Goal: Task Accomplishment & Management: Manage account settings

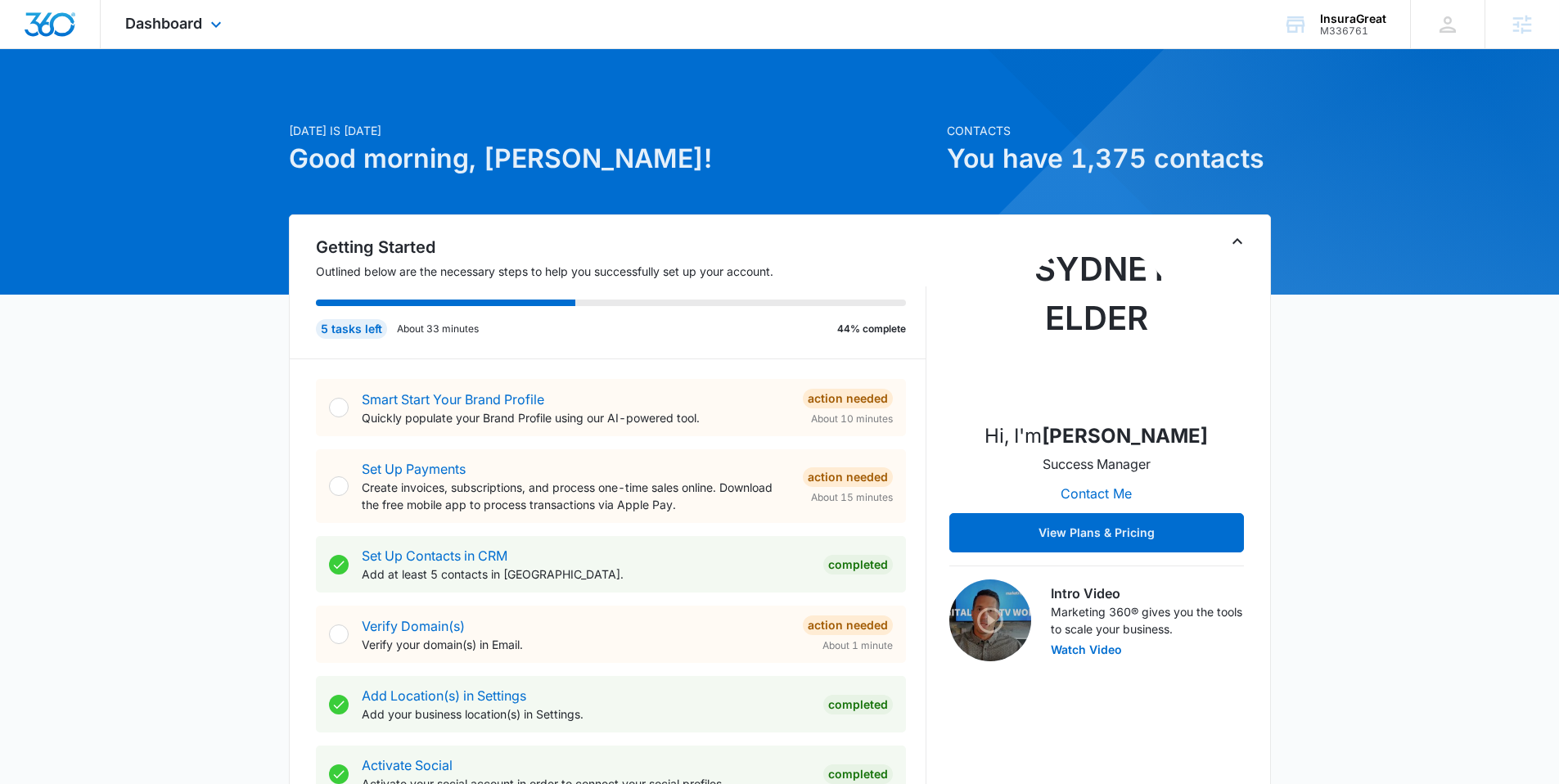
click at [148, 33] on div "Dashboard Apps Reputation Websites Forms CRM Email Social Content Ads Intellige…" at bounding box center [175, 24] width 150 height 48
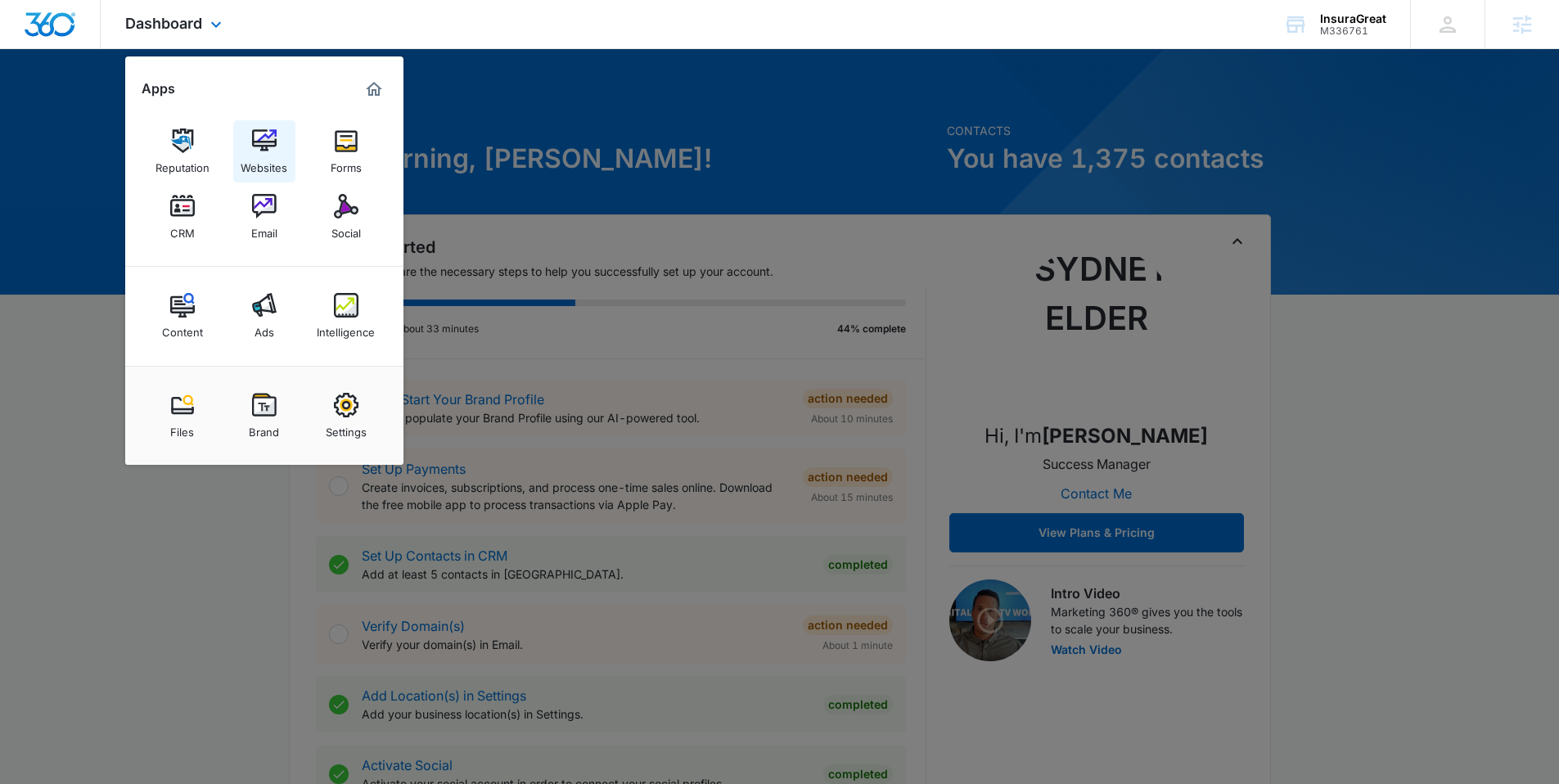
click at [256, 151] on img at bounding box center [265, 141] width 25 height 25
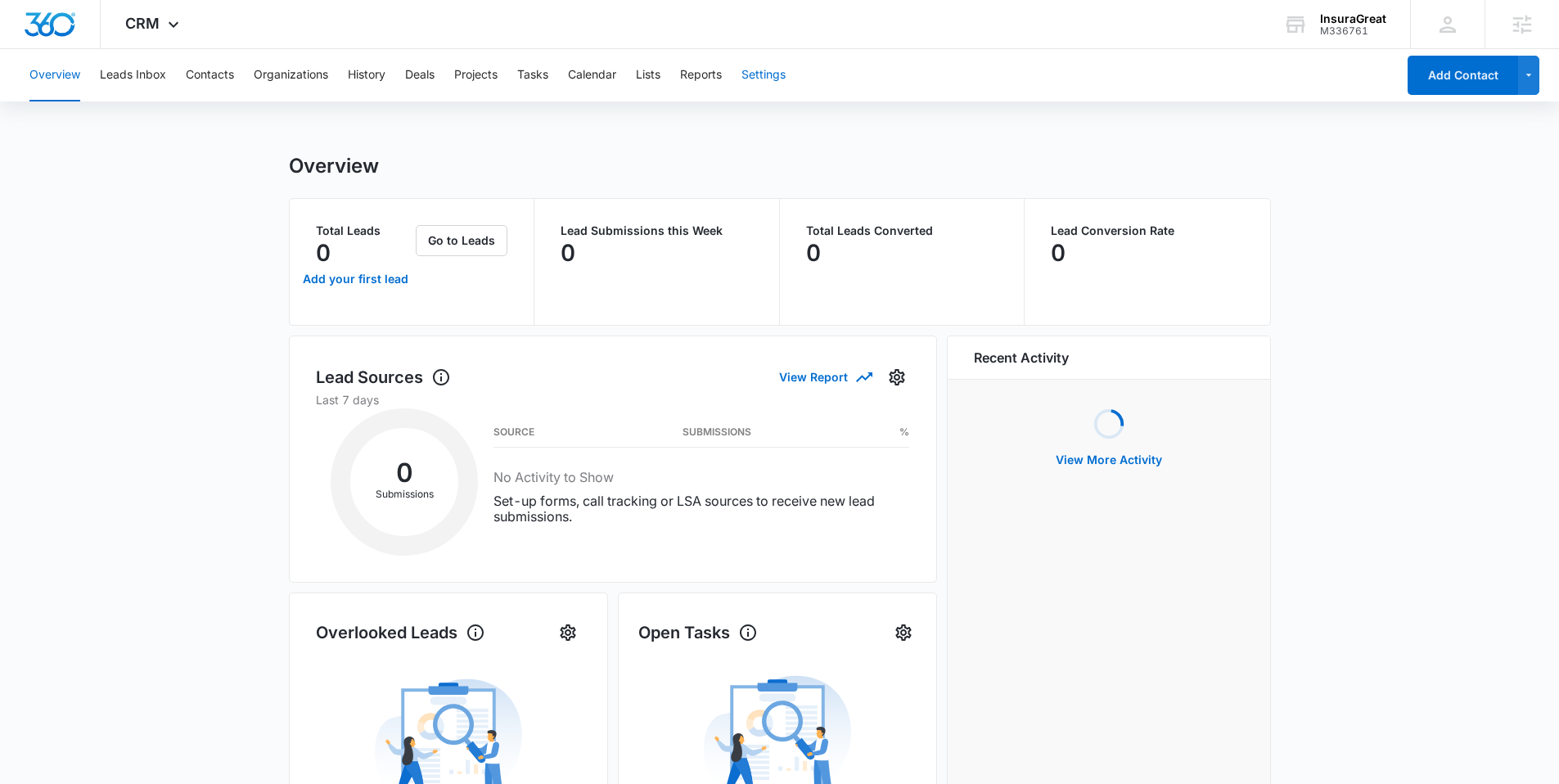
click at [772, 75] on button "Settings" at bounding box center [764, 75] width 44 height 52
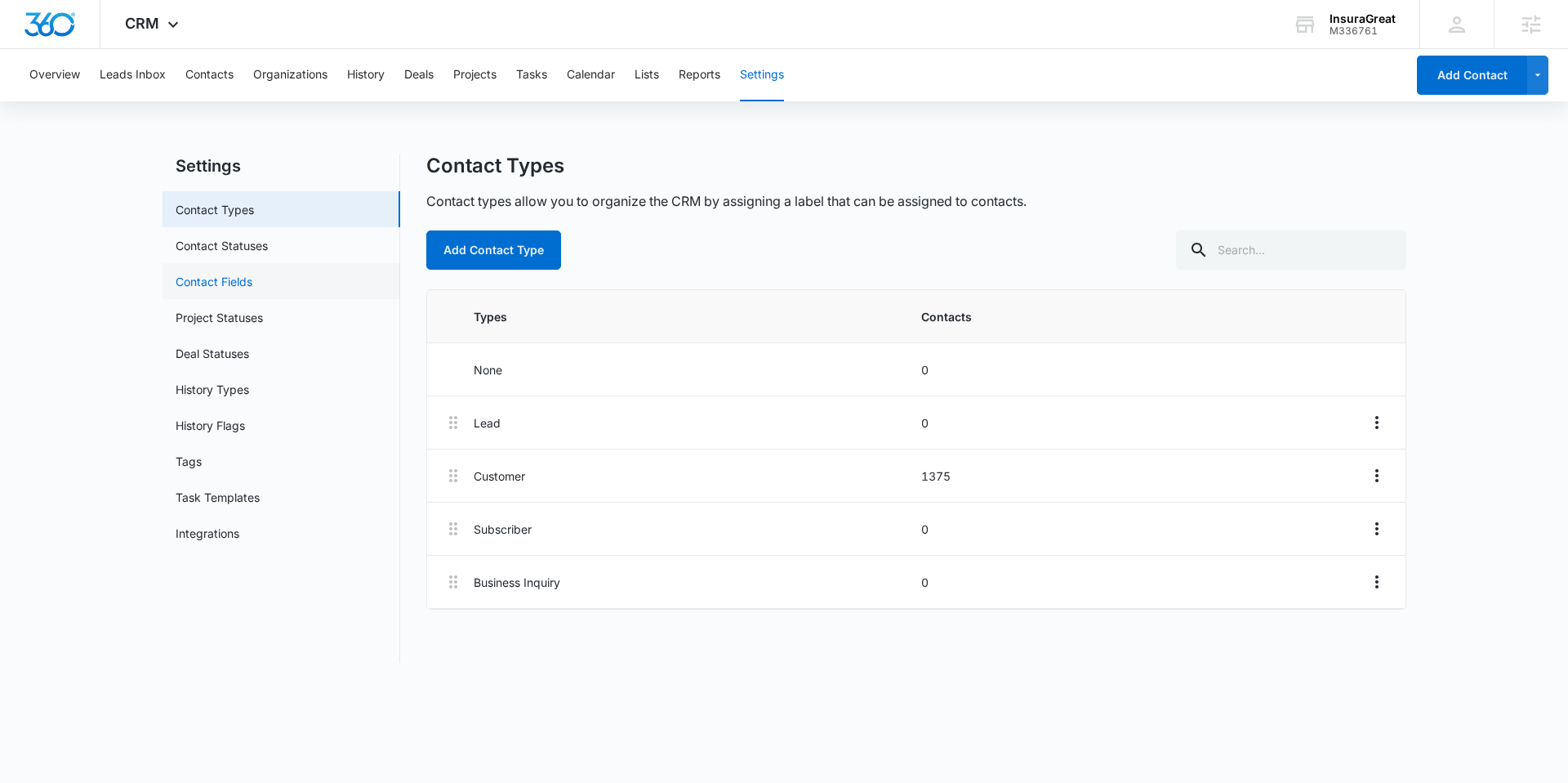
click at [251, 282] on link "Contact Fields" at bounding box center [214, 281] width 77 height 17
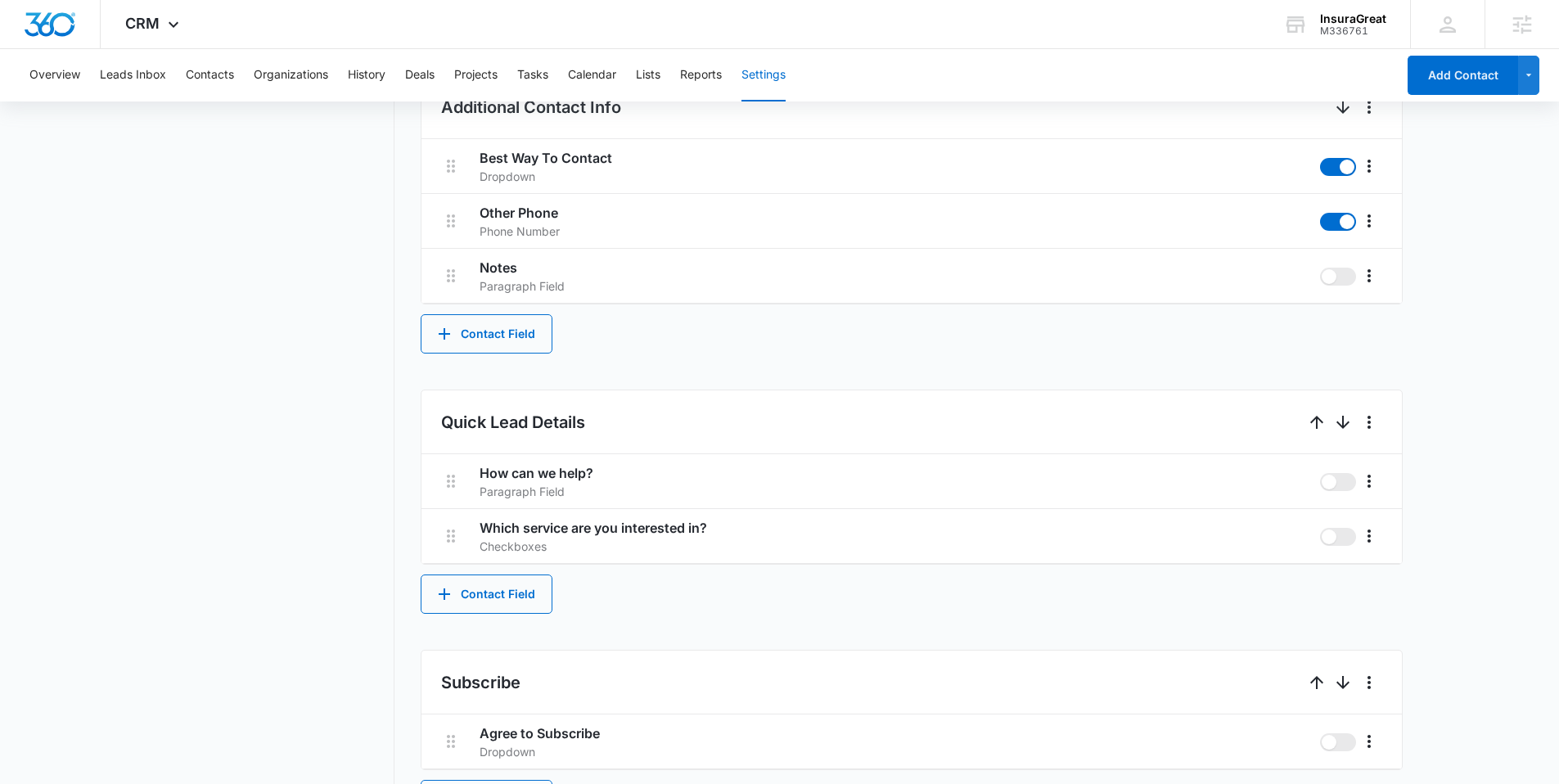
scroll to position [780, 0]
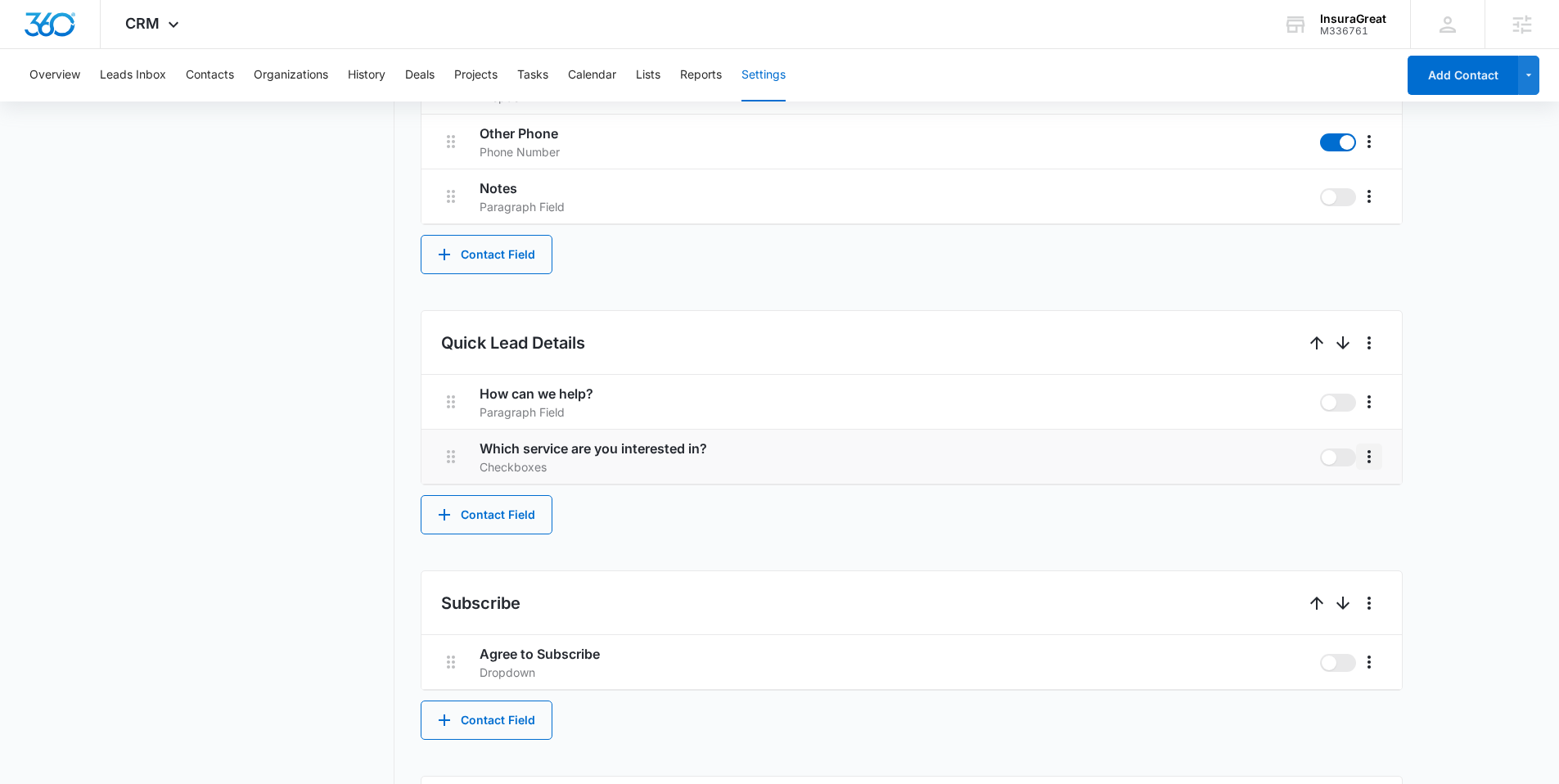
click at [1368, 449] on icon "More" at bounding box center [1369, 456] width 20 height 20
click at [1380, 492] on button "Edit" at bounding box center [1403, 502] width 93 height 25
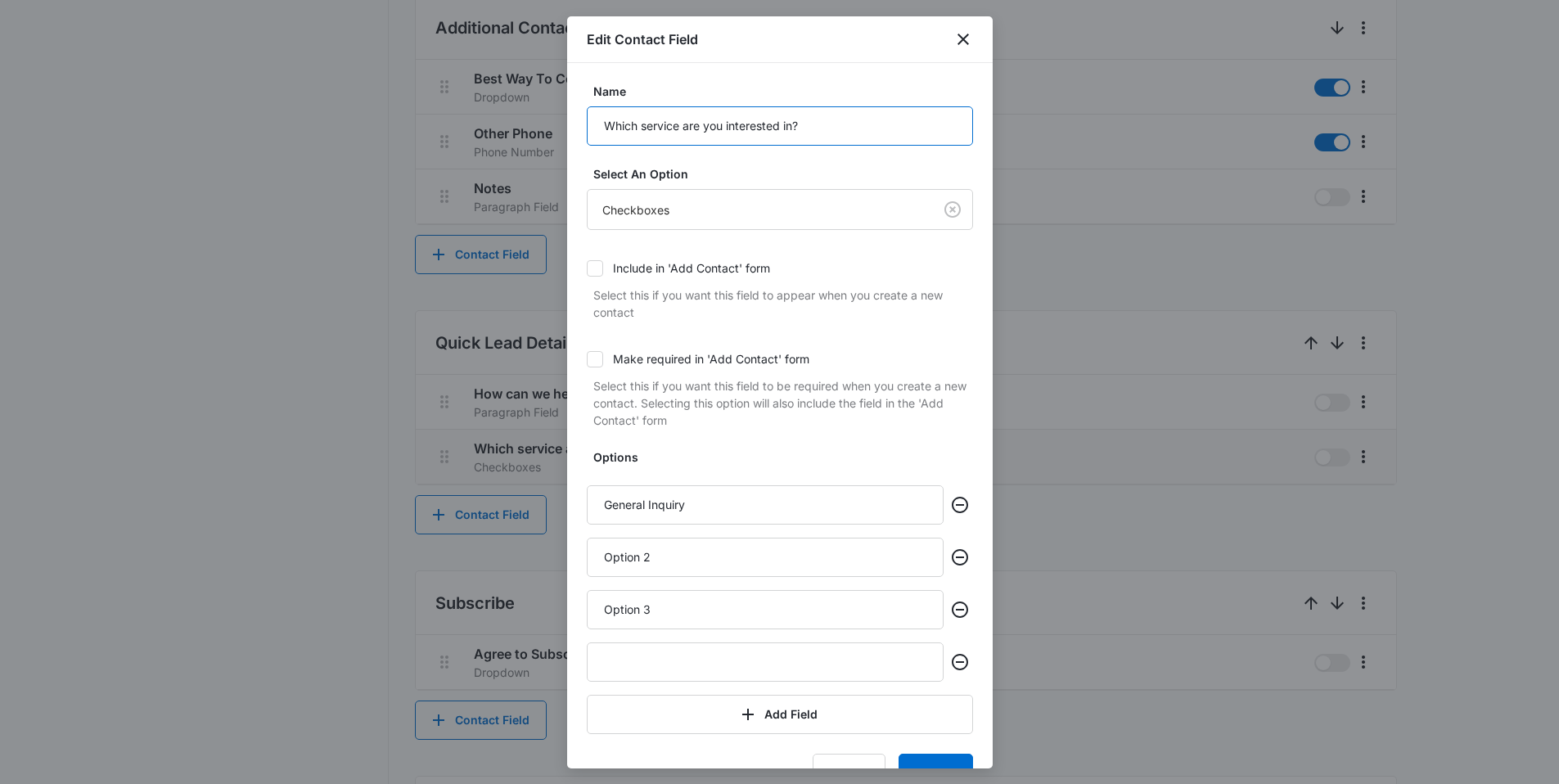
click at [653, 127] on input "Which service are you interested in?" at bounding box center [780, 126] width 386 height 39
click at [838, 120] on input "Which insurance are you interested in?" at bounding box center [780, 126] width 386 height 39
type input "Which insurance are you interested in?"
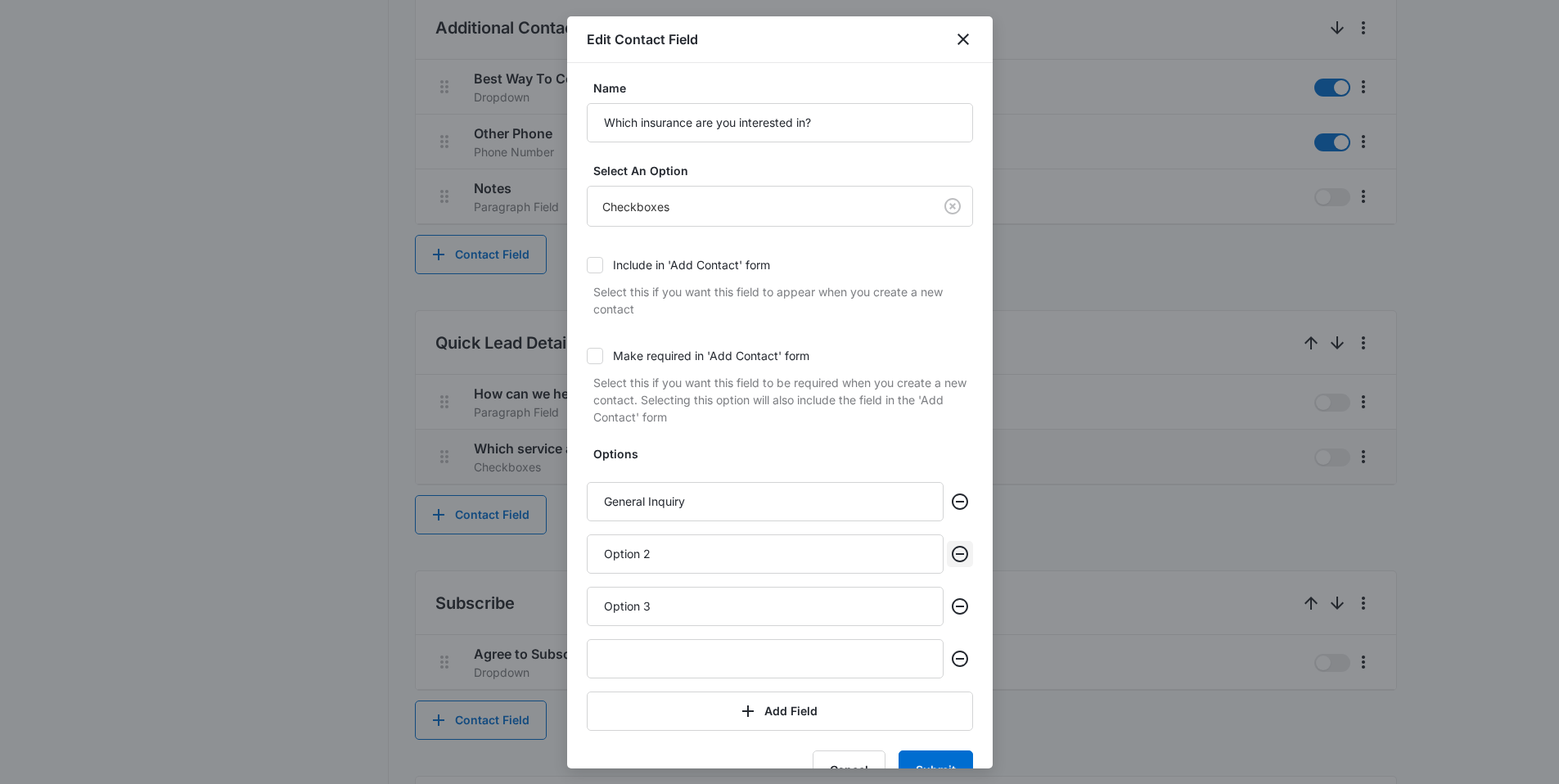
click at [950, 555] on icon "Remove" at bounding box center [960, 554] width 20 height 20
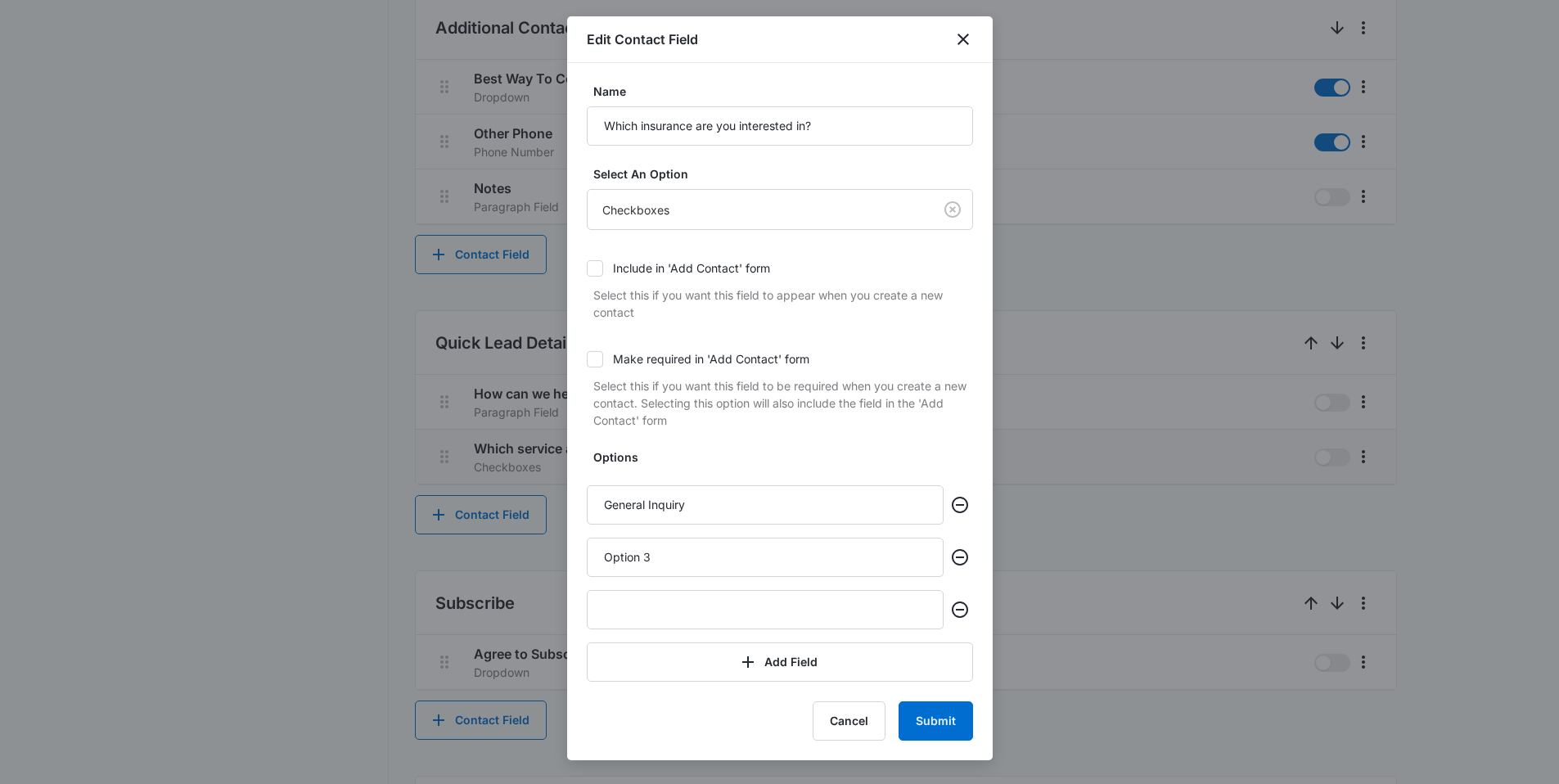
scroll to position [0, 0]
click at [957, 555] on icon "Remove" at bounding box center [960, 557] width 20 height 20
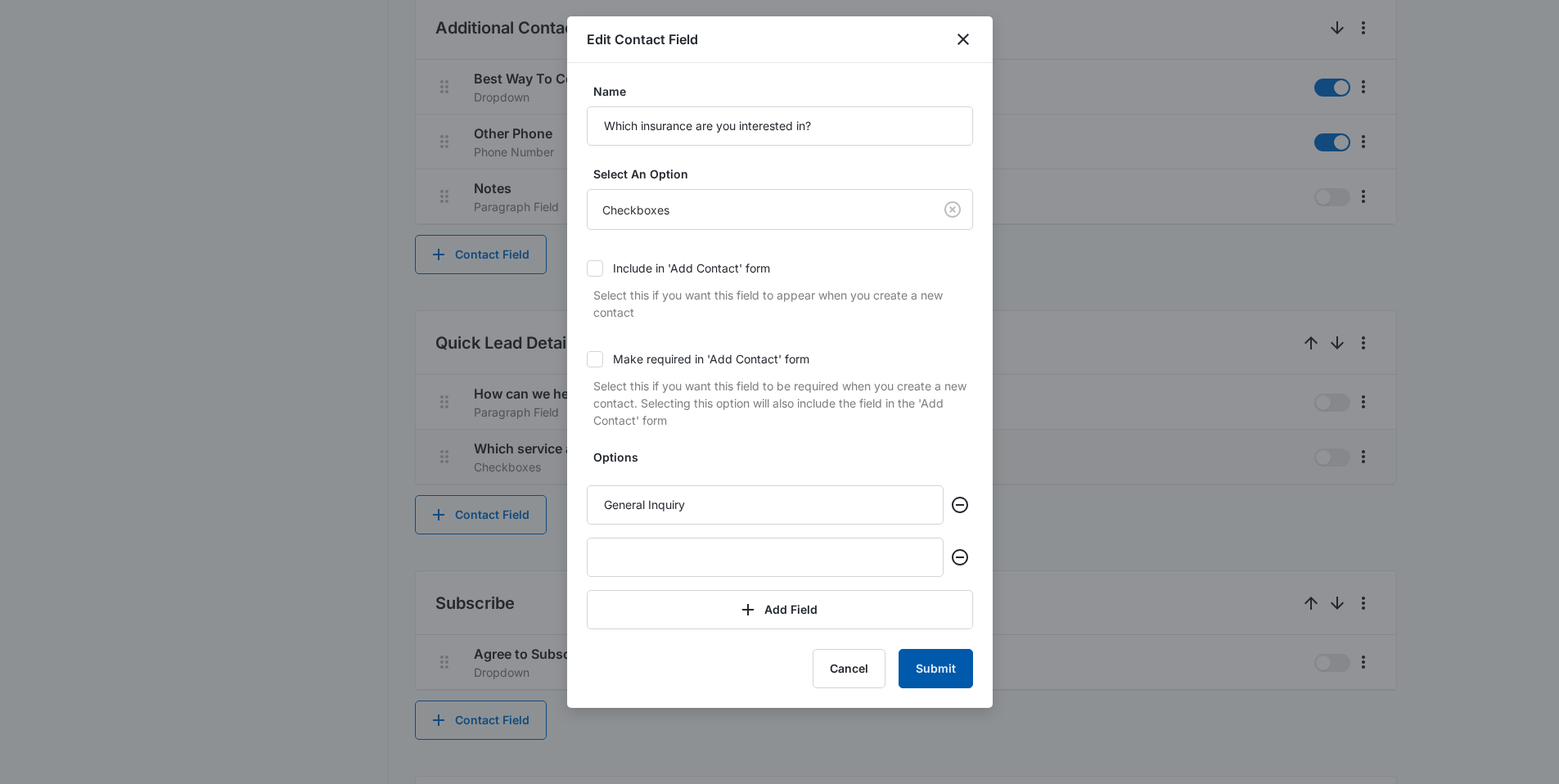
click at [942, 666] on button "Submit" at bounding box center [935, 668] width 75 height 39
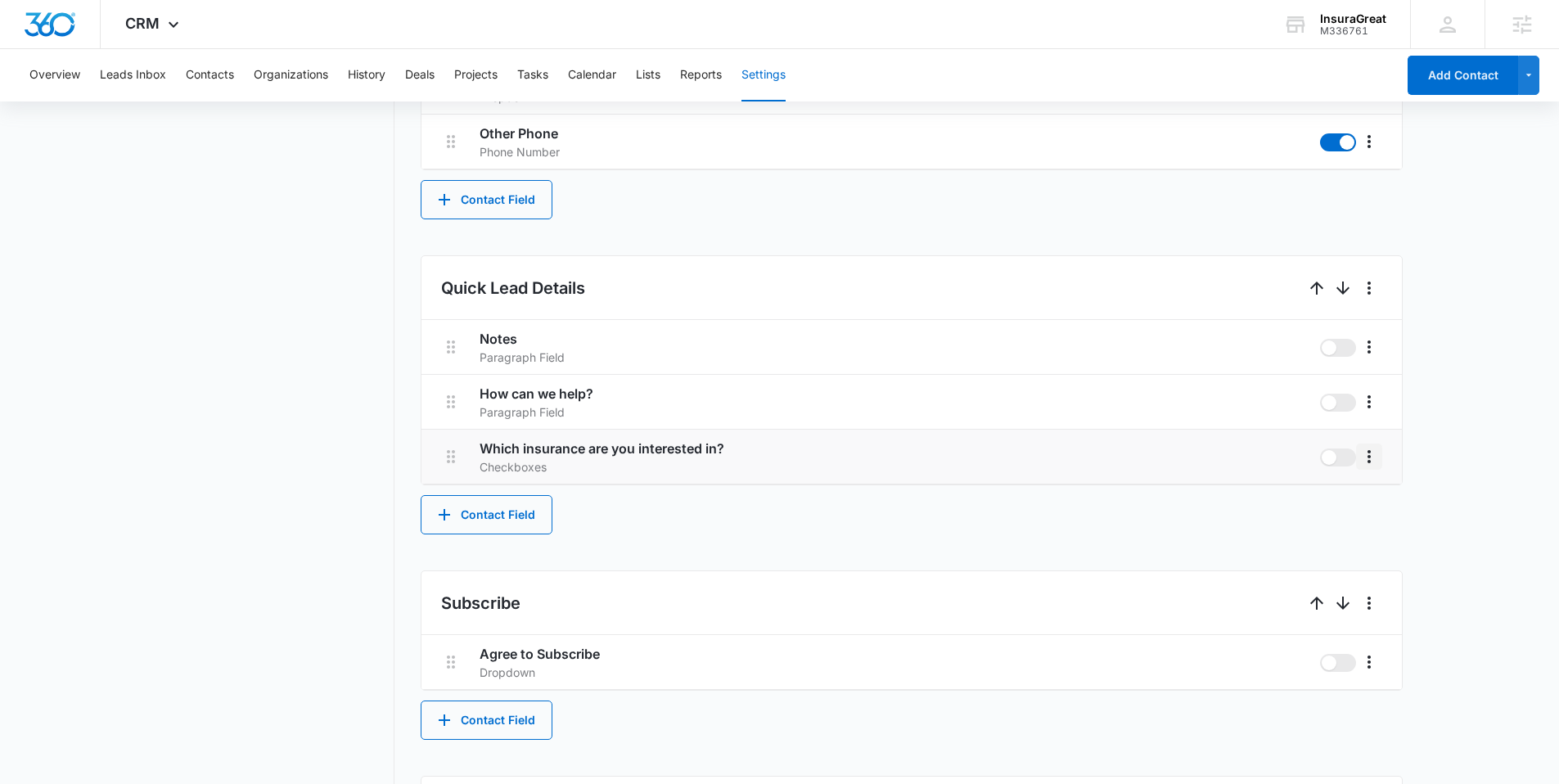
click at [1372, 460] on icon "More" at bounding box center [1369, 456] width 20 height 20
click at [1375, 494] on button "Edit" at bounding box center [1403, 502] width 93 height 25
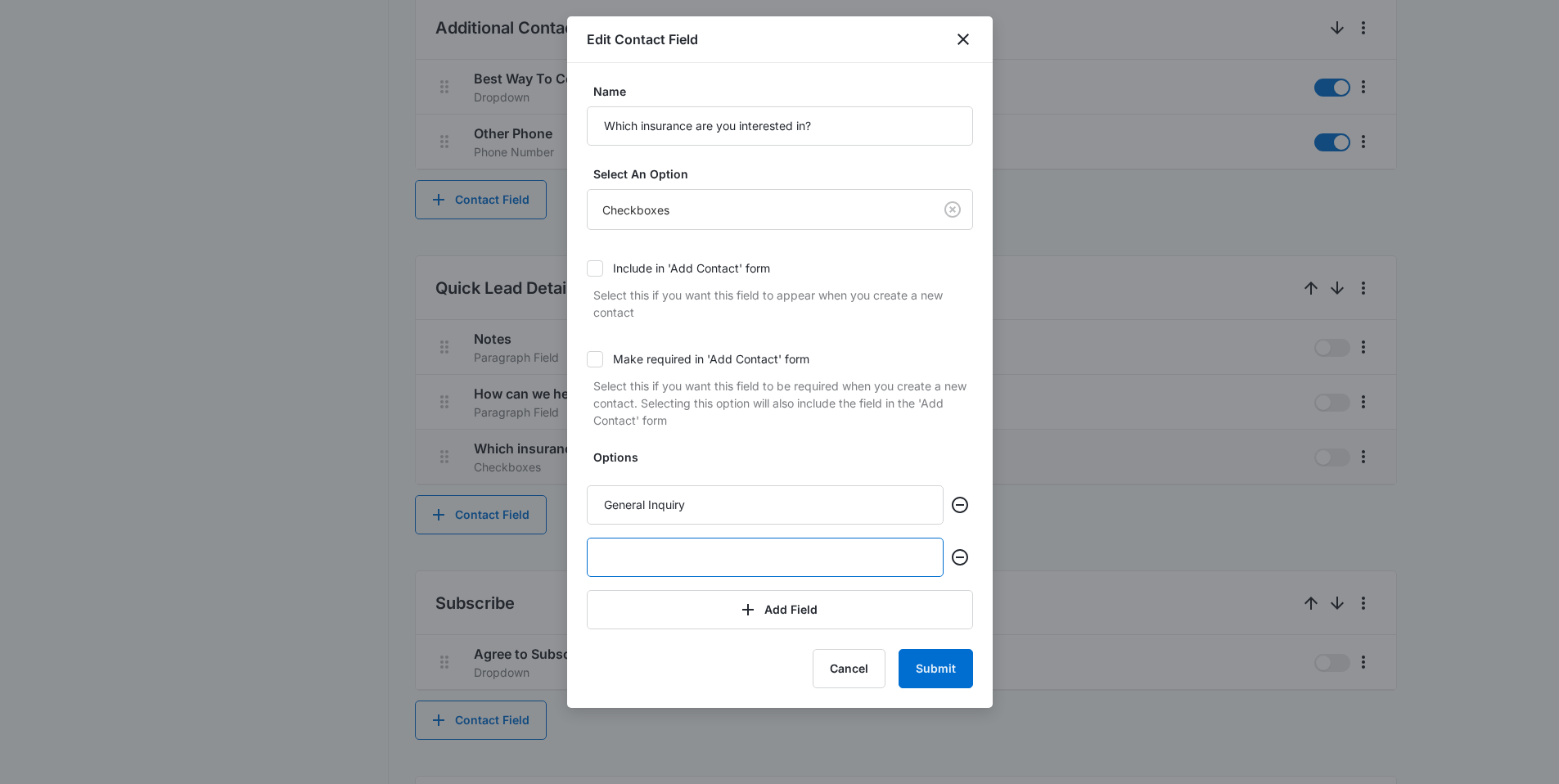
click at [691, 549] on input "text" at bounding box center [765, 557] width 357 height 39
paste input "Packages"
type input "Packages"
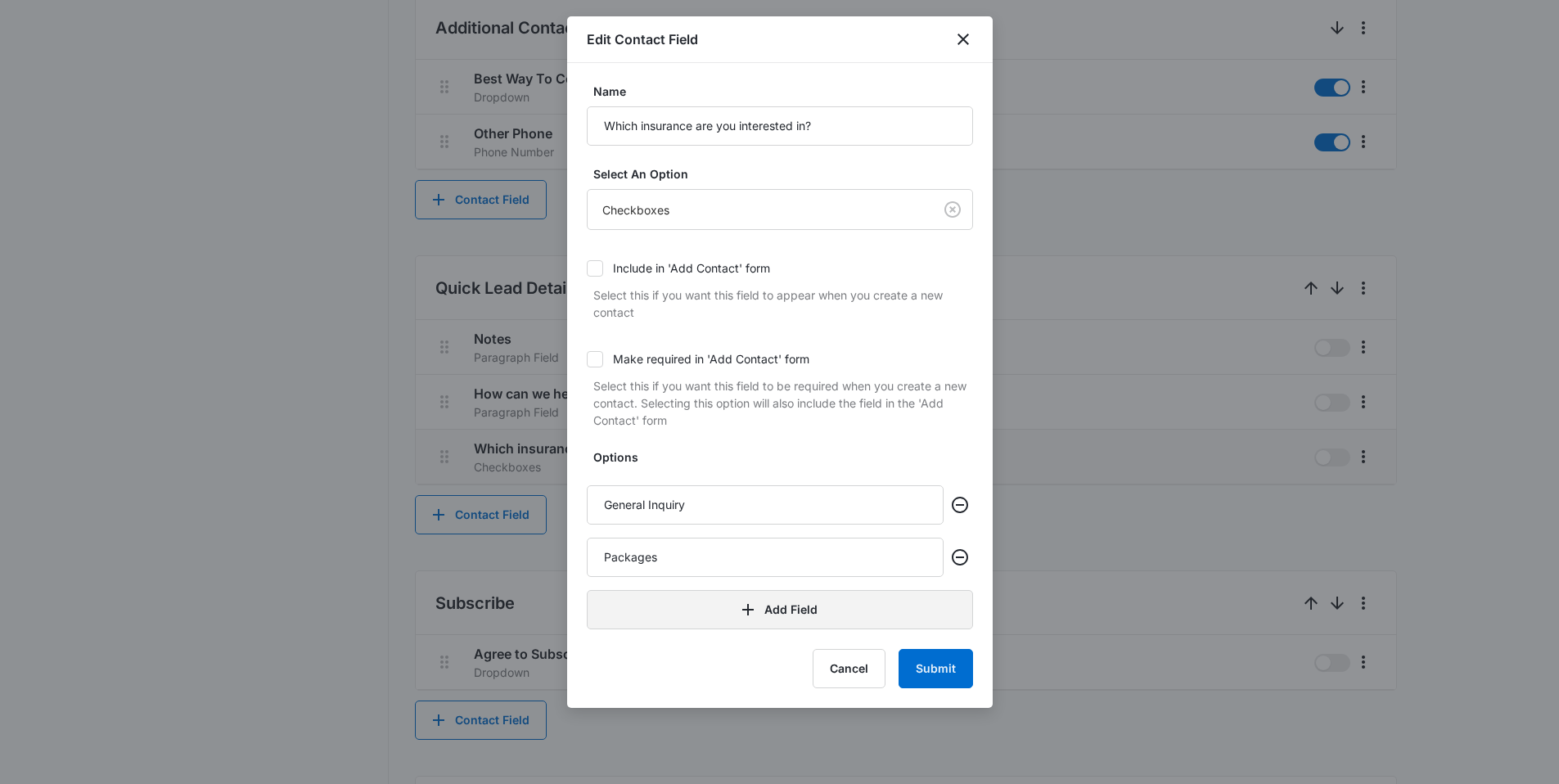
click at [702, 614] on button "Add Field" at bounding box center [780, 610] width 386 height 39
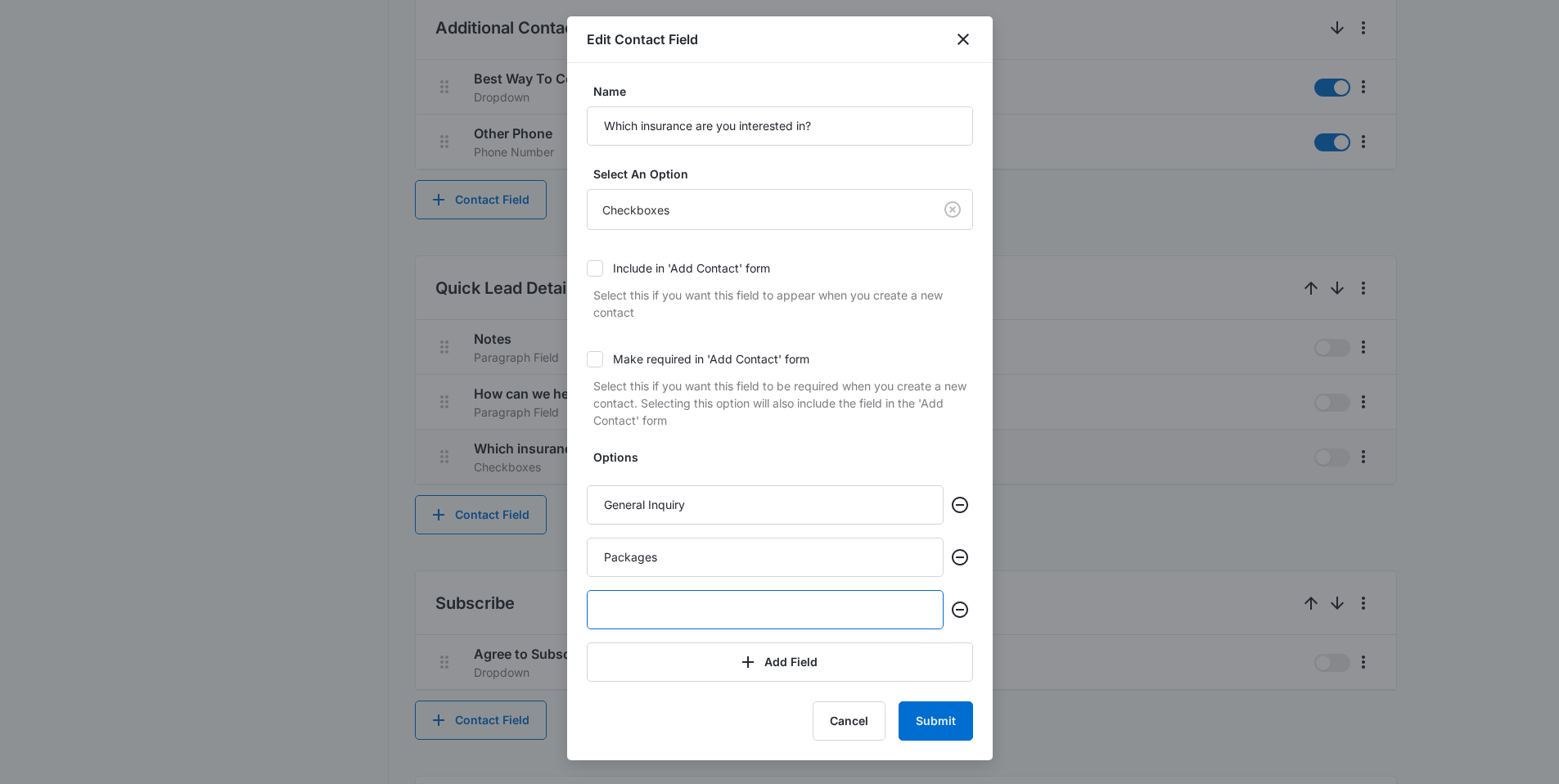
paste input "Life"
type input "Life"
click at [673, 558] on input "Packages" at bounding box center [765, 557] width 357 height 39
type input "Package"
click at [642, 664] on button "Add Field" at bounding box center [780, 662] width 386 height 39
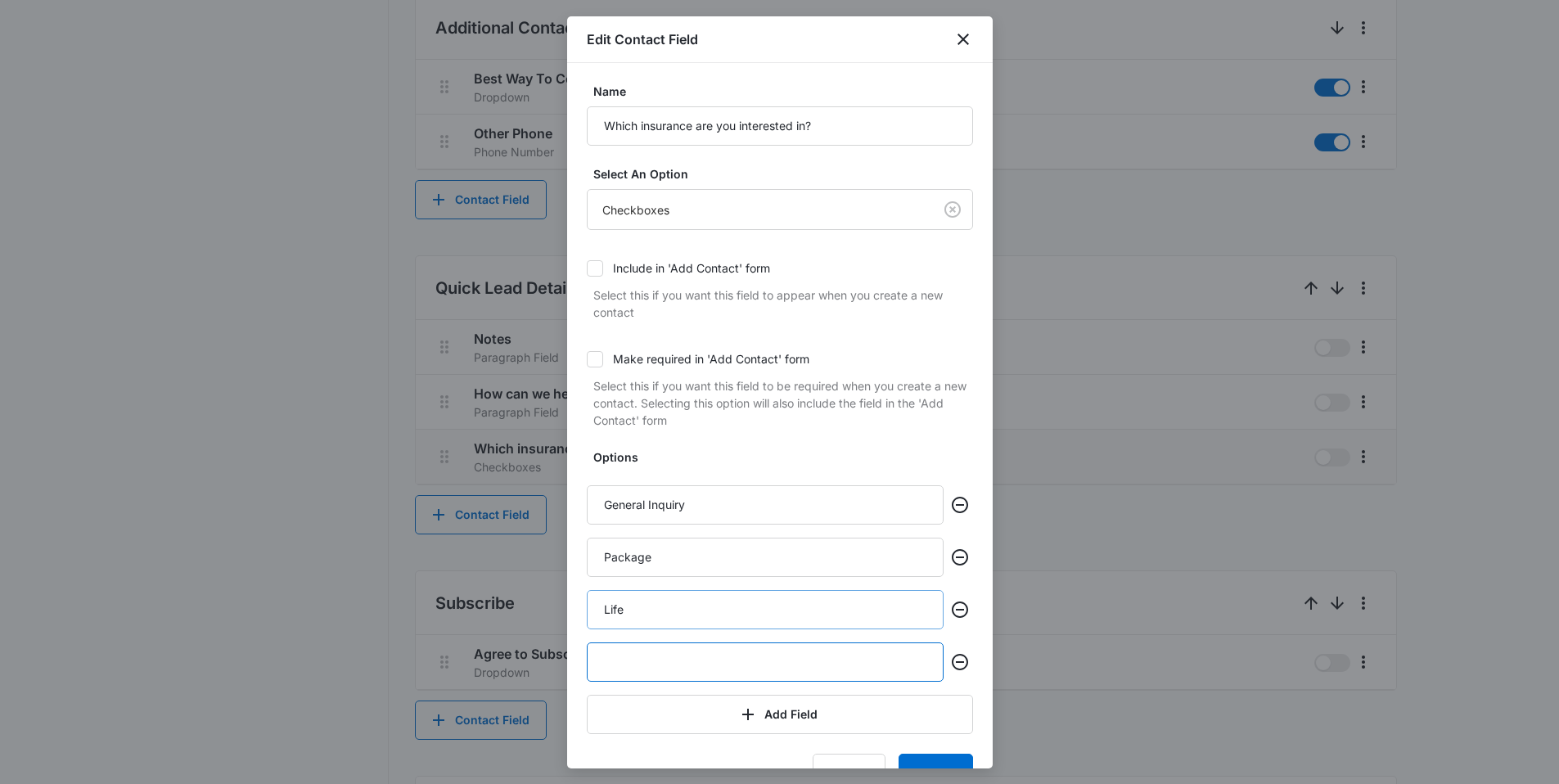
paste input "Home"
type input "Home"
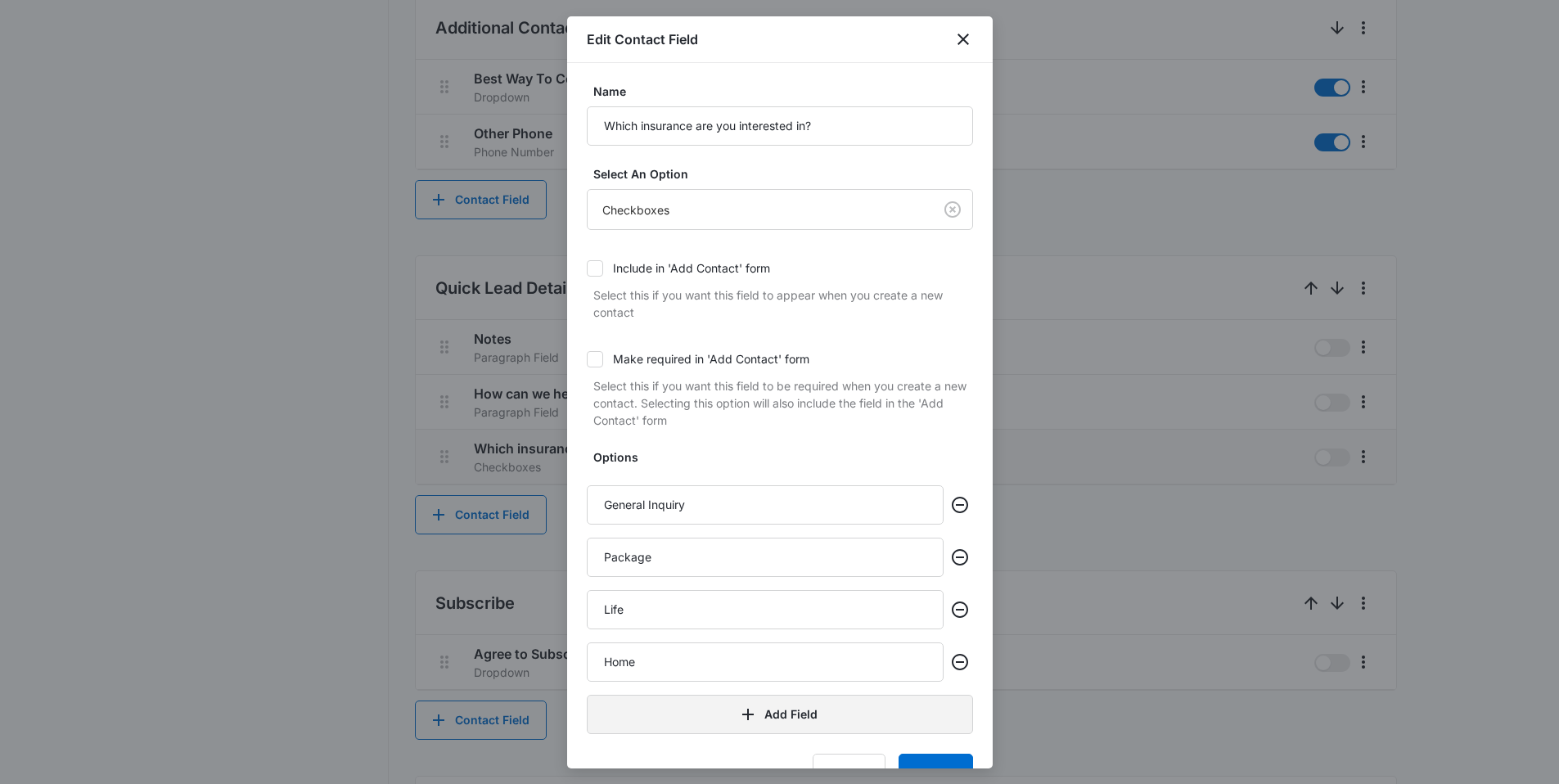
click at [657, 700] on button "Add Field" at bounding box center [780, 714] width 386 height 39
paste input "Auto"
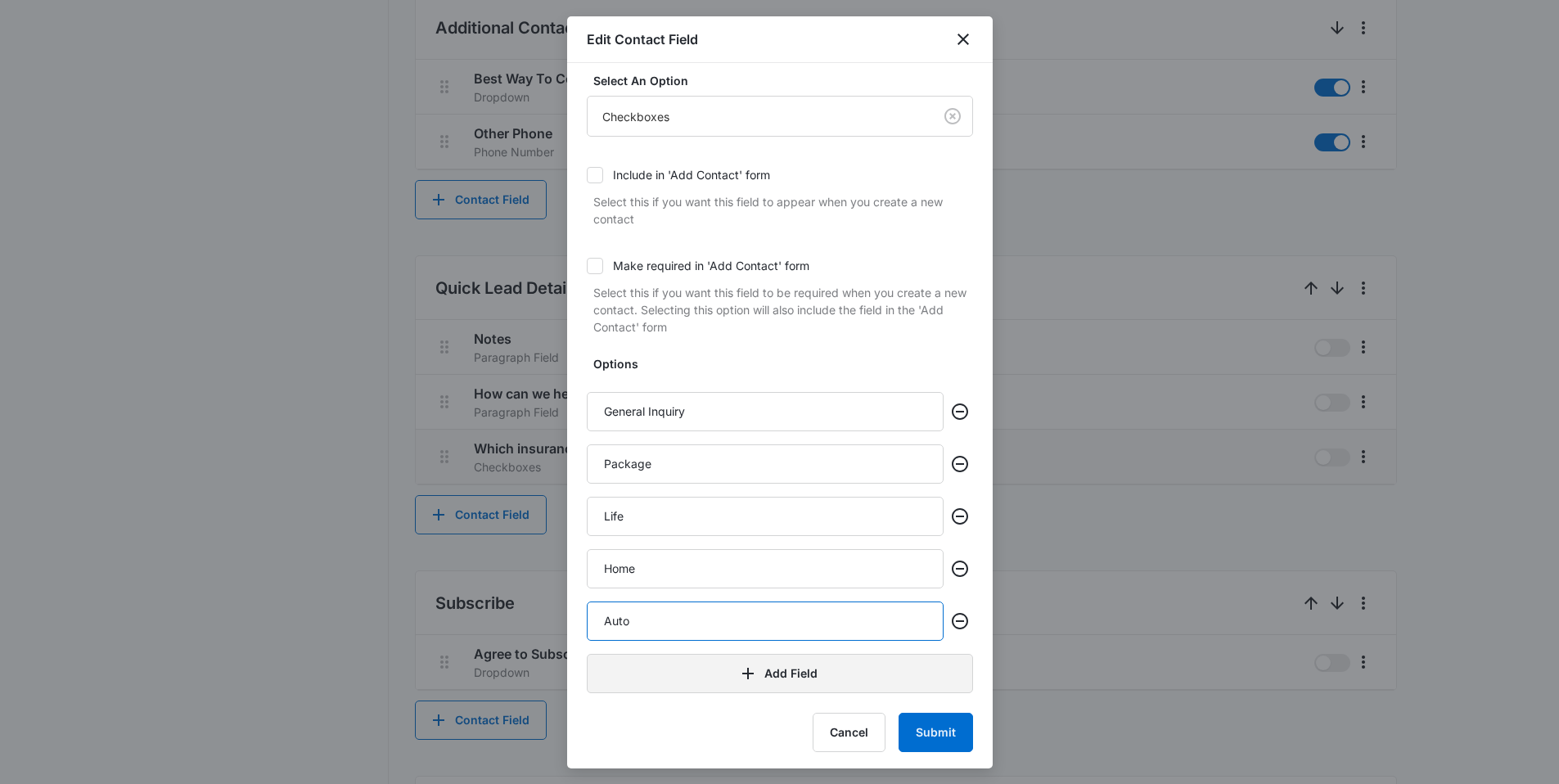
scroll to position [97, 0]
type input "Auto"
click at [928, 720] on button "Submit" at bounding box center [935, 729] width 75 height 39
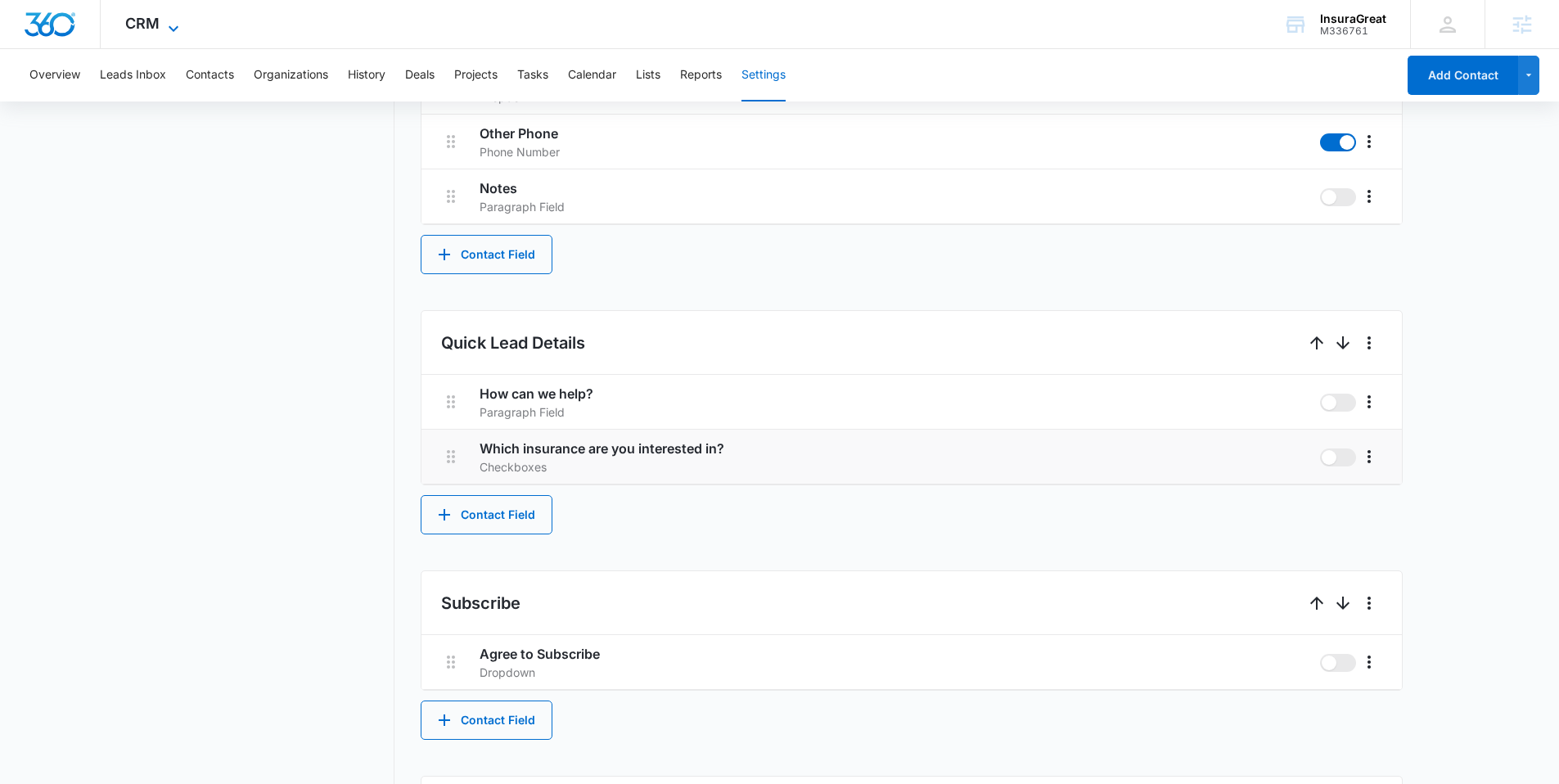
click at [164, 24] on icon at bounding box center [174, 29] width 20 height 20
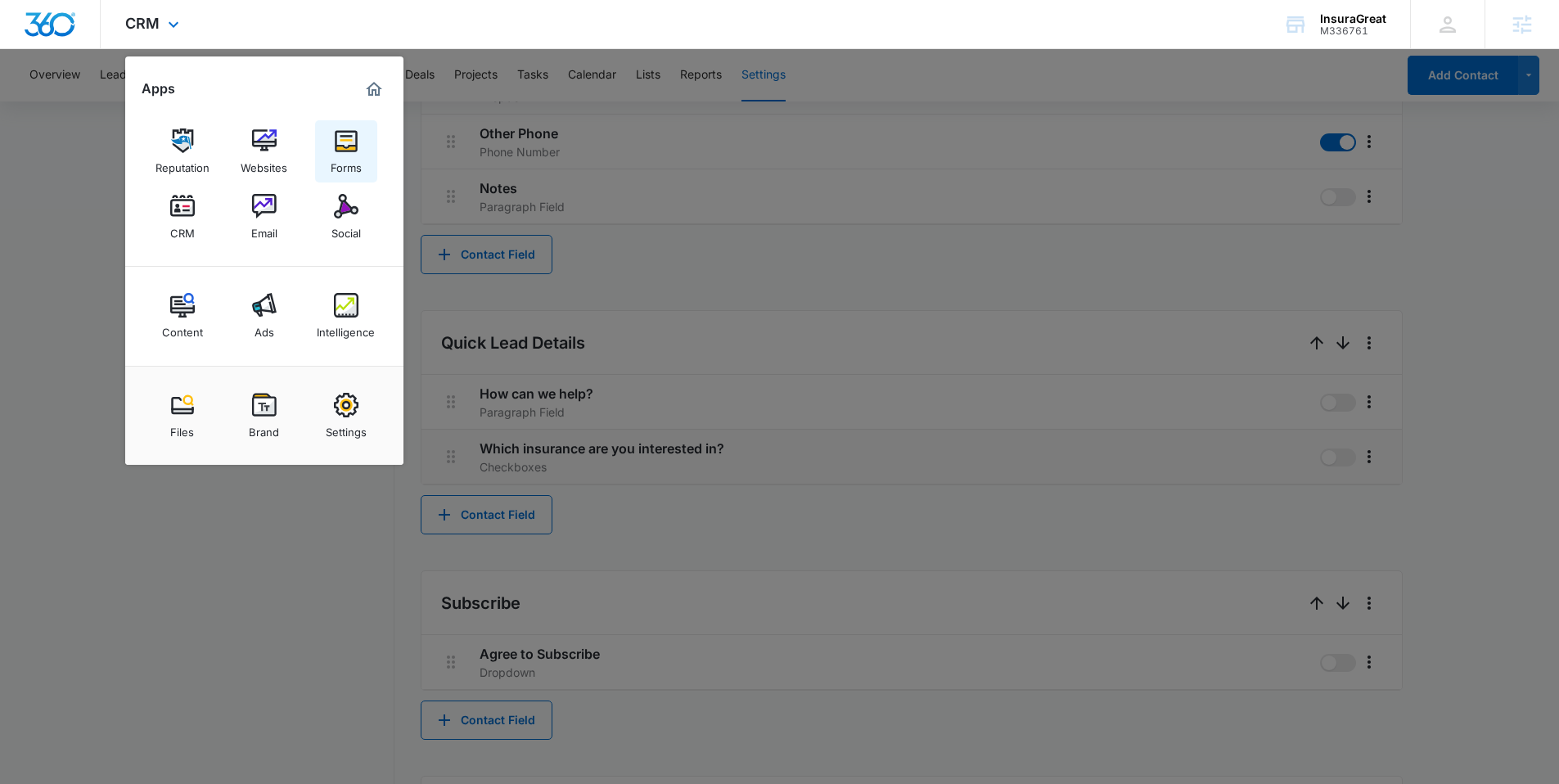
click at [342, 136] on img at bounding box center [346, 141] width 25 height 25
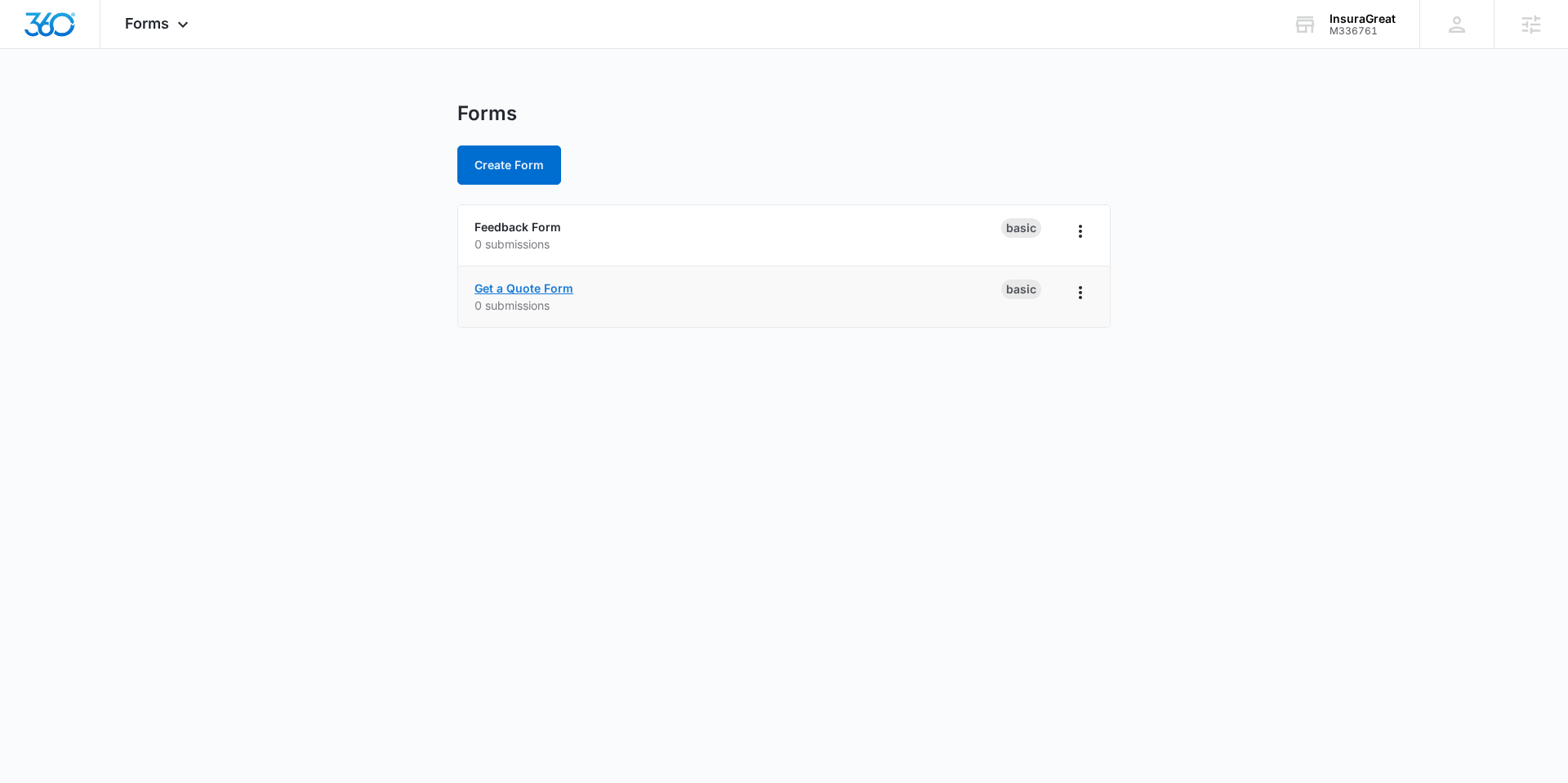
click at [514, 282] on link "Get a Quote Form" at bounding box center [523, 287] width 99 height 14
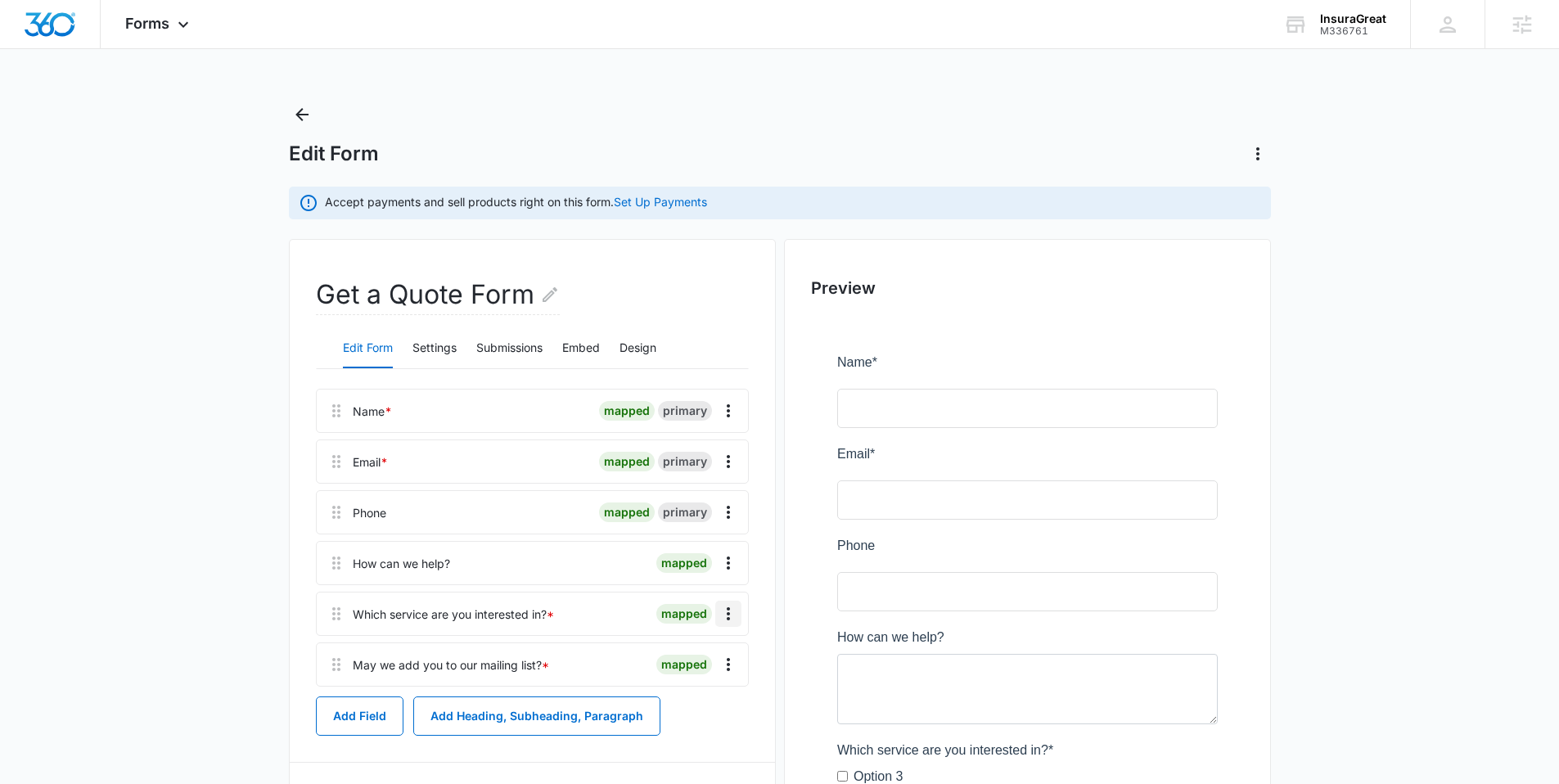
click at [722, 610] on icon "Overflow Menu" at bounding box center [729, 614] width 20 height 20
click at [720, 645] on div "Edit Delete" at bounding box center [694, 672] width 95 height 77
click at [733, 615] on icon "Overflow Menu" at bounding box center [729, 614] width 20 height 20
click at [714, 657] on button "Edit" at bounding box center [694, 659] width 93 height 25
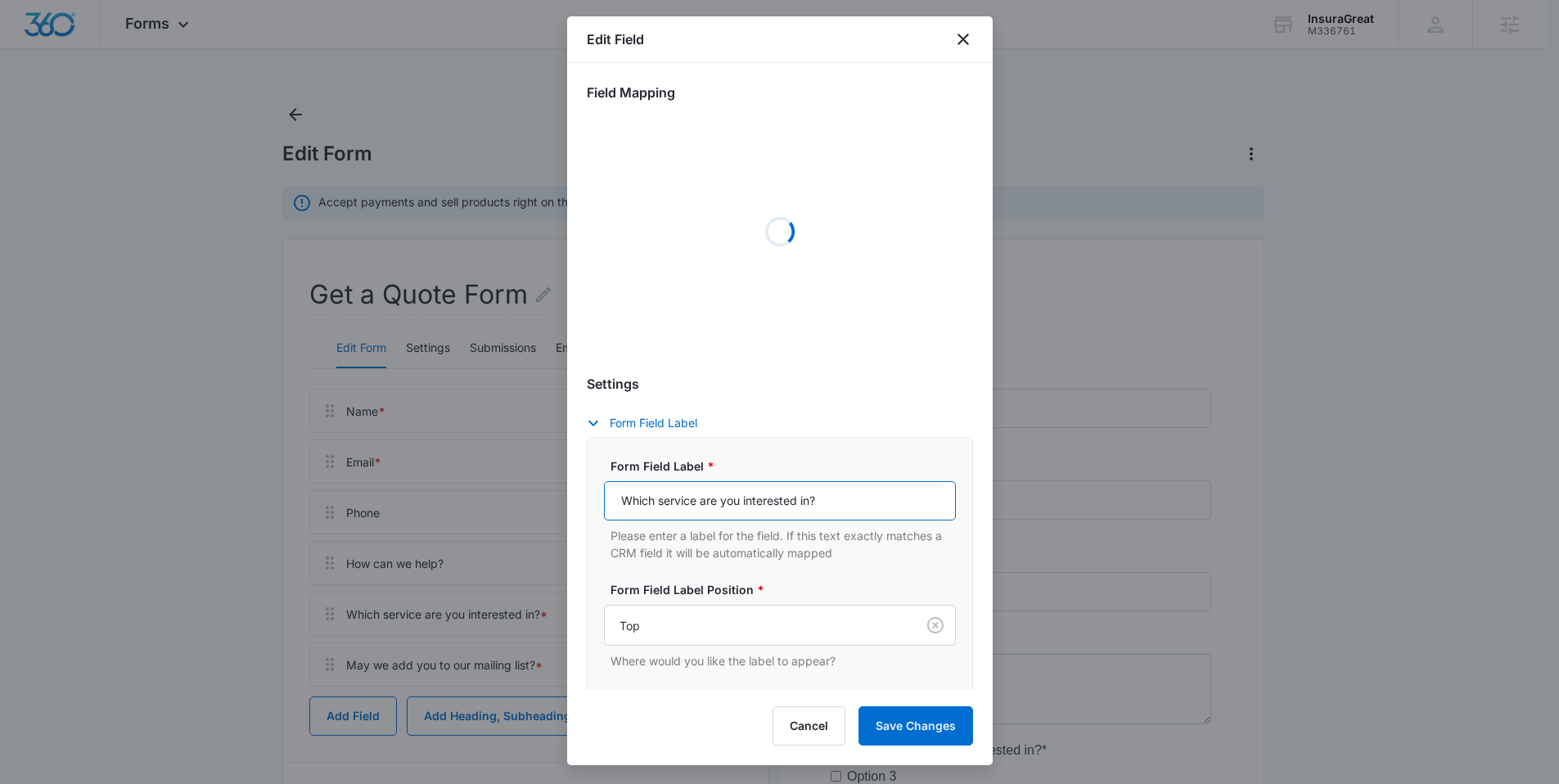
click at [677, 497] on input "Which service are you interested in?" at bounding box center [780, 501] width 352 height 39
type input "Which i are you interested in?"
select select "350"
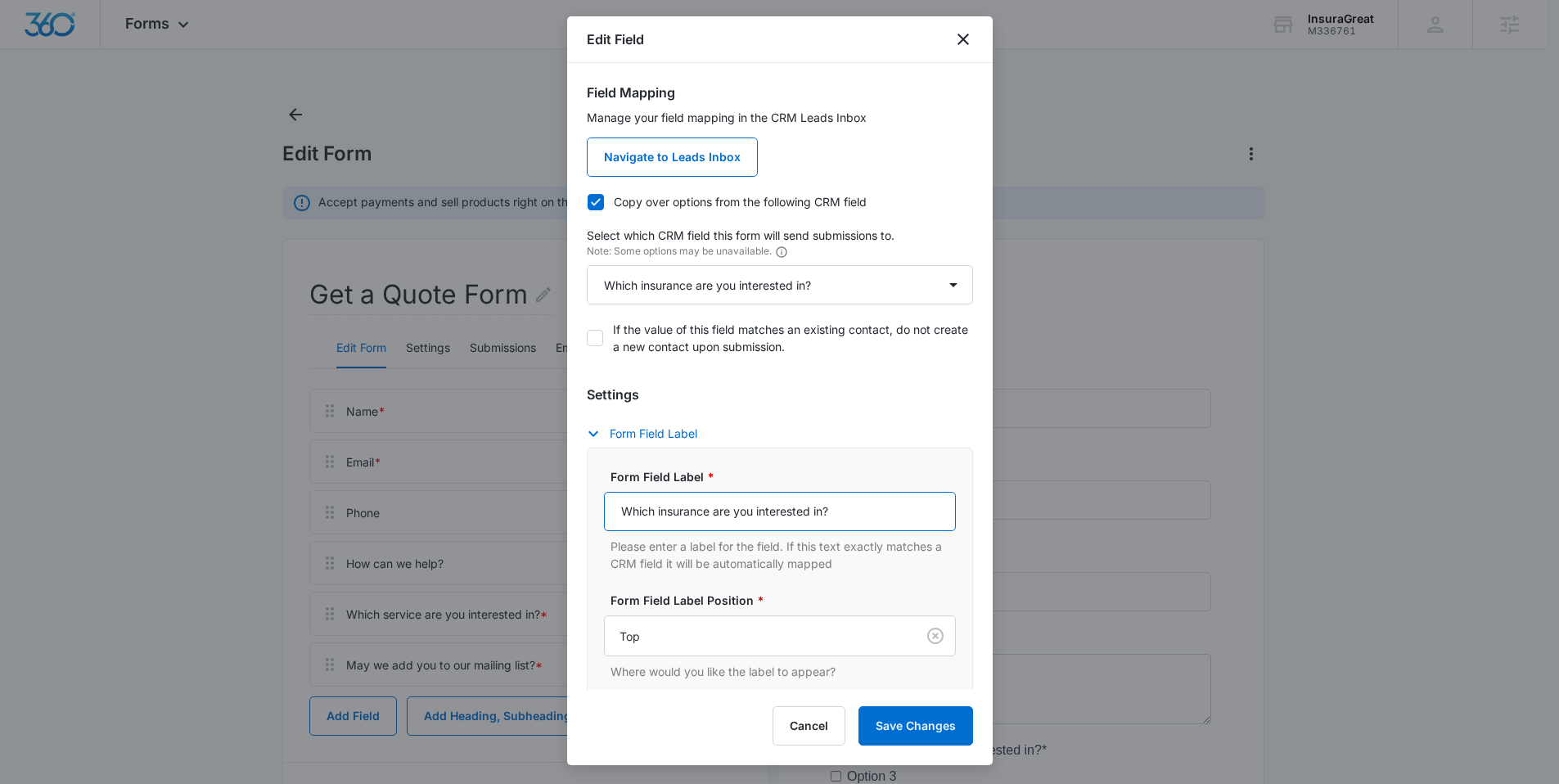
type input "Which insurance are you interested in?"
click at [770, 435] on div "Form Field Label Form Field Label * Which insurance are you interested in? Plea…" at bounding box center [780, 598] width 386 height 350
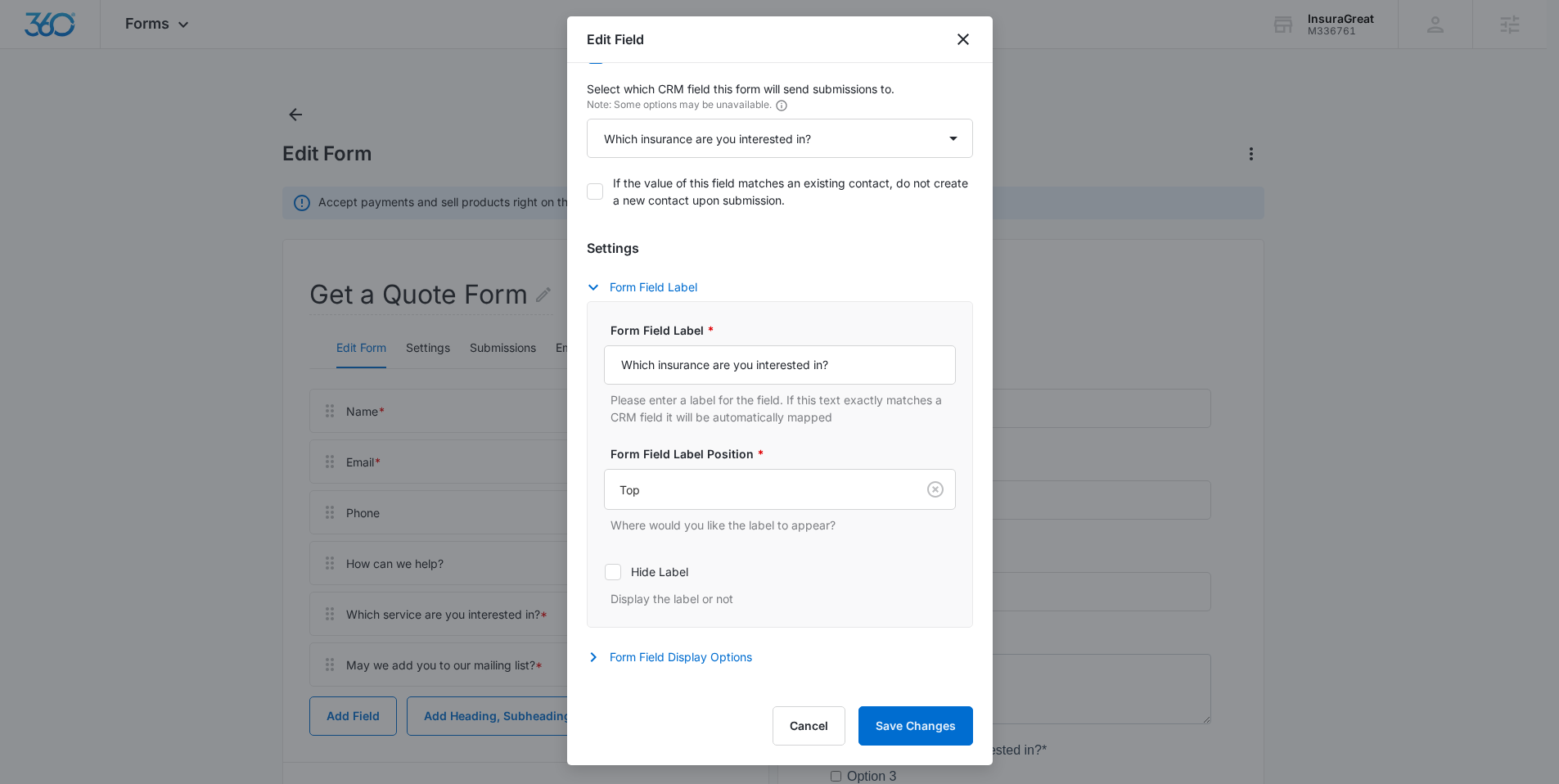
scroll to position [424, 0]
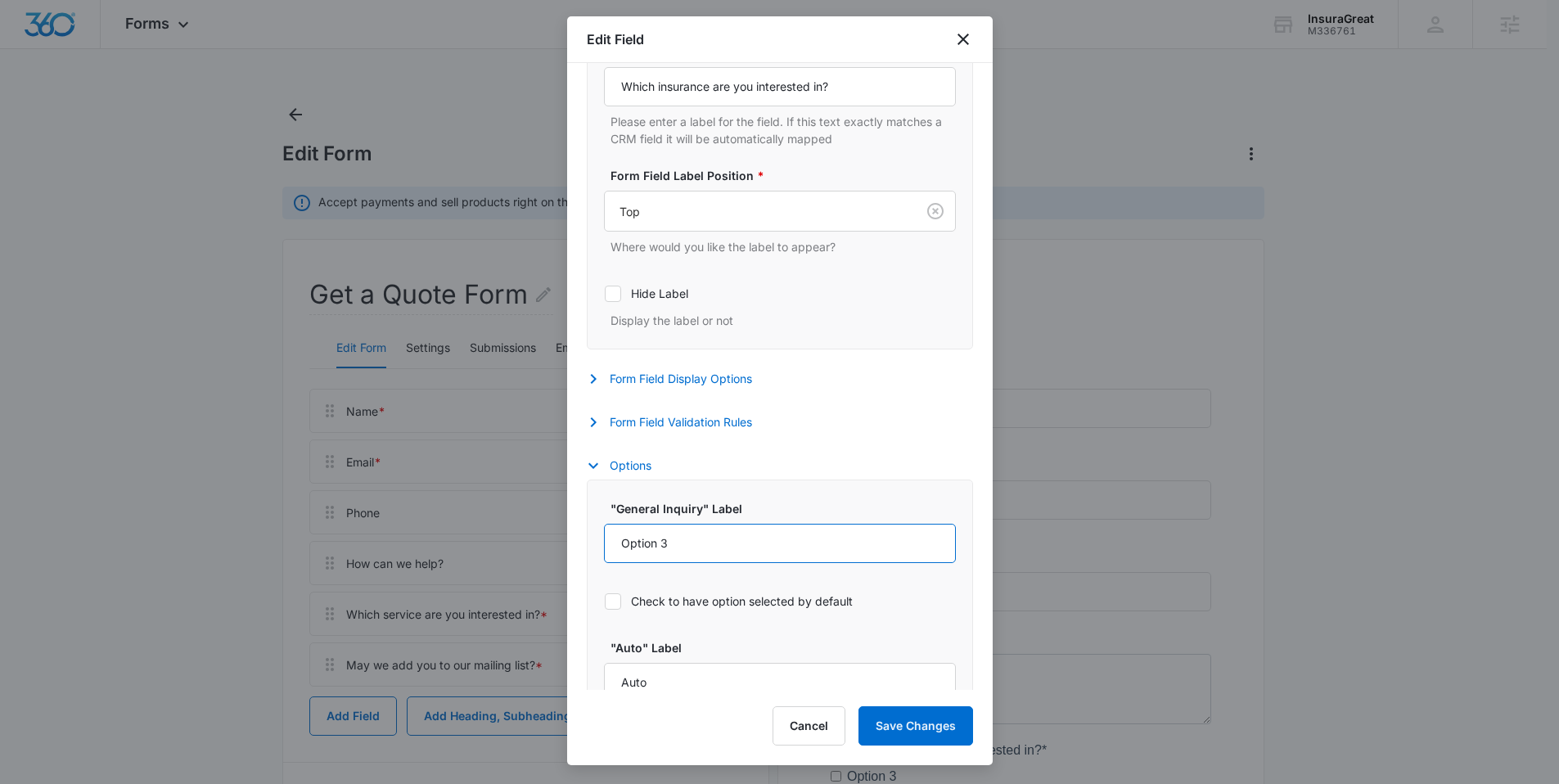
click at [749, 537] on input "Option 3" at bounding box center [780, 543] width 352 height 39
type input "General Inquiry"
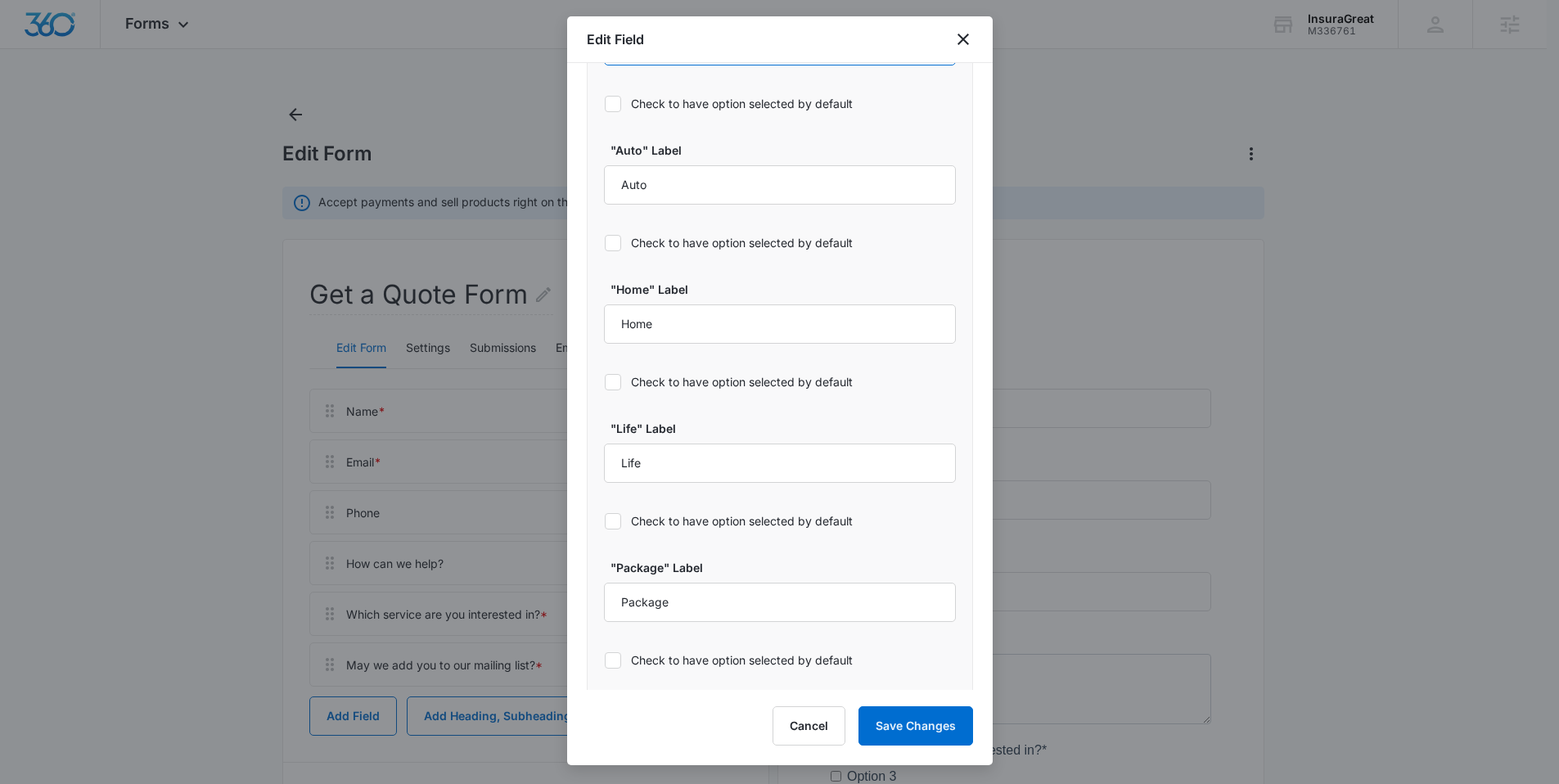
scroll to position [931, 0]
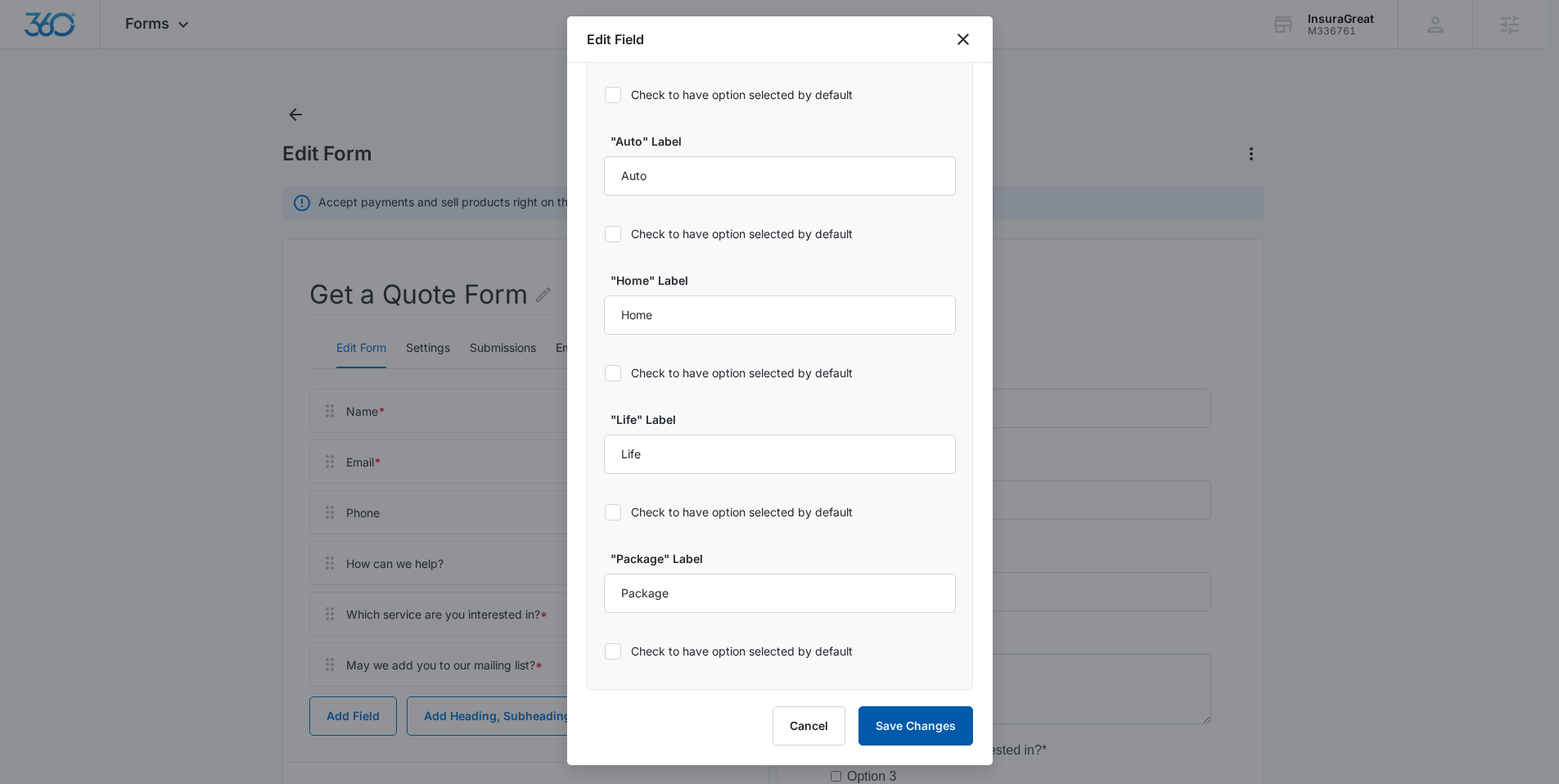
click at [949, 739] on button "Save Changes" at bounding box center [916, 726] width 115 height 39
click at [960, 39] on icon "close" at bounding box center [963, 39] width 20 height 20
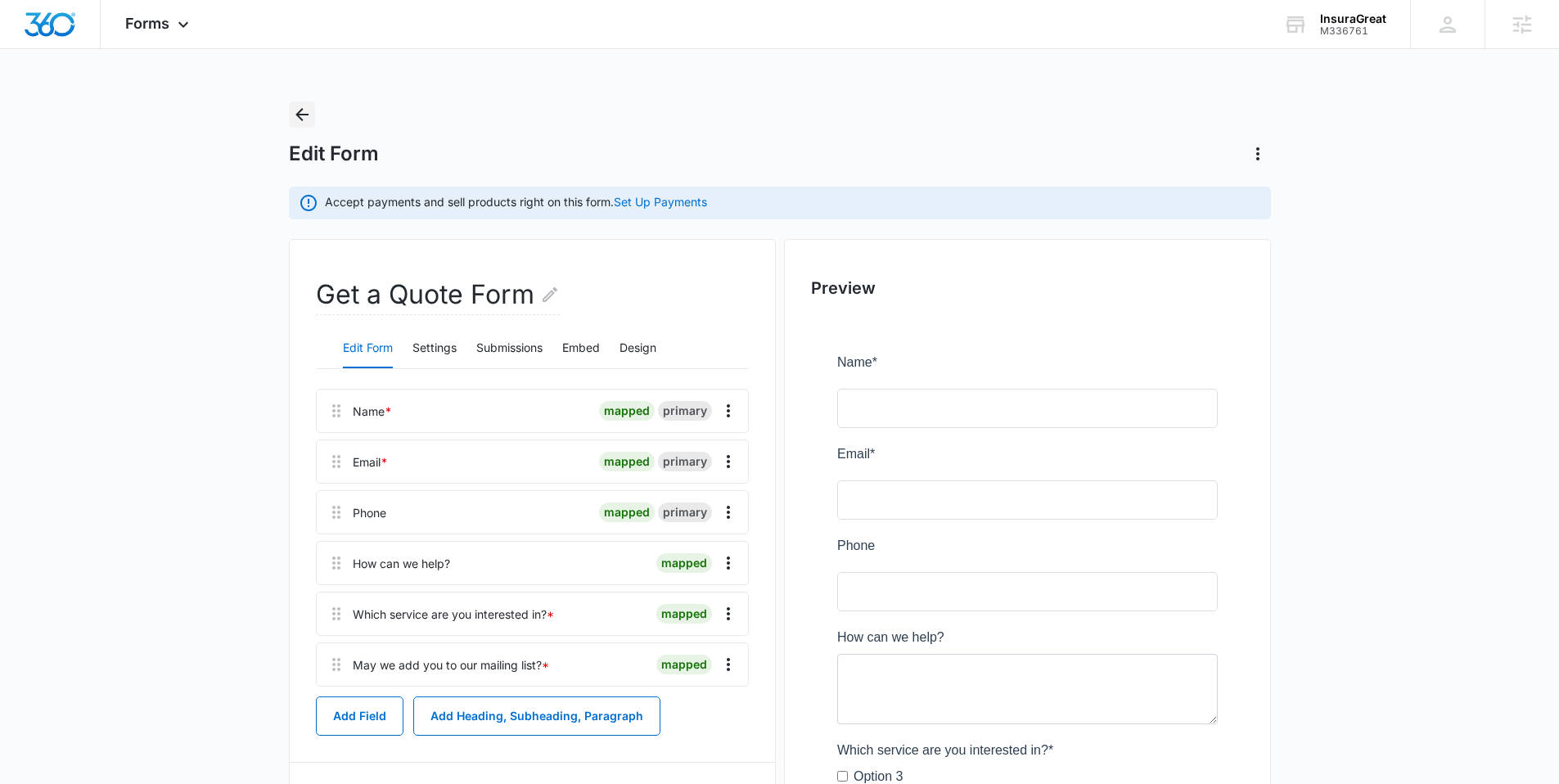
click at [295, 110] on icon "Back" at bounding box center [302, 115] width 20 height 20
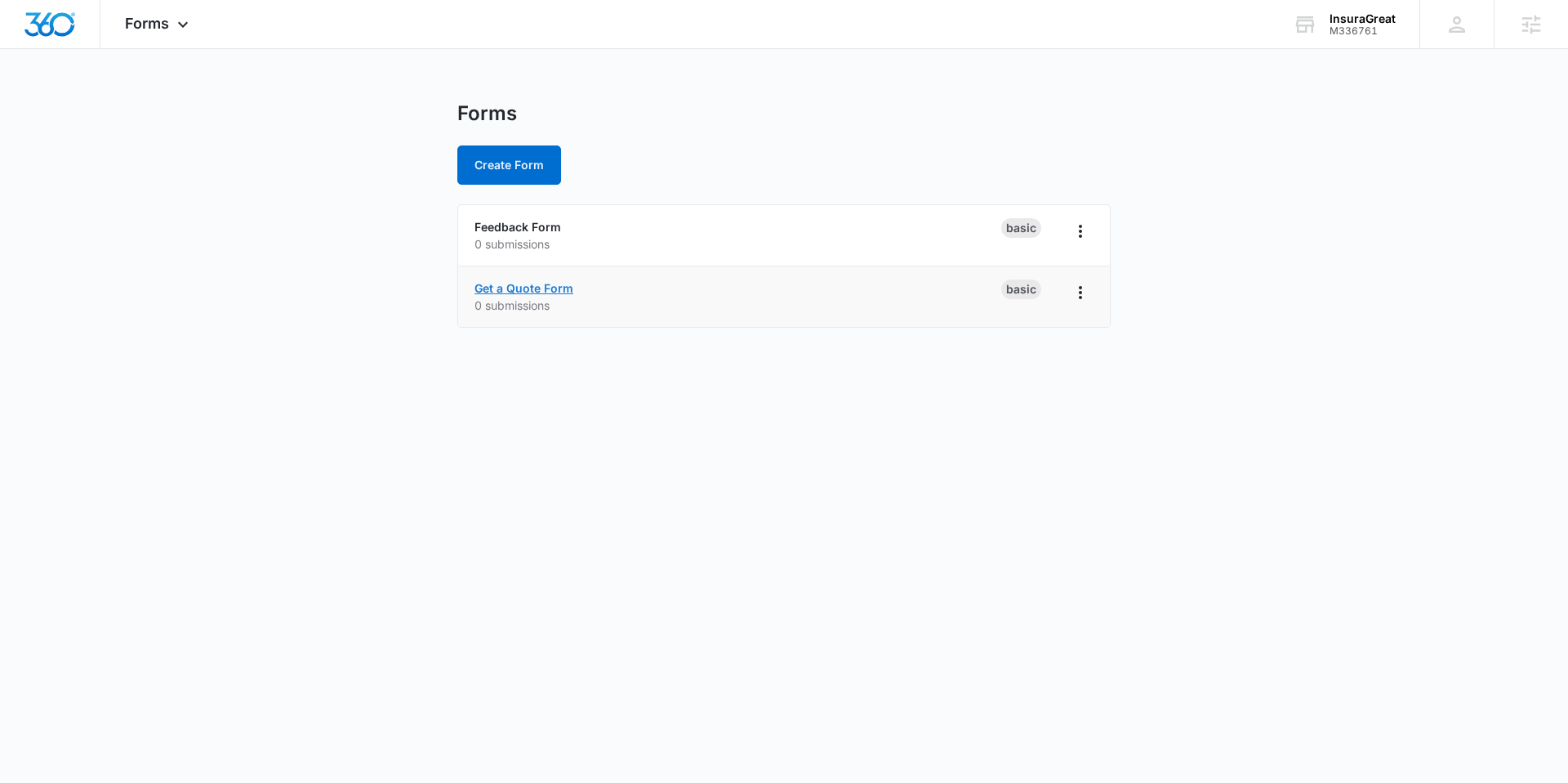
click at [511, 285] on link "Get a Quote Form" at bounding box center [523, 287] width 99 height 14
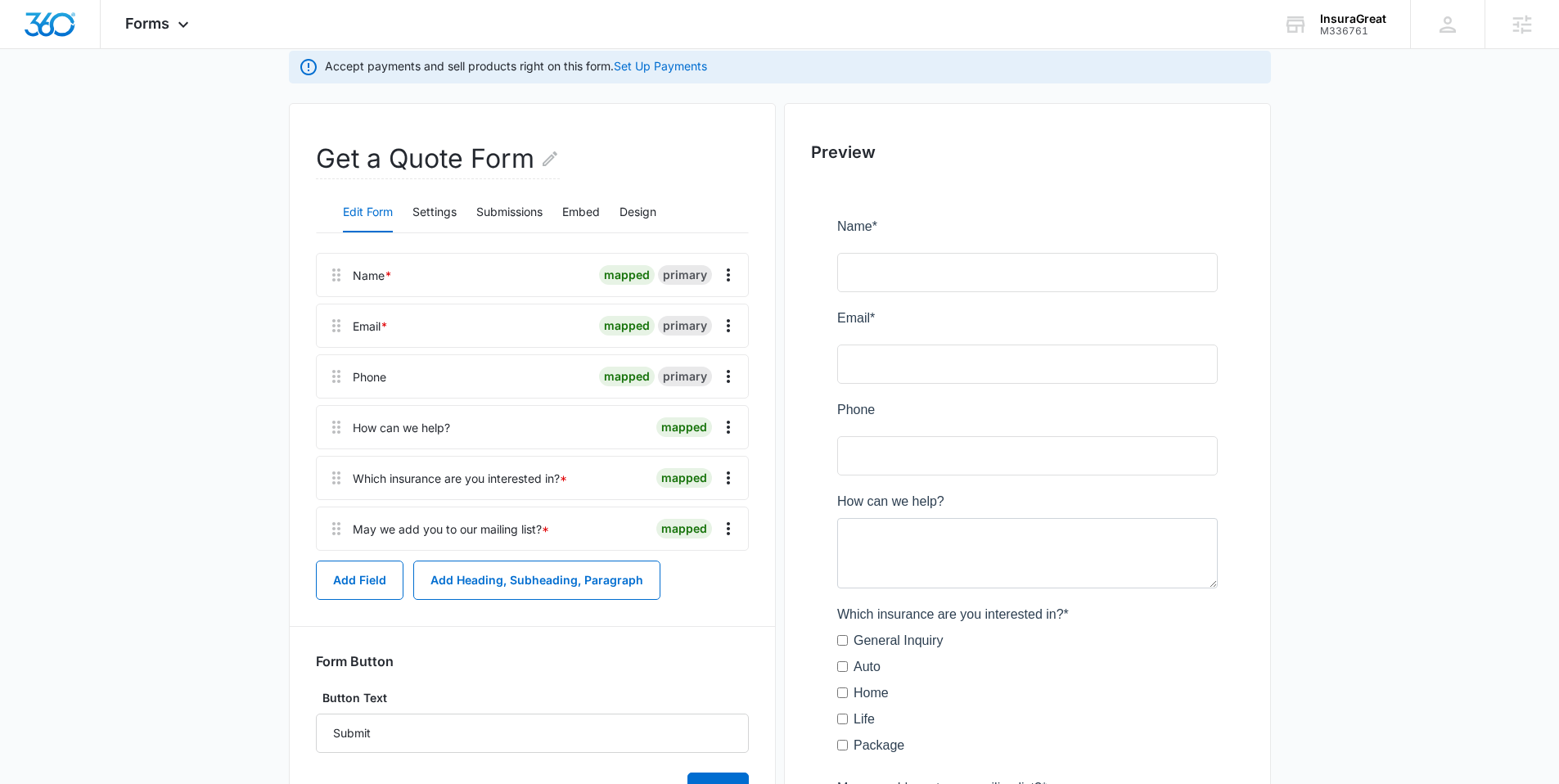
scroll to position [94, 0]
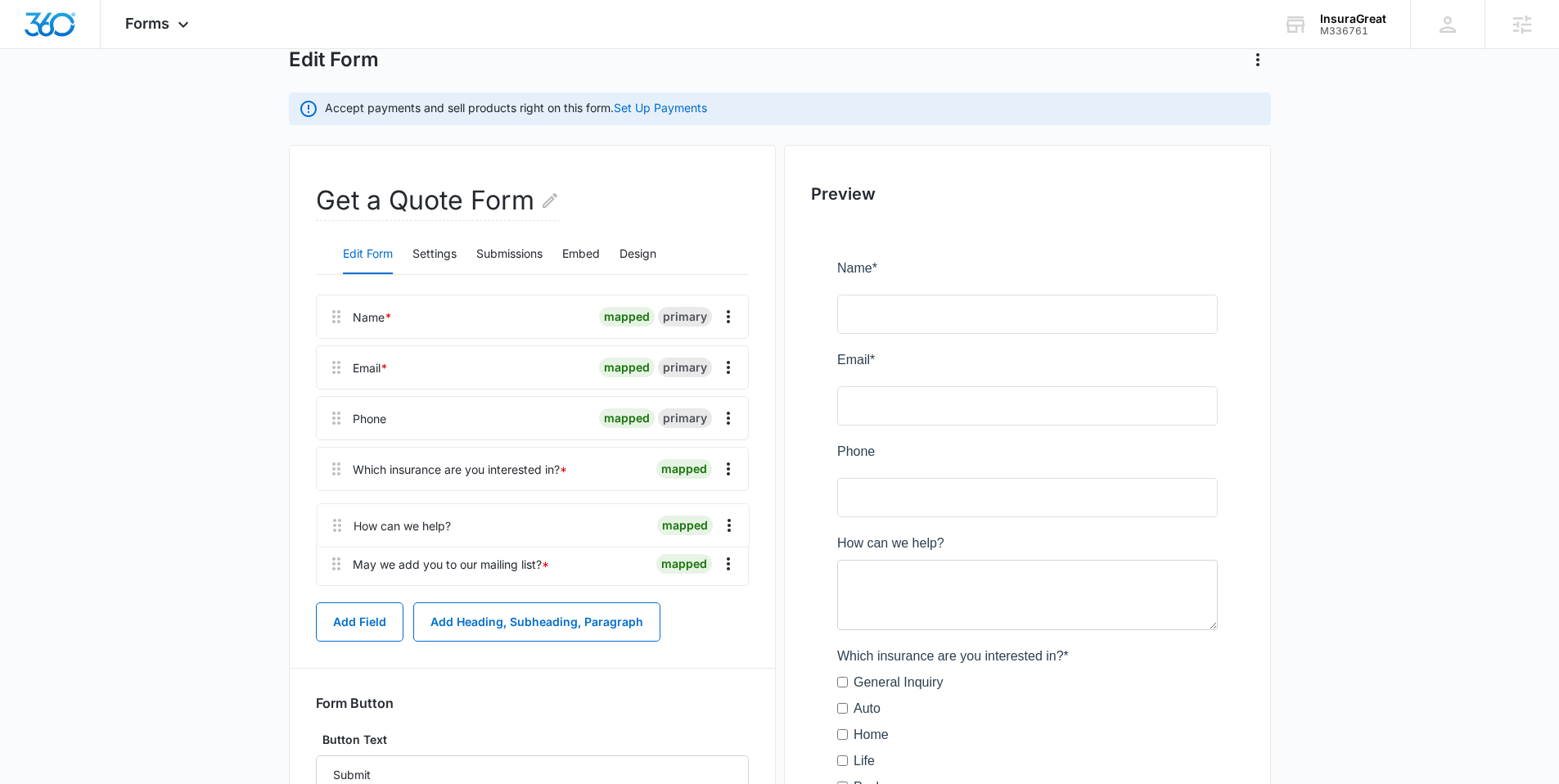
drag, startPoint x: 335, startPoint y: 473, endPoint x: 336, endPoint y: 528, distance: 55.0
click at [336, 528] on div "Name * mapped primary Email * mapped primary Phone mapped primary How can we he…" at bounding box center [532, 442] width 433 height 297
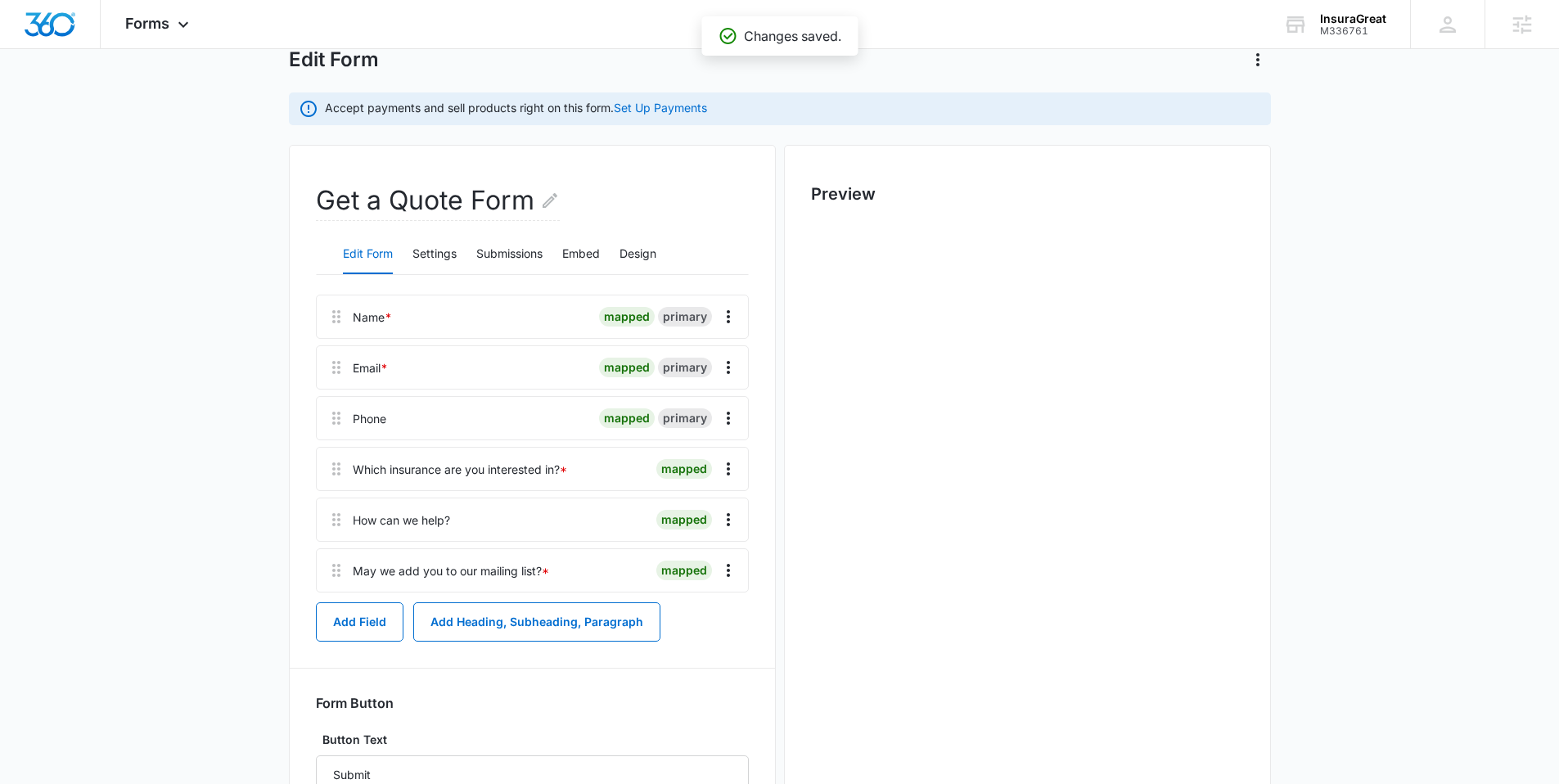
scroll to position [0, 0]
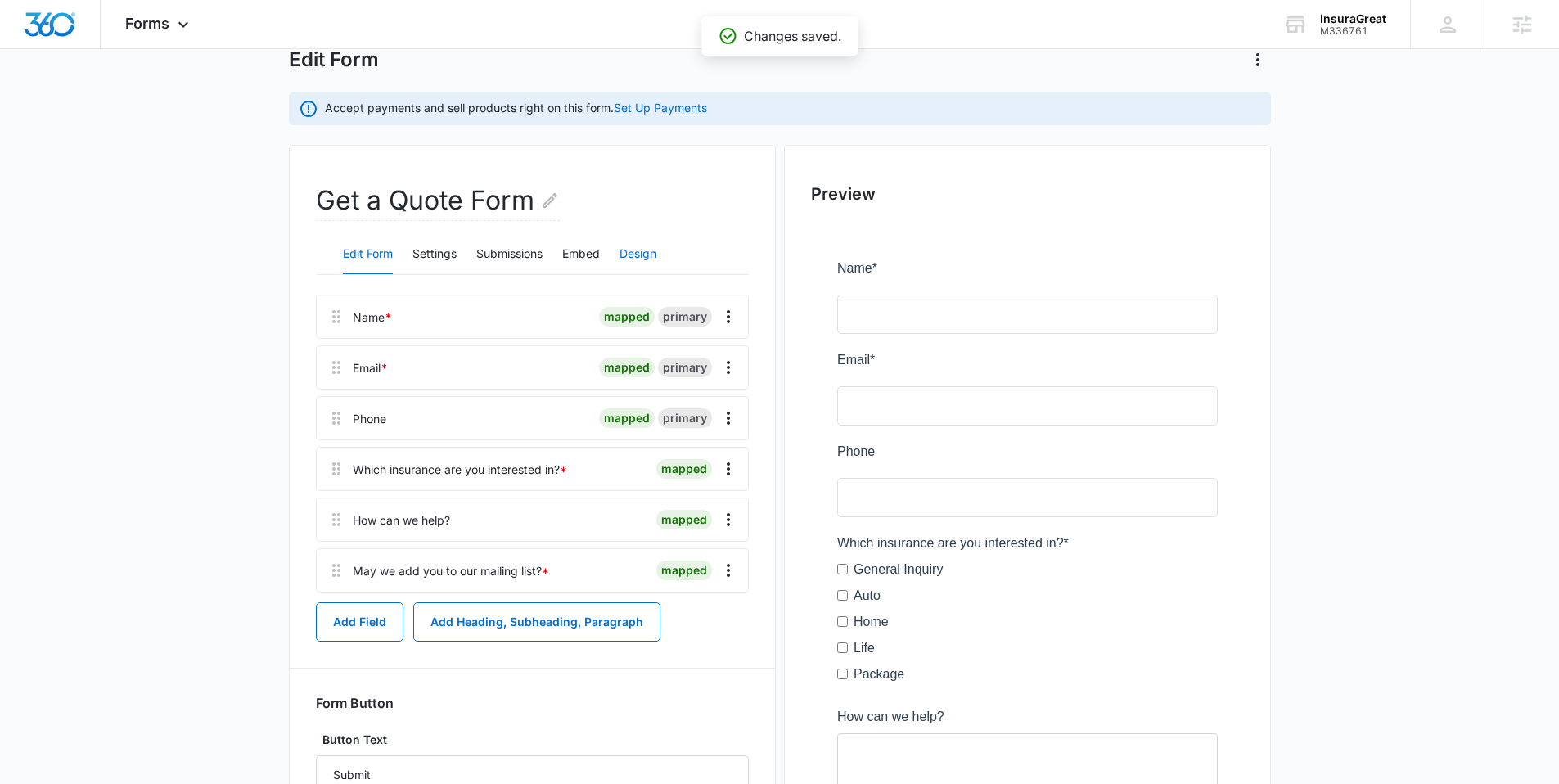
click at [652, 247] on button "Design" at bounding box center [638, 255] width 37 height 39
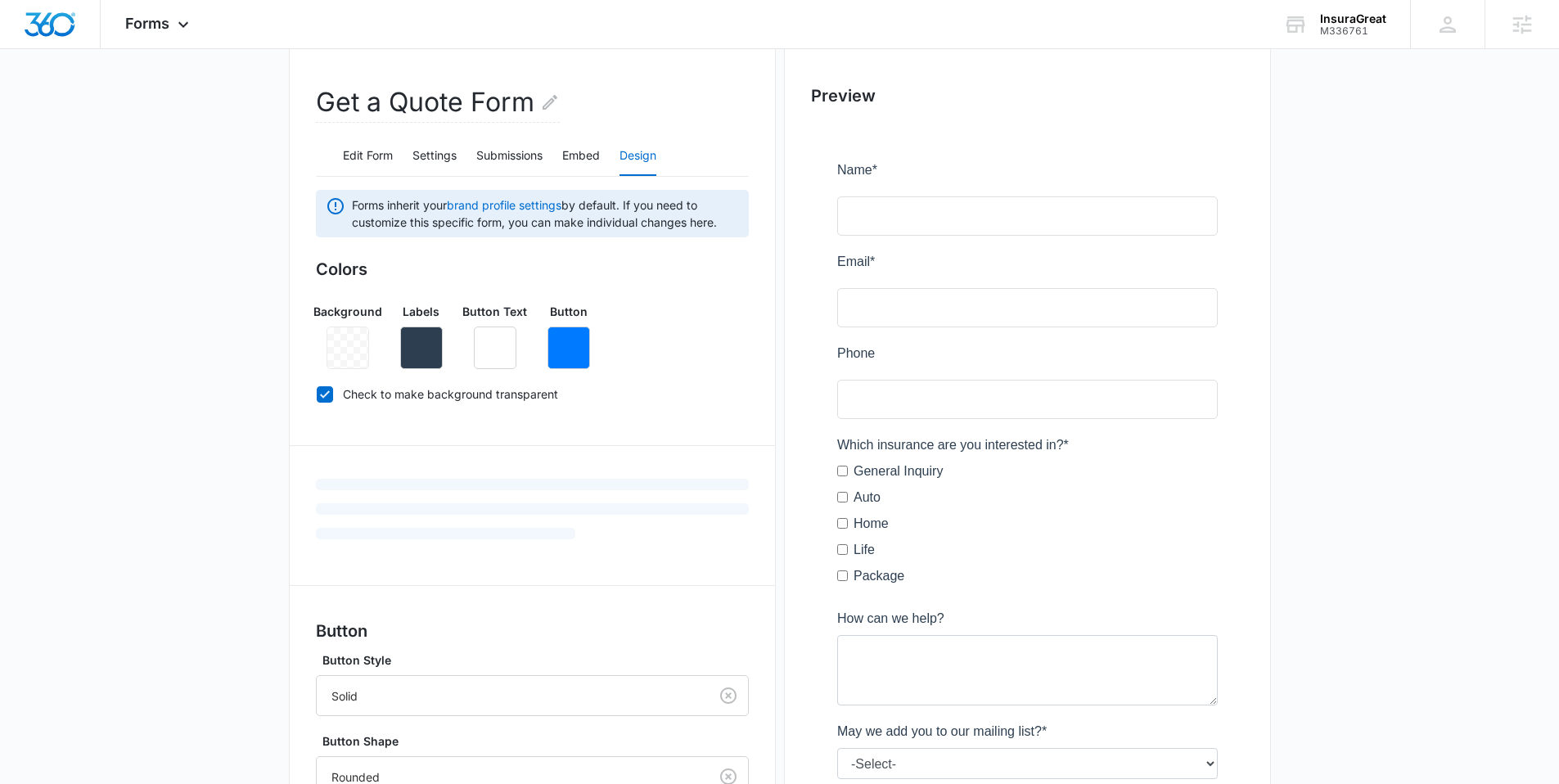
scroll to position [202, 0]
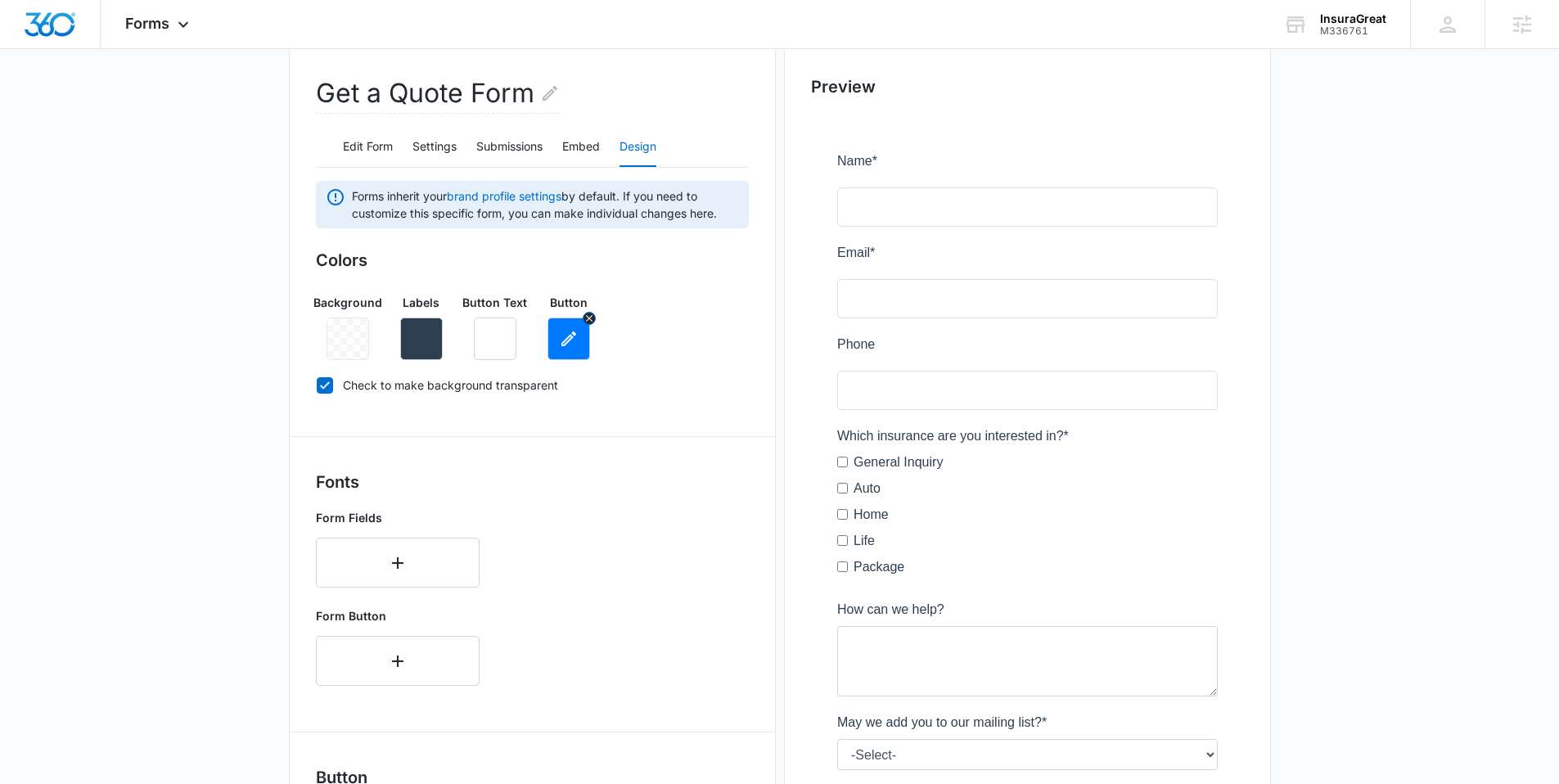
click at [561, 333] on icon "button" at bounding box center [569, 338] width 20 height 20
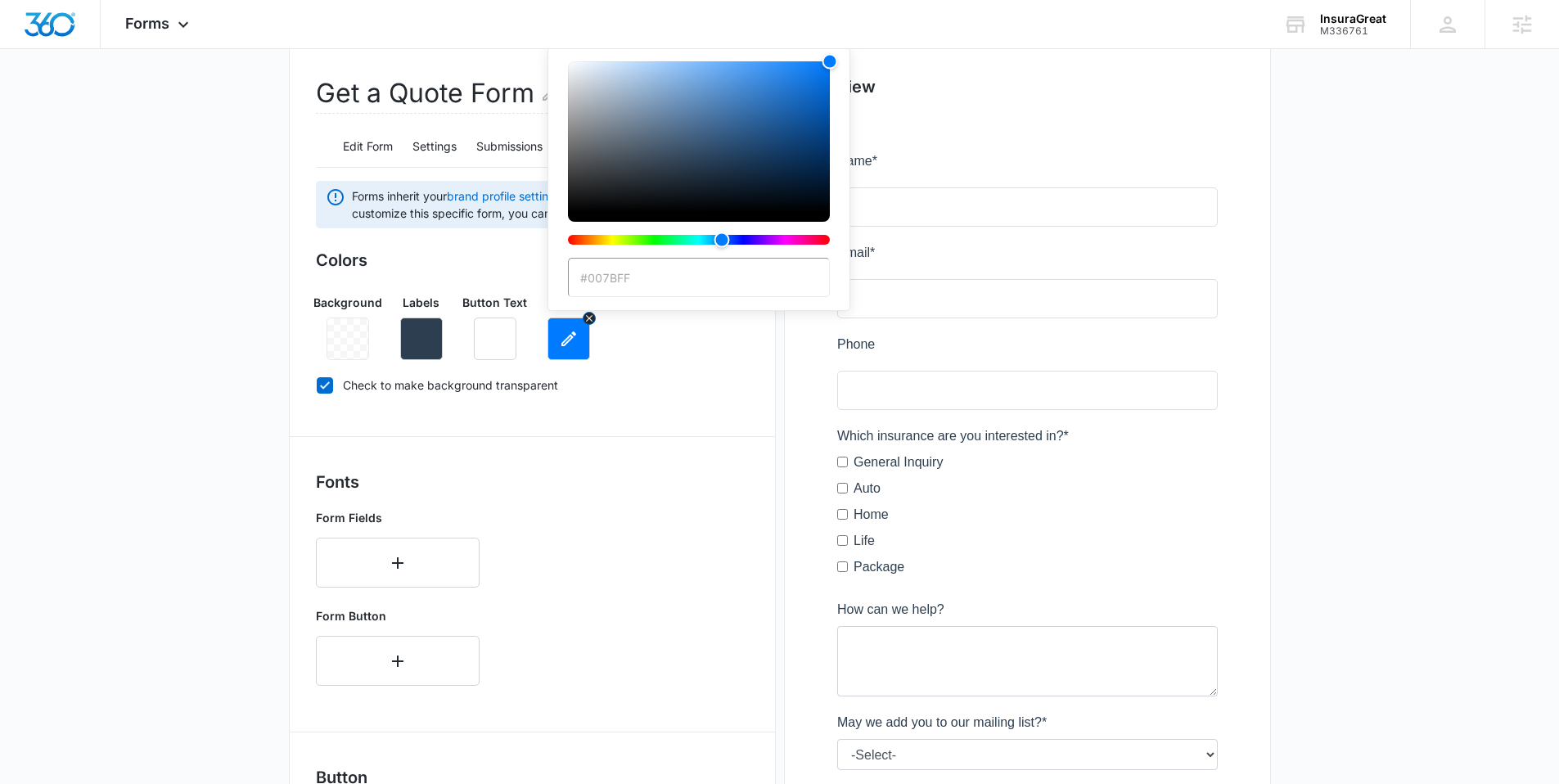
scroll to position [0, 0]
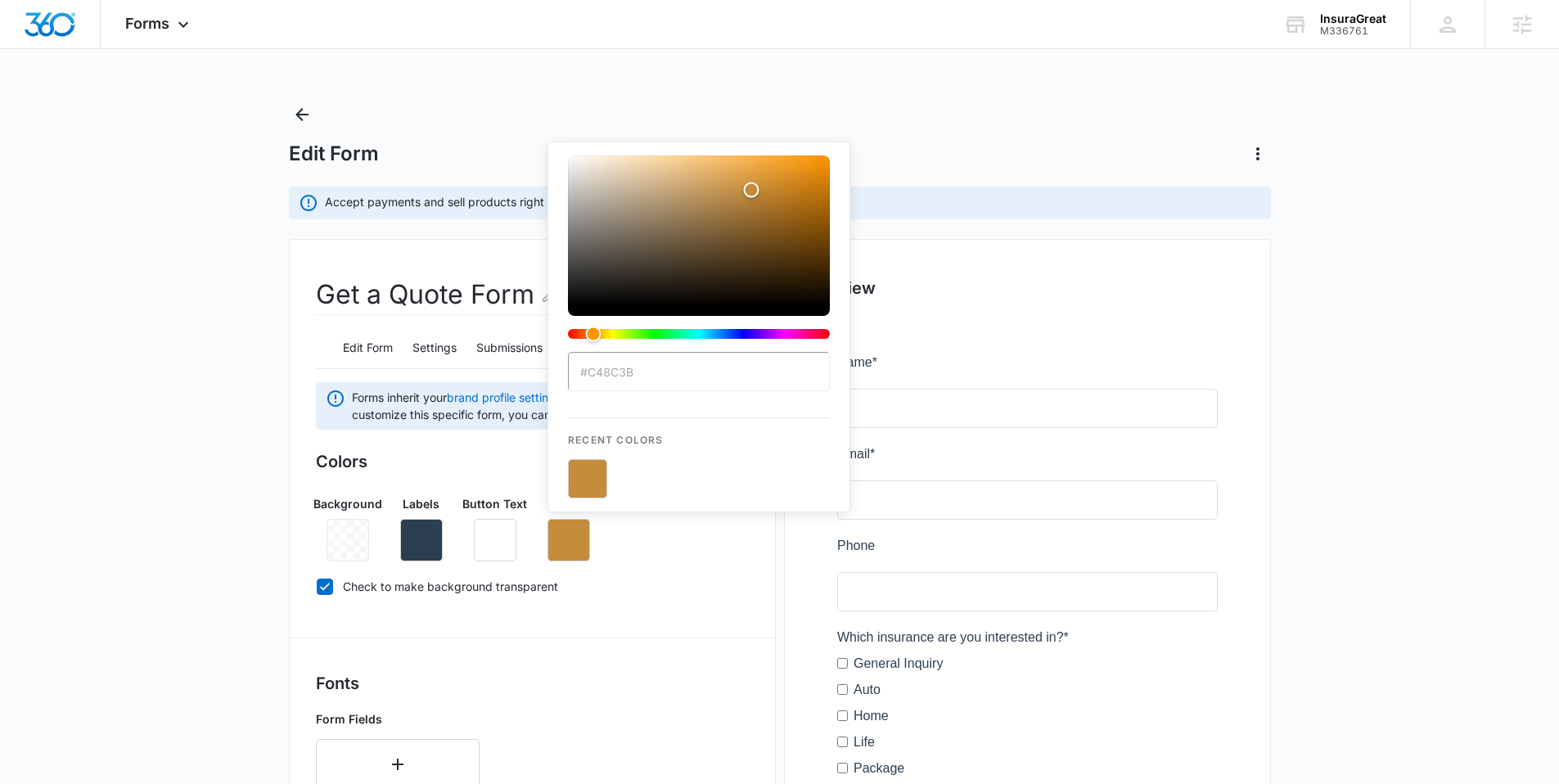
type input "#c48c3b"
click at [585, 483] on button "color-picker-container" at bounding box center [588, 478] width 39 height 39
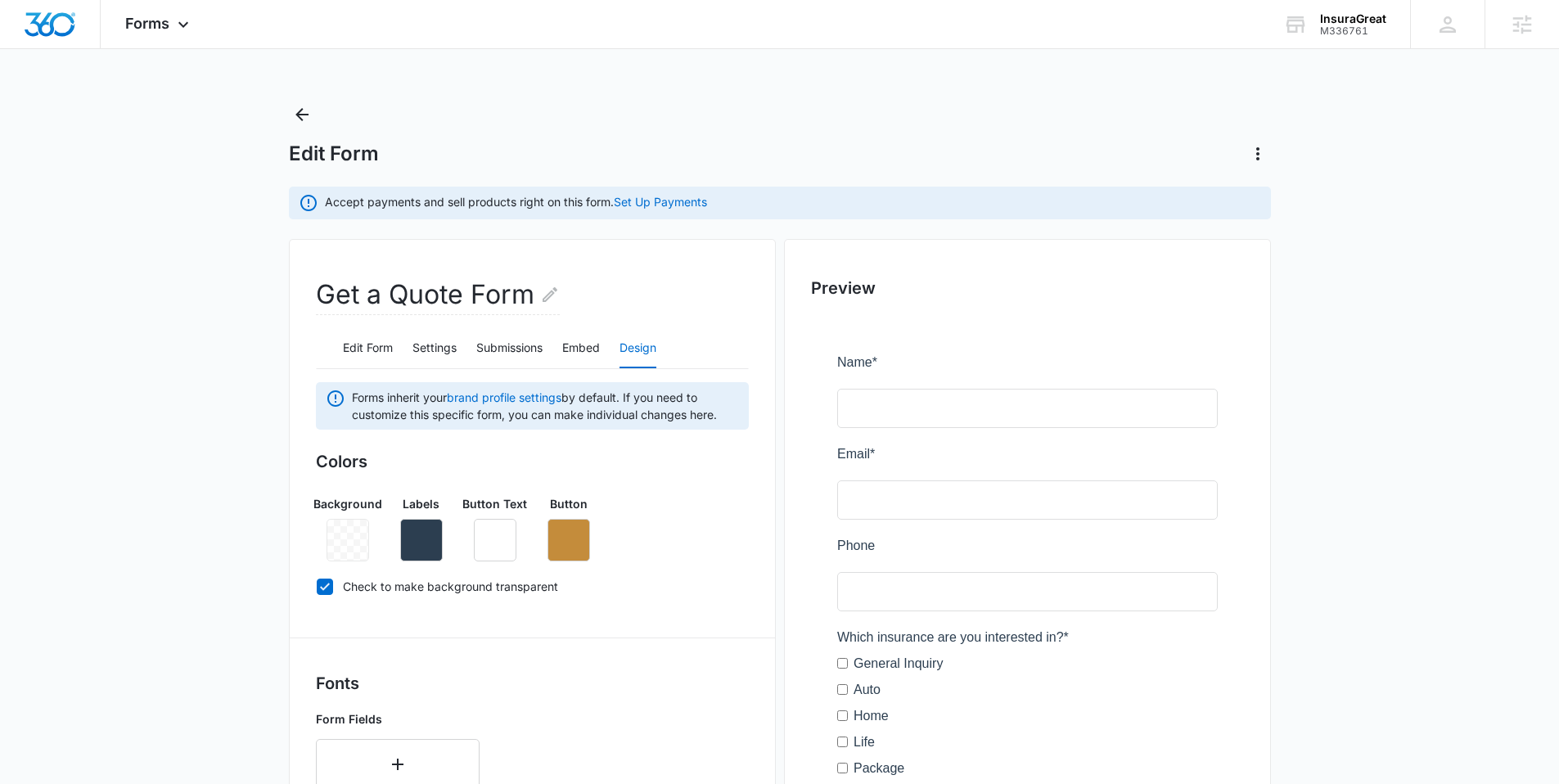
click at [666, 560] on div "Background Labels Button Text Button" at bounding box center [532, 521] width 433 height 79
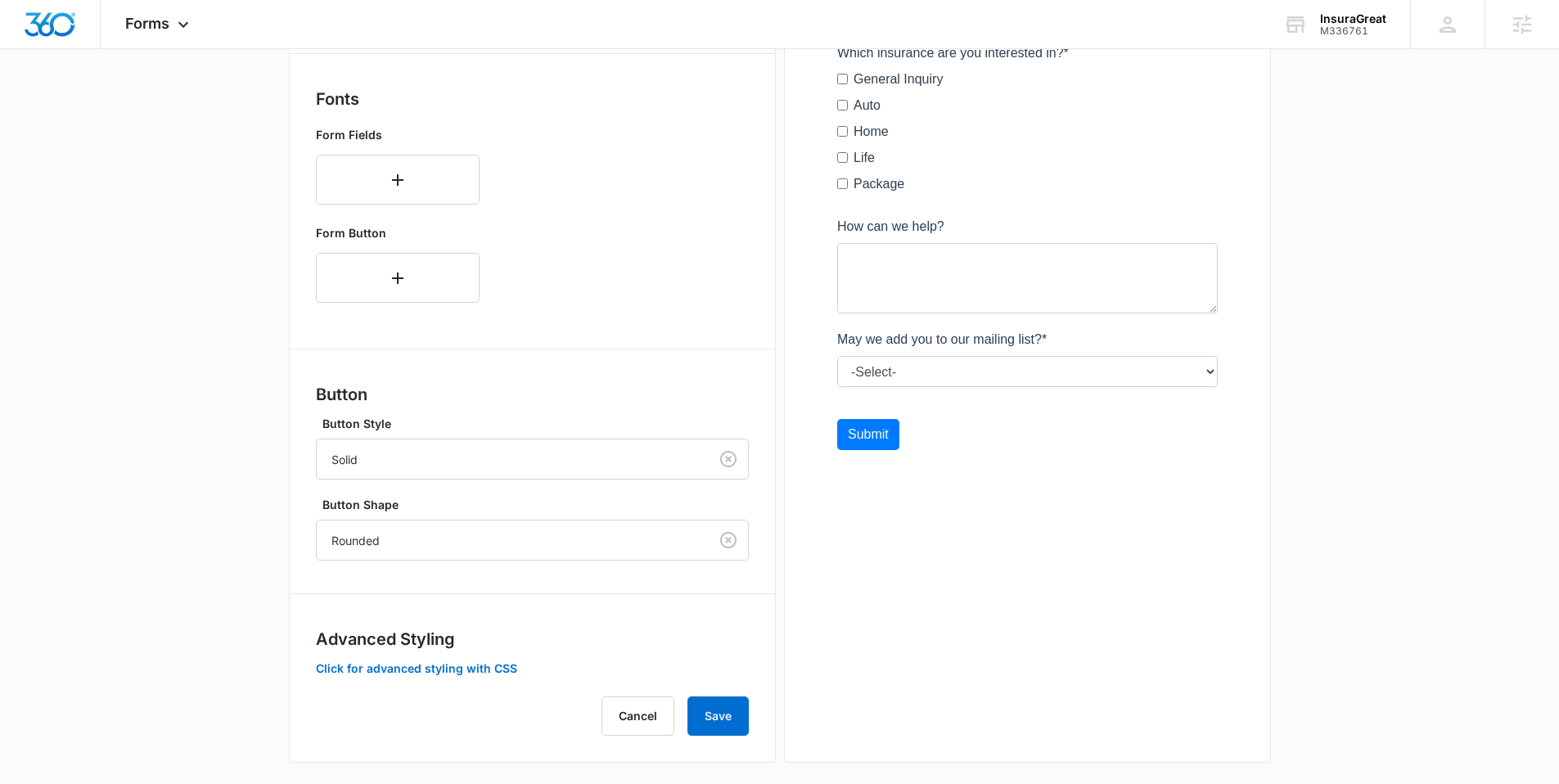
scroll to position [596, 0]
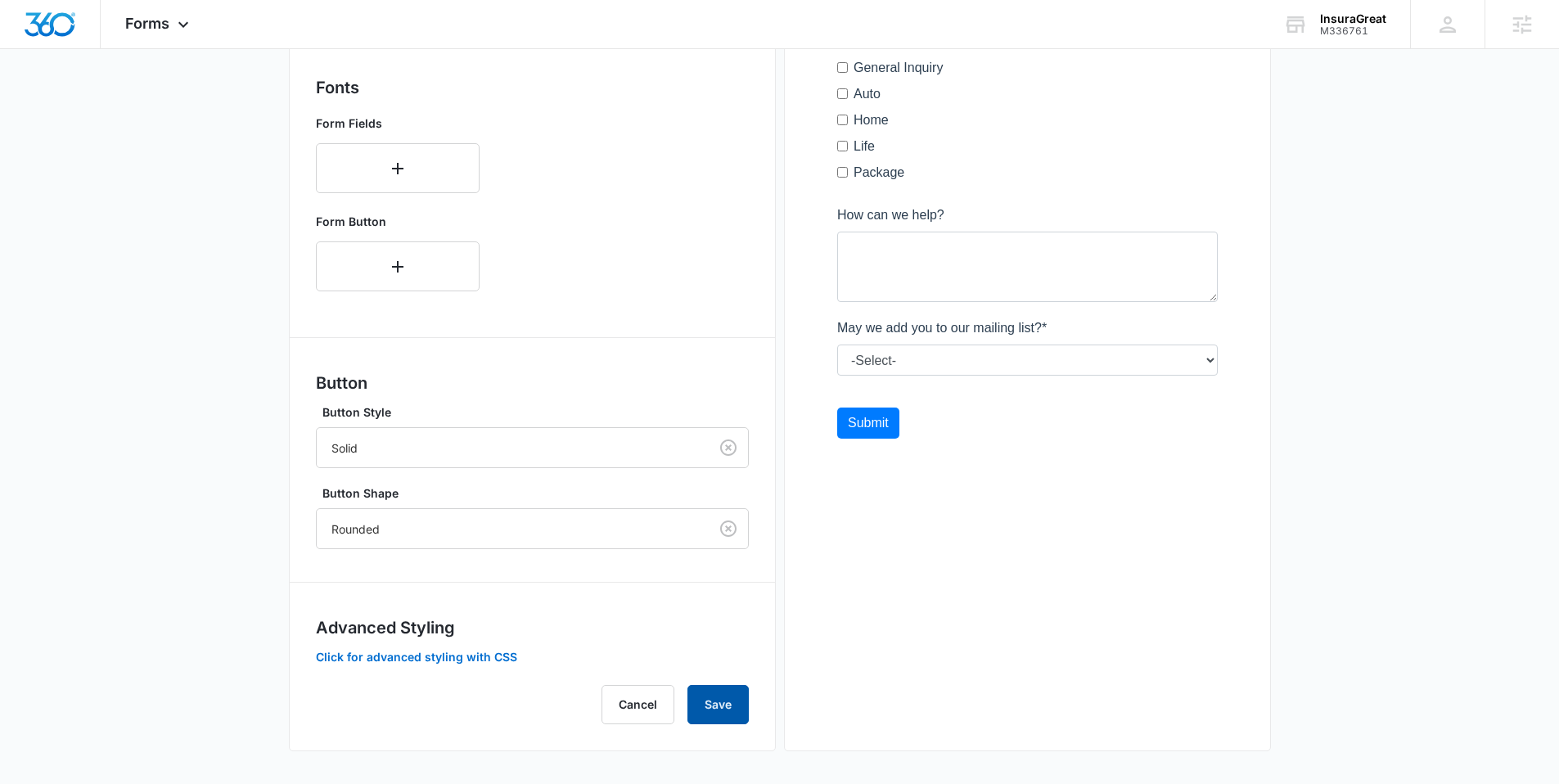
click at [710, 704] on button "Save" at bounding box center [718, 705] width 61 height 39
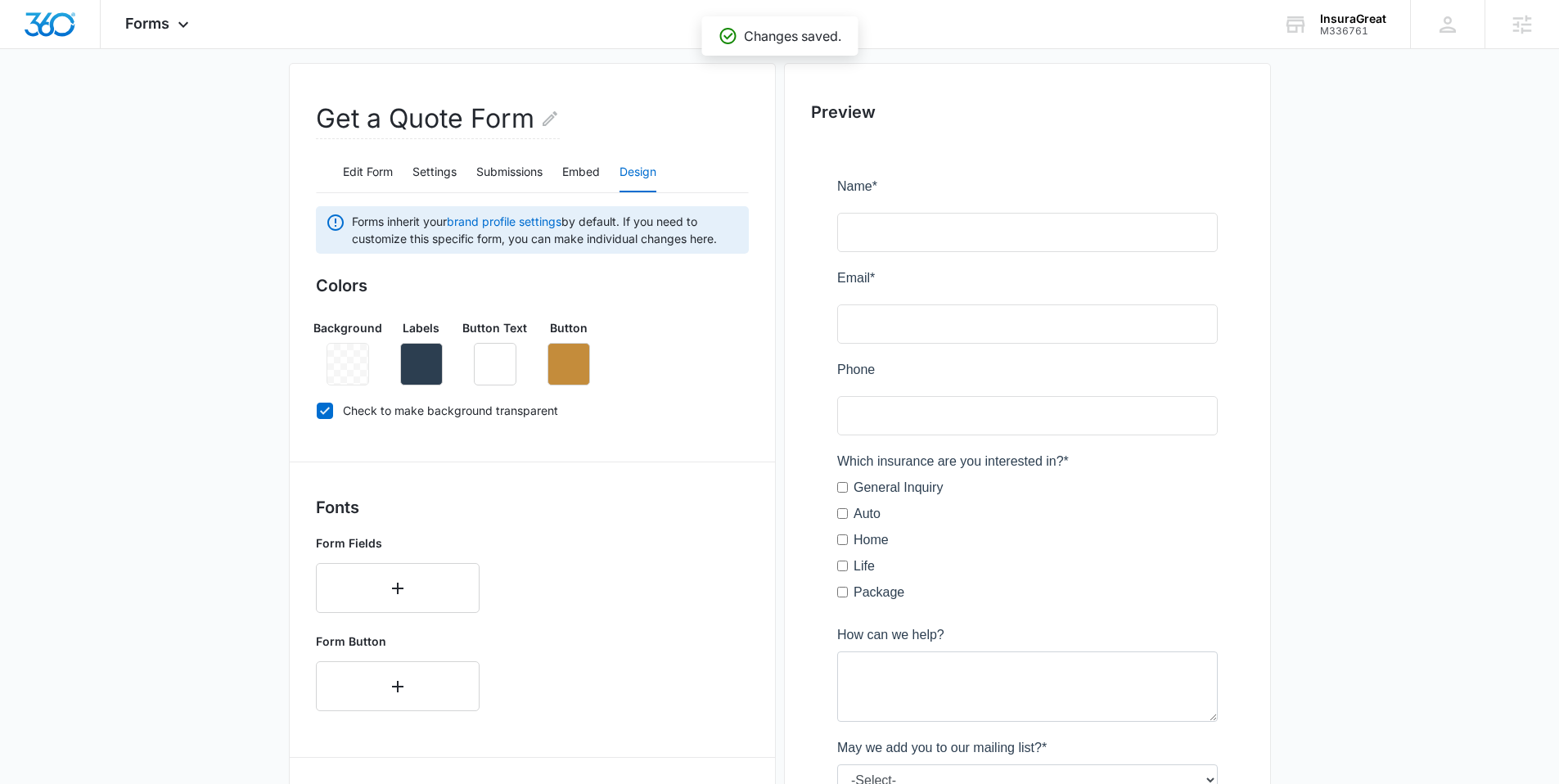
scroll to position [0, 0]
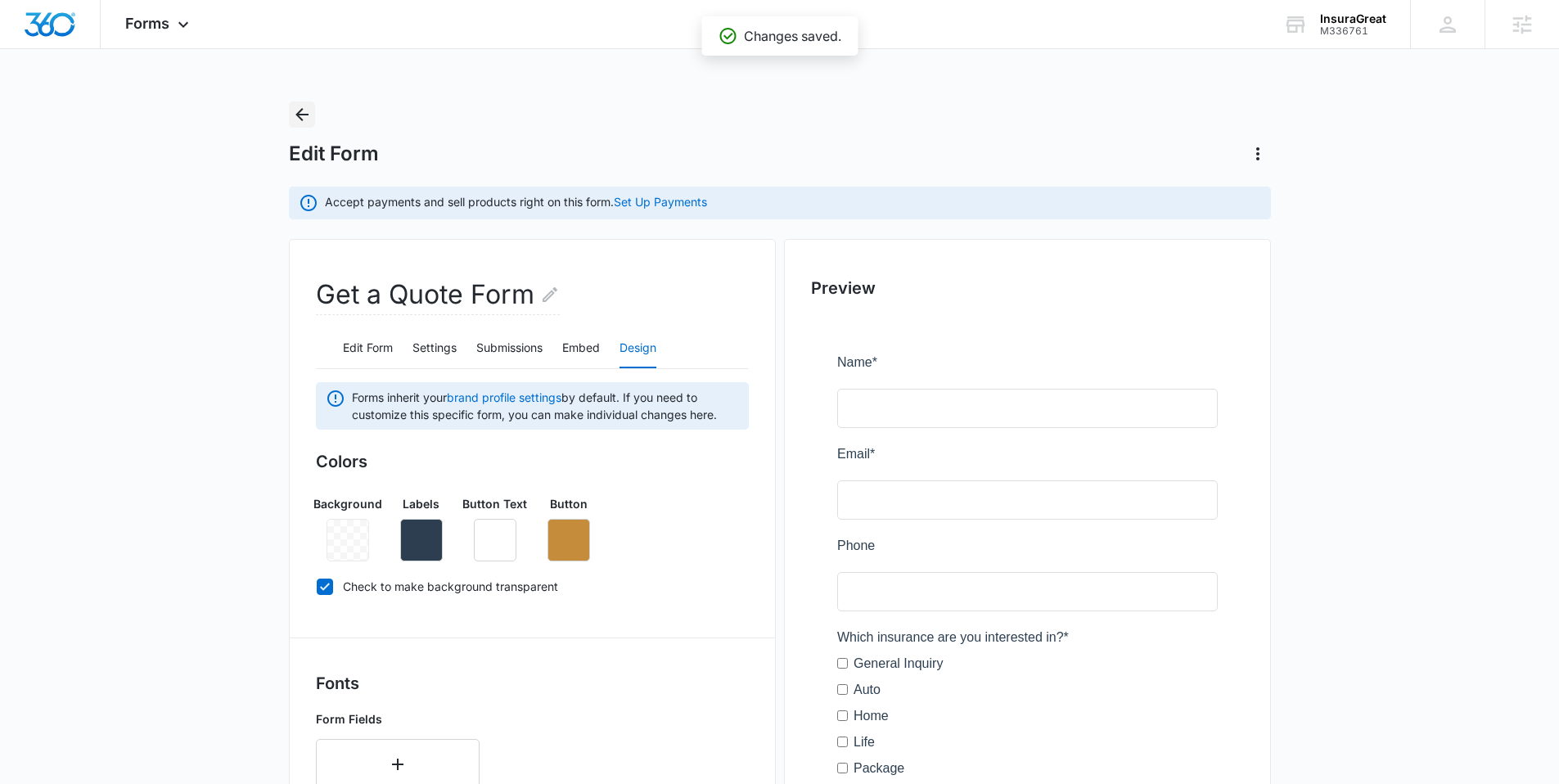
click at [303, 111] on icon "Back" at bounding box center [302, 115] width 20 height 20
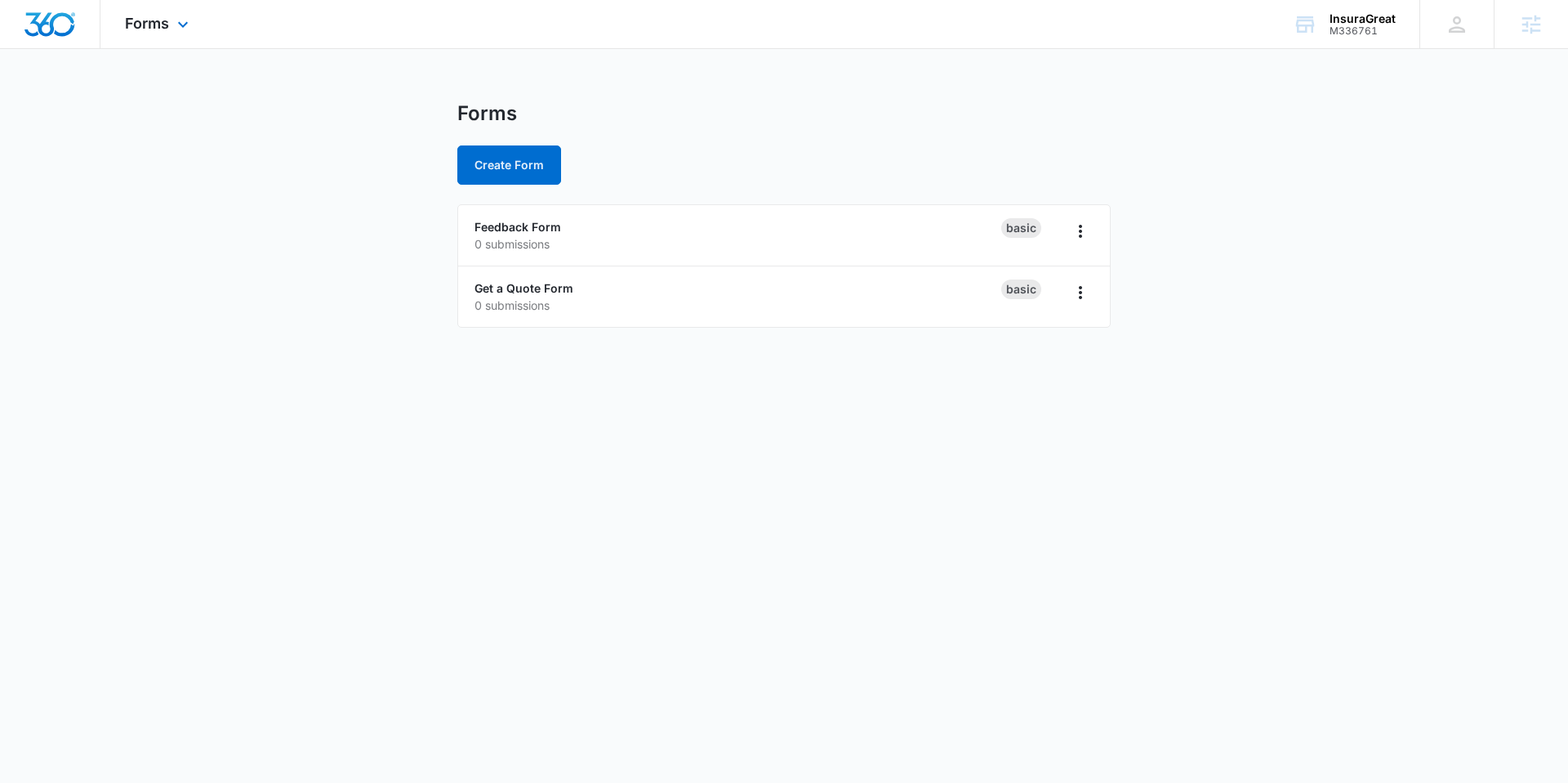
click at [64, 22] on img "Dashboard" at bounding box center [50, 25] width 52 height 25
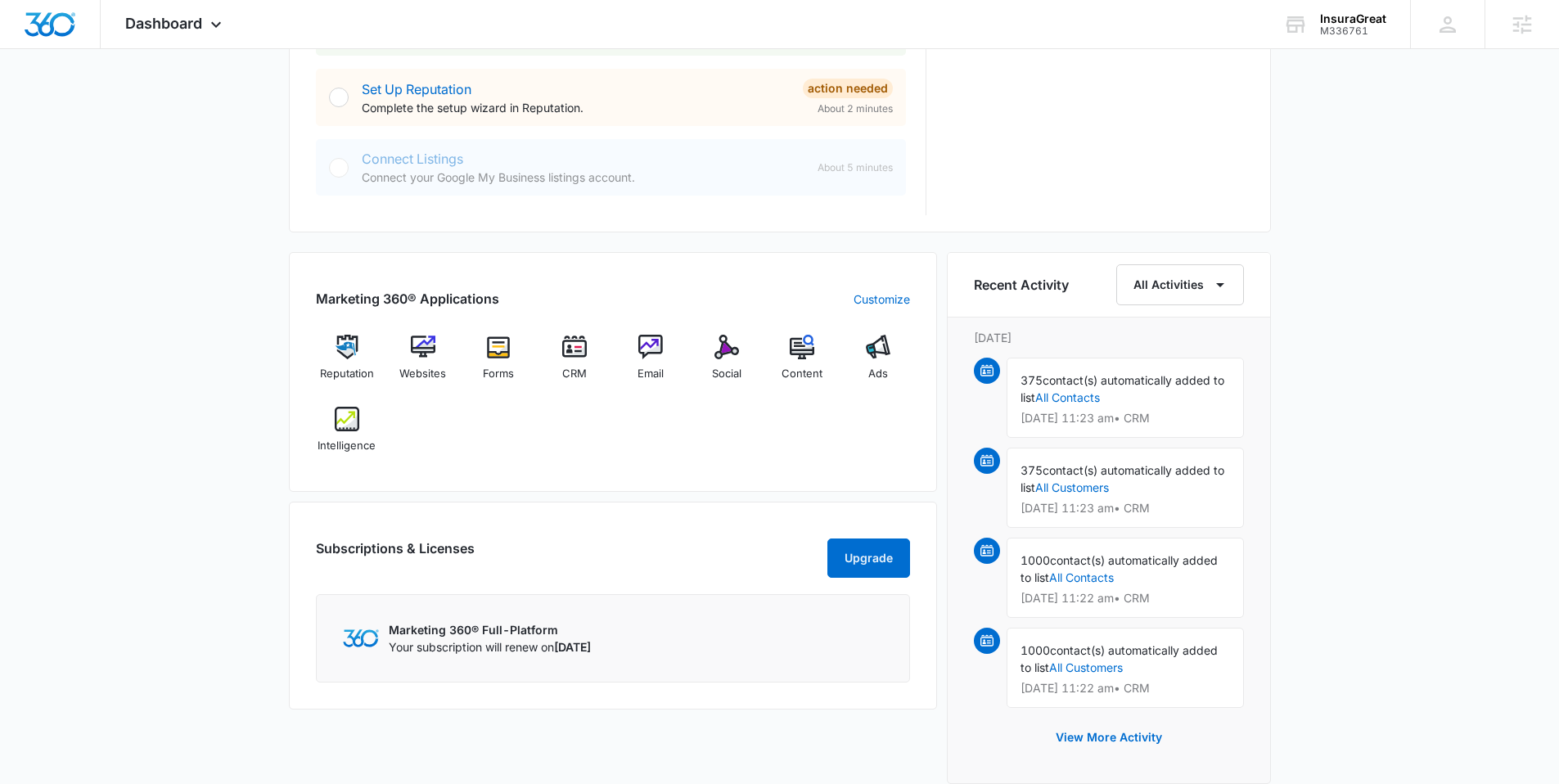
scroll to position [841, 0]
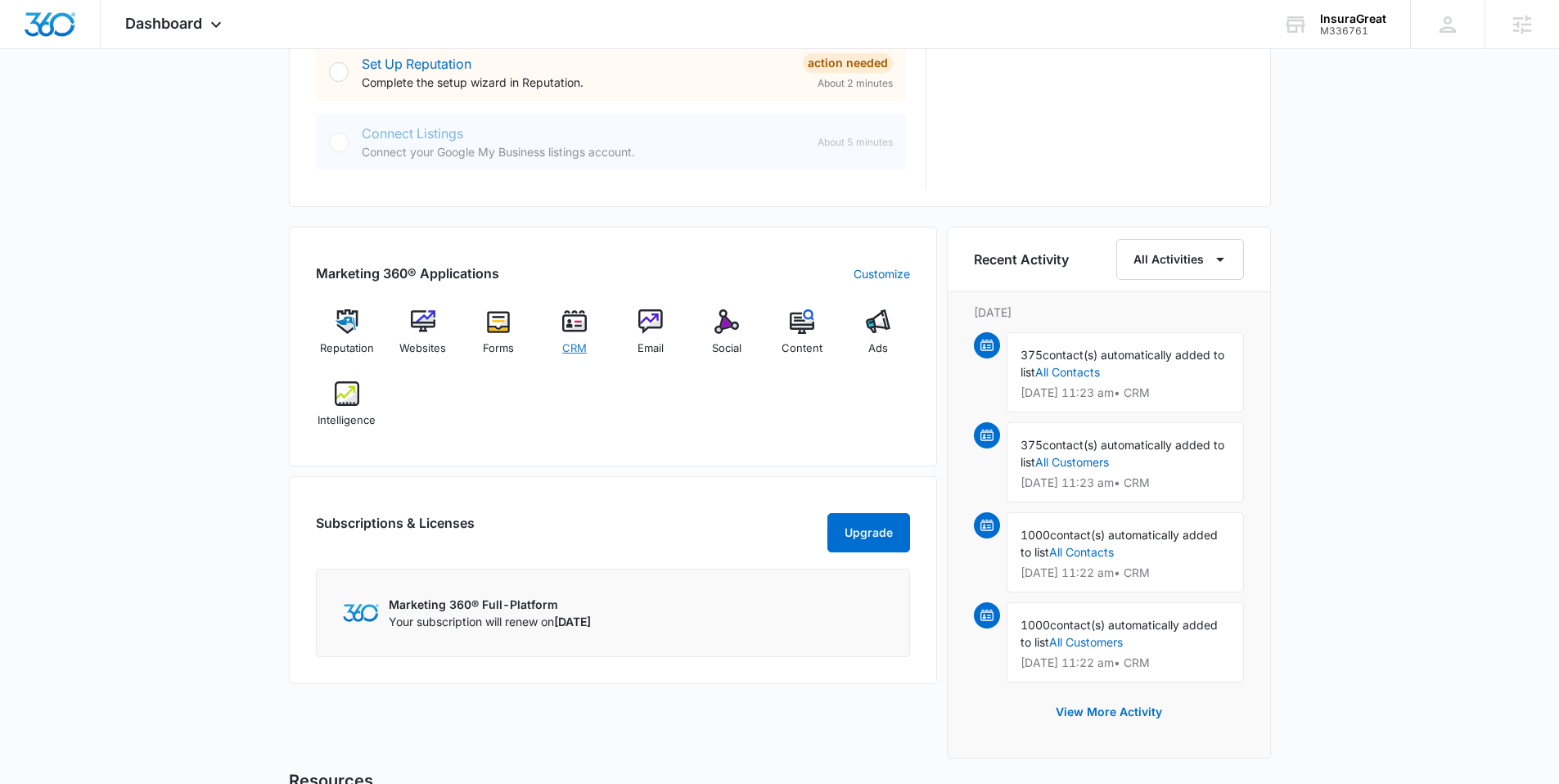
click at [578, 324] on img at bounding box center [575, 321] width 25 height 25
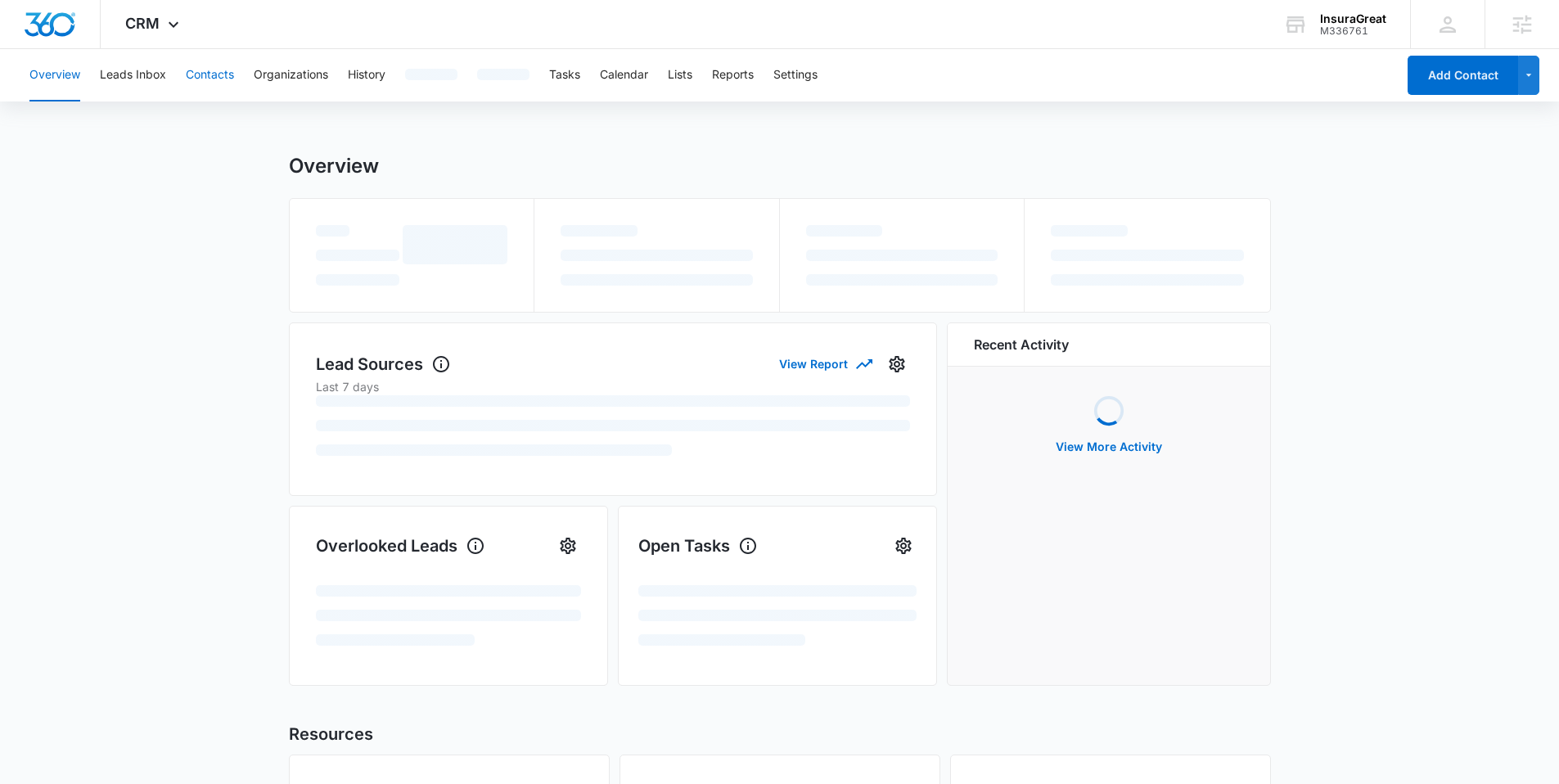
click at [206, 71] on button "Contacts" at bounding box center [210, 75] width 48 height 52
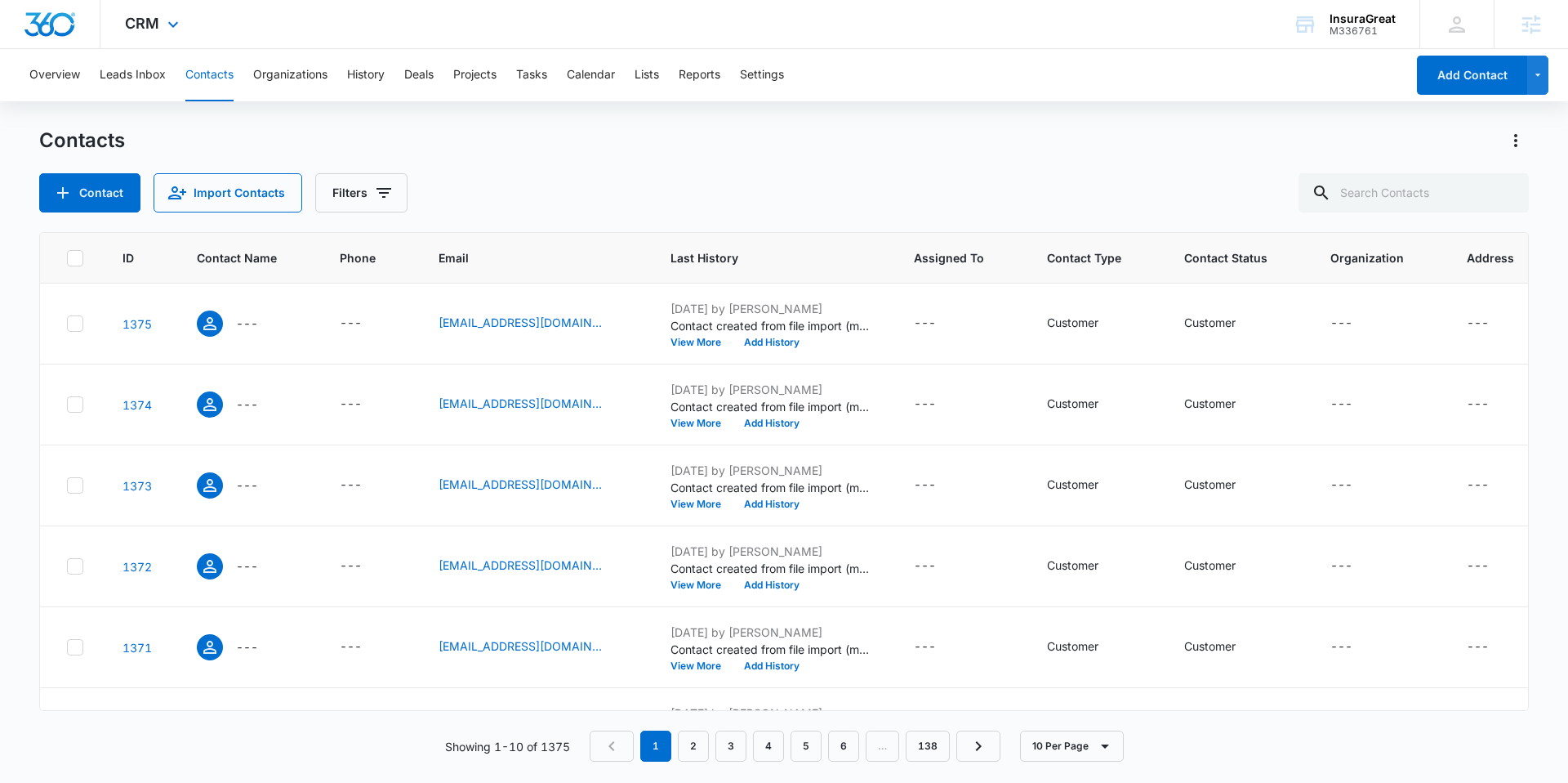
click at [58, 25] on img "Dashboard" at bounding box center [50, 25] width 52 height 25
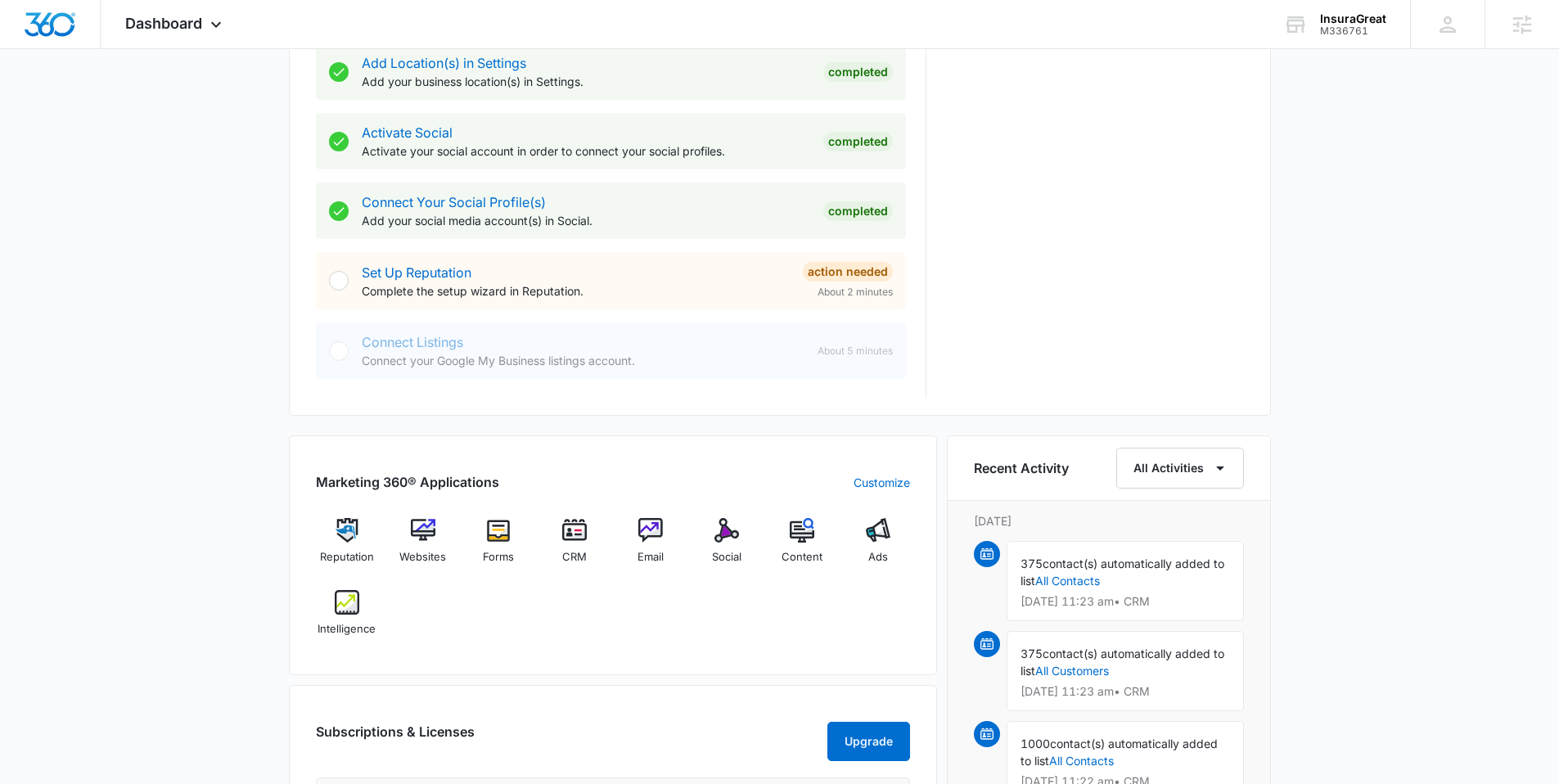
scroll to position [833, 0]
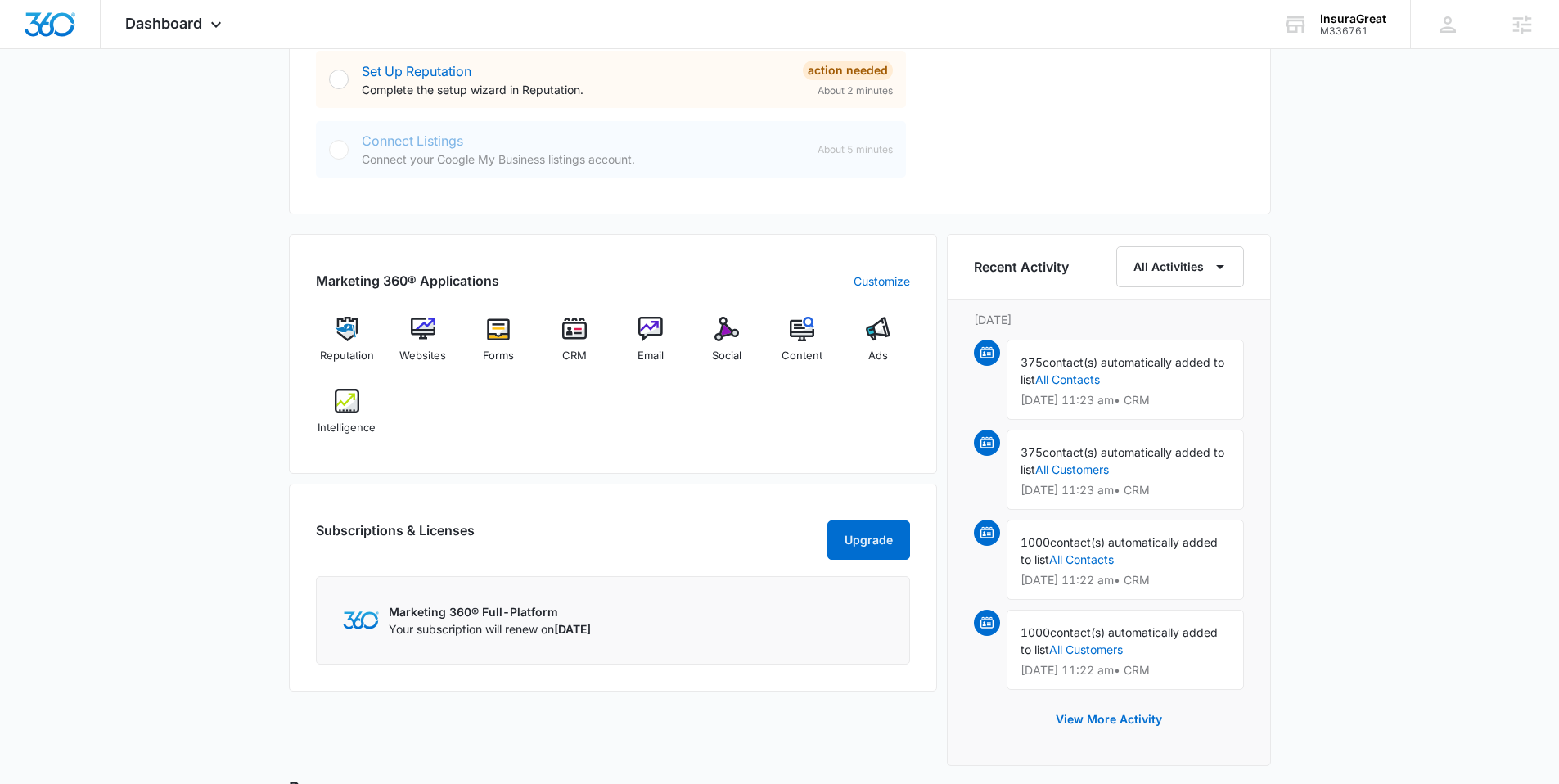
click at [203, 232] on div "Today is Thursday, September 4th Good morning, Tyler! Contacts You have 1,375 c…" at bounding box center [780, 156] width 1559 height 1842
click at [573, 328] on img at bounding box center [575, 329] width 25 height 25
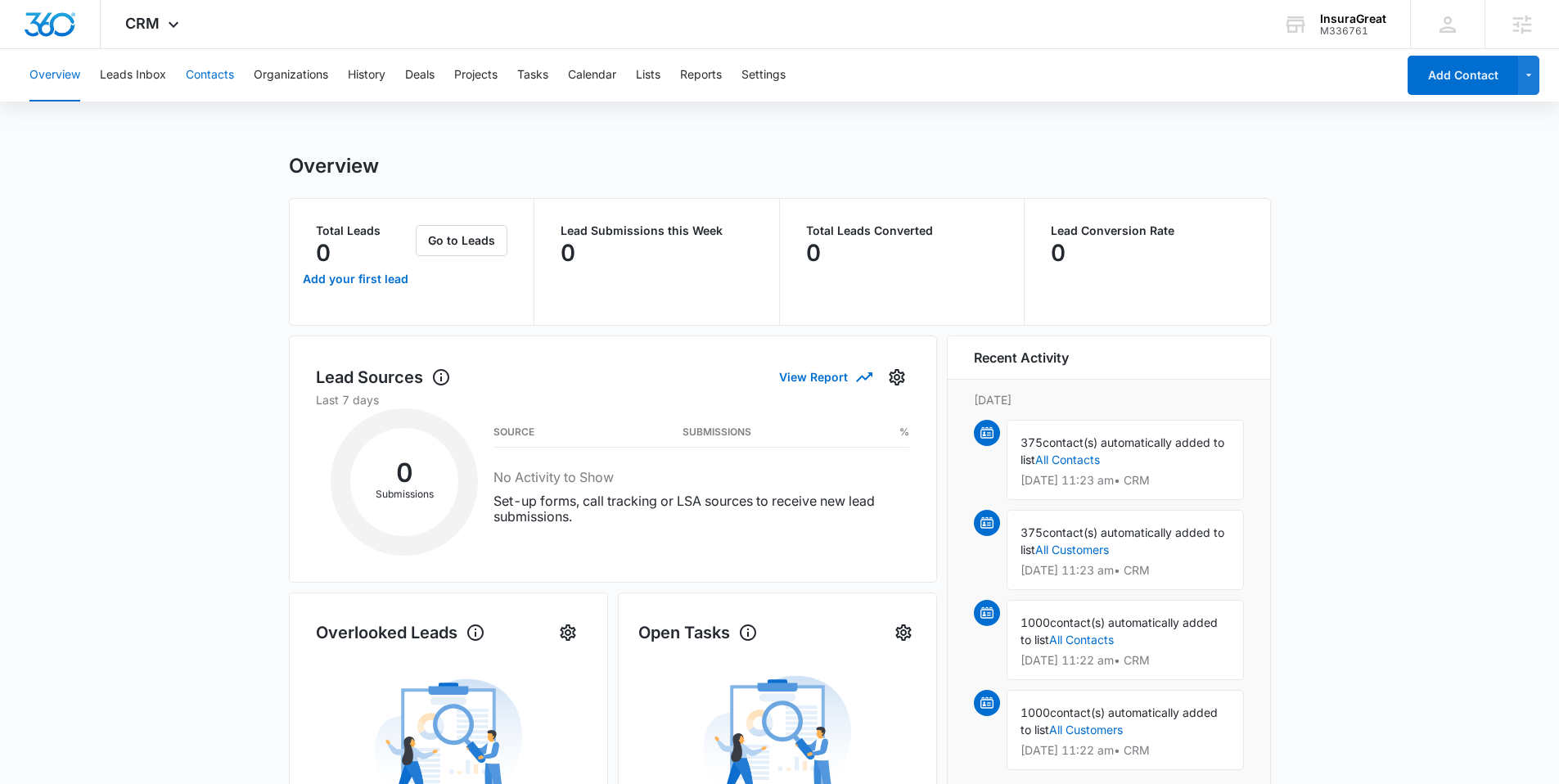
click at [204, 75] on button "Contacts" at bounding box center [210, 75] width 48 height 52
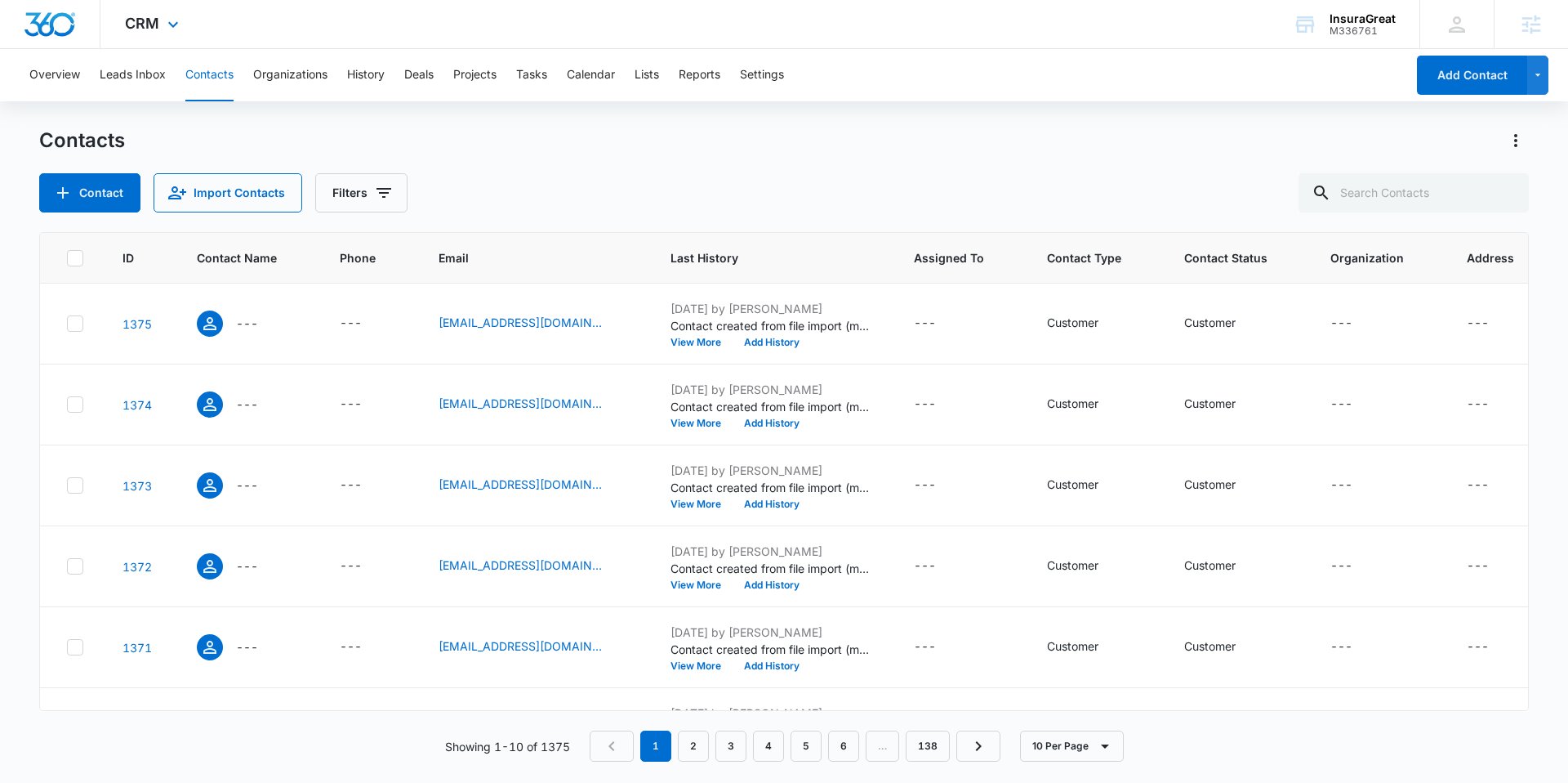
click at [42, 17] on img "Dashboard" at bounding box center [50, 25] width 52 height 25
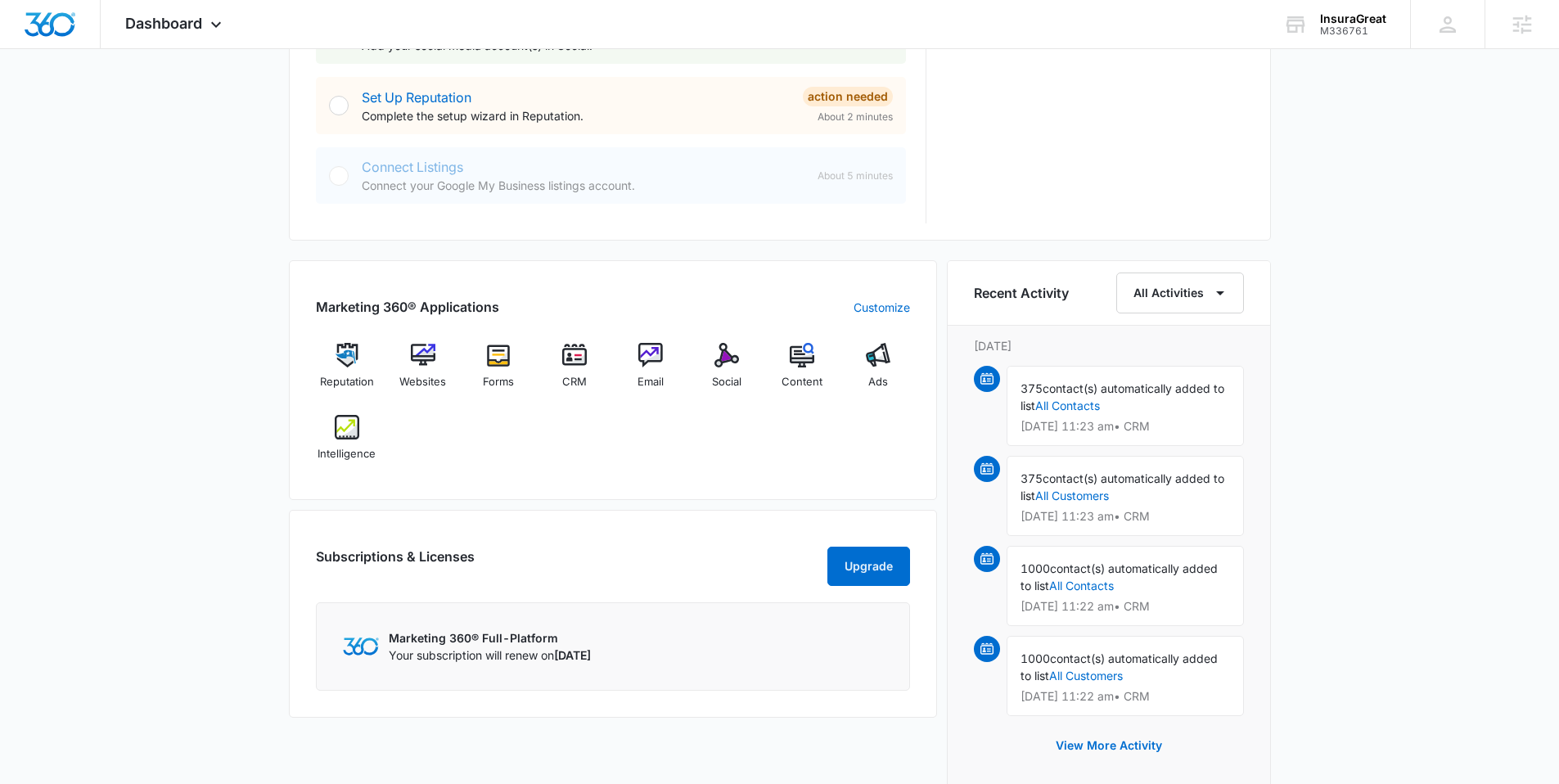
scroll to position [823, 0]
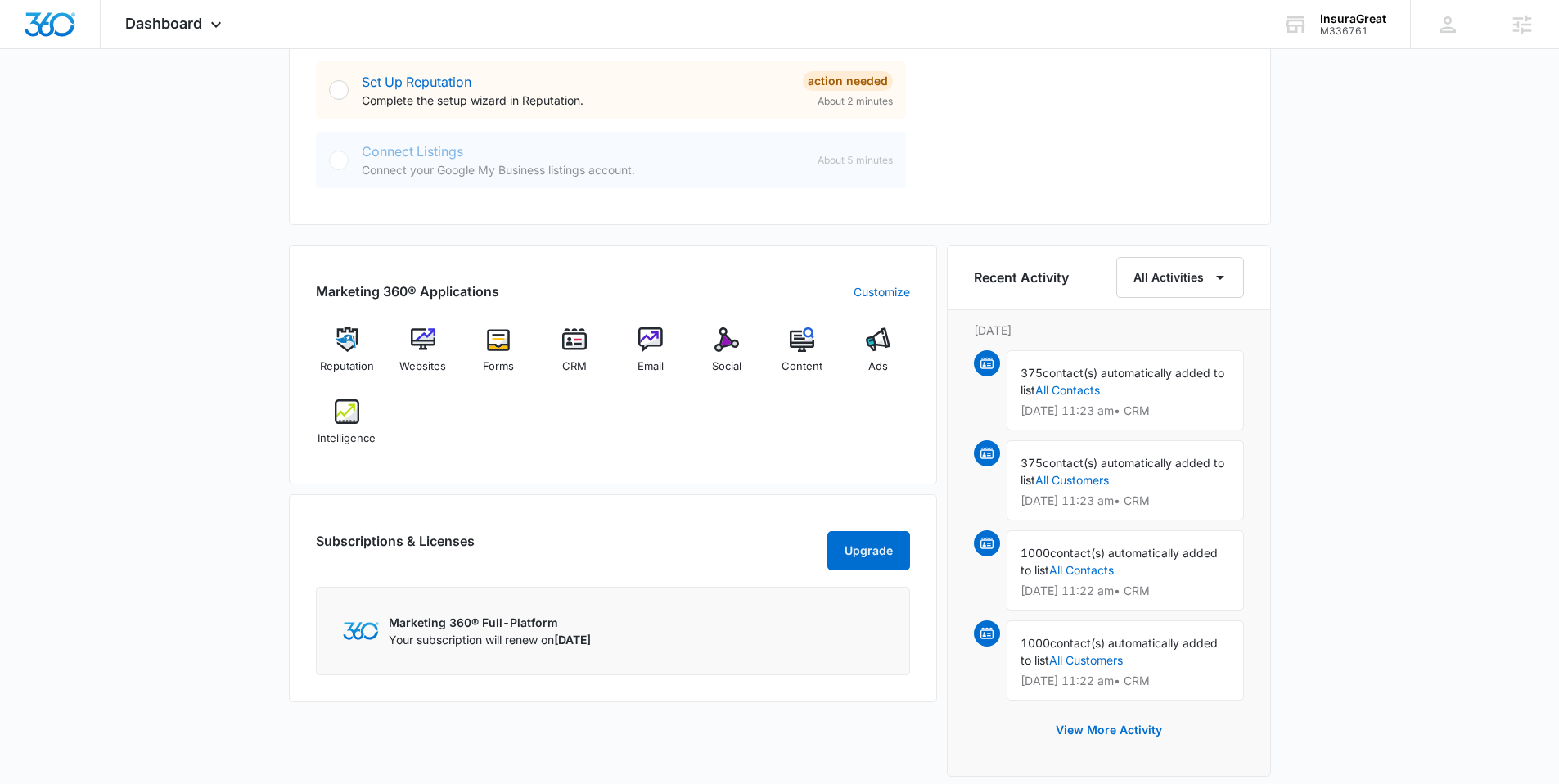
click at [210, 285] on div "Today is Thursday, September 4th Good morning, Tyler! Contacts You have 1,375 c…" at bounding box center [780, 167] width 1559 height 1842
click at [452, 448] on div "Reputation Websites Forms CRM Email Social Content Ads Intelligence" at bounding box center [612, 392] width 594 height 130
click at [416, 349] on img at bounding box center [423, 339] width 25 height 25
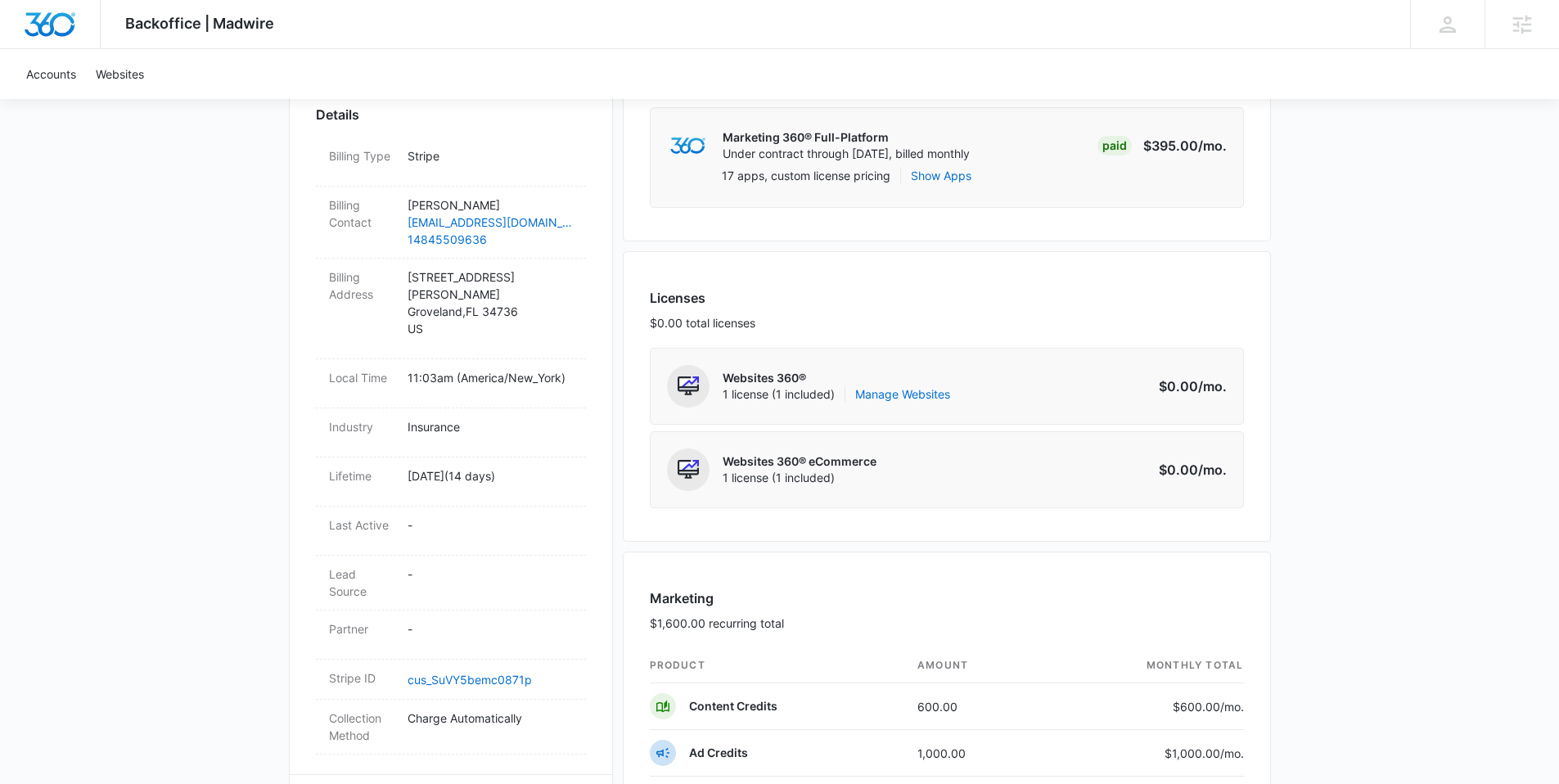
scroll to position [569, 0]
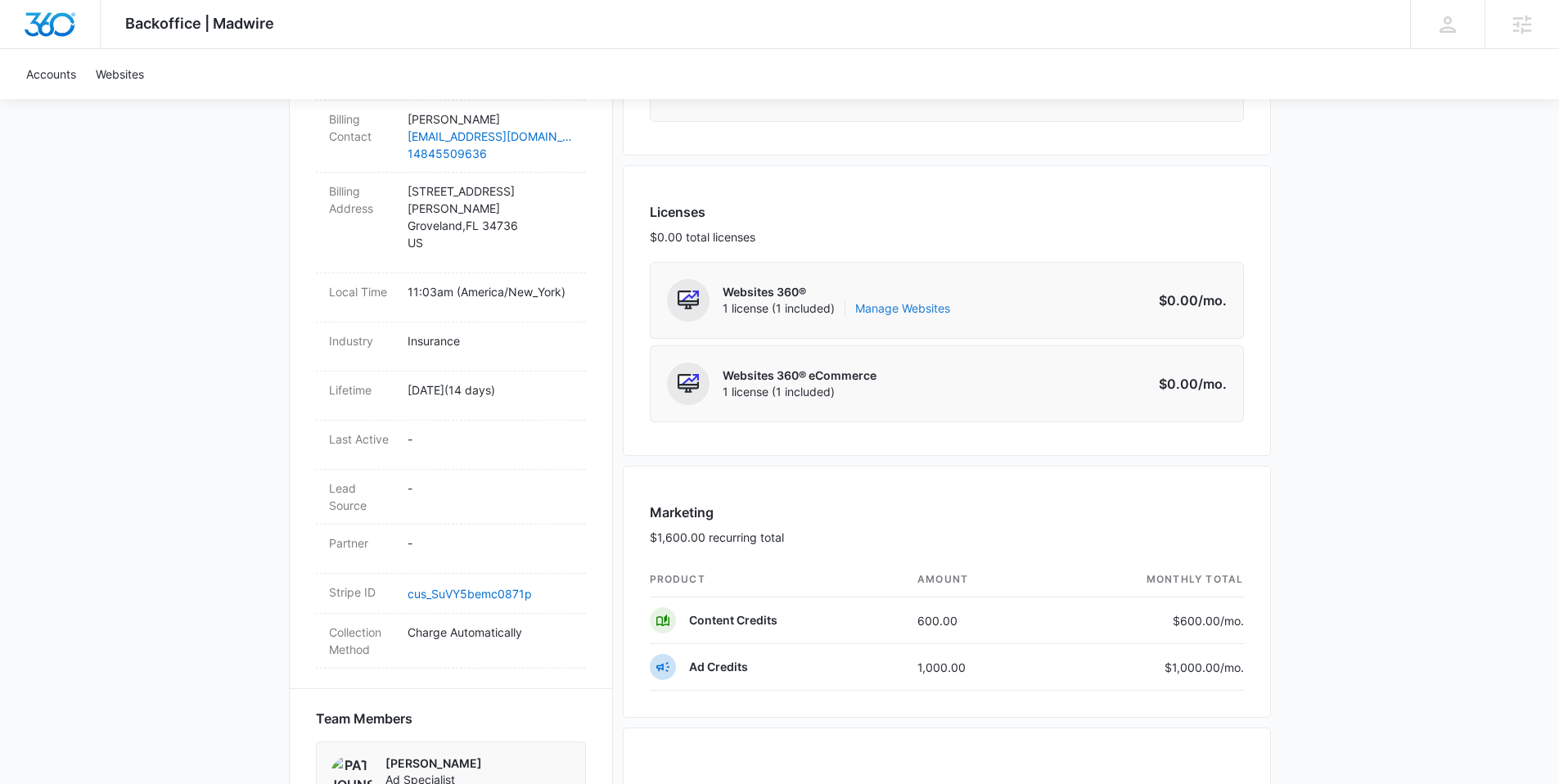
click at [903, 308] on link "Manage Websites" at bounding box center [902, 308] width 95 height 16
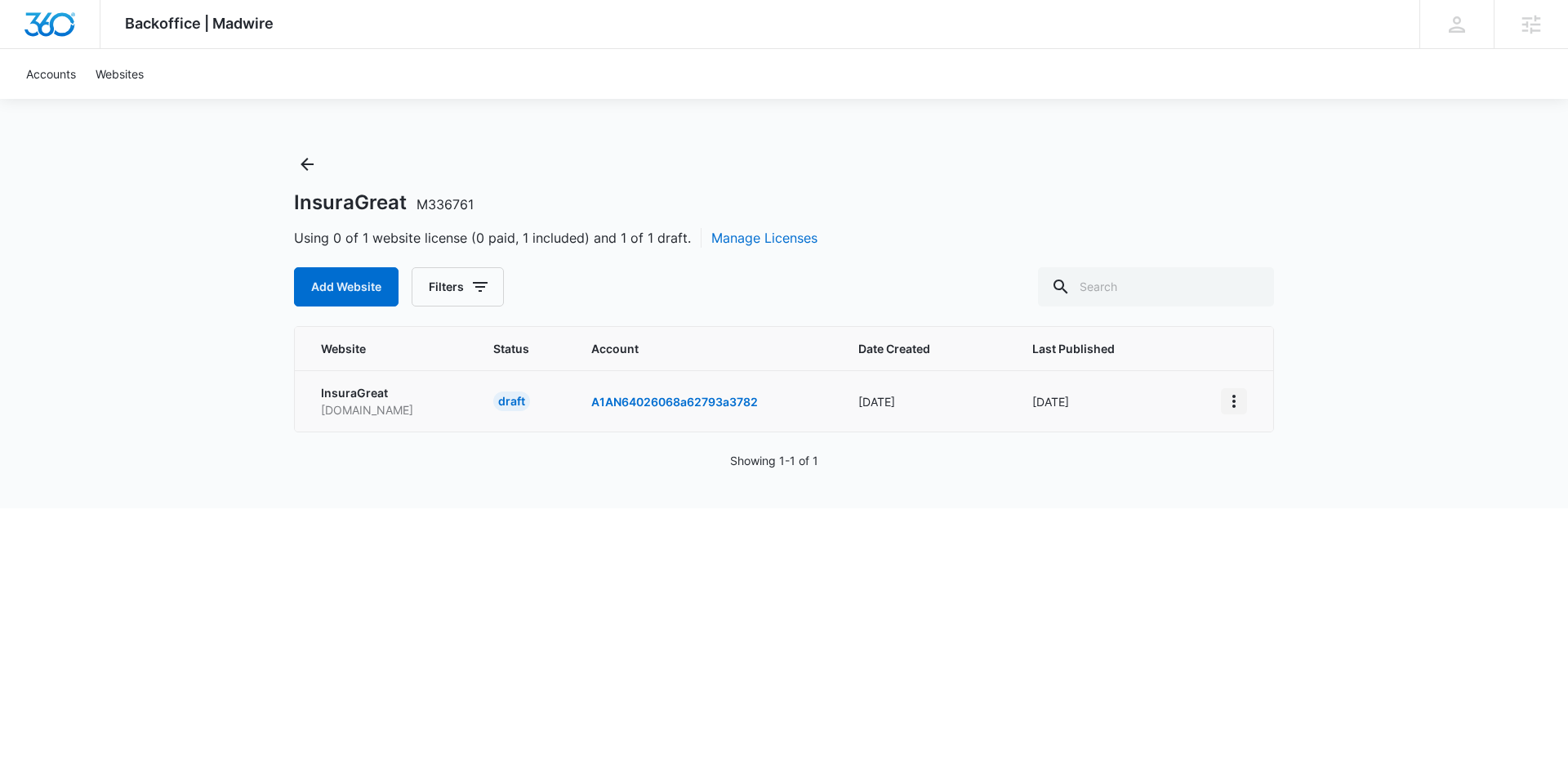
click at [1233, 402] on icon "View More" at bounding box center [1234, 401] width 20 height 20
click at [1259, 516] on div "Activate Draft" at bounding box center [1291, 520] width 98 height 11
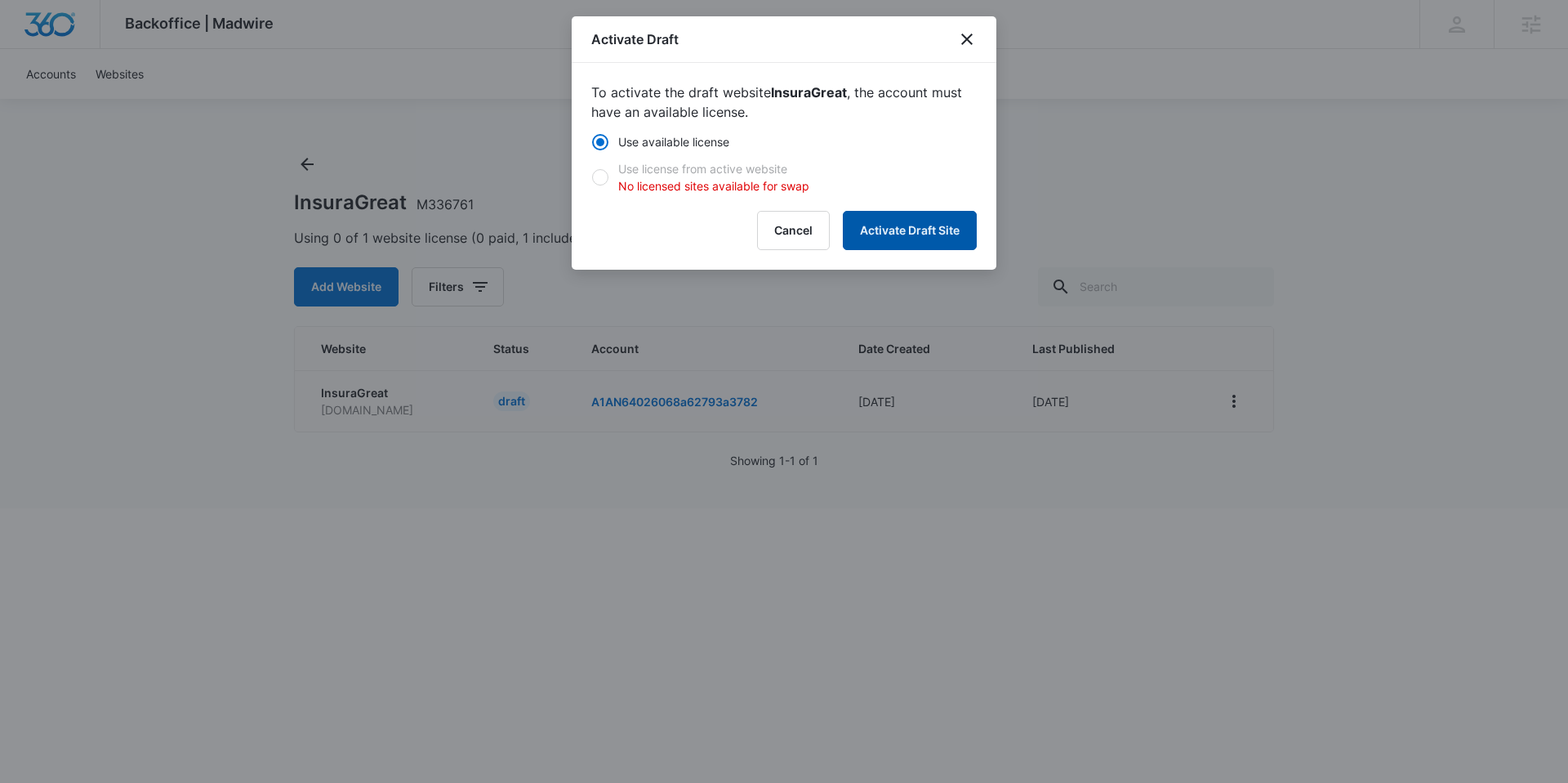
click at [882, 234] on button "Activate Draft Site" at bounding box center [910, 231] width 134 height 39
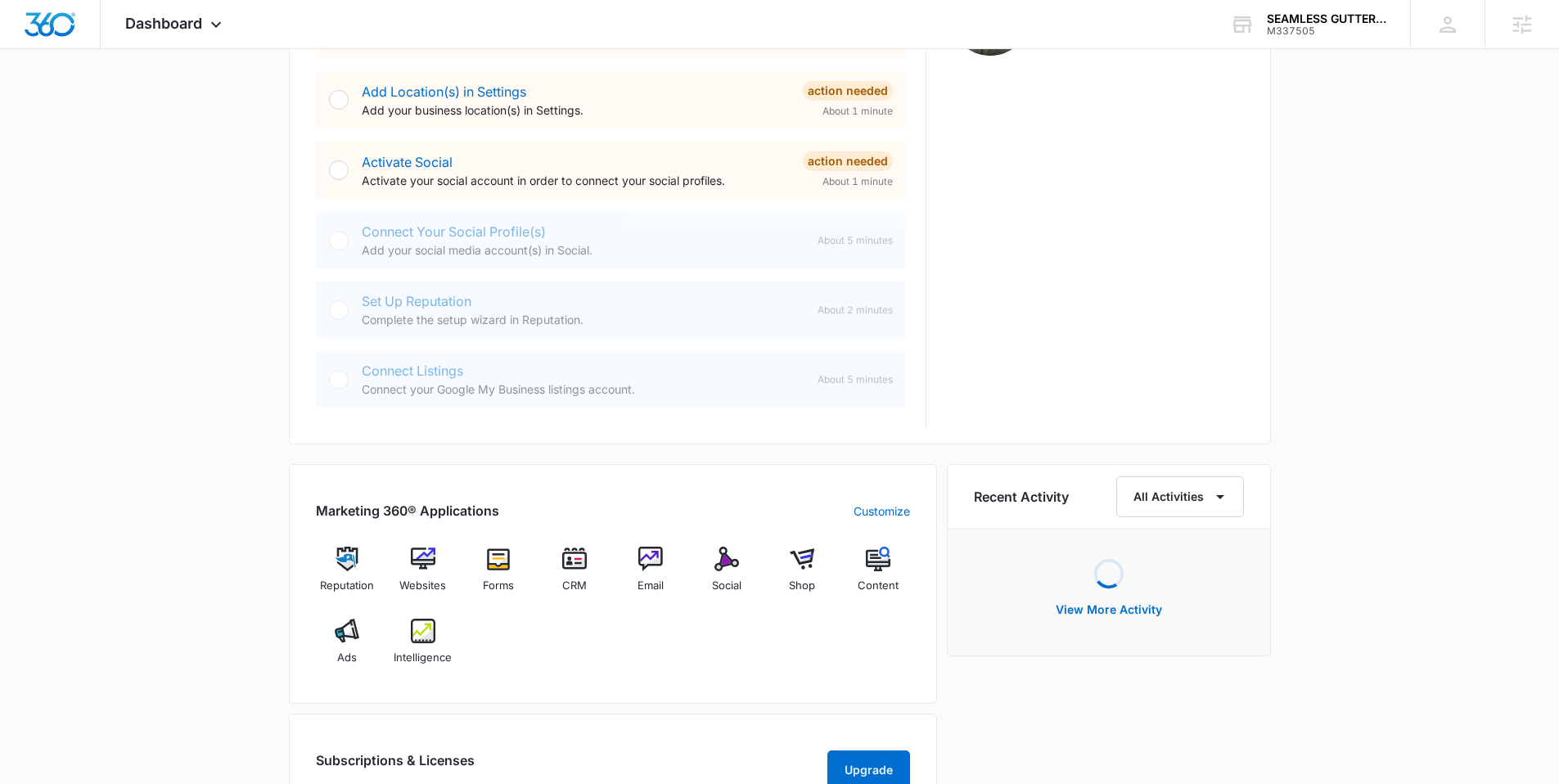
scroll to position [690, 0]
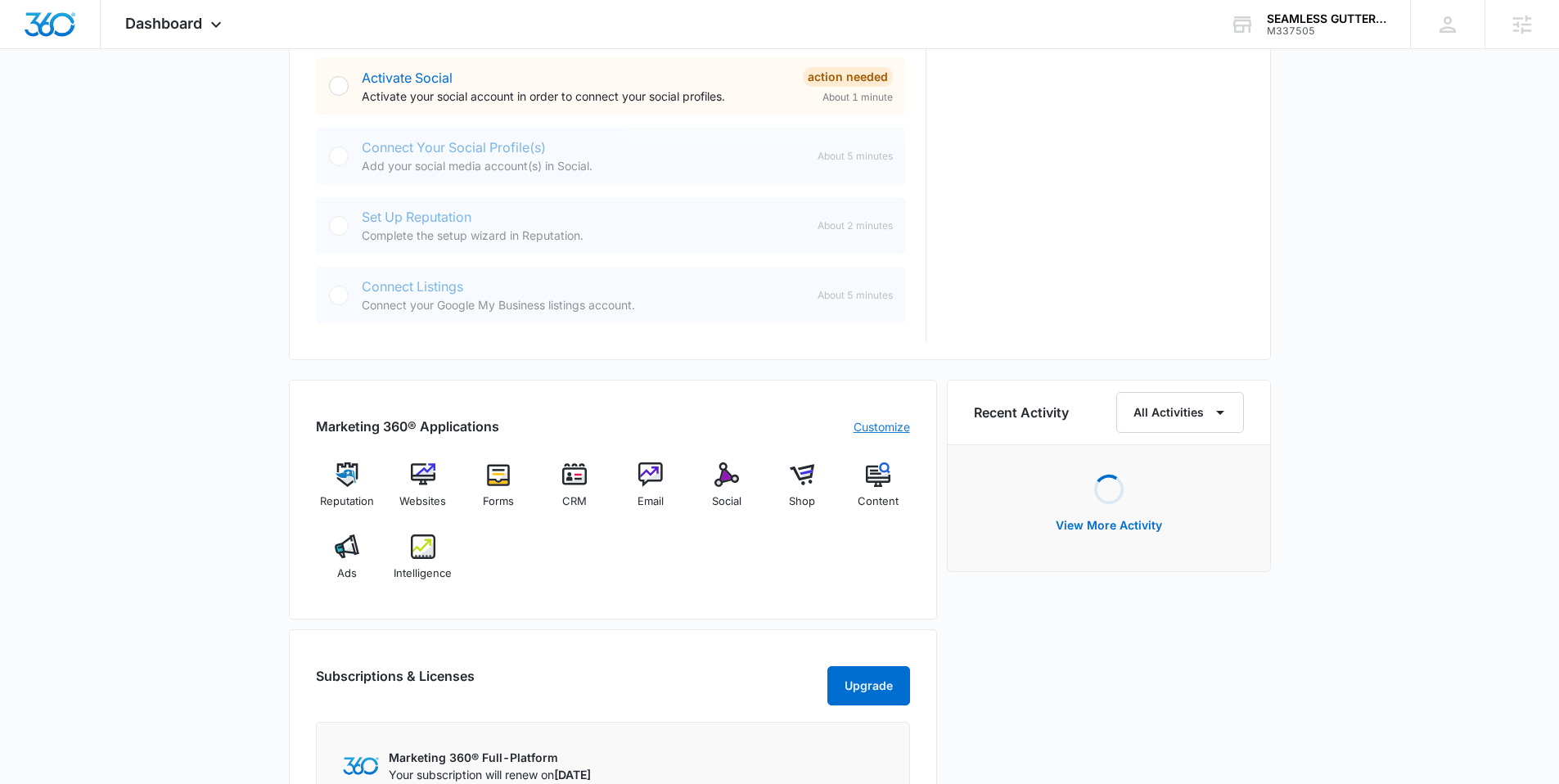
click at [883, 421] on link "Customize" at bounding box center [881, 426] width 57 height 17
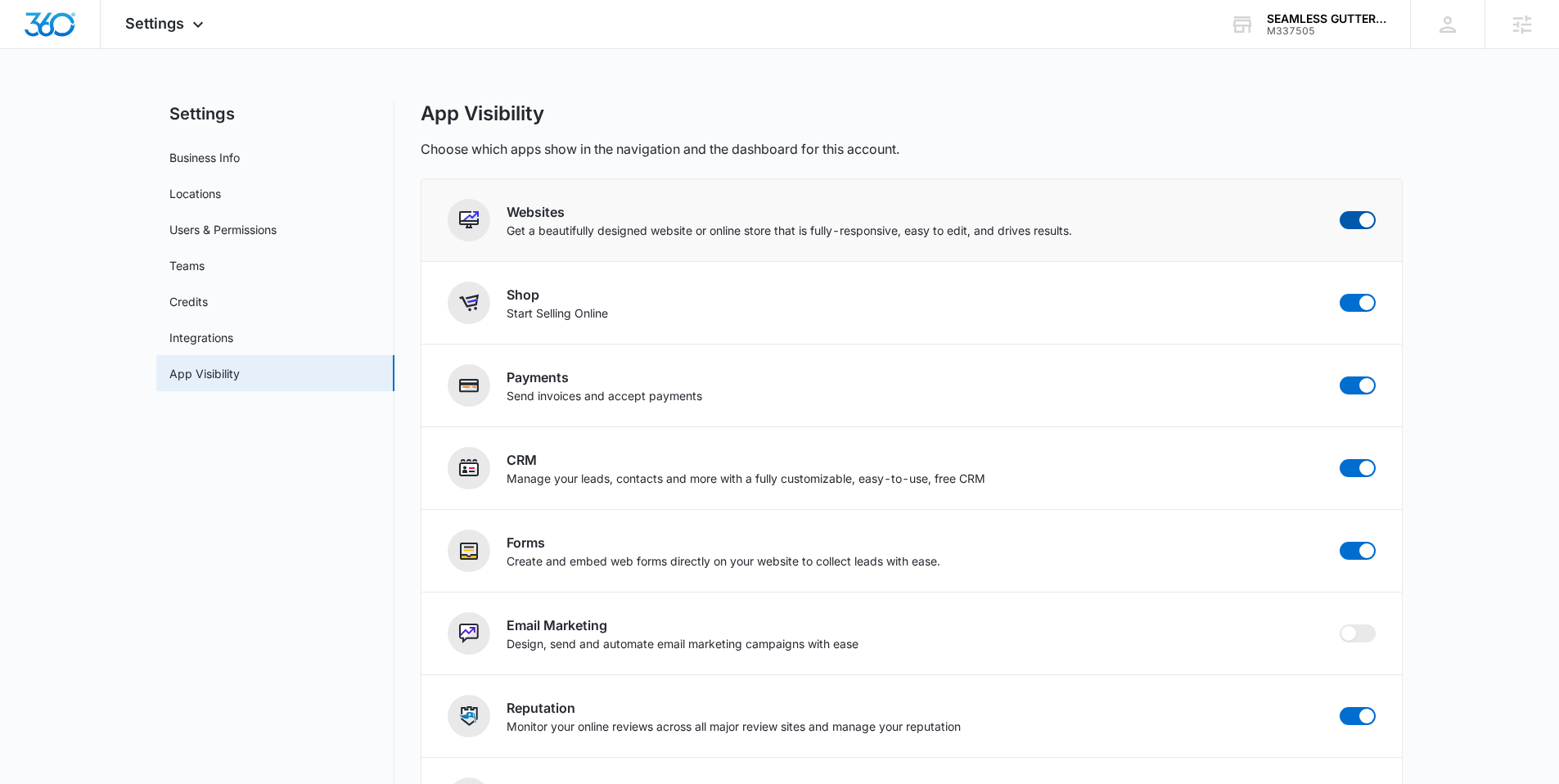
click at [1351, 220] on span at bounding box center [1357, 220] width 36 height 18
click at [1339, 211] on input "checkbox" at bounding box center [1339, 211] width 1 height 1
checkbox input "false"
click at [1350, 306] on span at bounding box center [1357, 302] width 36 height 18
click at [1339, 293] on input "checkbox" at bounding box center [1339, 292] width 1 height 1
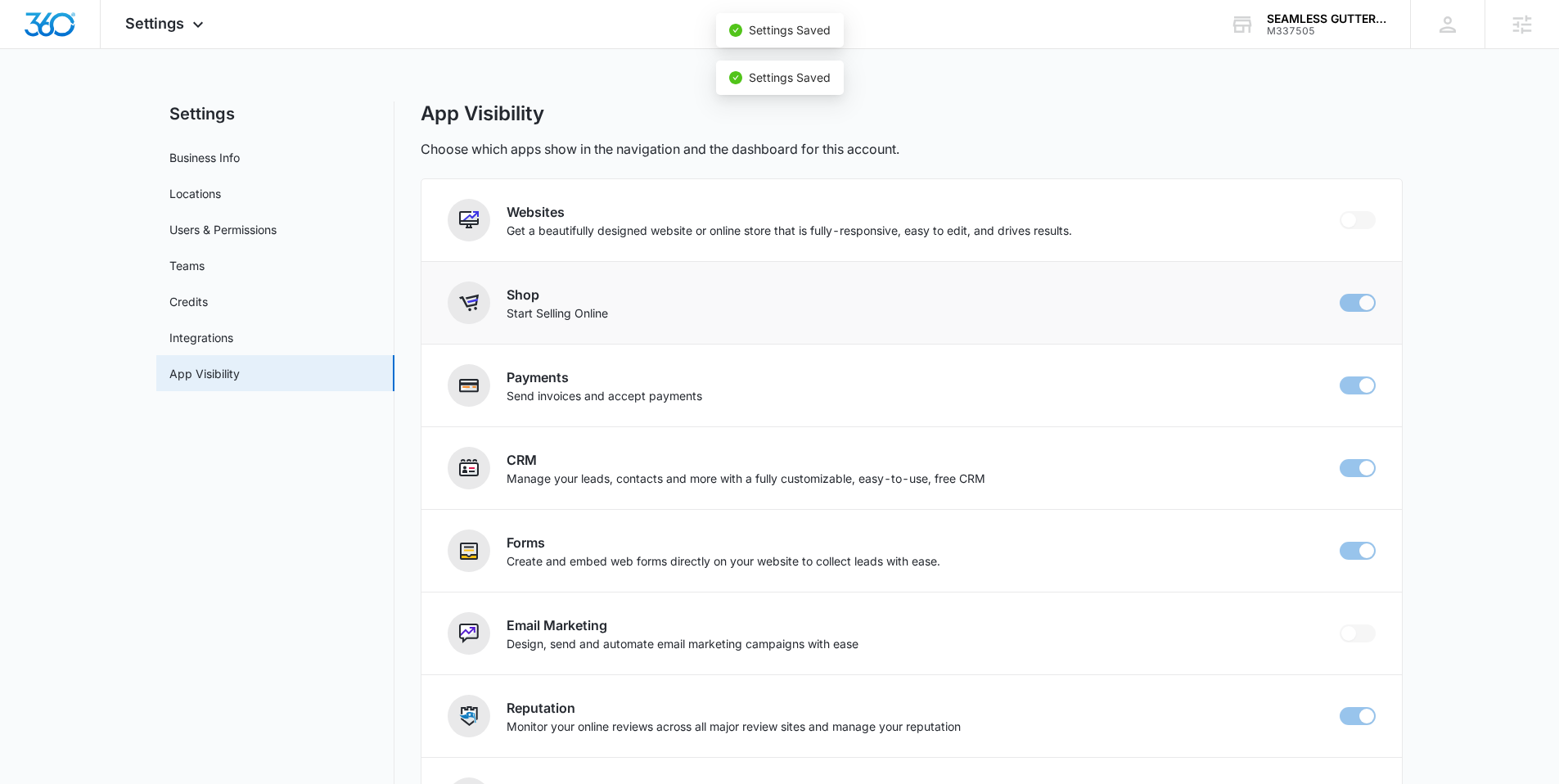
checkbox input "false"
click at [37, 22] on img "Dashboard" at bounding box center [50, 25] width 52 height 25
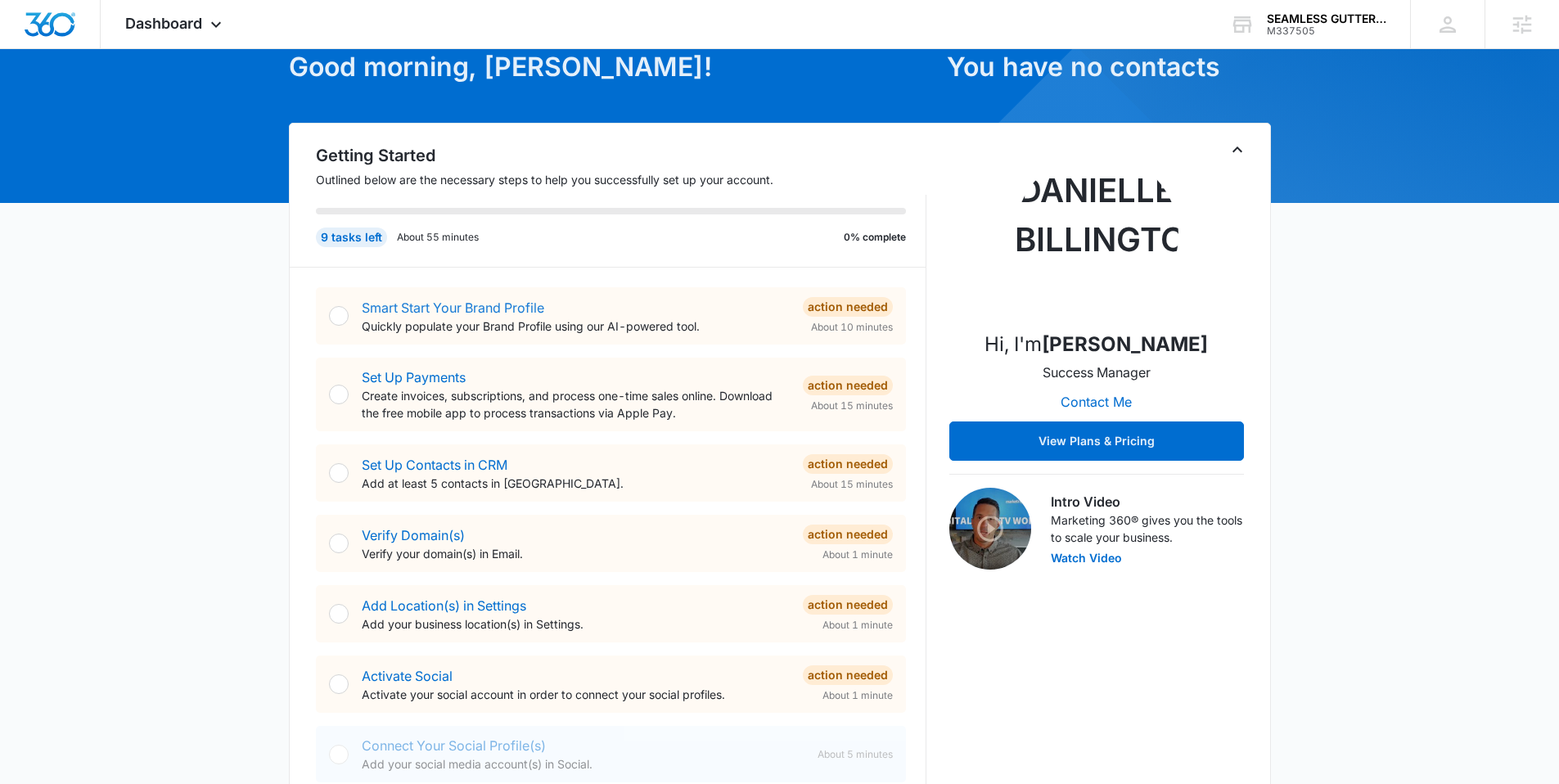
scroll to position [102, 0]
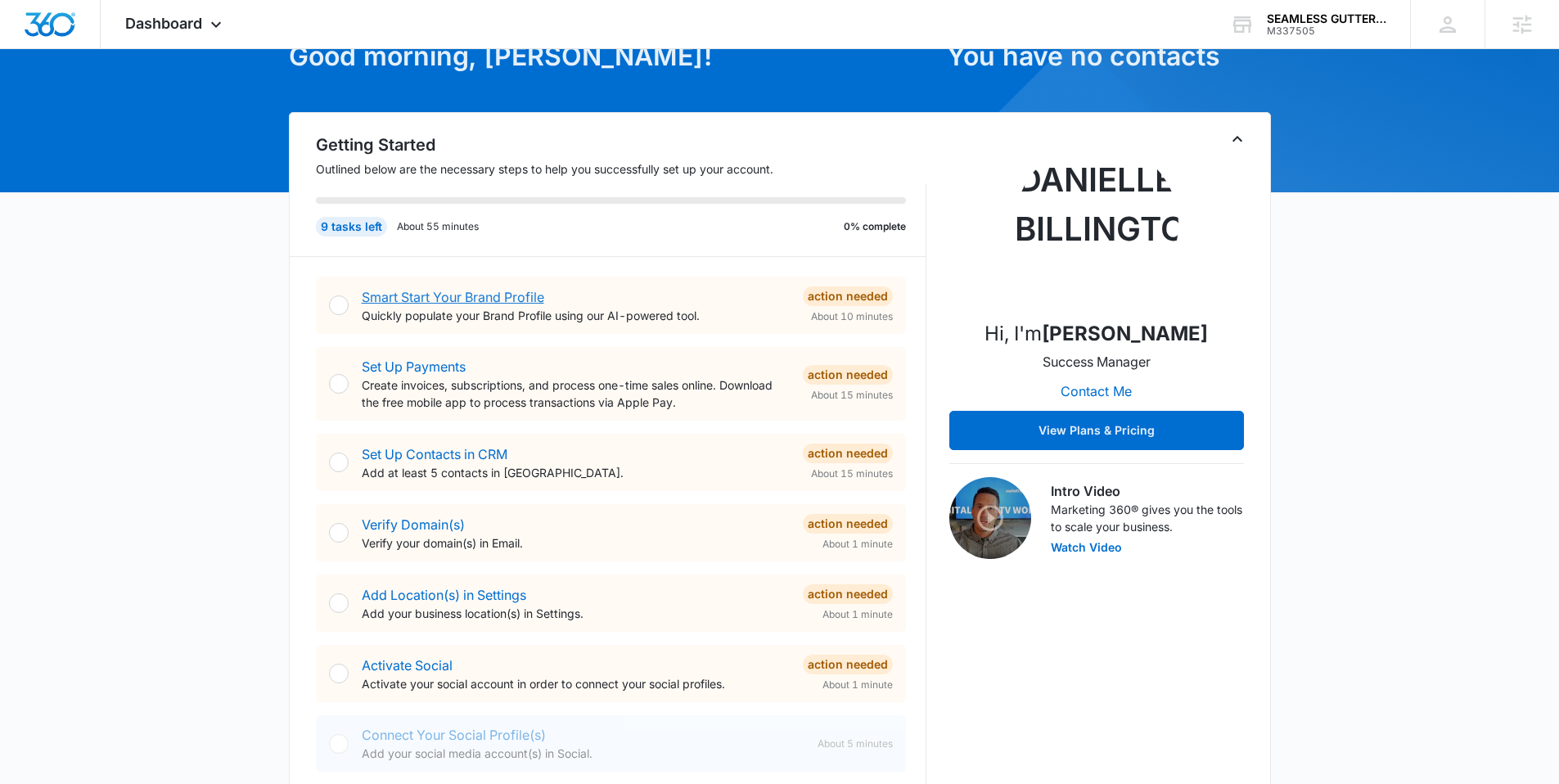
click at [443, 290] on link "Smart Start Your Brand Profile" at bounding box center [452, 297] width 183 height 16
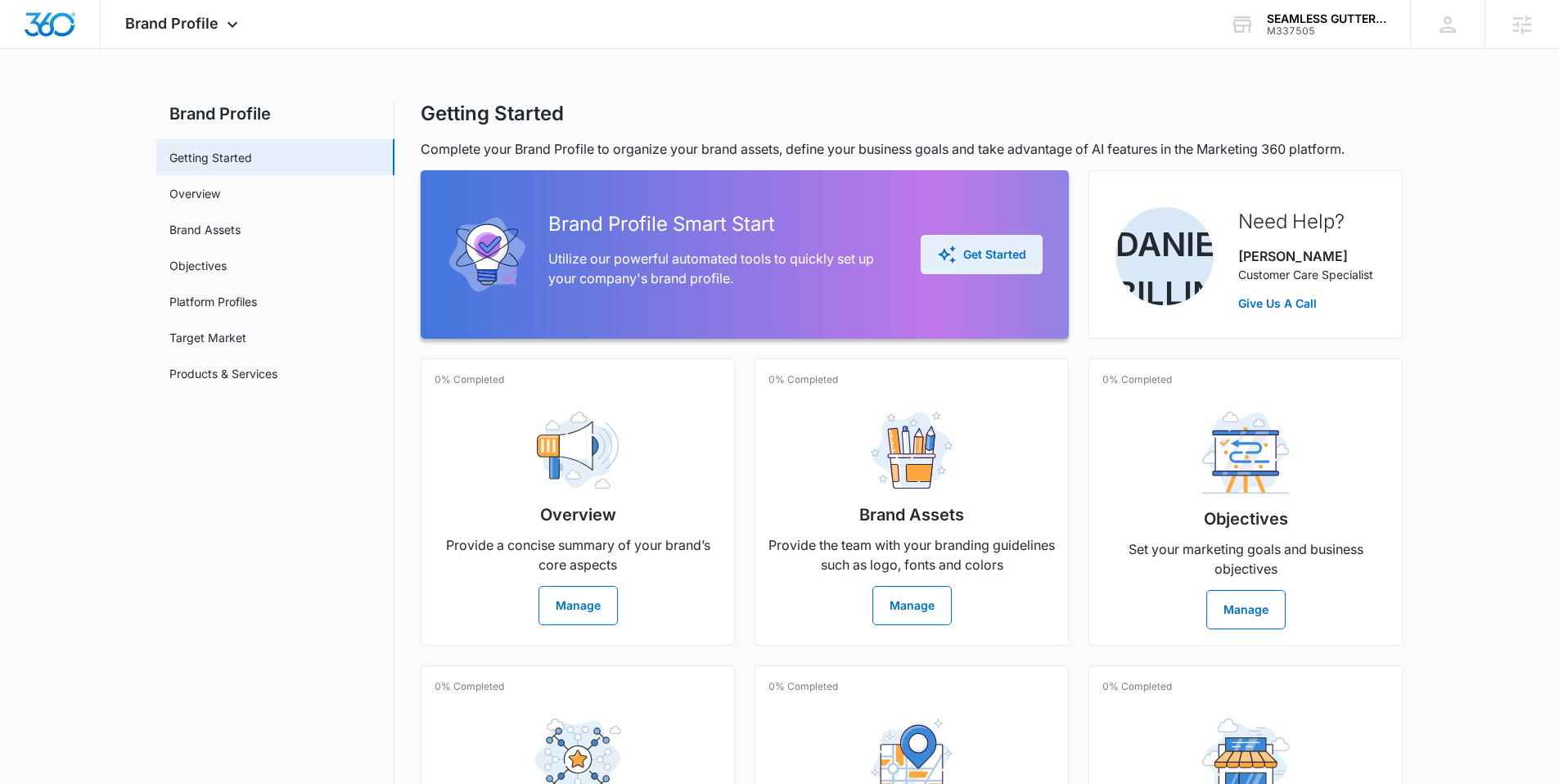
click at [998, 251] on div "Get Started" at bounding box center [981, 255] width 89 height 20
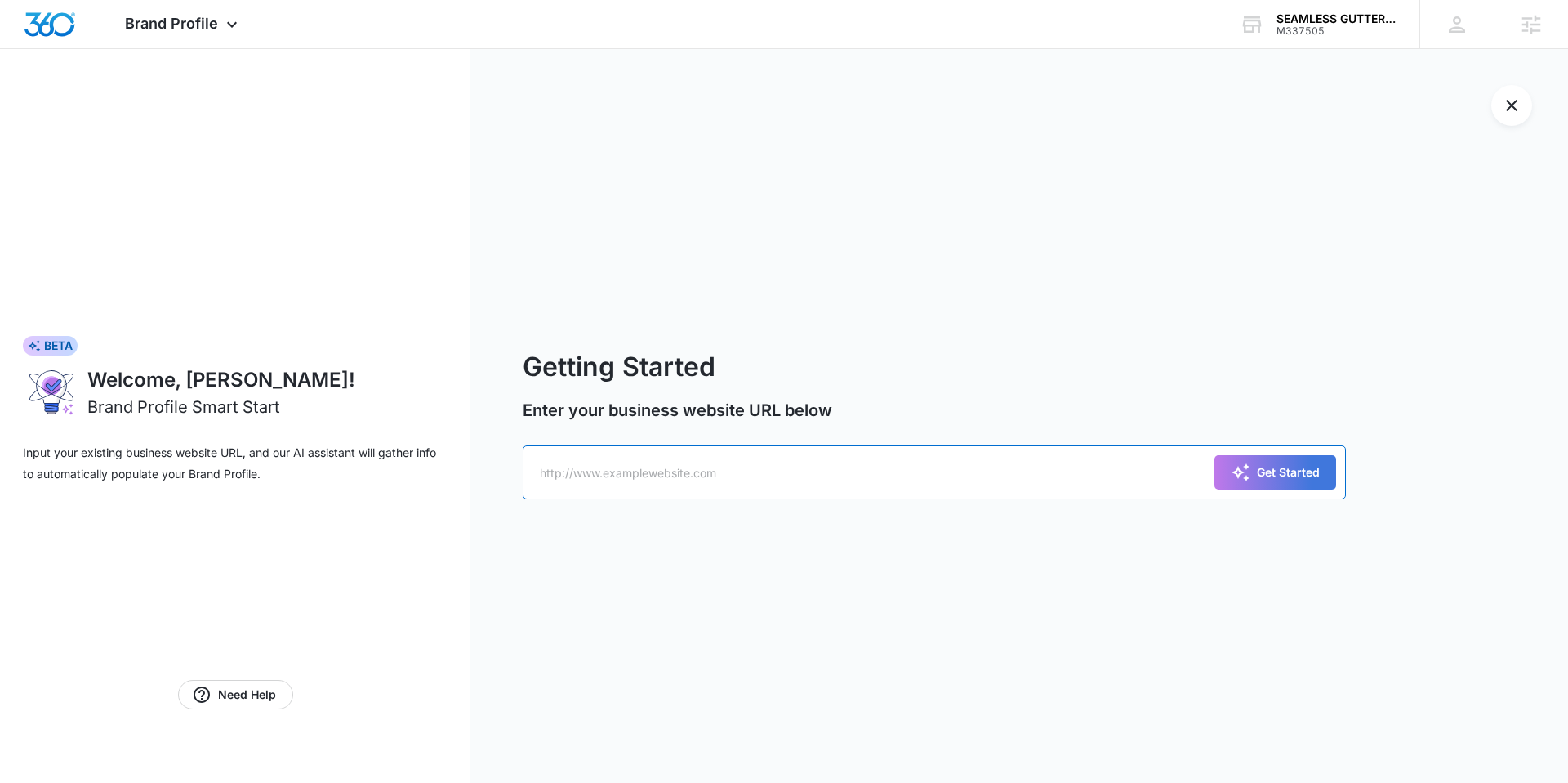
click at [707, 456] on input "text" at bounding box center [934, 472] width 823 height 54
paste input "[URL][DOMAIN_NAME]"
type input "[URL][DOMAIN_NAME]"
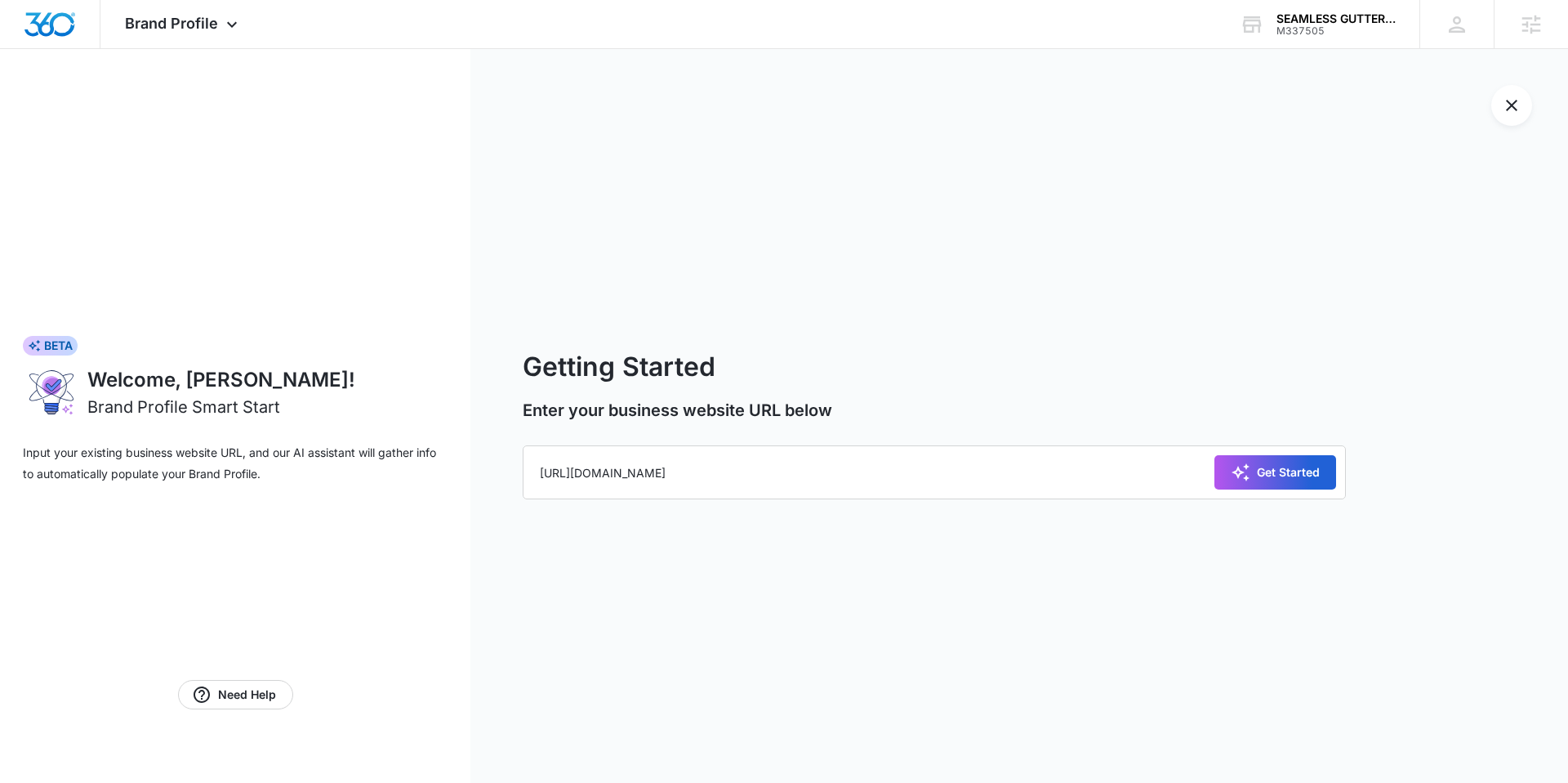
click at [1244, 470] on icon "submit" at bounding box center [1241, 472] width 20 height 20
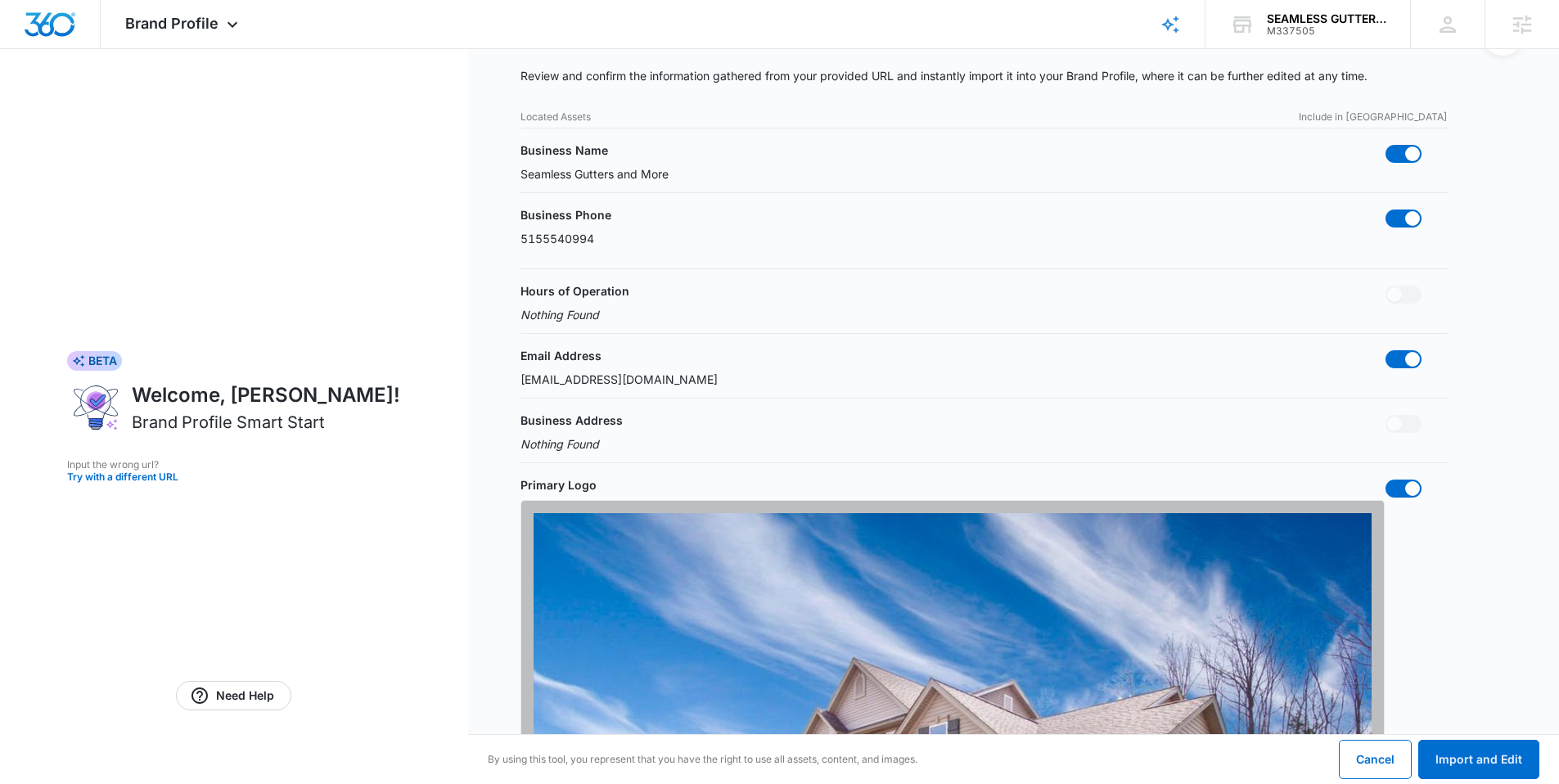
scroll to position [162, 0]
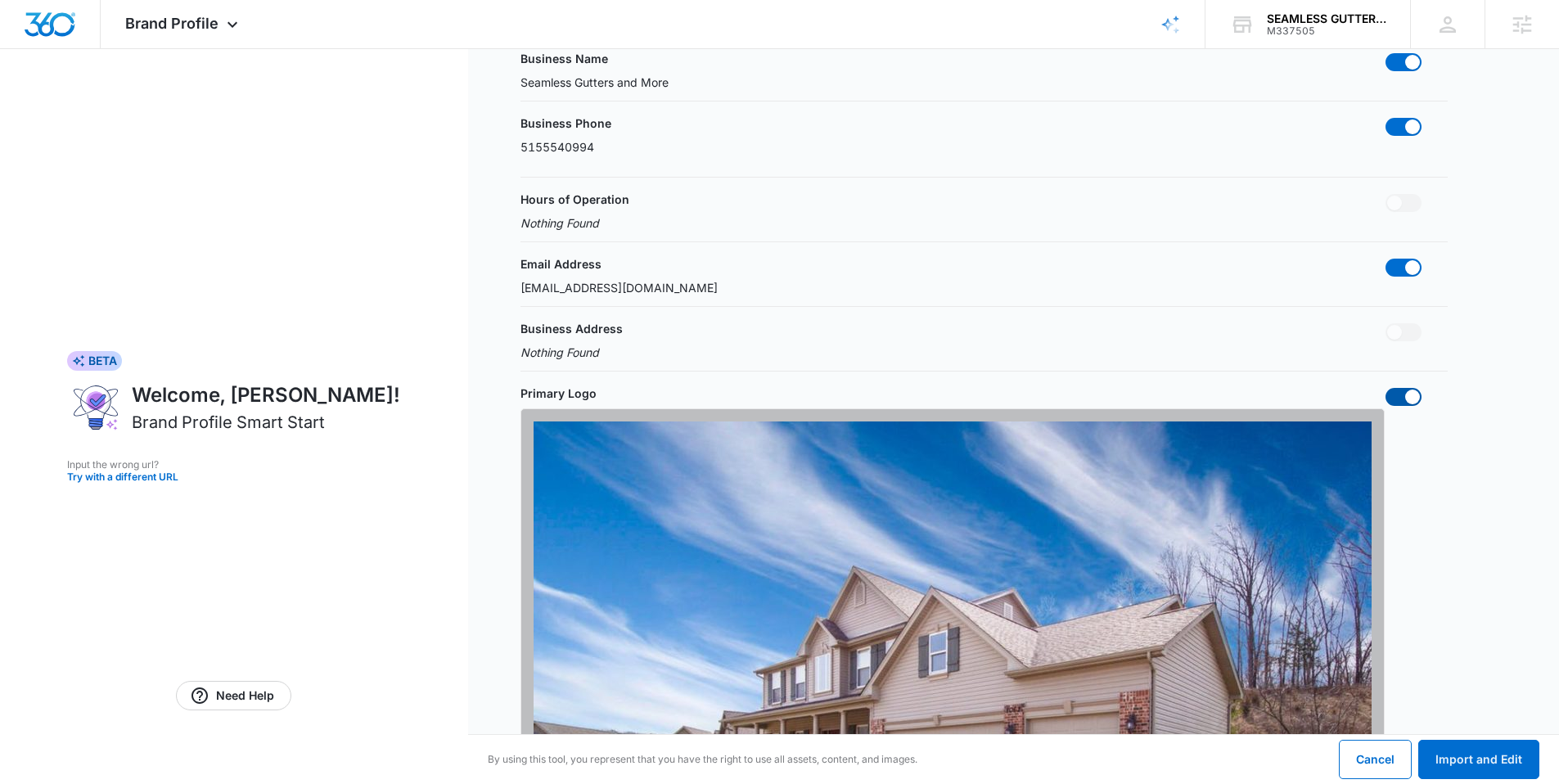
click at [1409, 394] on span at bounding box center [1412, 397] width 15 height 15
click at [1385, 387] on input "checkbox" at bounding box center [1384, 387] width 1 height 1
checkbox input "false"
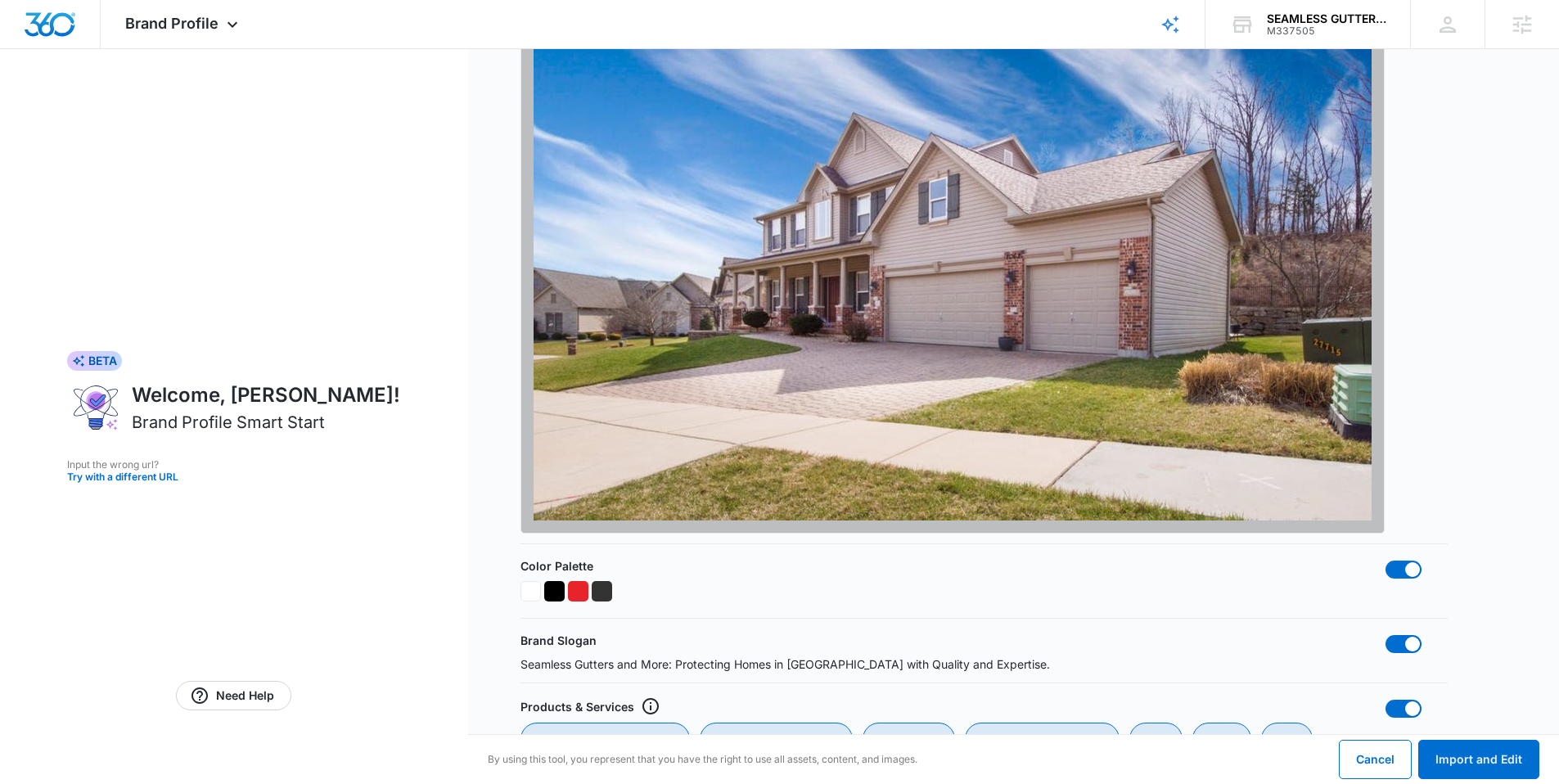
scroll to position [745, 0]
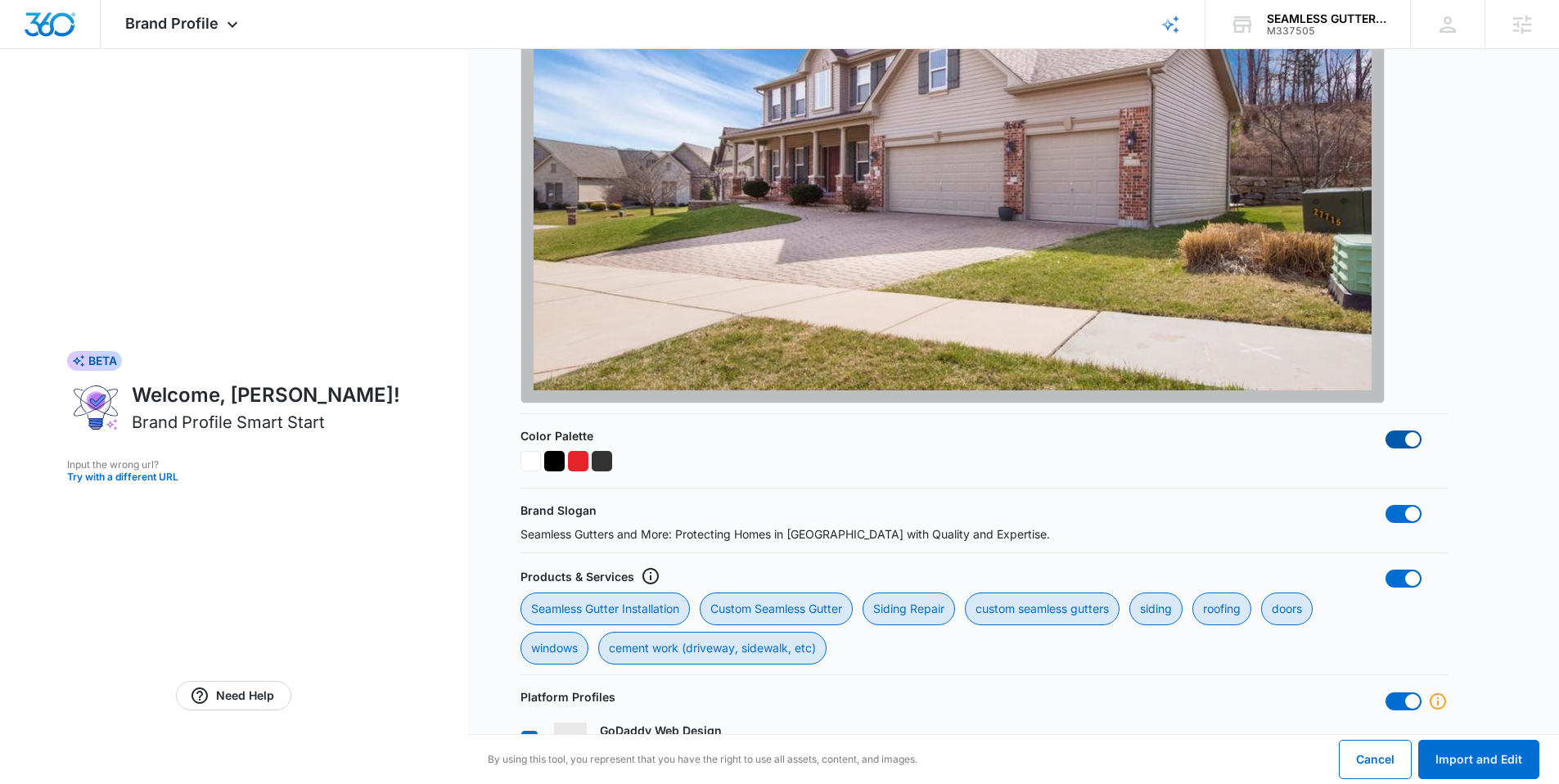
click at [1391, 433] on span at bounding box center [1403, 439] width 36 height 18
click at [1385, 430] on input "checkbox" at bounding box center [1384, 429] width 1 height 1
checkbox input "false"
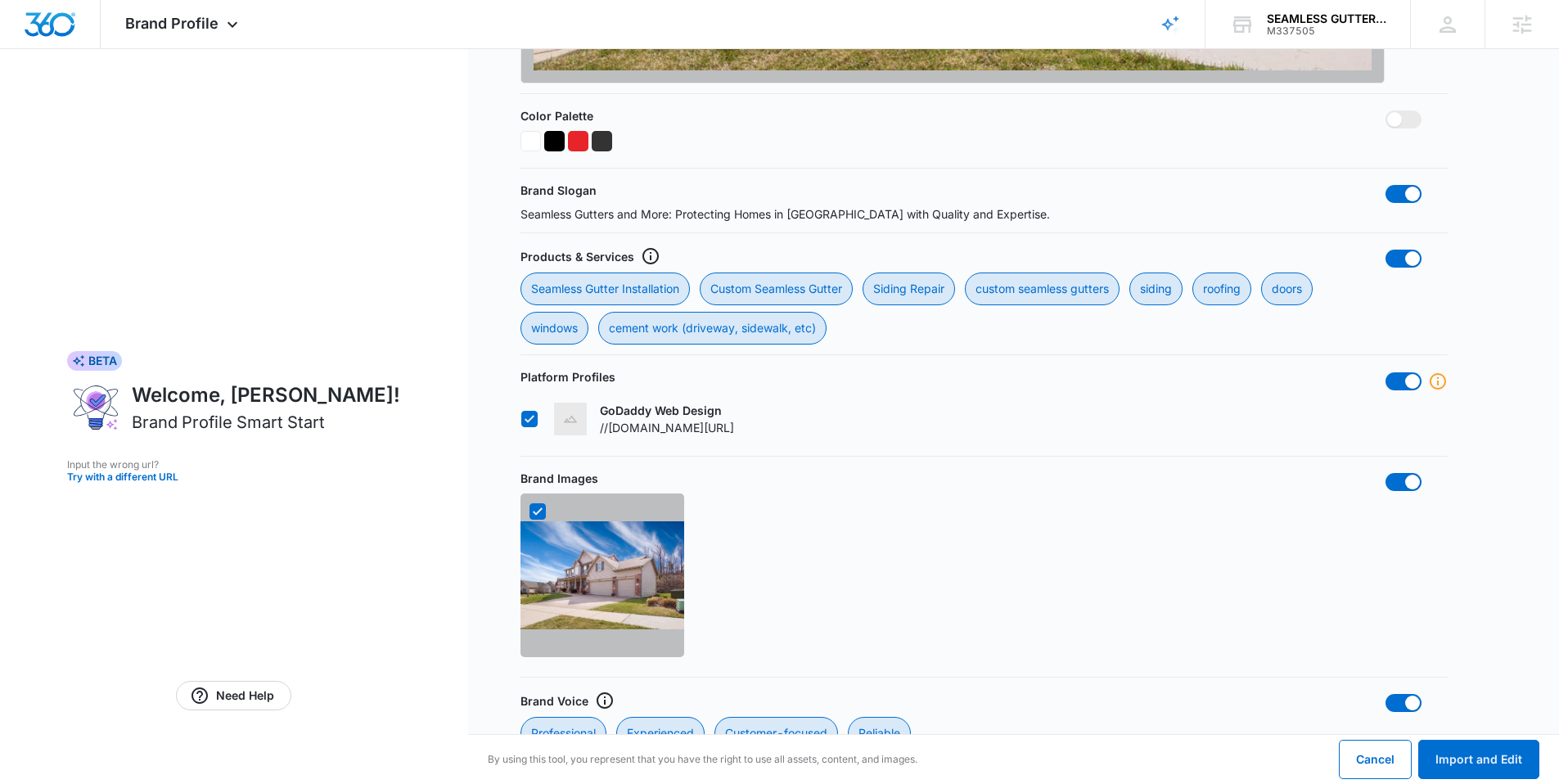
scroll to position [1066, 0]
click at [1392, 376] on span at bounding box center [1403, 380] width 36 height 18
click at [1385, 371] on input "checkbox" at bounding box center [1384, 370] width 1 height 1
checkbox input "false"
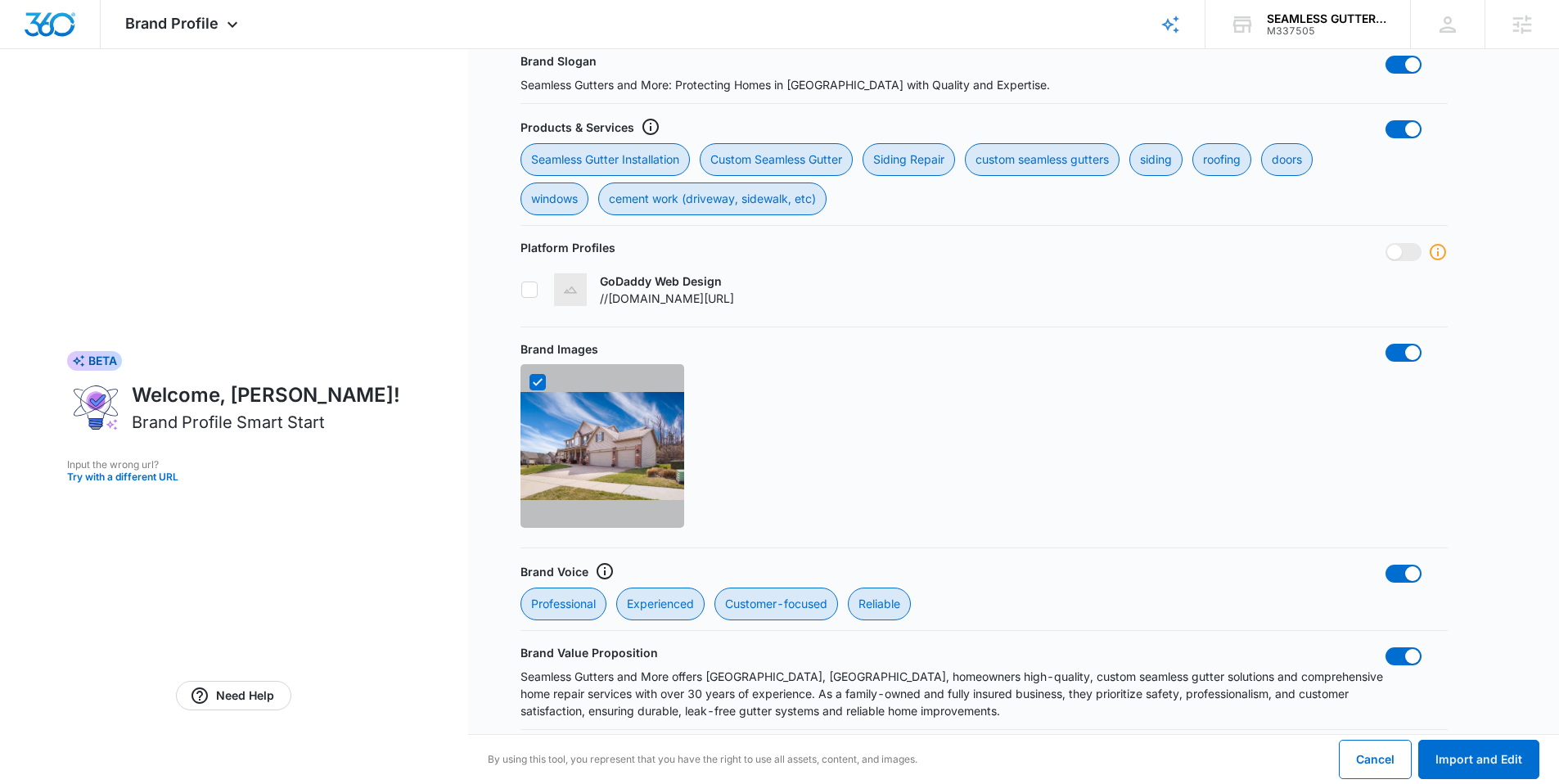
scroll to position [1200, 0]
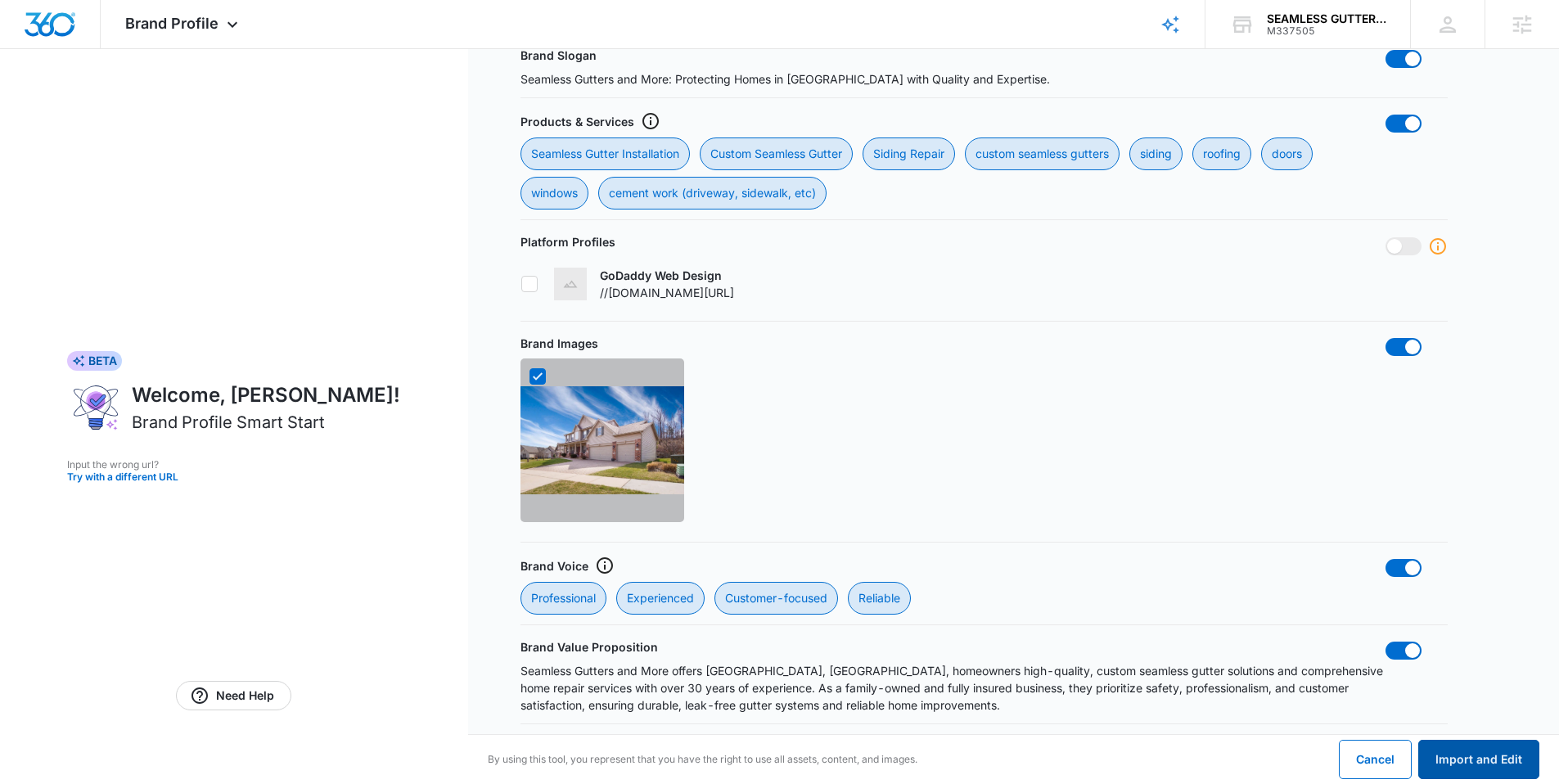
click at [1465, 749] on button "Import and Edit" at bounding box center [1479, 759] width 121 height 39
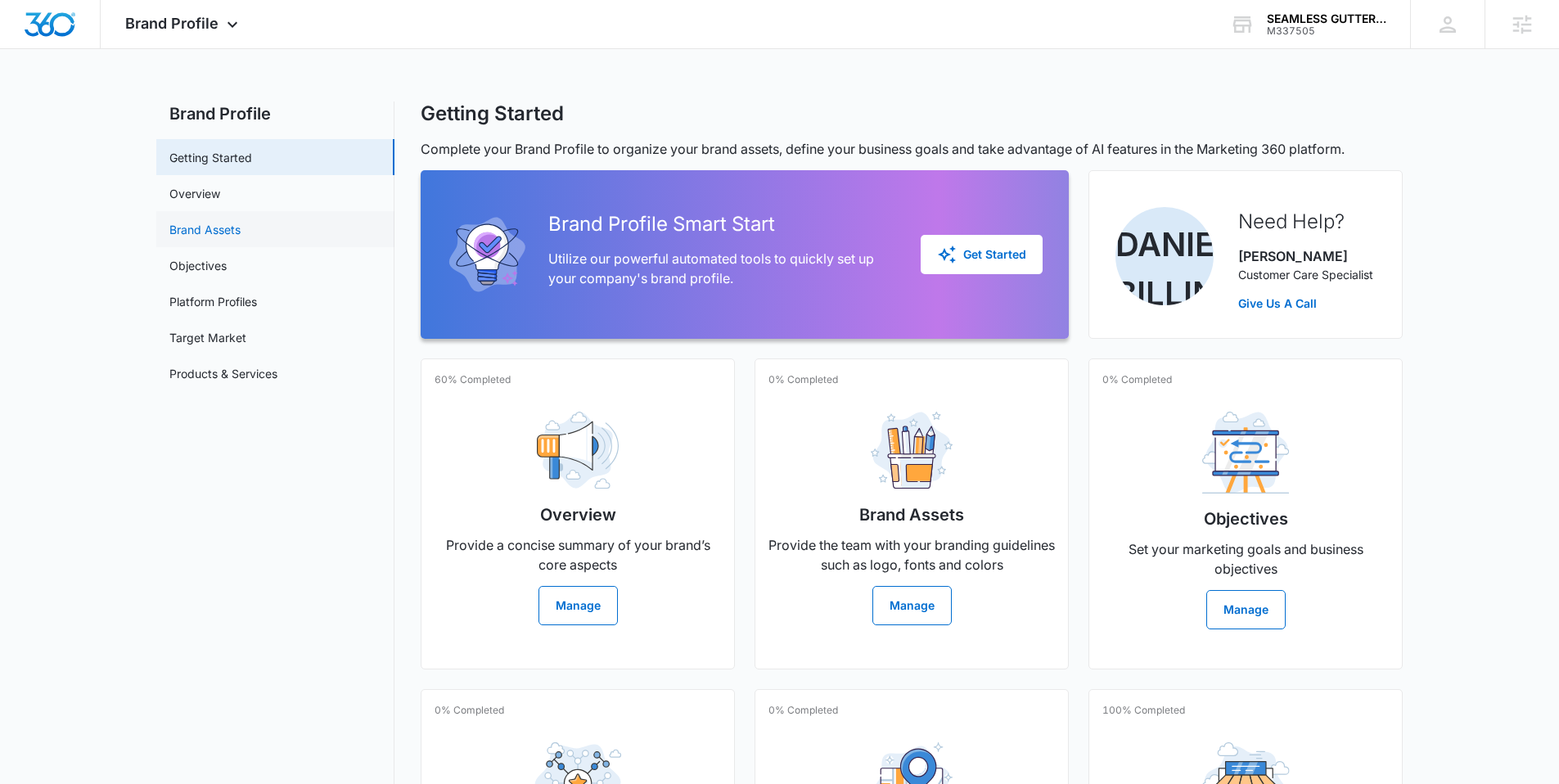
click at [209, 224] on link "Brand Assets" at bounding box center [205, 229] width 71 height 17
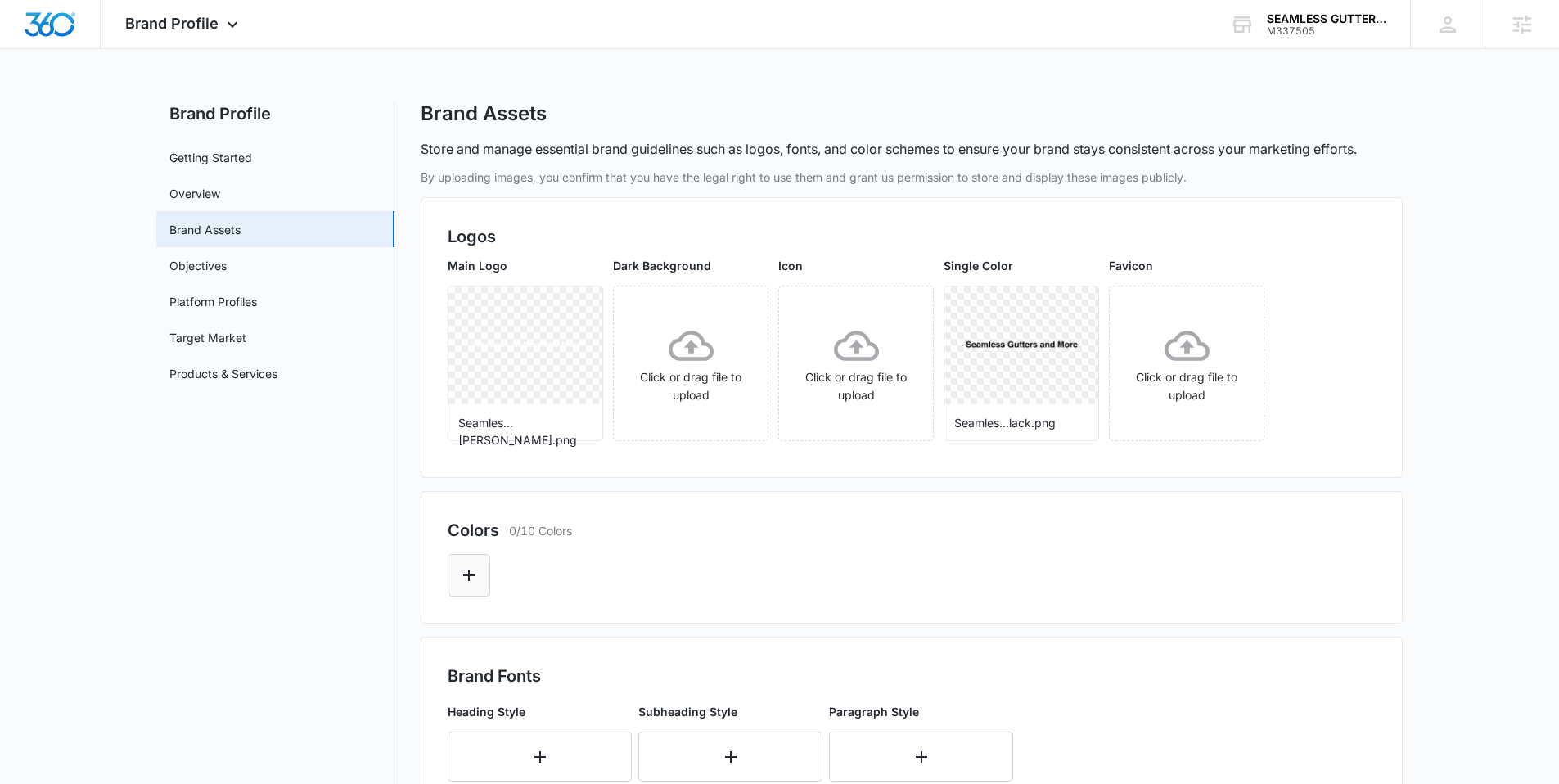
click at [470, 569] on icon "Edit Color" at bounding box center [469, 575] width 20 height 20
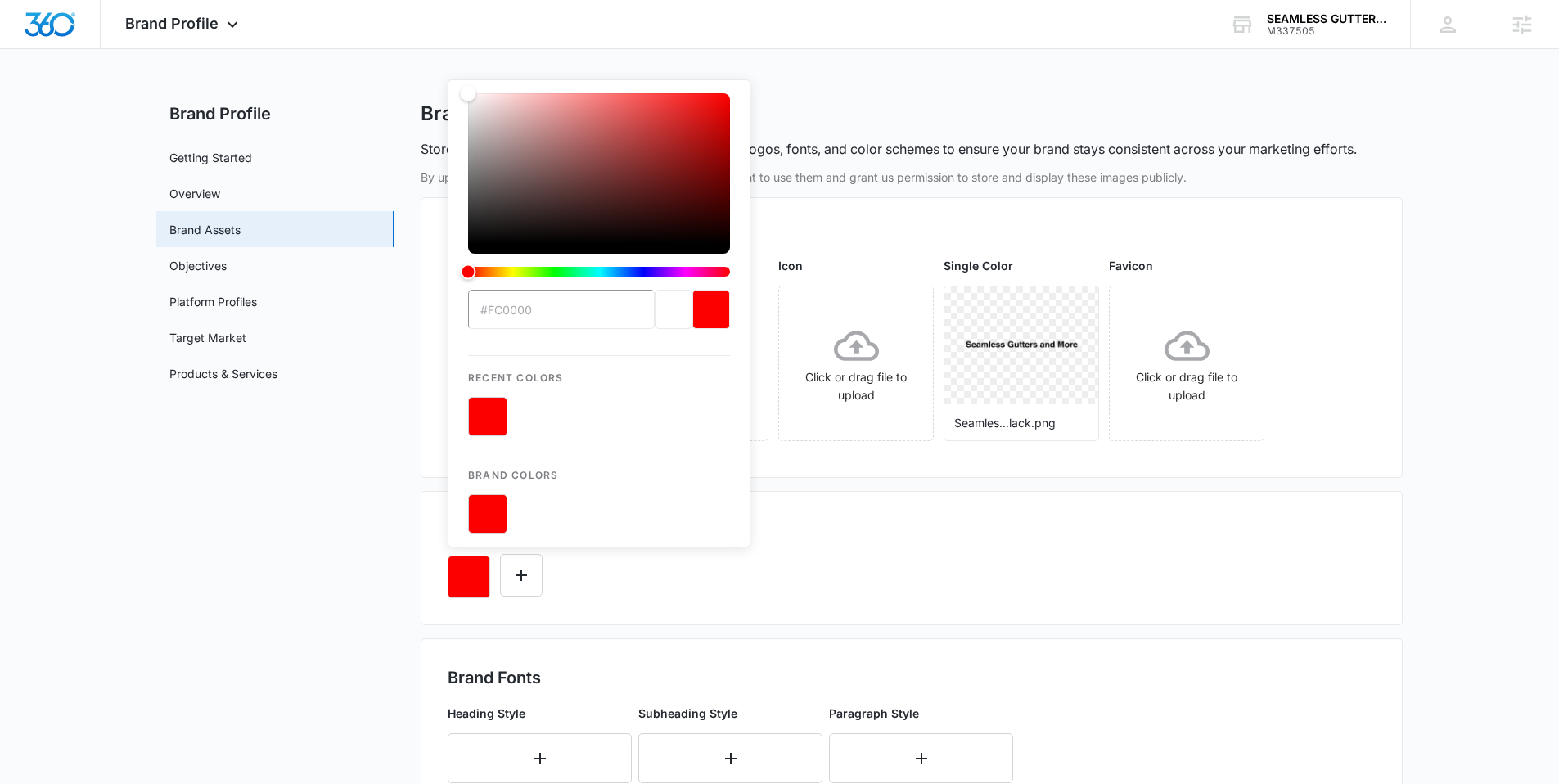
click at [492, 510] on button "color-picker-container" at bounding box center [488, 514] width 39 height 39
click at [492, 510] on button "color-picker-container" at bounding box center [488, 514] width 39 height 39
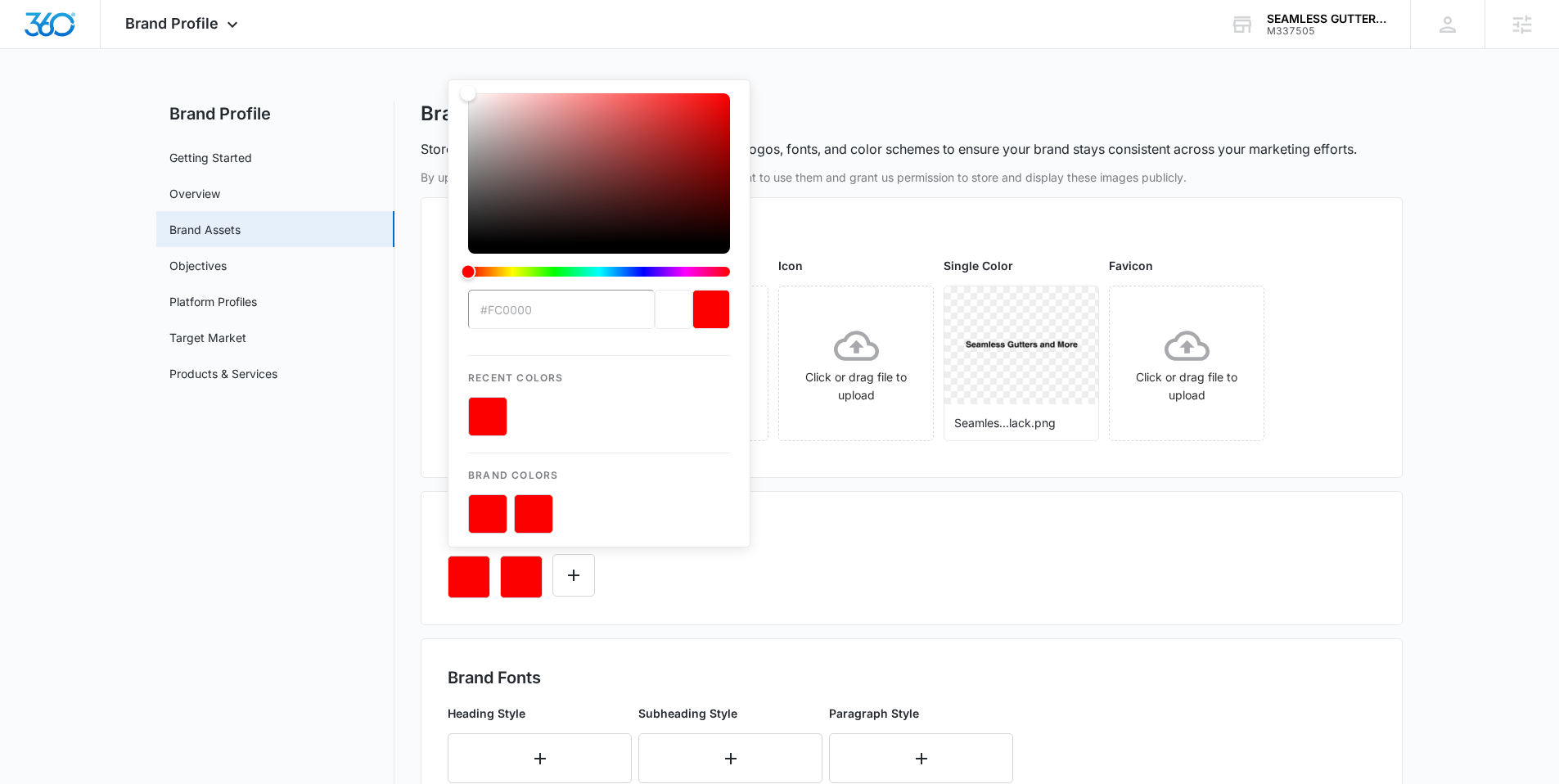
click at [492, 510] on button "color-picker-container" at bounding box center [488, 514] width 39 height 39
type input "#FC0000"
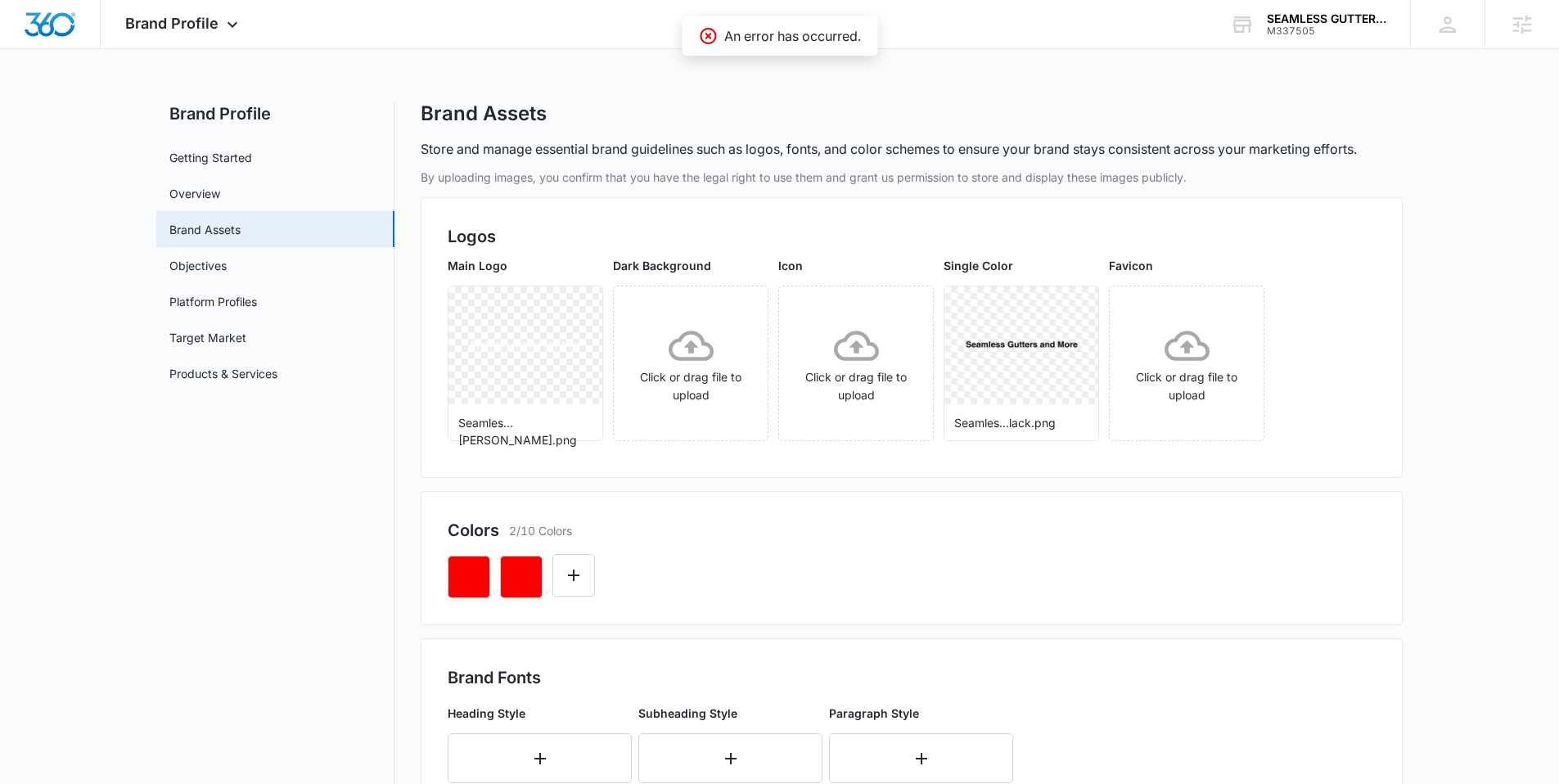
click at [766, 614] on div "Colors 2/10 Colors" at bounding box center [911, 558] width 982 height 134
click at [511, 572] on icon "Edit Color" at bounding box center [521, 575] width 20 height 20
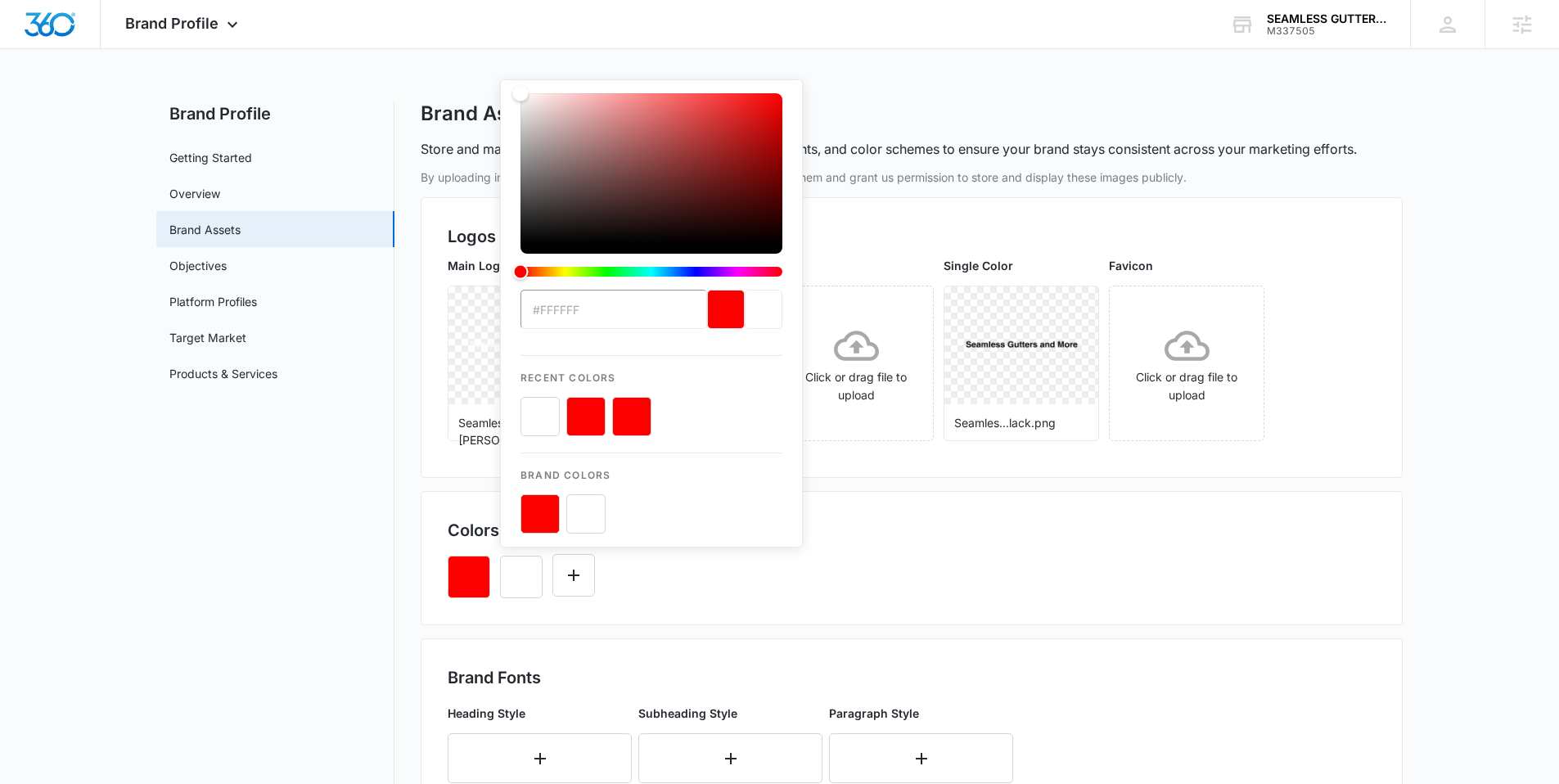
type input "#FFFFFF"
click at [585, 519] on button "color-picker-container" at bounding box center [586, 514] width 39 height 39
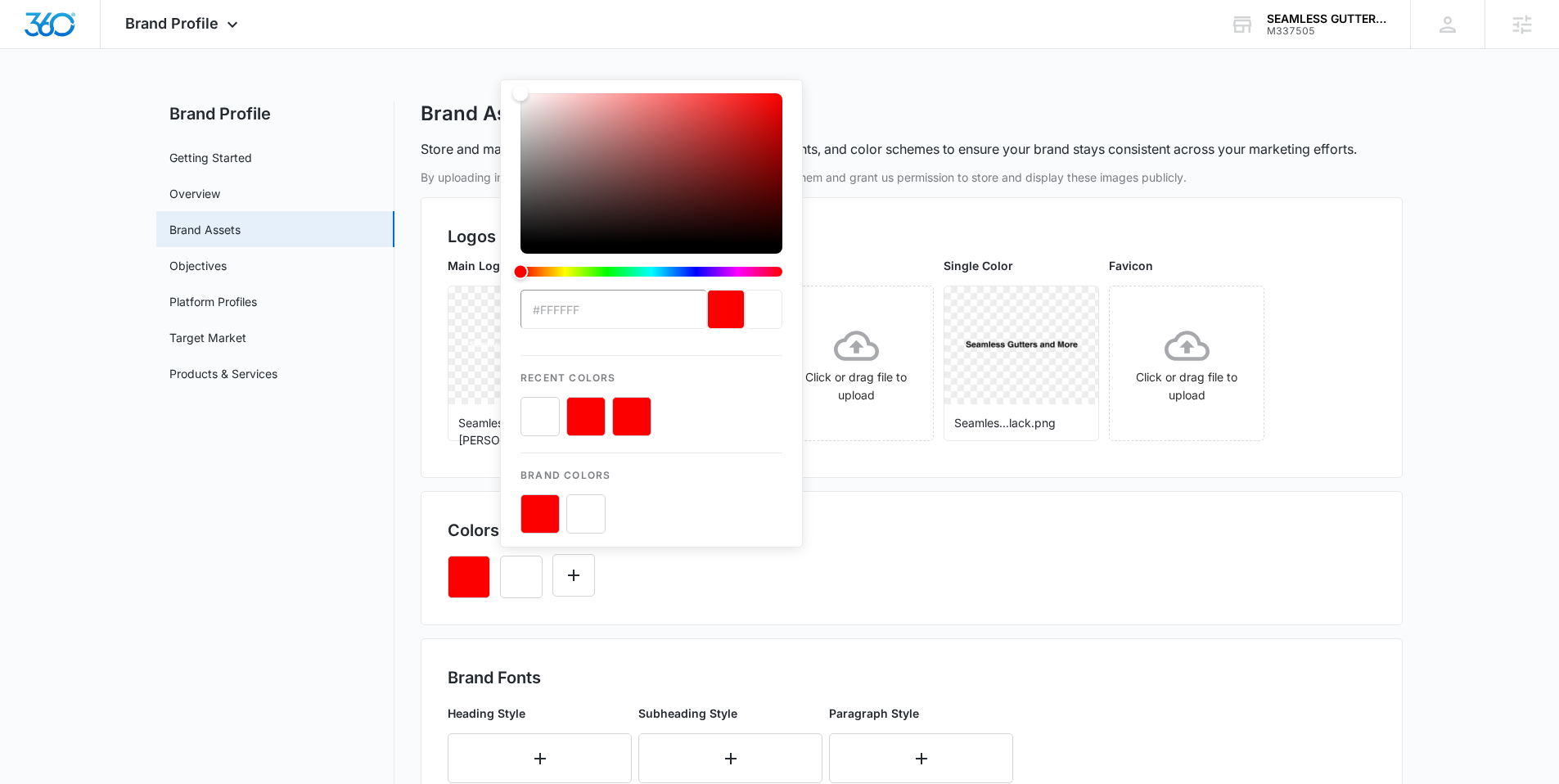
click at [585, 519] on button "color-picker-container" at bounding box center [586, 514] width 39 height 39
click at [873, 562] on div "#FFFFFF Recent Colors Brand Colors" at bounding box center [911, 570] width 928 height 56
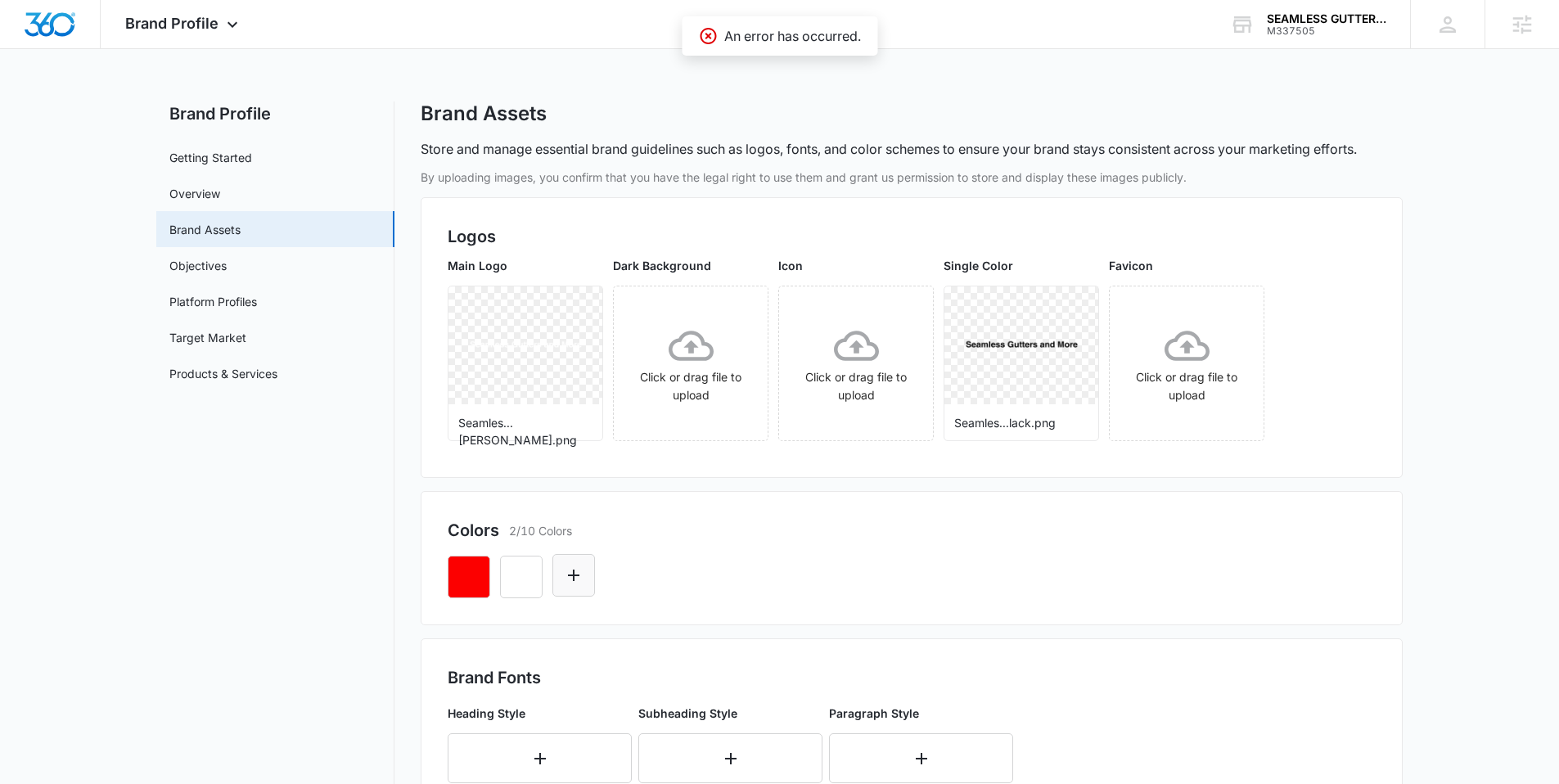
click at [575, 571] on icon "Edit Color" at bounding box center [574, 575] width 20 height 20
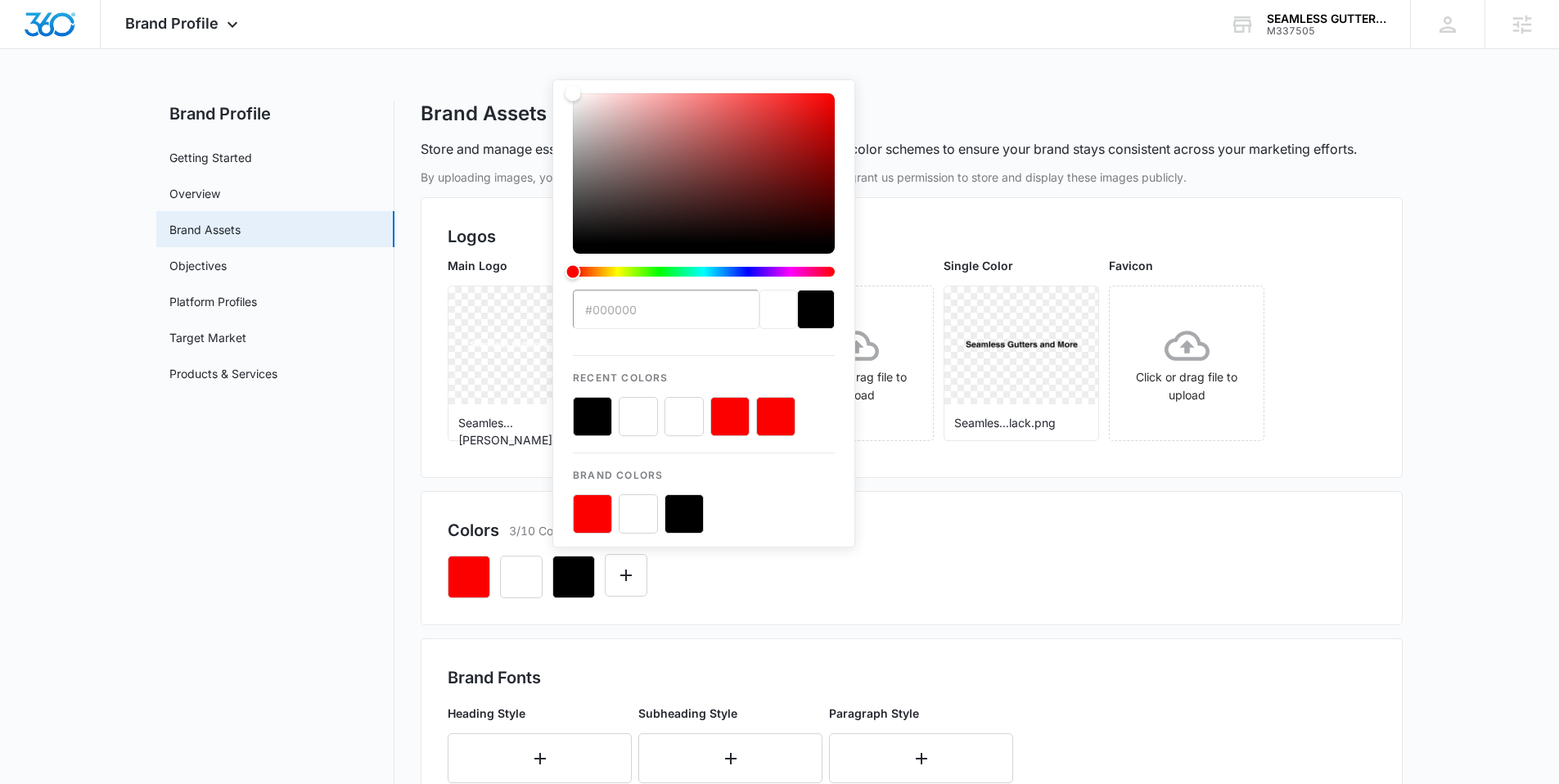
type input "#000000"
click at [684, 524] on button "color-picker-container" at bounding box center [684, 514] width 39 height 39
click at [689, 519] on button "color-picker-container" at bounding box center [684, 514] width 39 height 39
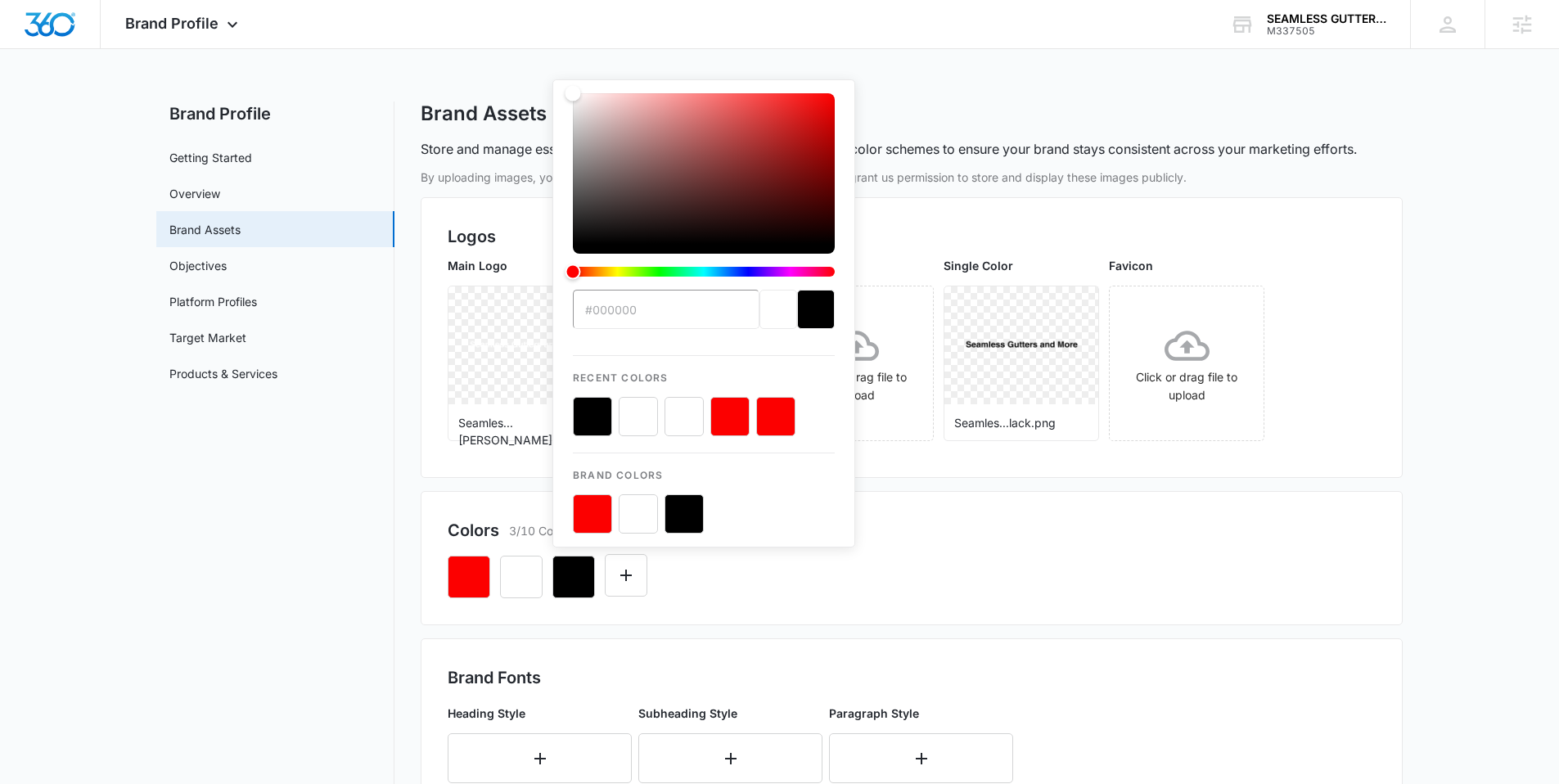
click at [689, 519] on button "color-picker-container" at bounding box center [684, 514] width 39 height 39
click at [920, 539] on div "Colors 3/10 Colors" at bounding box center [911, 530] width 928 height 25
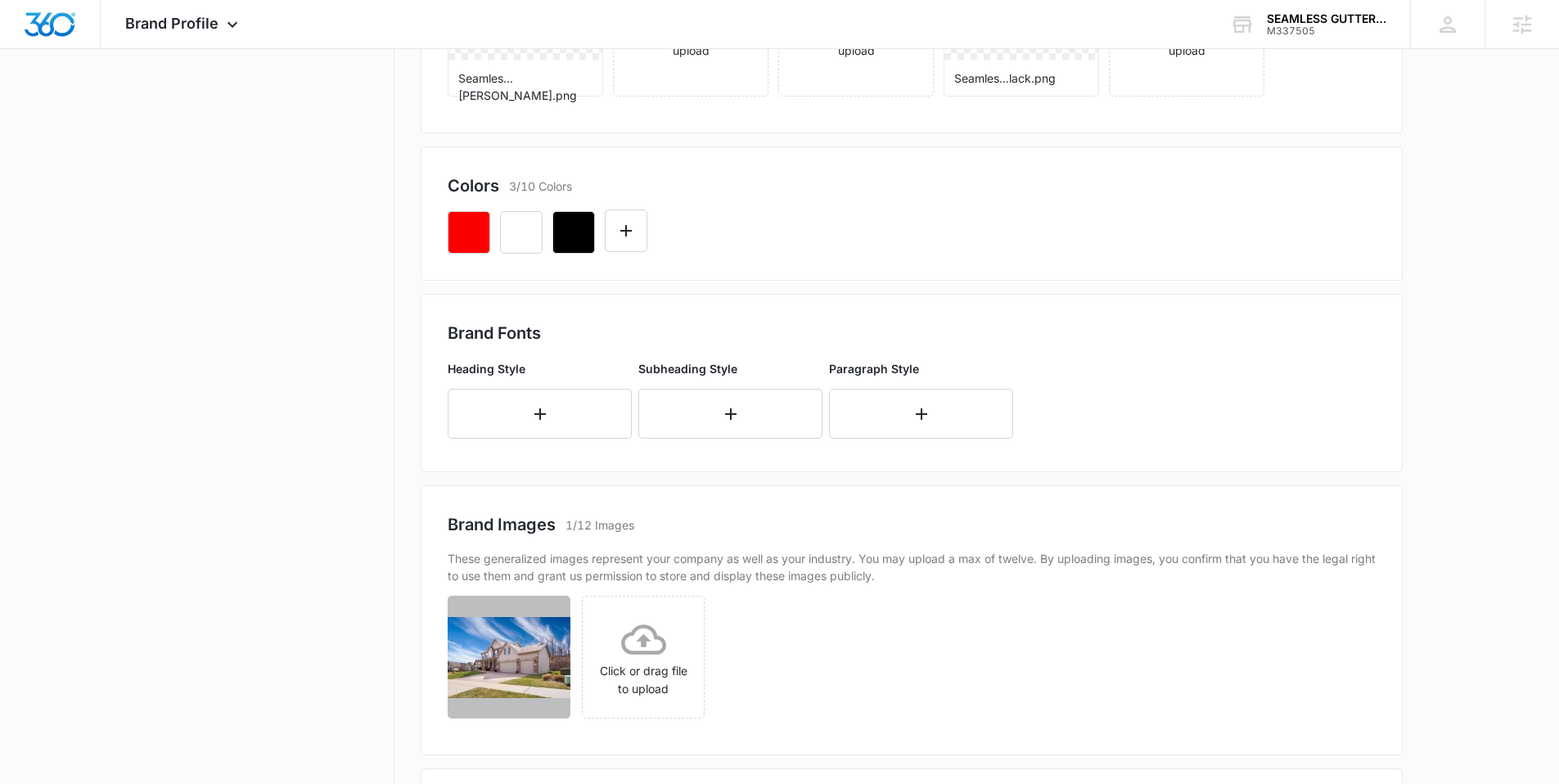
scroll to position [346, 0]
click at [454, 393] on button "button" at bounding box center [539, 411] width 184 height 50
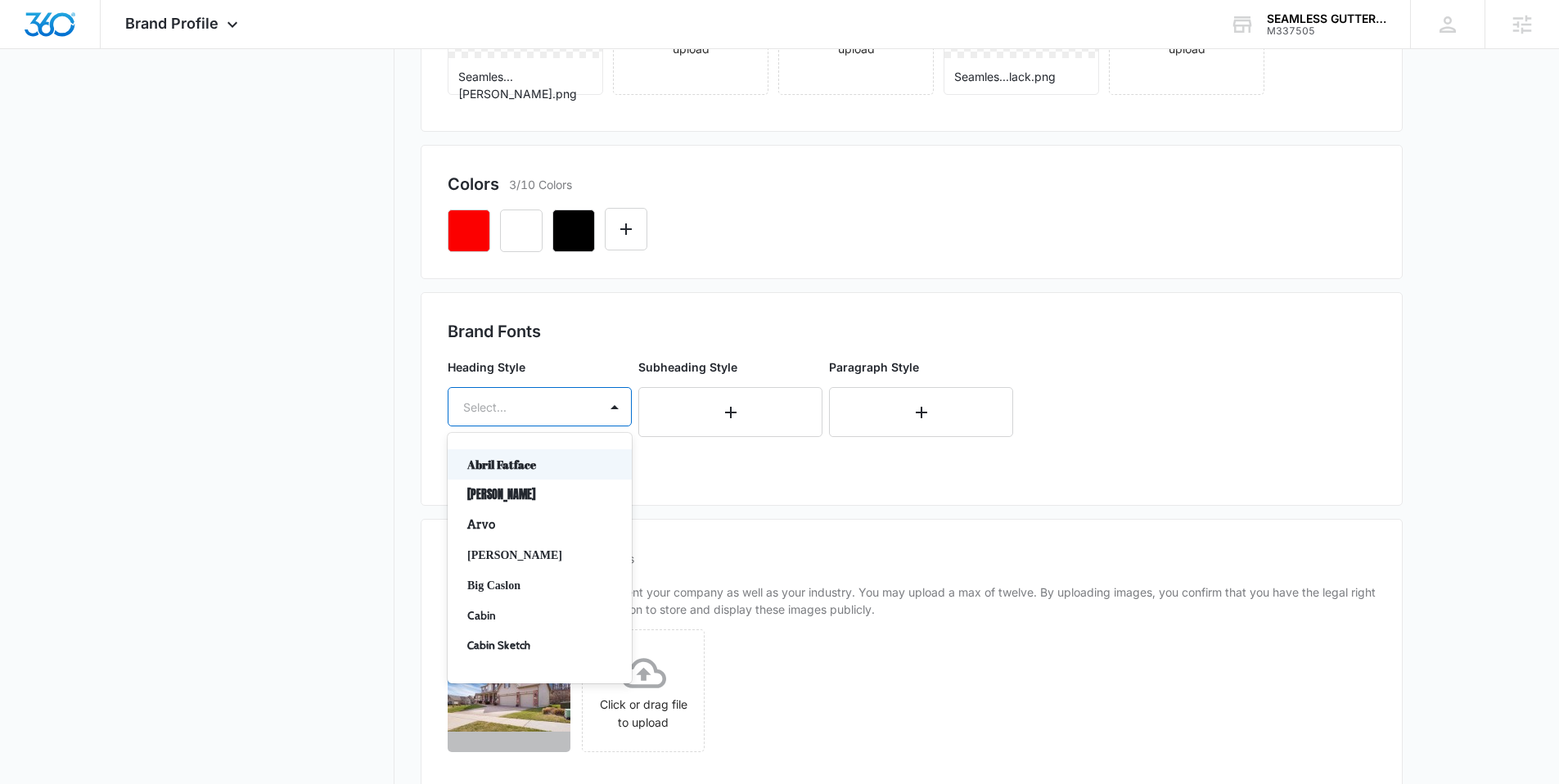
click at [464, 401] on input "text" at bounding box center [465, 406] width 3 height 17
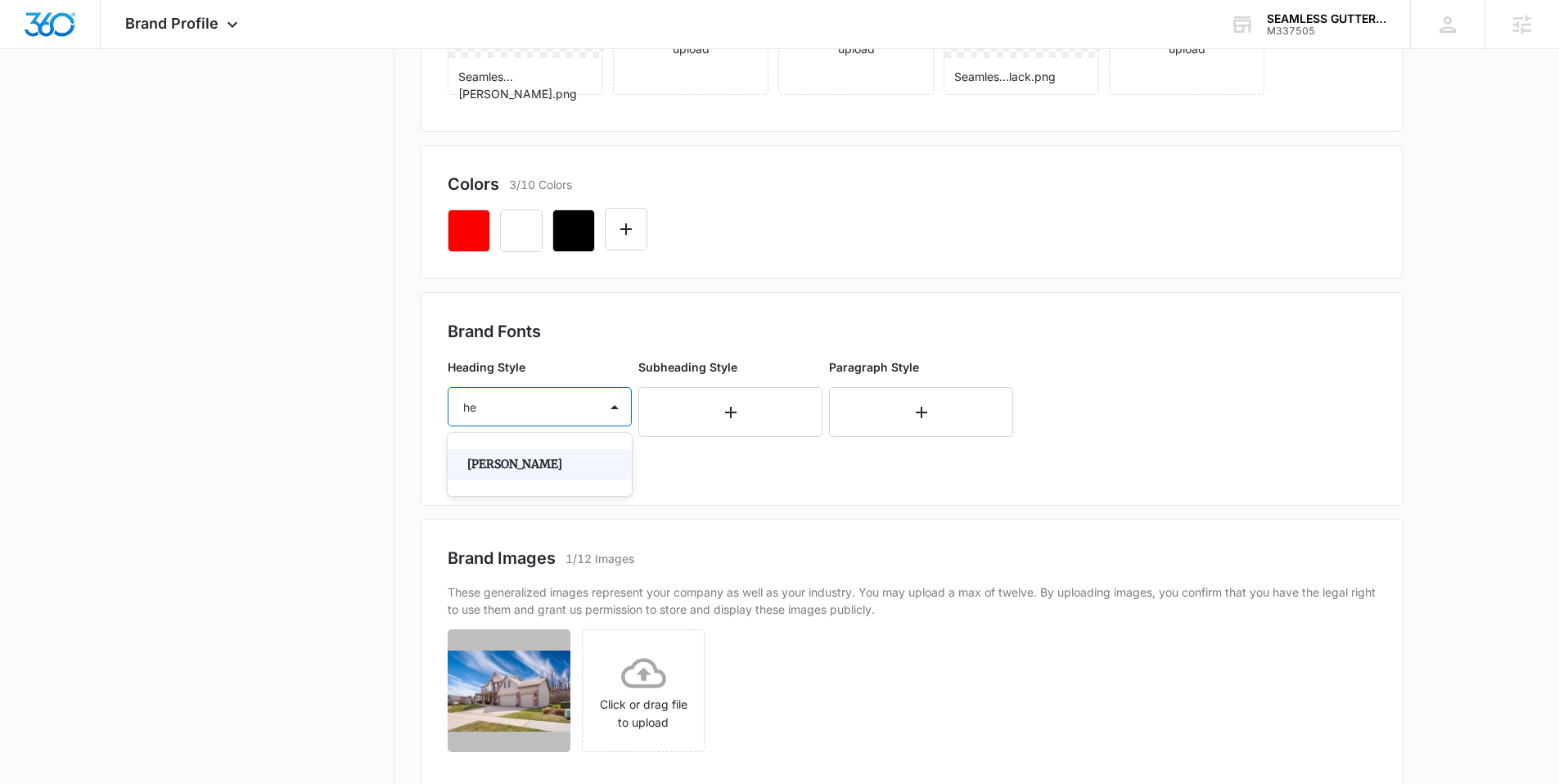
type input "h"
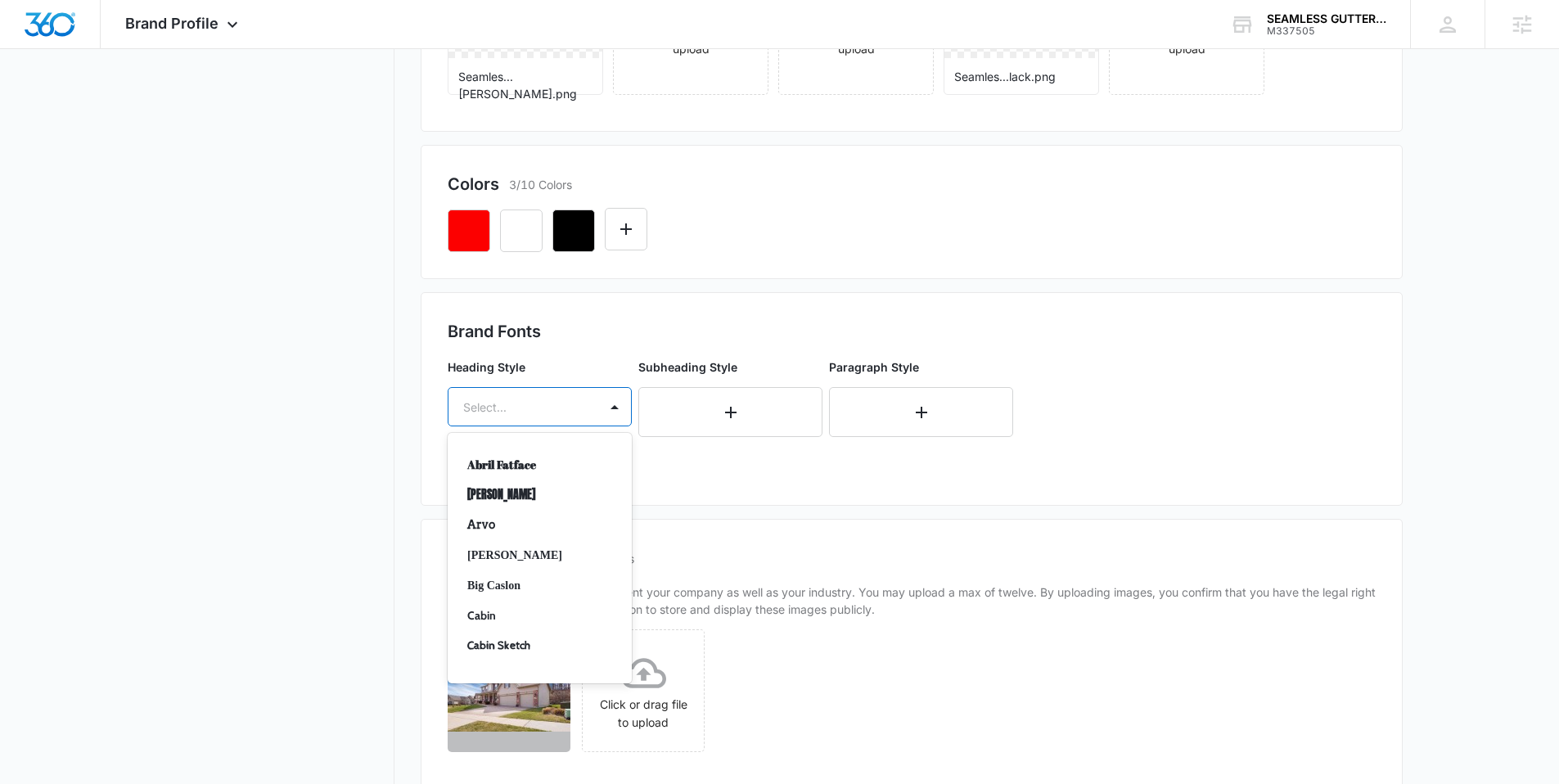
click at [355, 396] on nav "Brand Profile Getting Started Overview Brand Assets Objectives Platform Profile…" at bounding box center [275, 356] width 239 height 1201
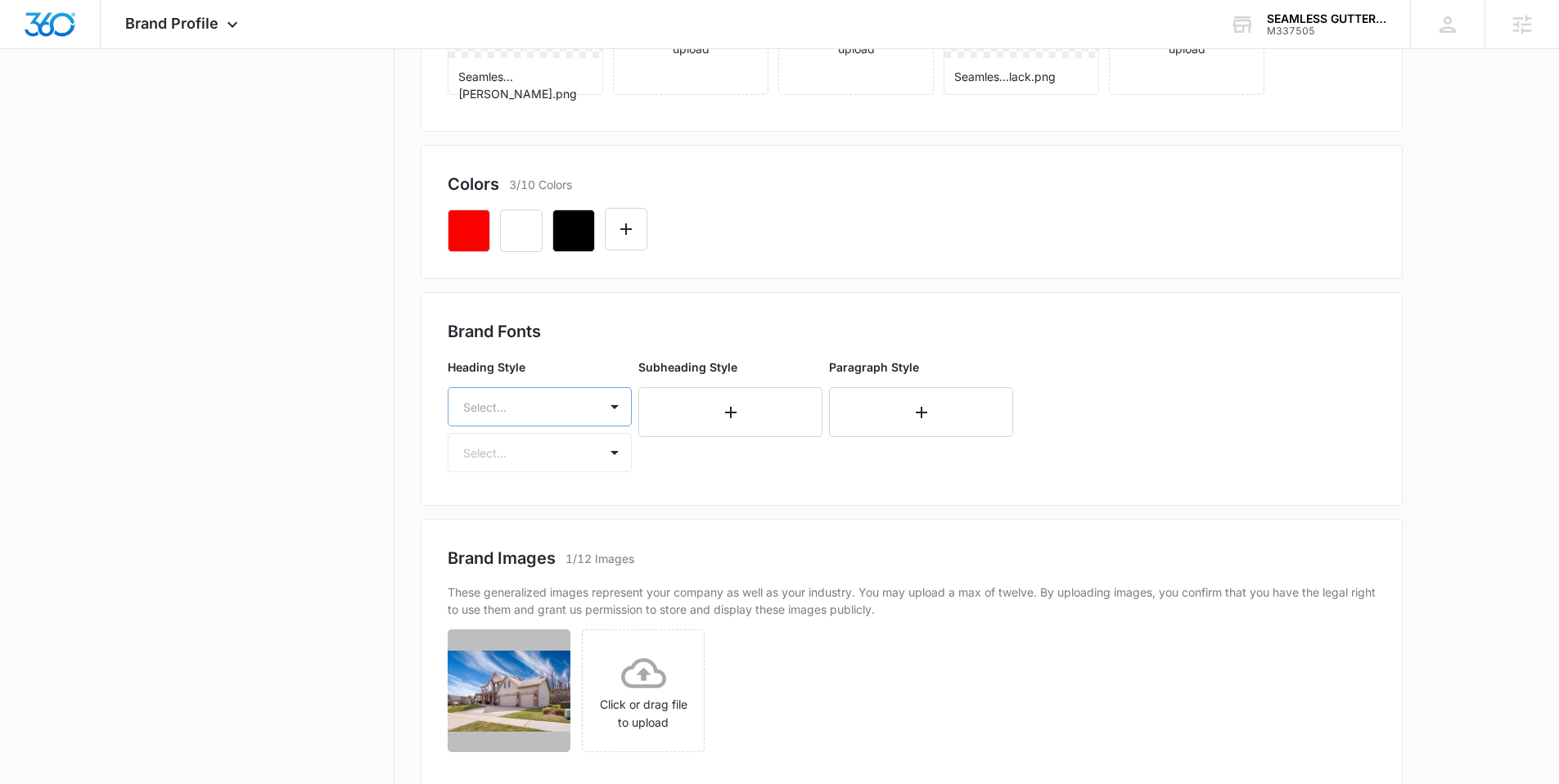
click at [490, 409] on div at bounding box center [520, 406] width 114 height 20
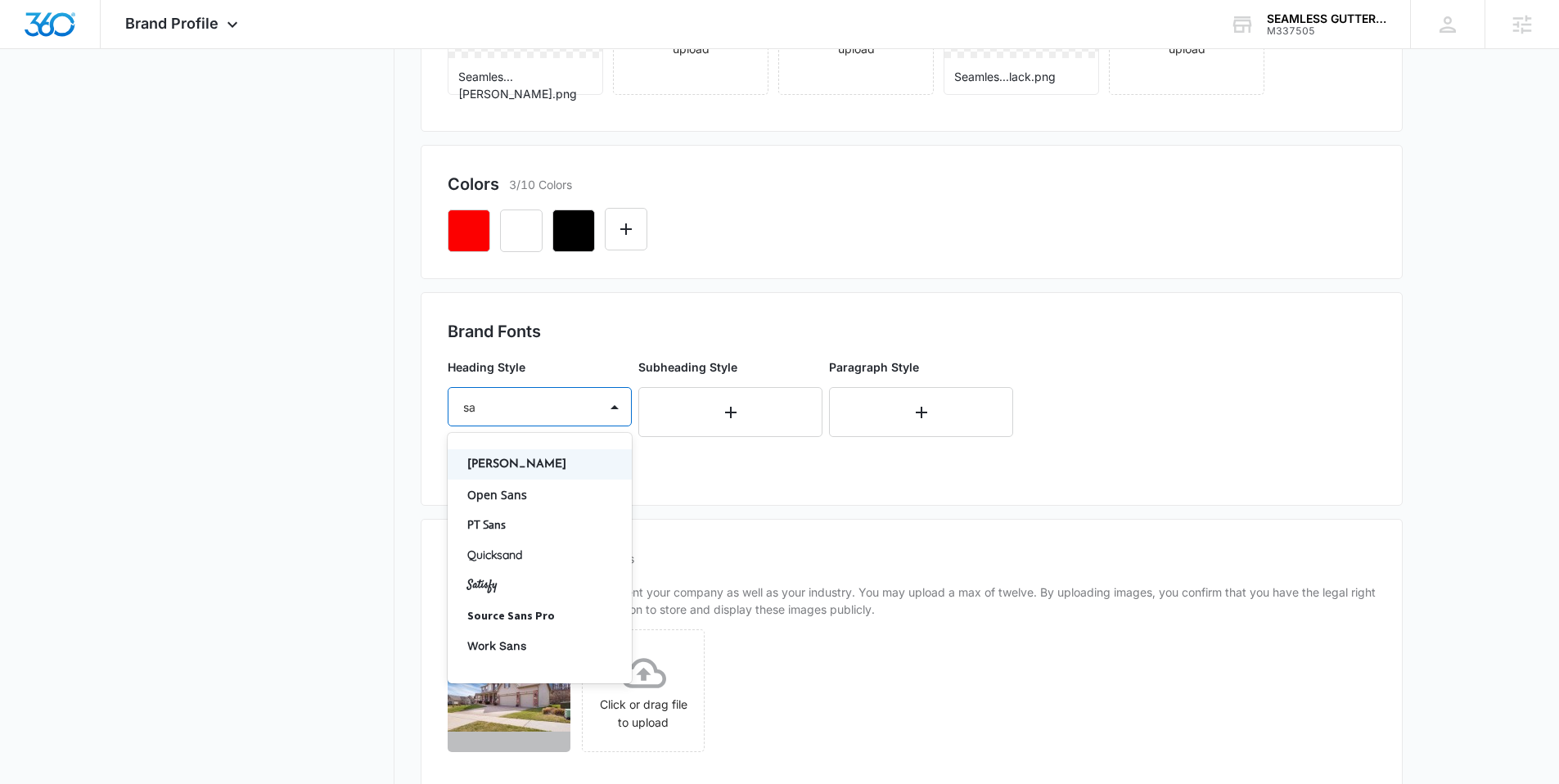
type input "s"
type input "ser"
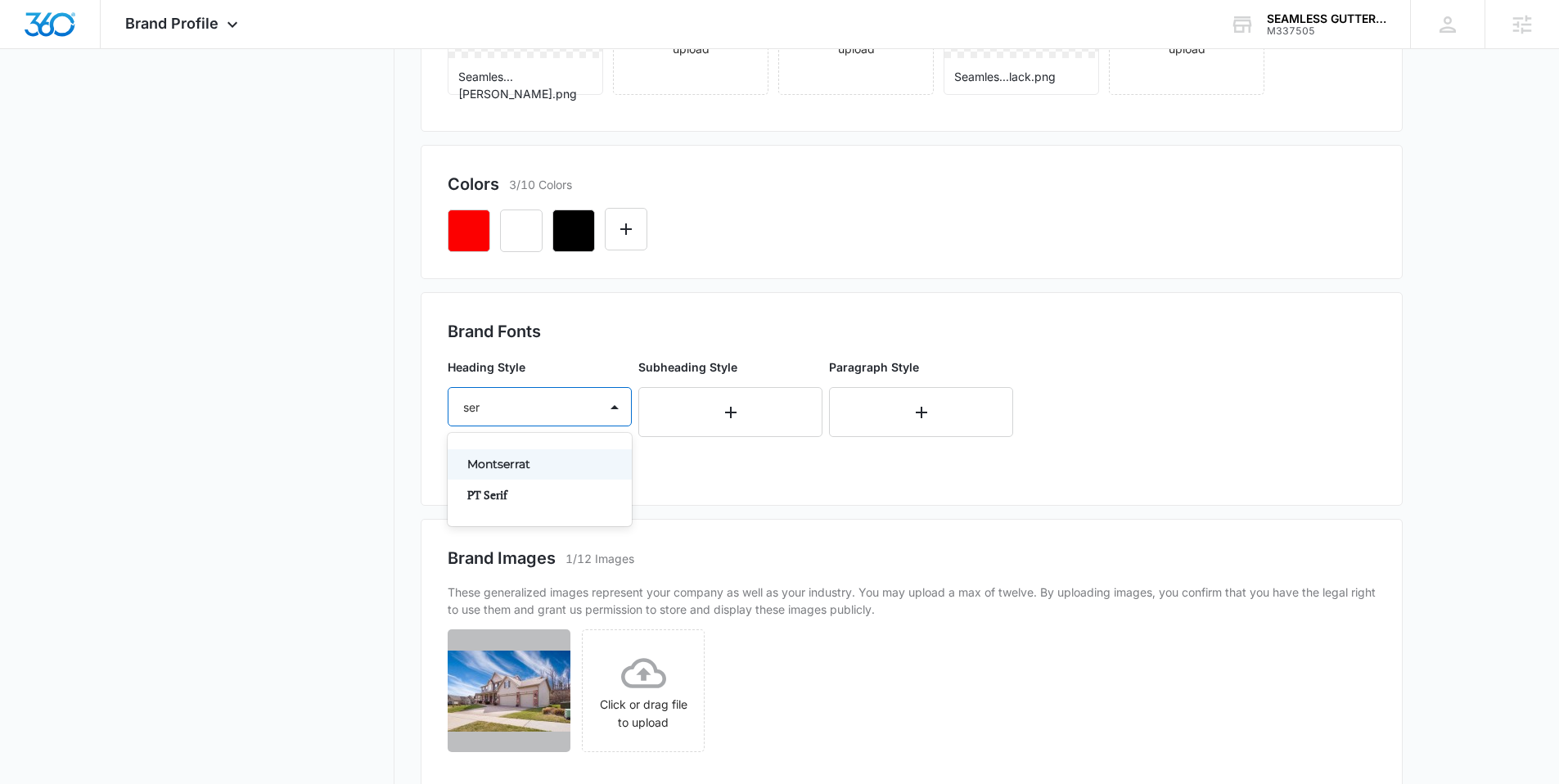
click at [514, 461] on p "Montserrat" at bounding box center [538, 464] width 142 height 17
click at [513, 461] on div at bounding box center [520, 454] width 114 height 20
click at [509, 536] on p "Bold" at bounding box center [538, 542] width 142 height 17
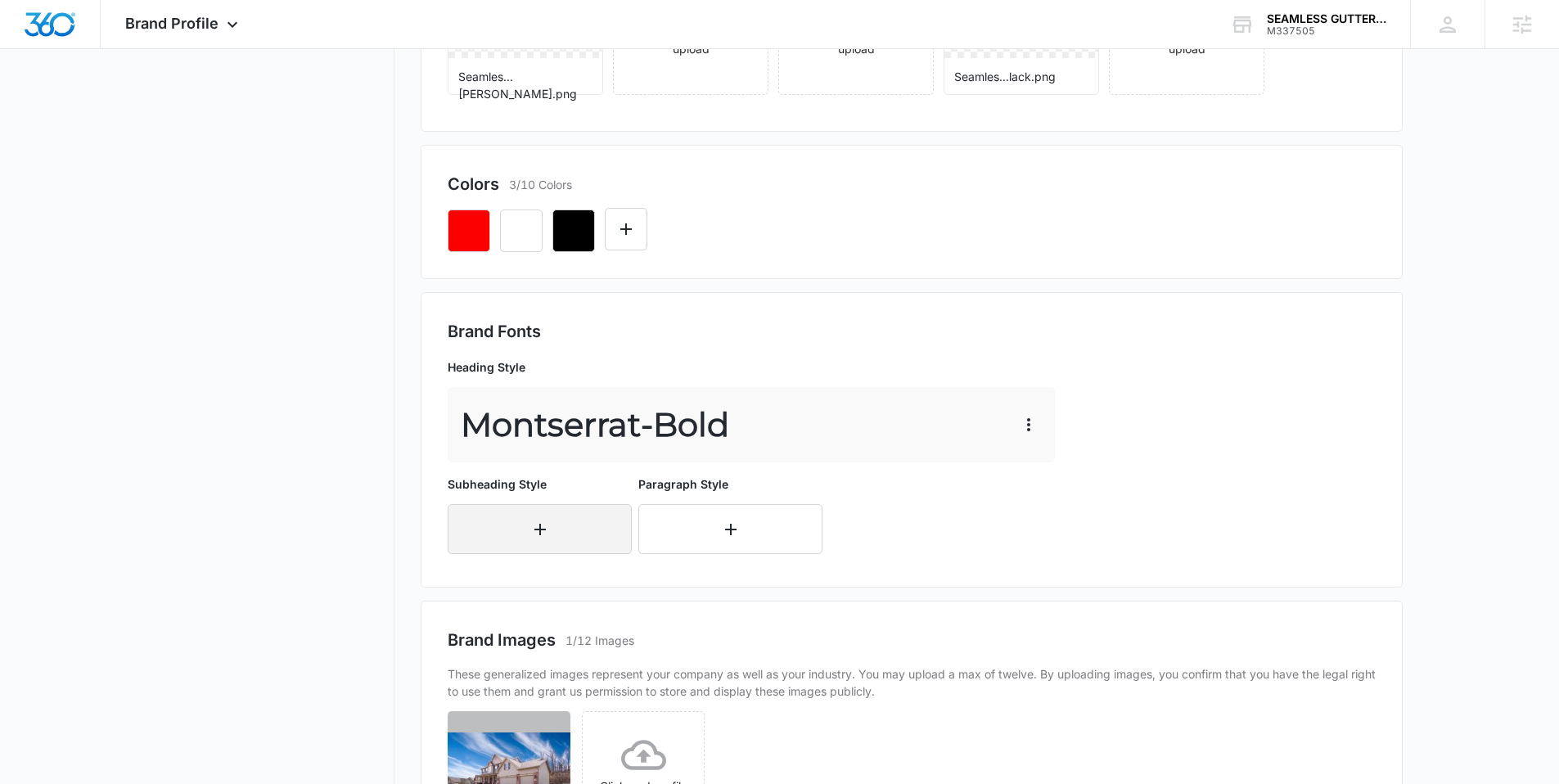
click at [517, 524] on button "button" at bounding box center [539, 528] width 184 height 50
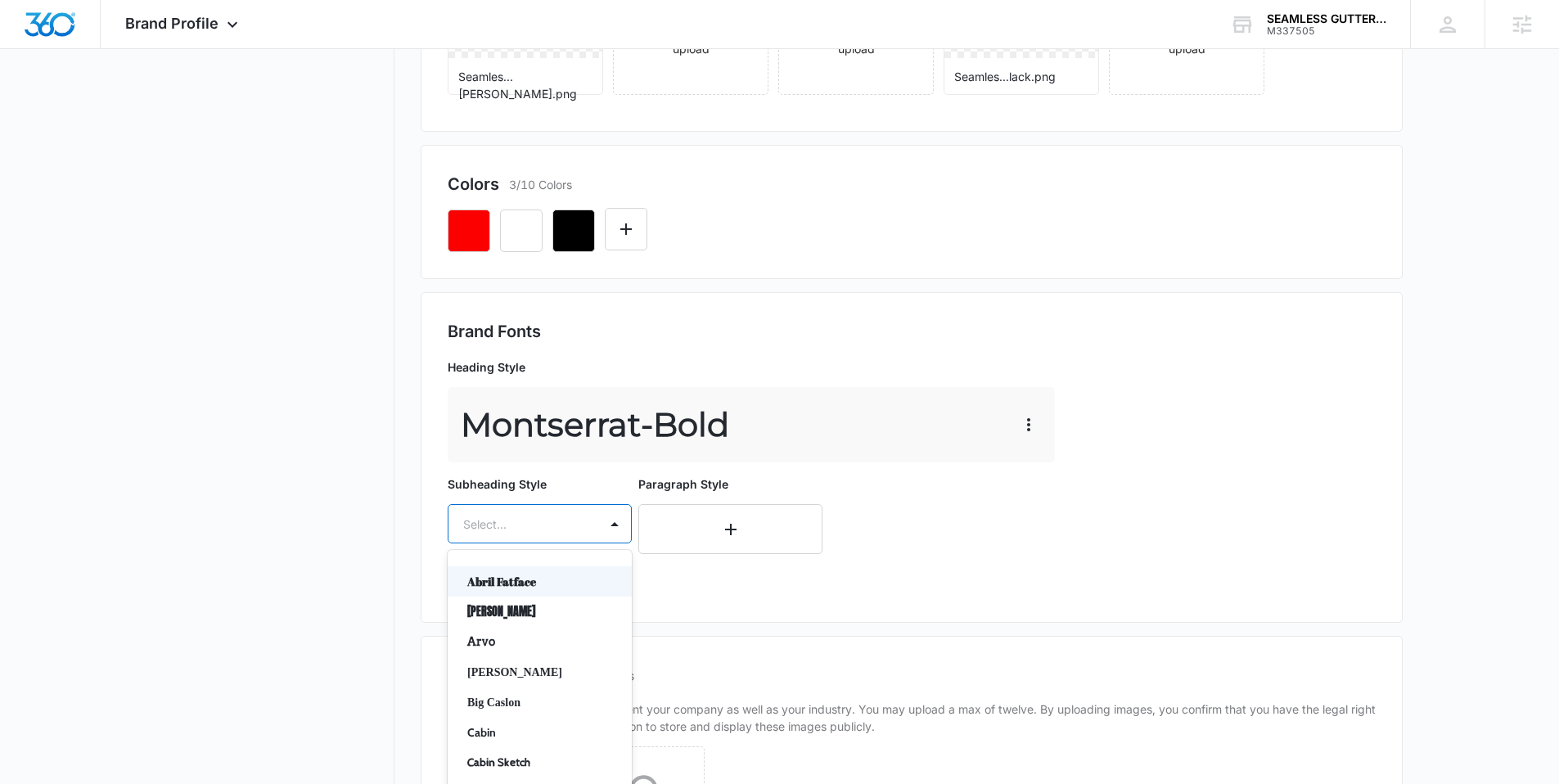
click at [513, 524] on div "Subheading Style Abril Fatface, 1 of 50. 50 results available. Use Up and Down …" at bounding box center [539, 532] width 184 height 114
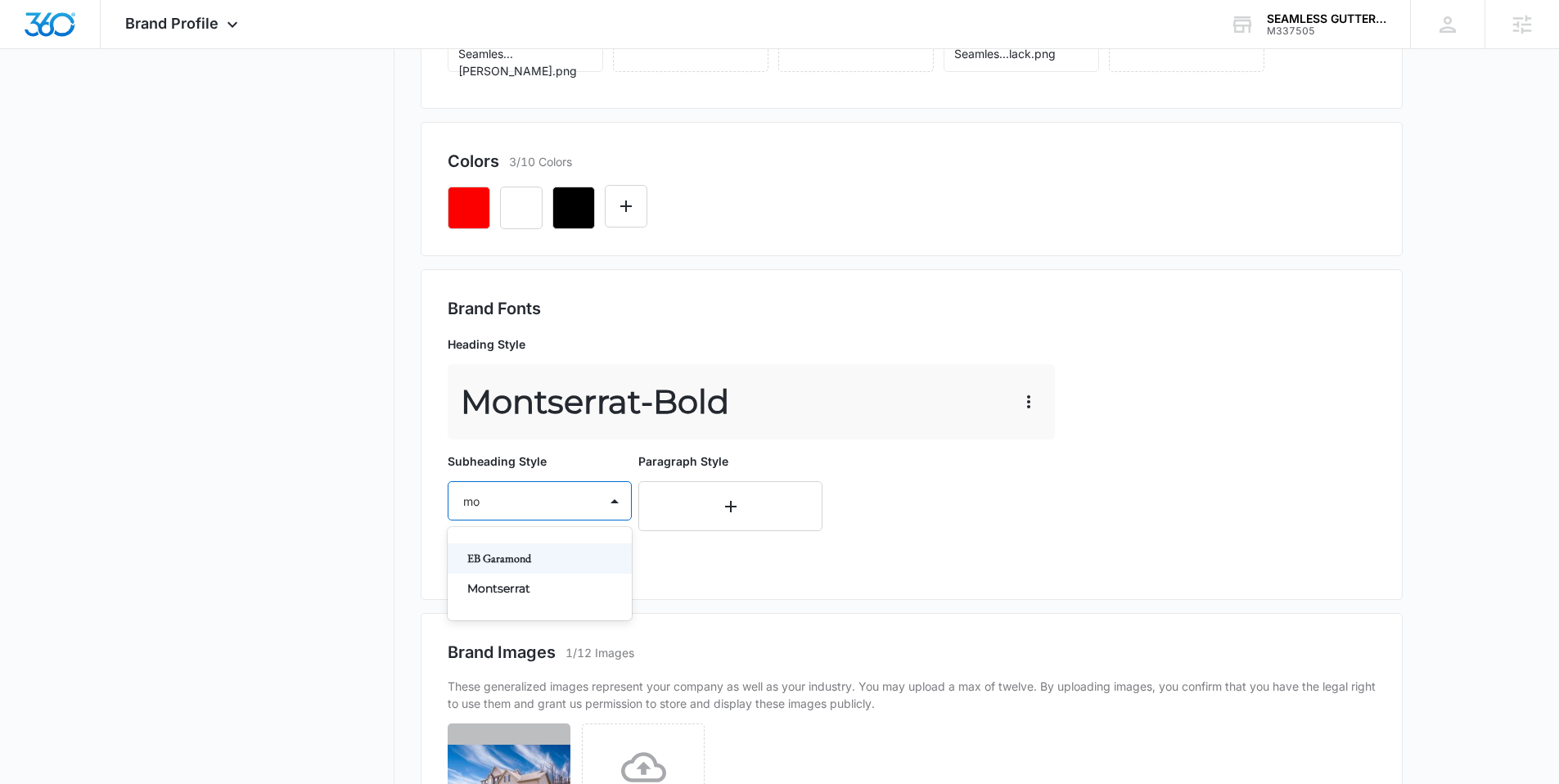
type input "mon"
click at [535, 587] on p "Montserrat" at bounding box center [538, 588] width 142 height 17
click at [512, 545] on div at bounding box center [520, 548] width 114 height 20
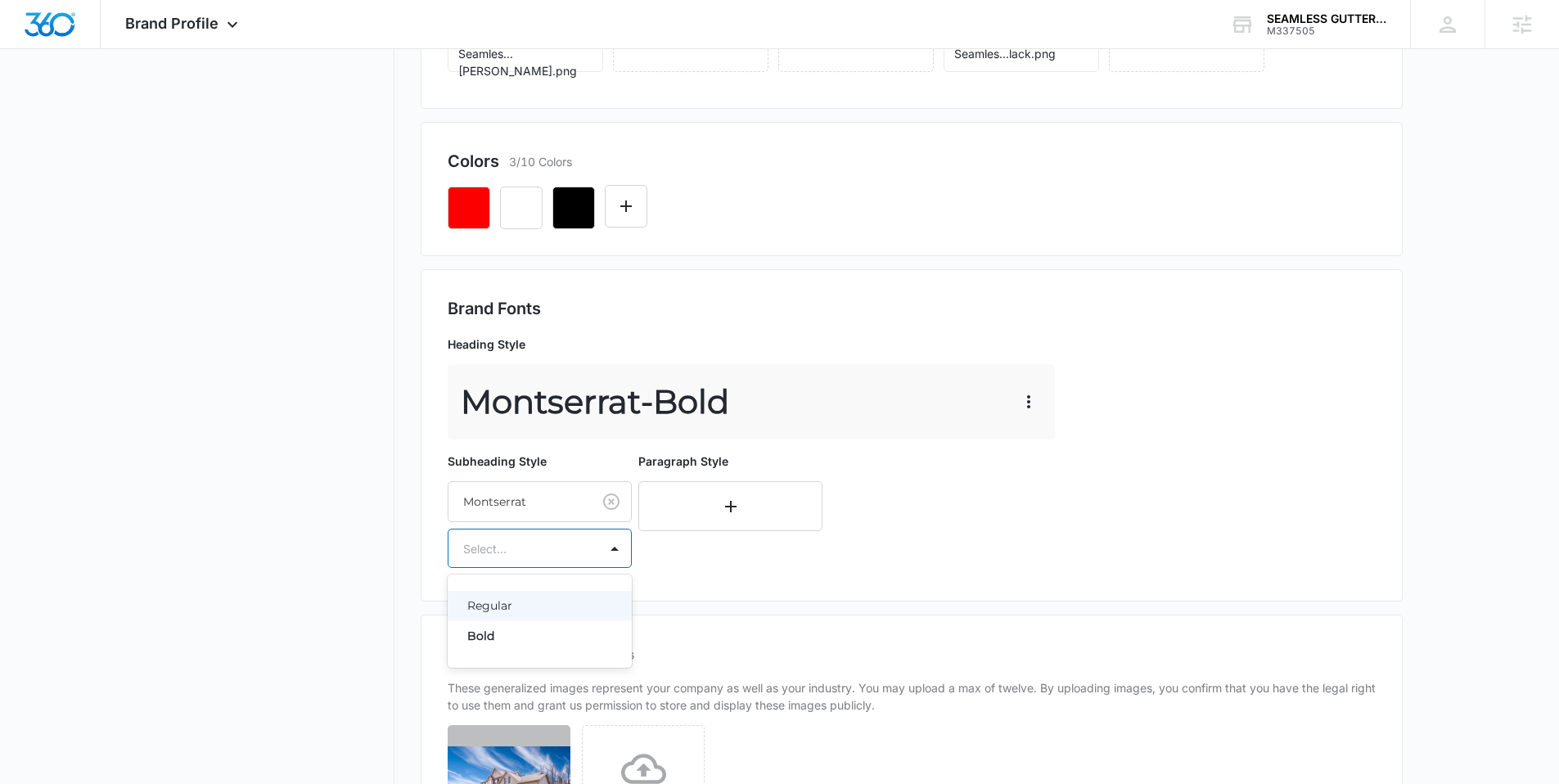
click at [507, 591] on div "Regular" at bounding box center [539, 605] width 184 height 30
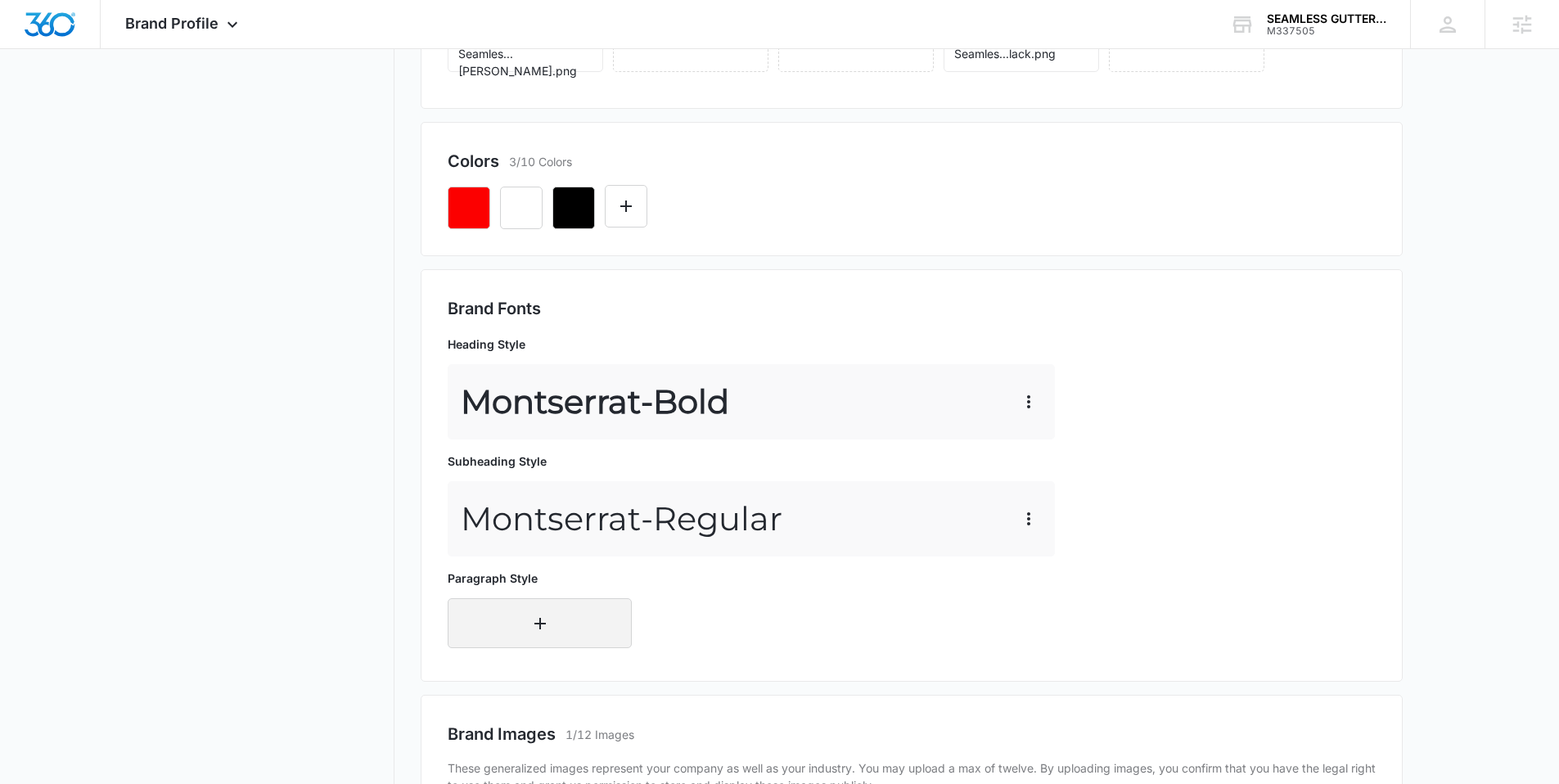
click at [491, 623] on button "button" at bounding box center [539, 623] width 184 height 50
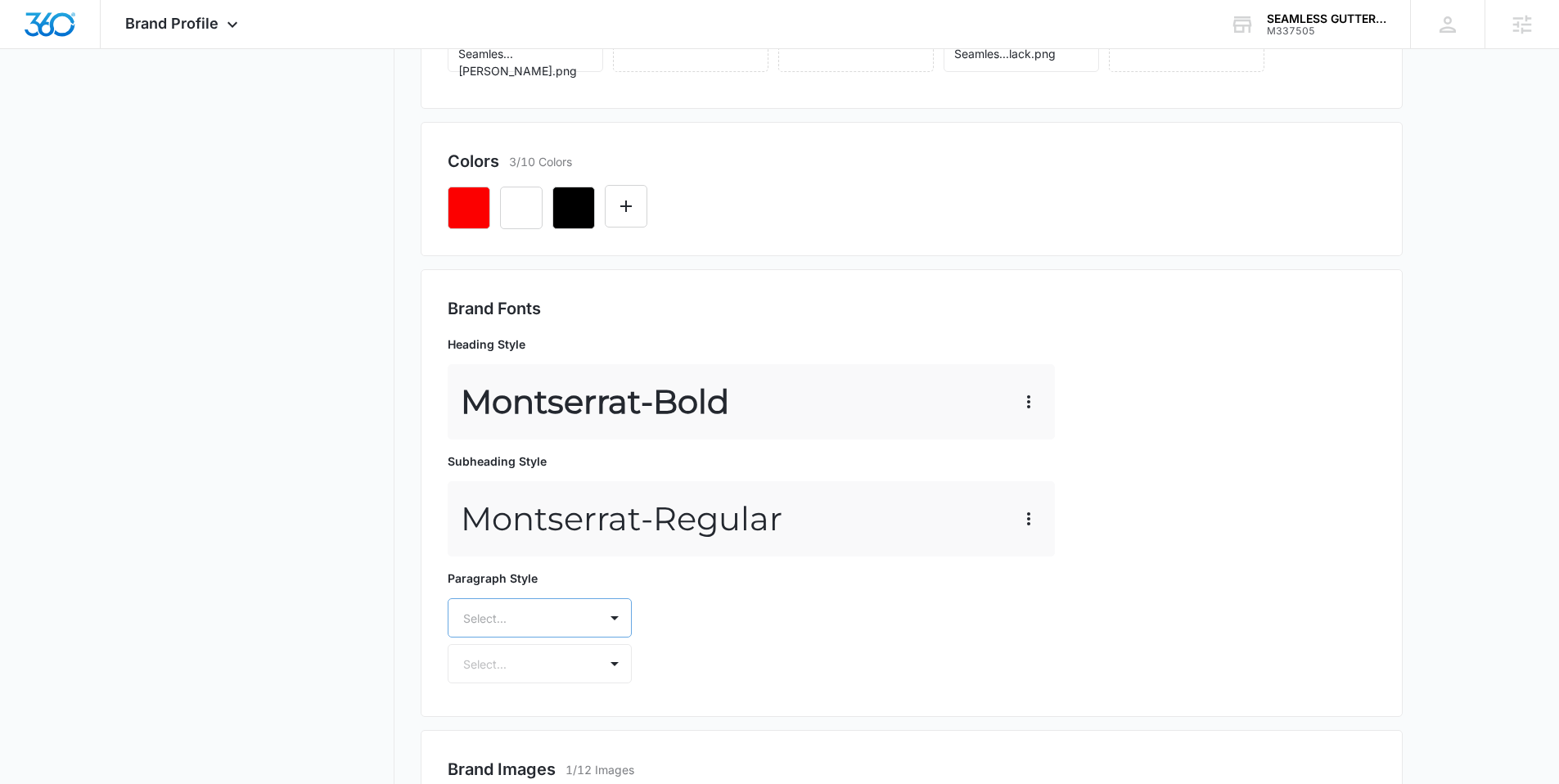
click at [491, 623] on div "Select..." at bounding box center [539, 618] width 184 height 39
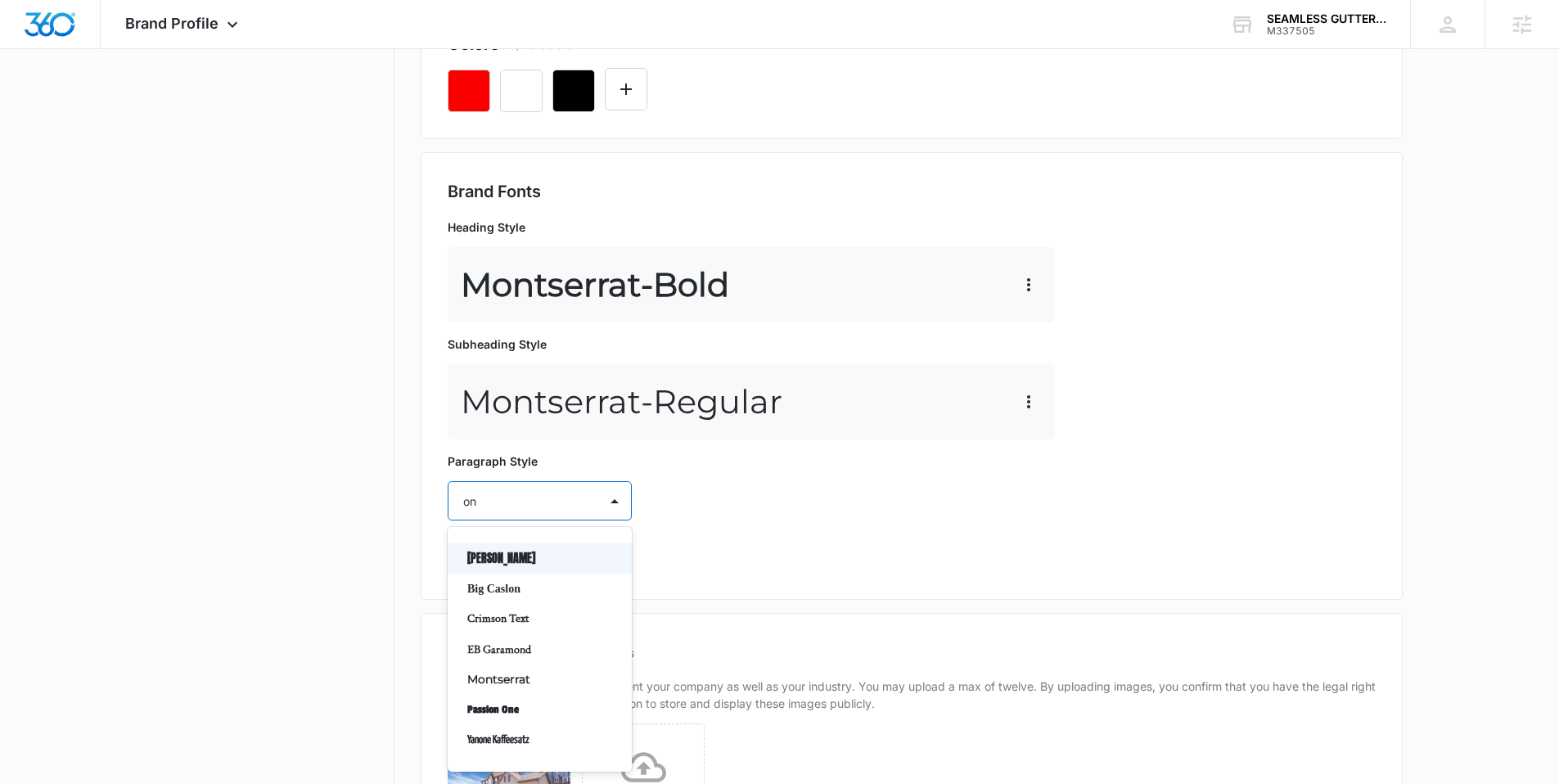
type input "o"
type input "mon"
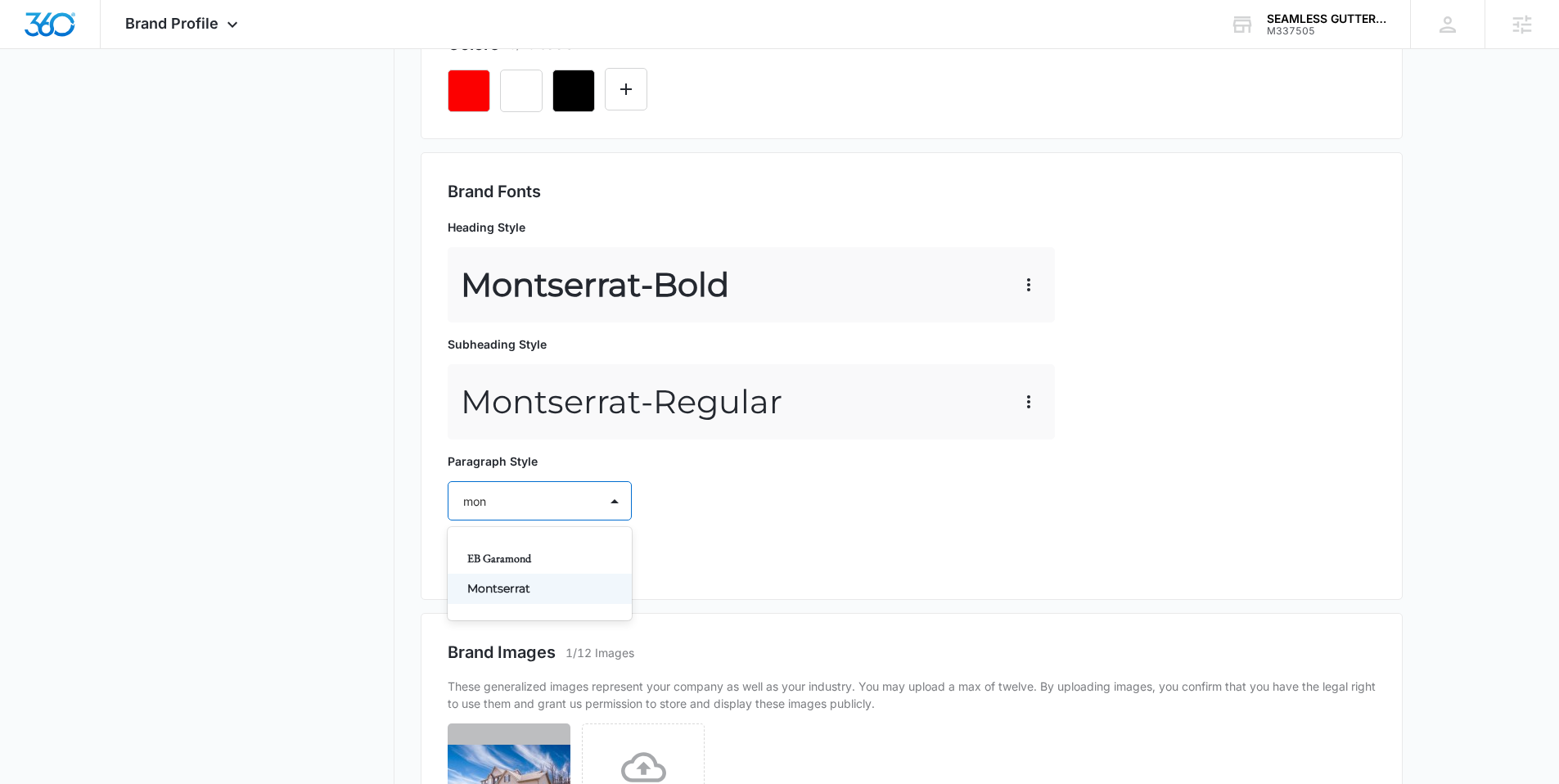
click at [518, 595] on p "Montserrat" at bounding box center [538, 588] width 142 height 17
click at [503, 559] on div "Select..." at bounding box center [523, 548] width 150 height 37
click at [500, 598] on p "Regular" at bounding box center [538, 605] width 142 height 17
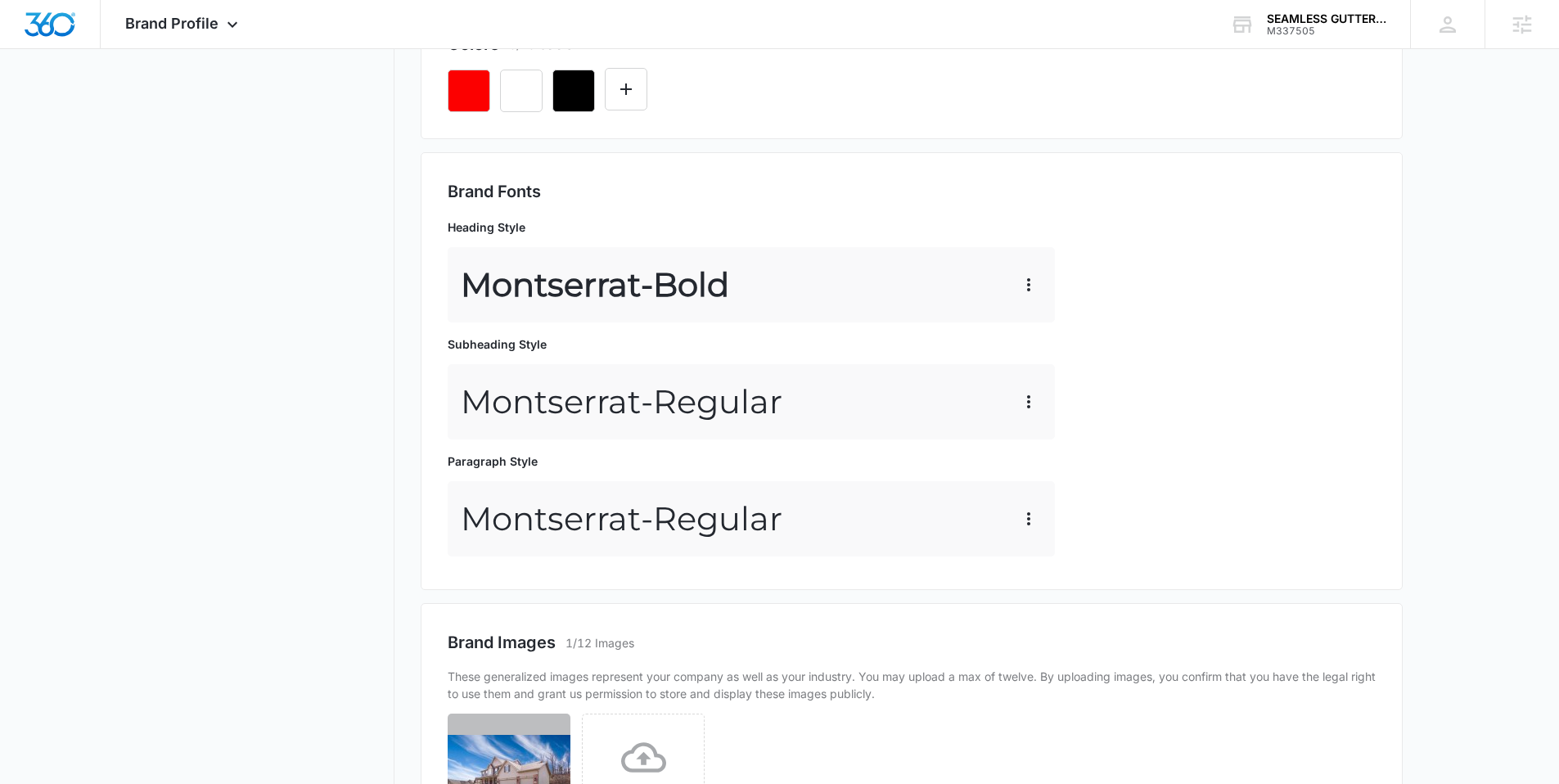
click at [327, 445] on nav "Brand Profile Getting Started Overview Brand Assets Objectives Platform Profile…" at bounding box center [275, 328] width 239 height 1425
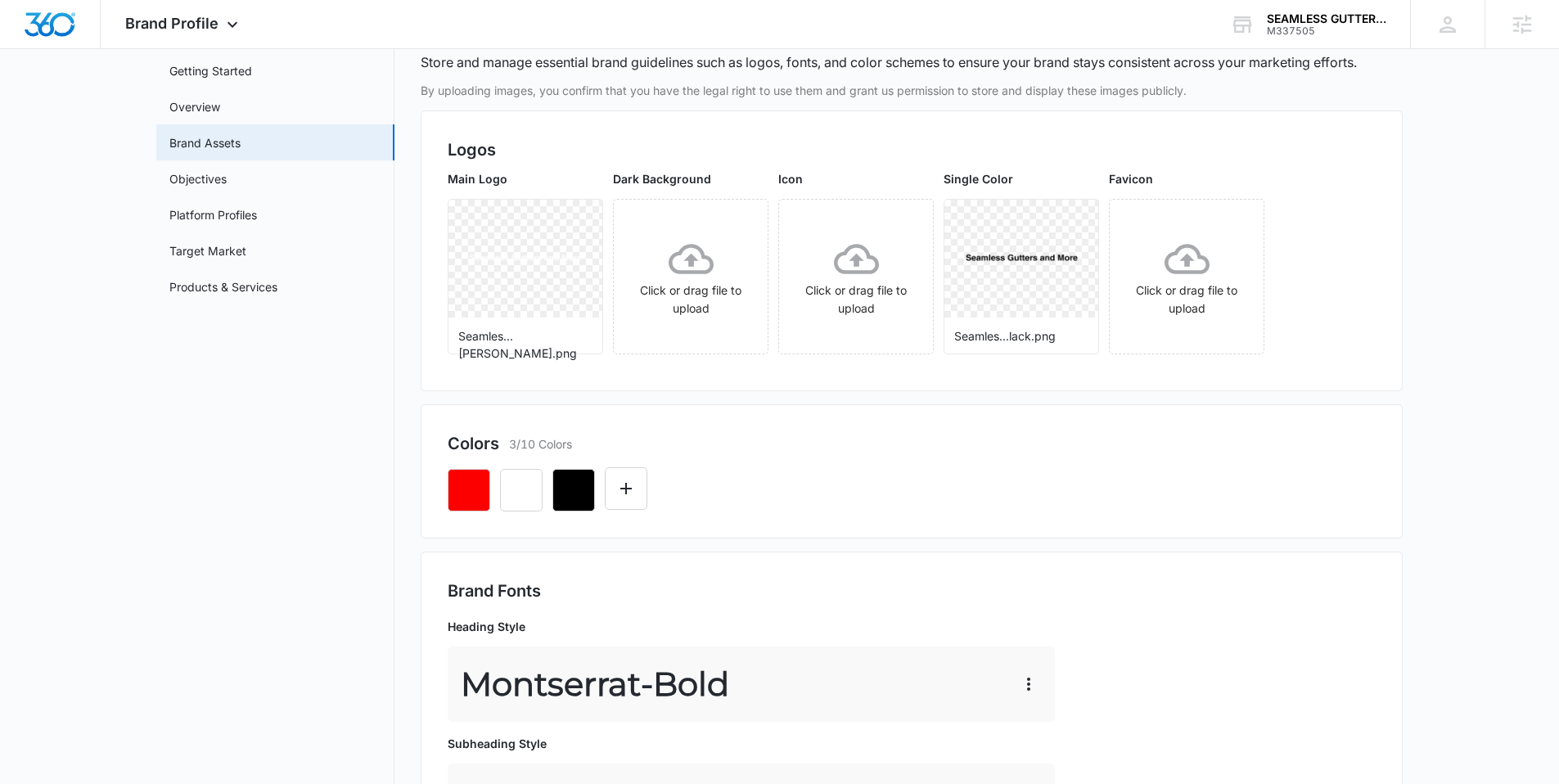
scroll to position [47, 0]
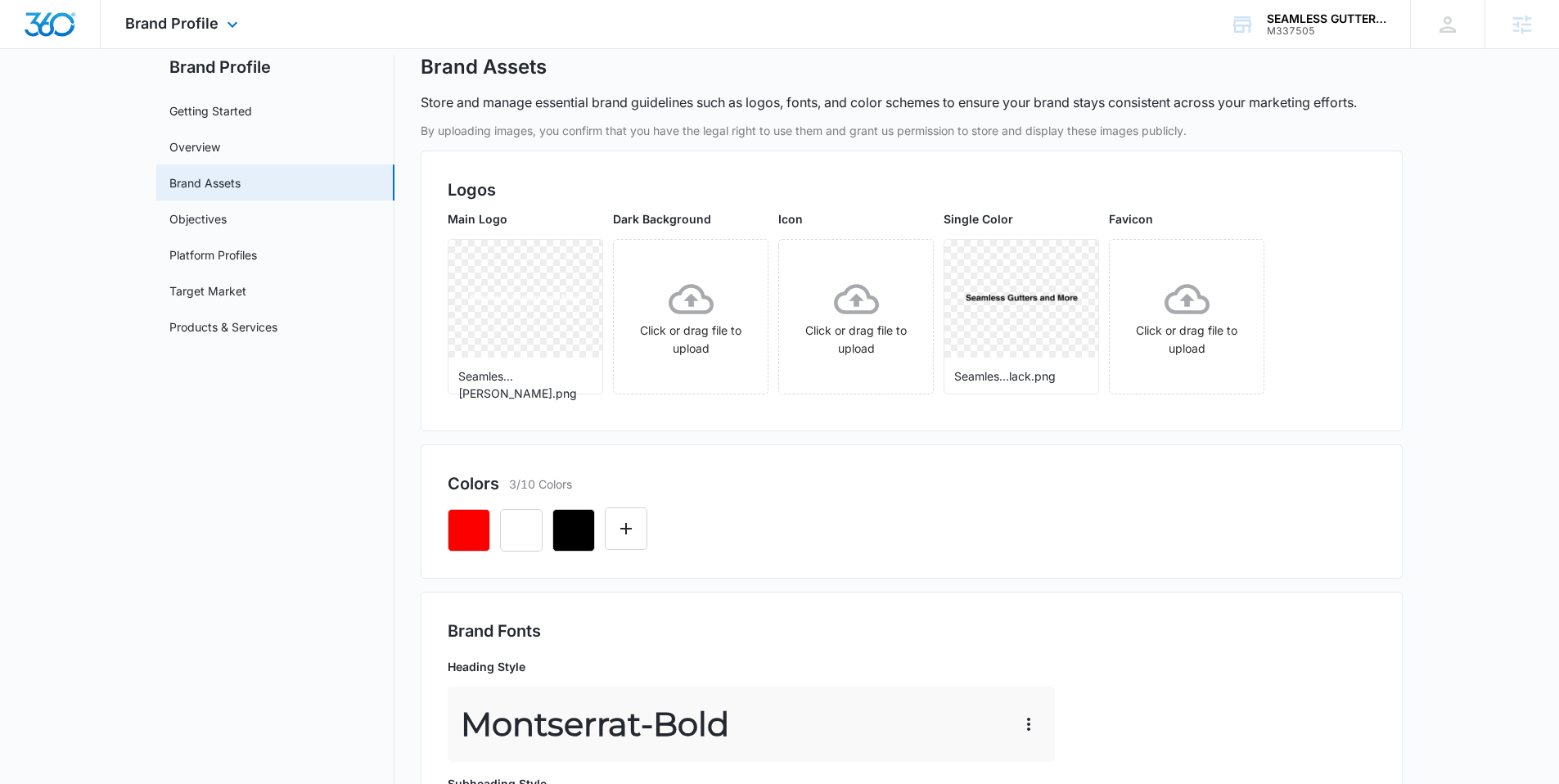
click at [56, 20] on img "Dashboard" at bounding box center [50, 25] width 52 height 25
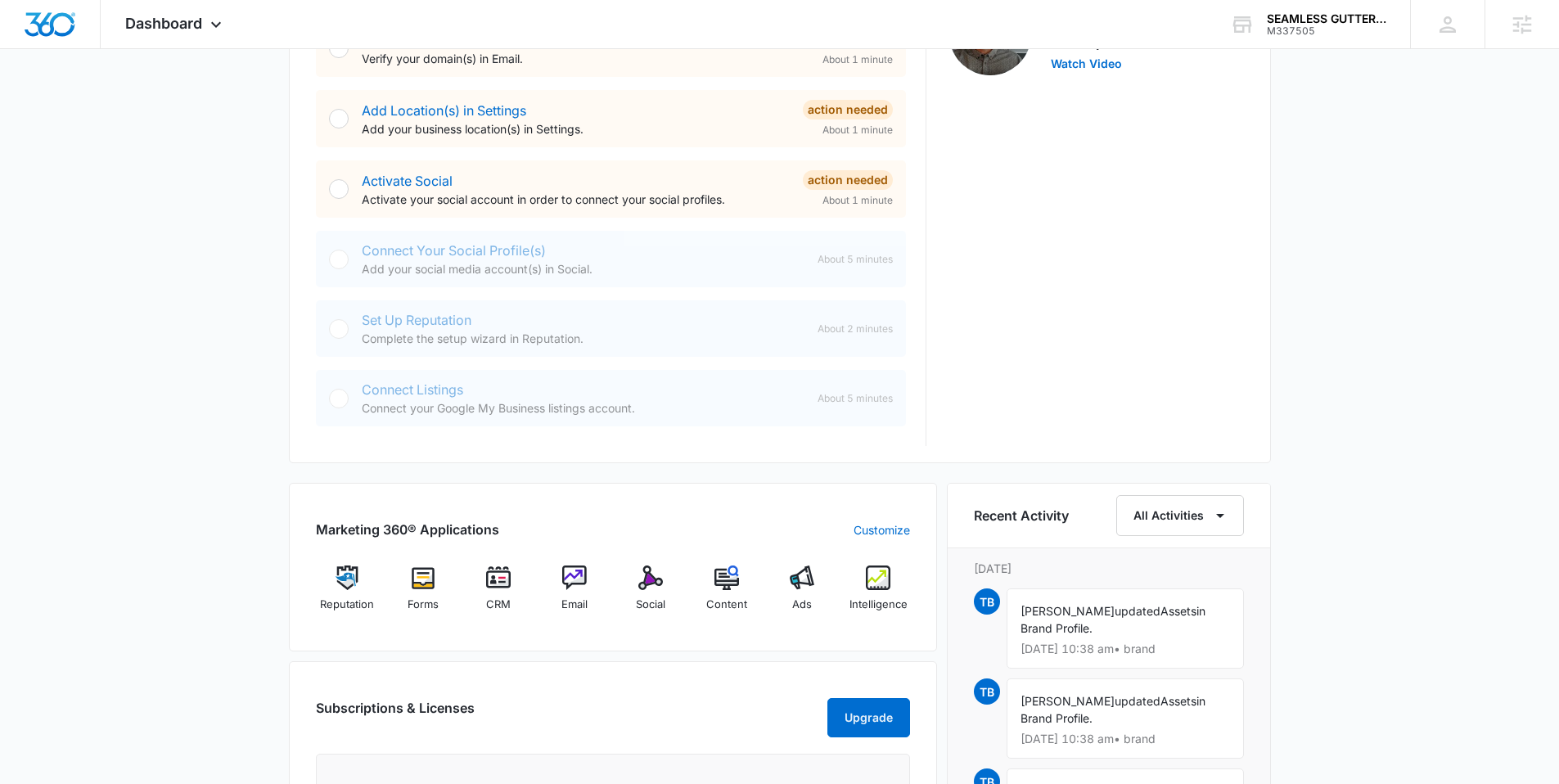
scroll to position [637, 0]
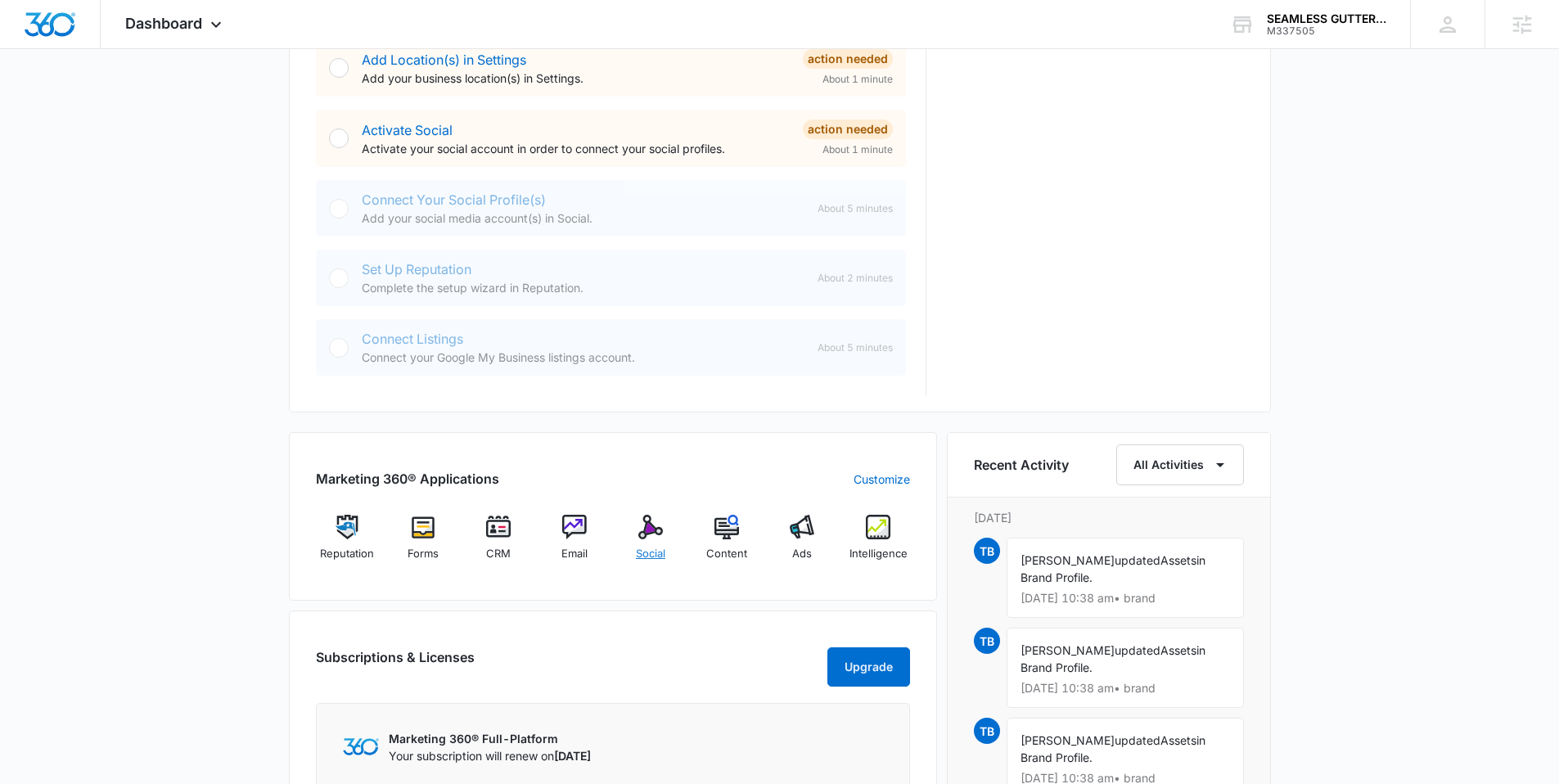
click at [648, 528] on img at bounding box center [651, 527] width 25 height 25
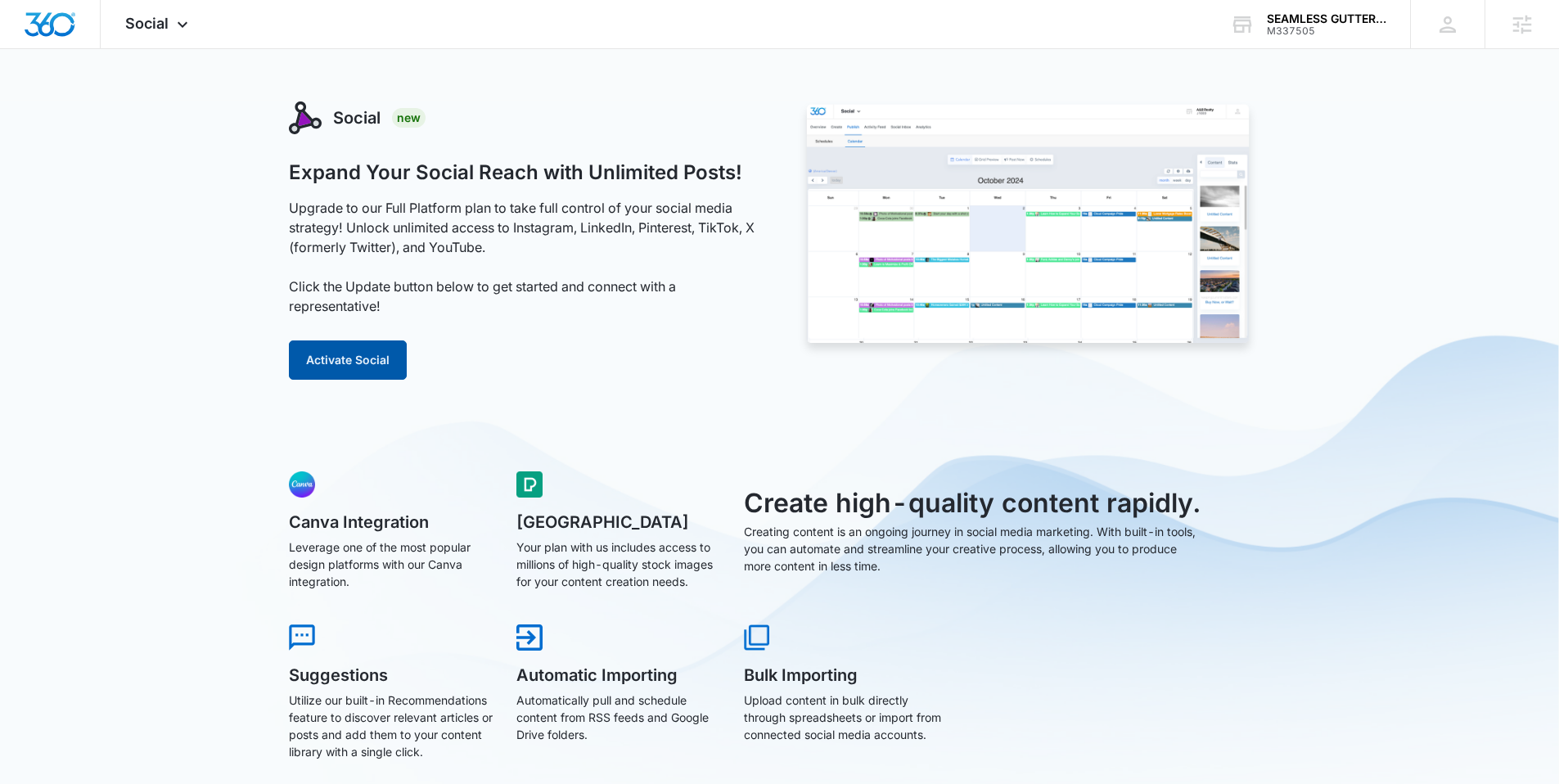
click at [361, 352] on button "Activate Social" at bounding box center [348, 360] width 118 height 39
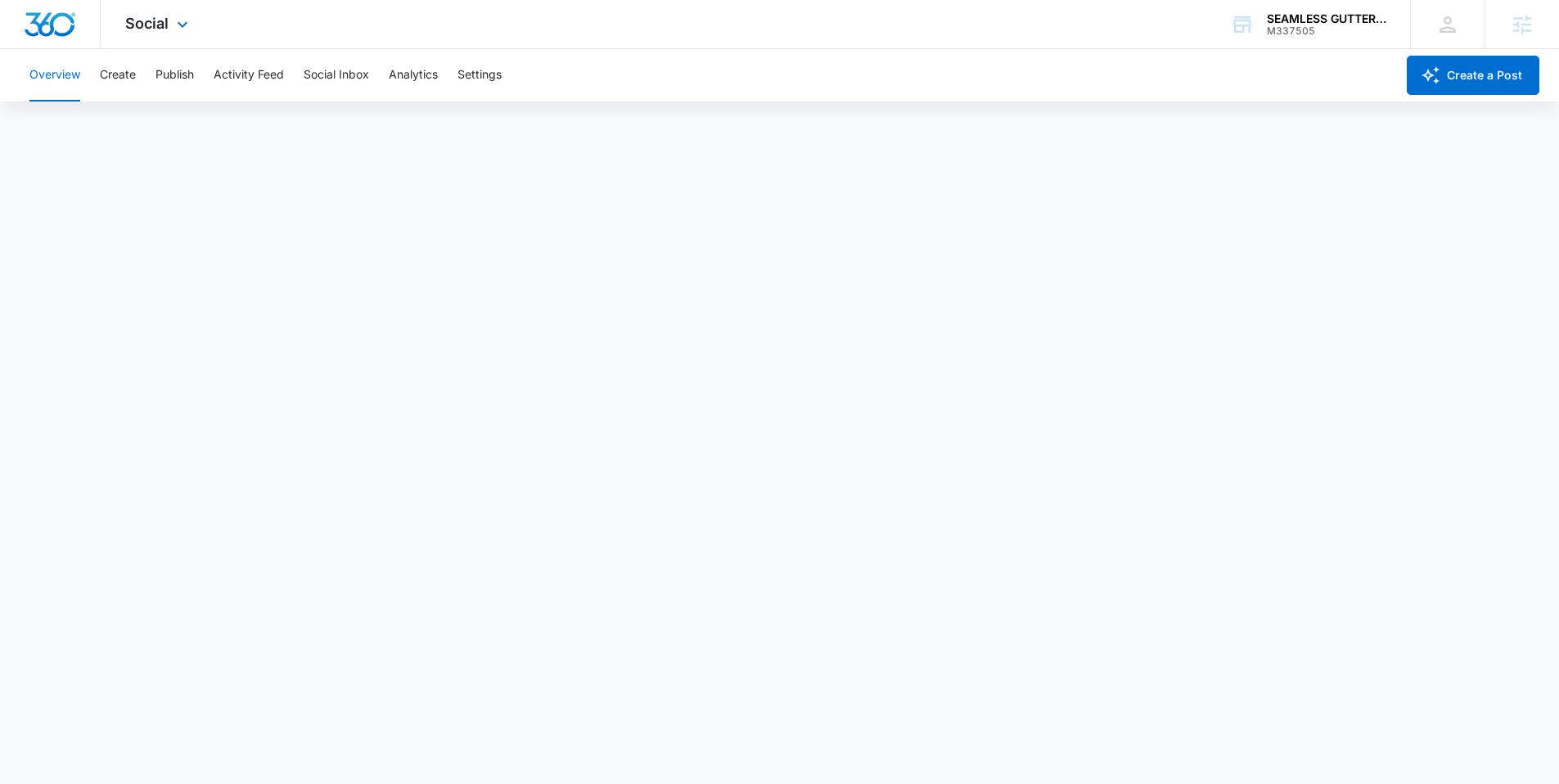
click at [45, 19] on img "Dashboard" at bounding box center [50, 25] width 52 height 25
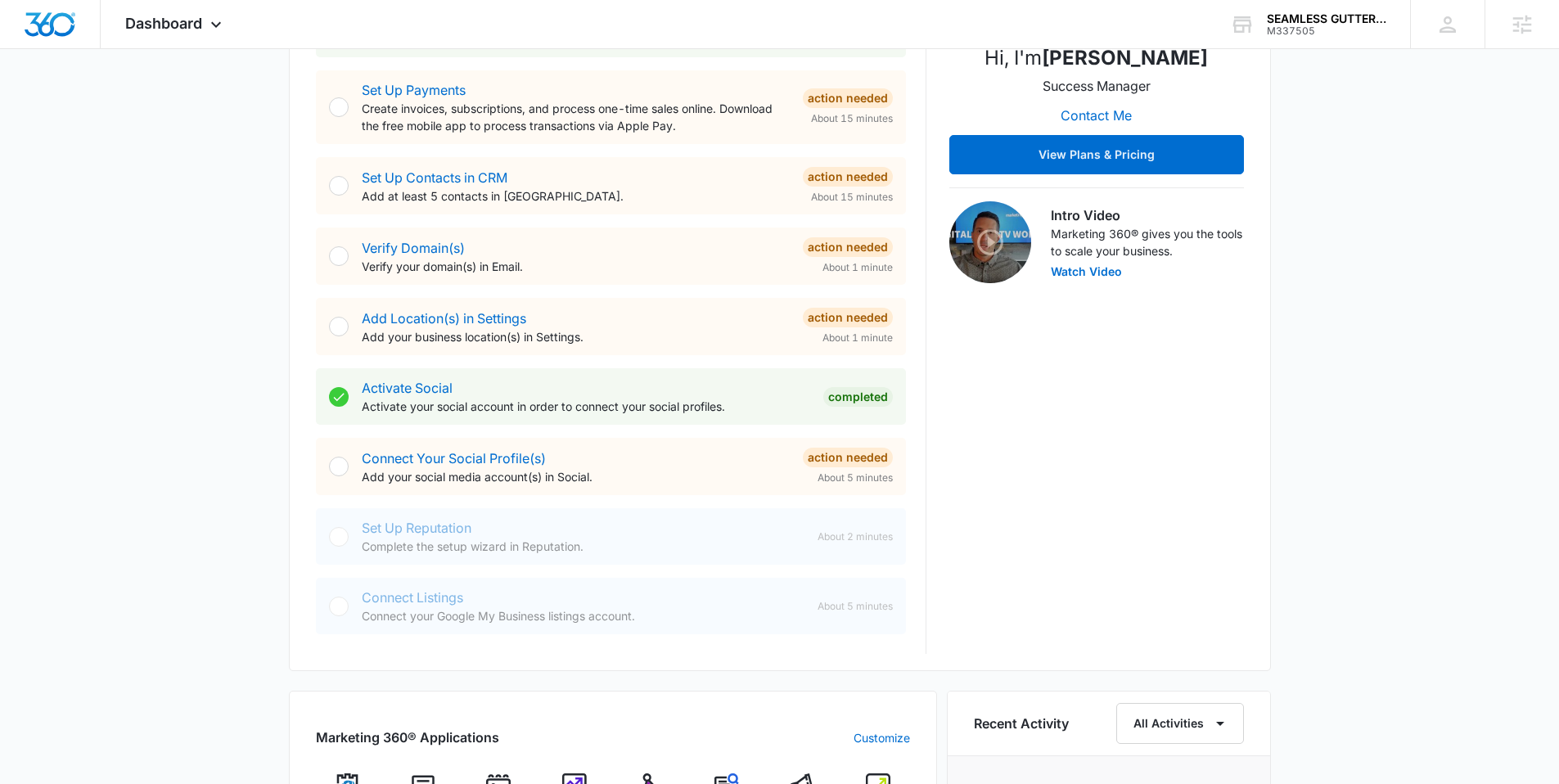
scroll to position [740, 0]
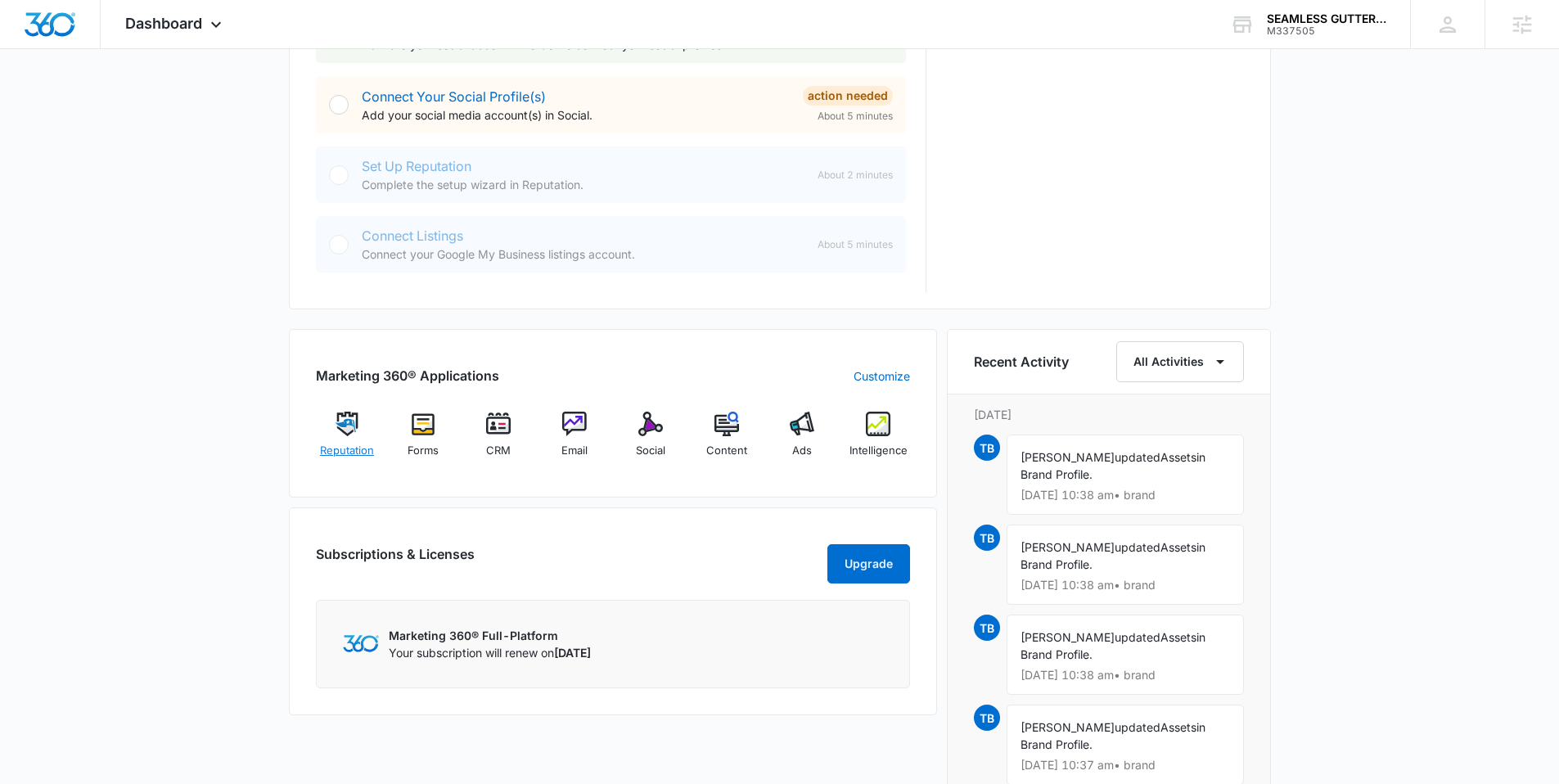
click at [347, 422] on img at bounding box center [347, 424] width 25 height 25
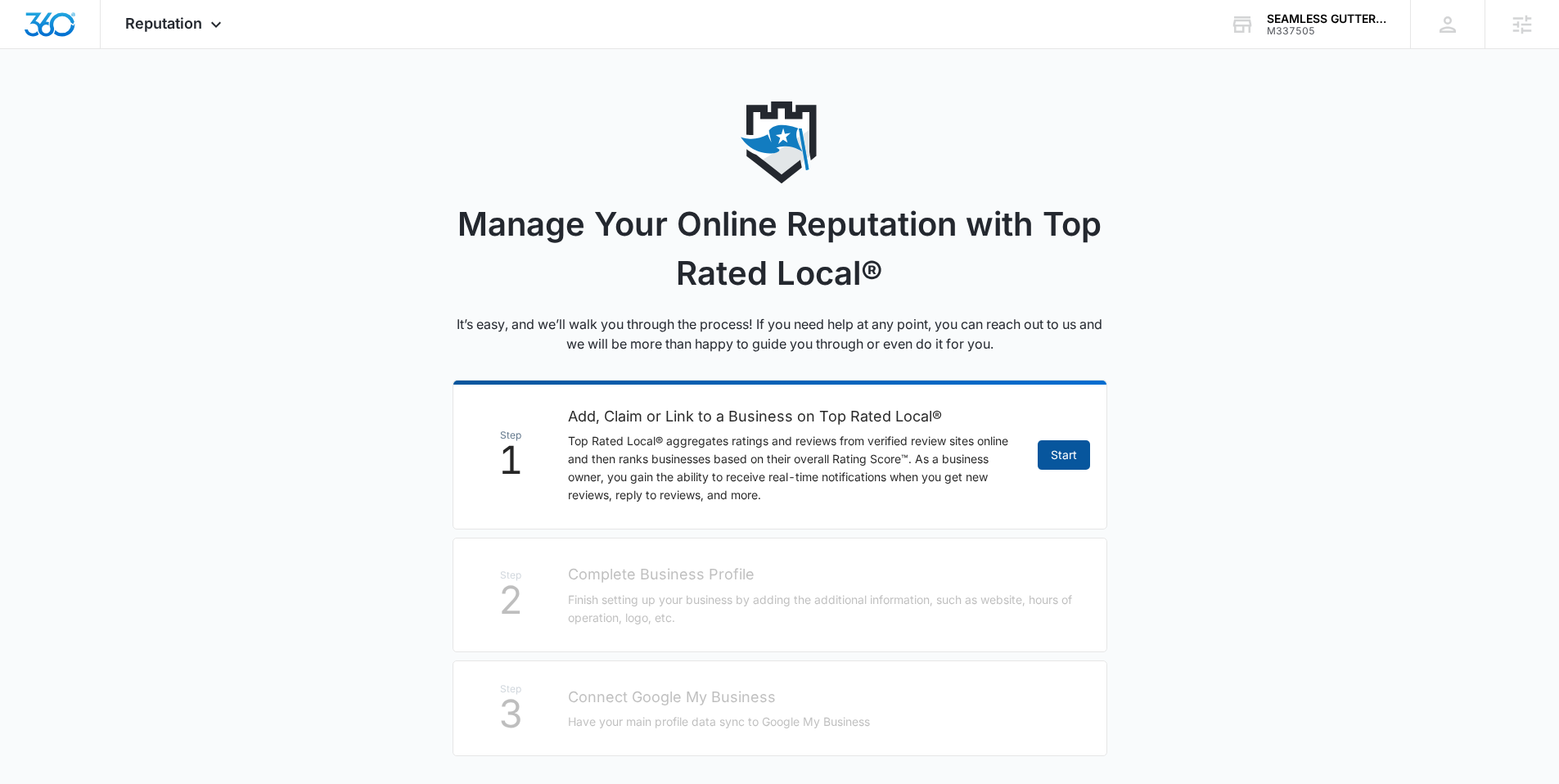
click at [1046, 446] on link "Start" at bounding box center [1064, 455] width 52 height 29
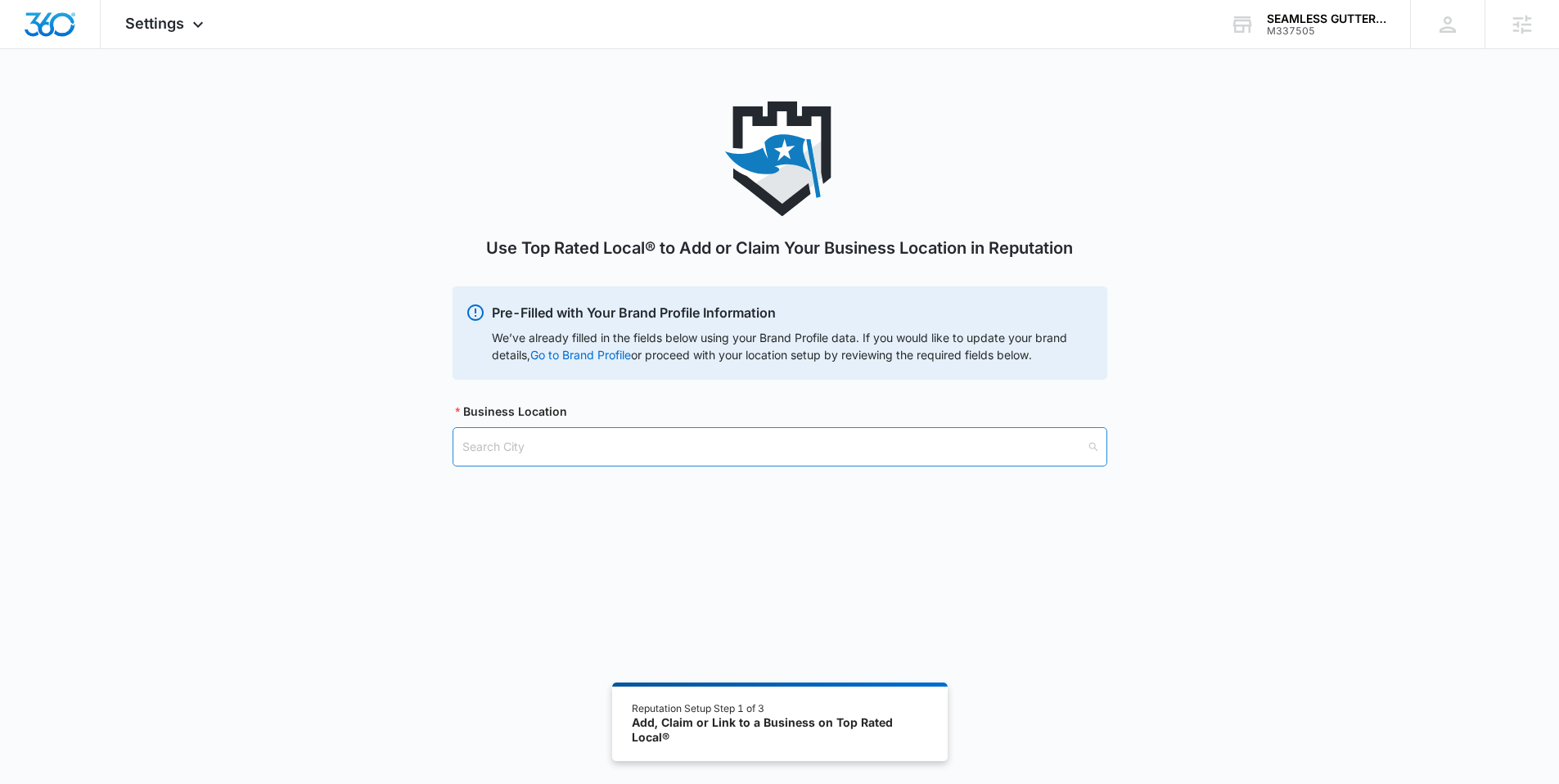
click at [784, 445] on input "search" at bounding box center [774, 446] width 624 height 38
paste input "[GEOGRAPHIC_DATA], [GEOGRAPHIC_DATA]"
type input "[GEOGRAPHIC_DATA], [GEOGRAPHIC_DATA]"
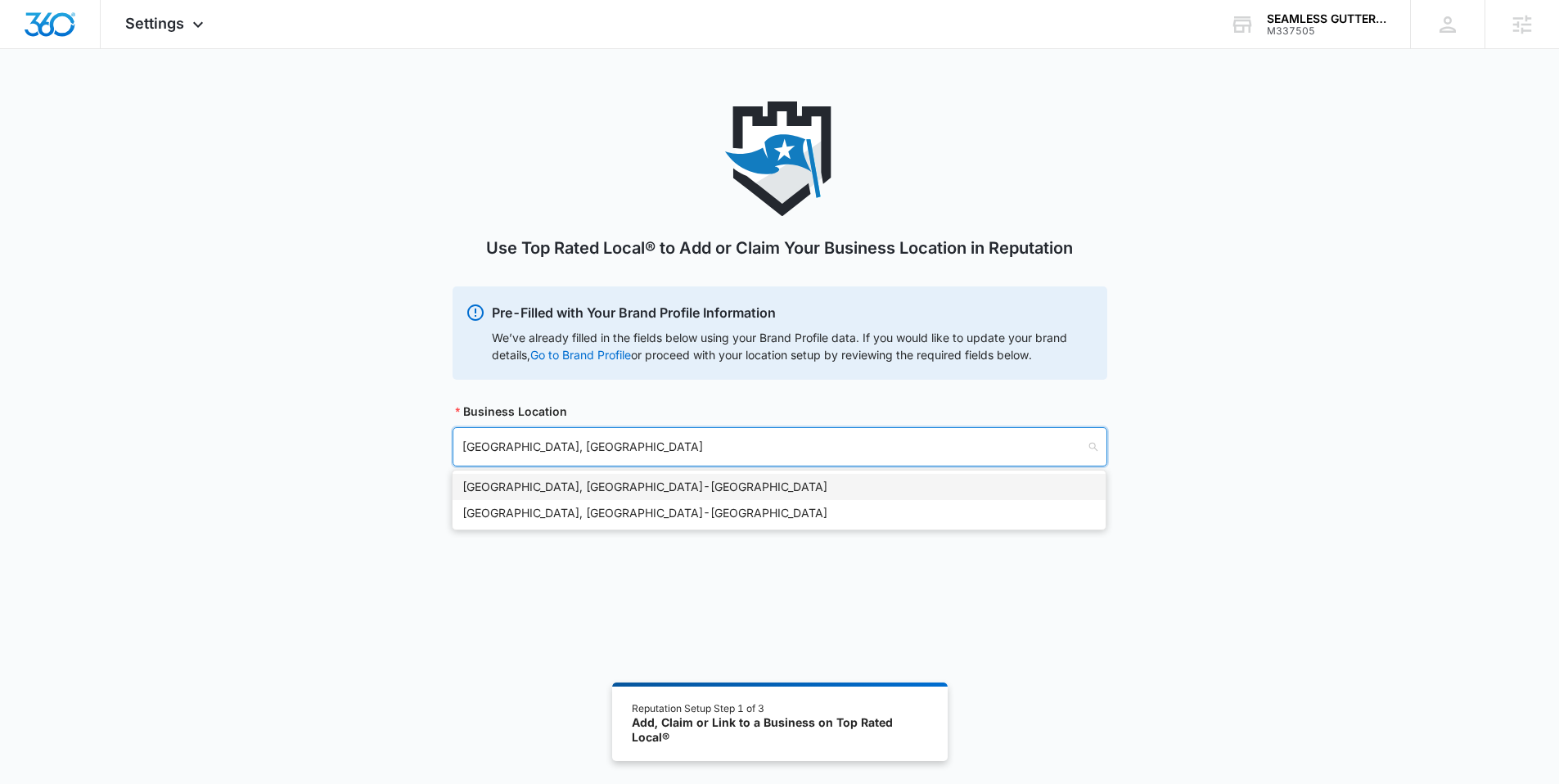
click at [514, 482] on div "[GEOGRAPHIC_DATA], [GEOGRAPHIC_DATA] - [GEOGRAPHIC_DATA]" at bounding box center [779, 487] width 634 height 18
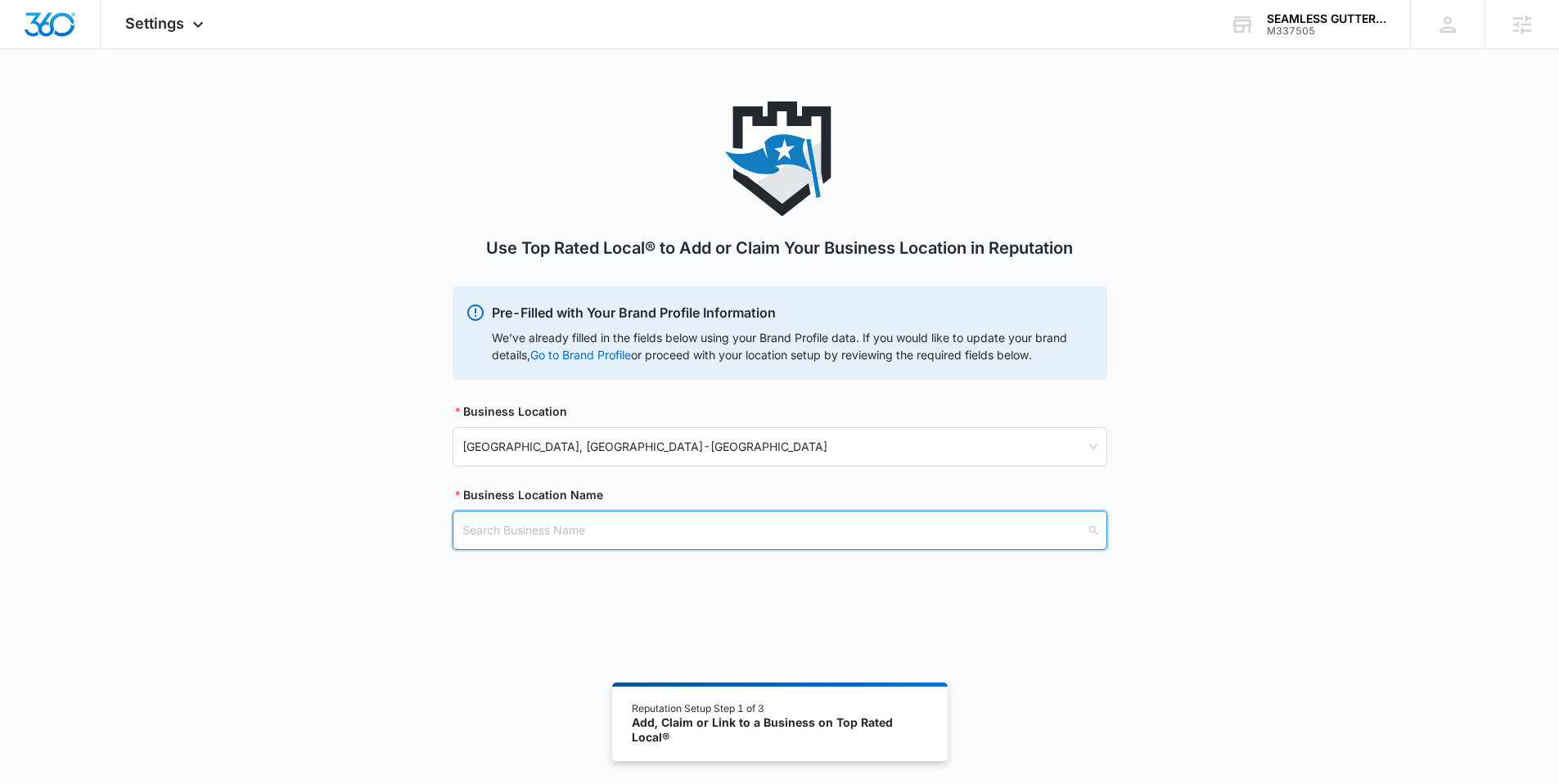
click at [514, 524] on input "search" at bounding box center [774, 530] width 624 height 38
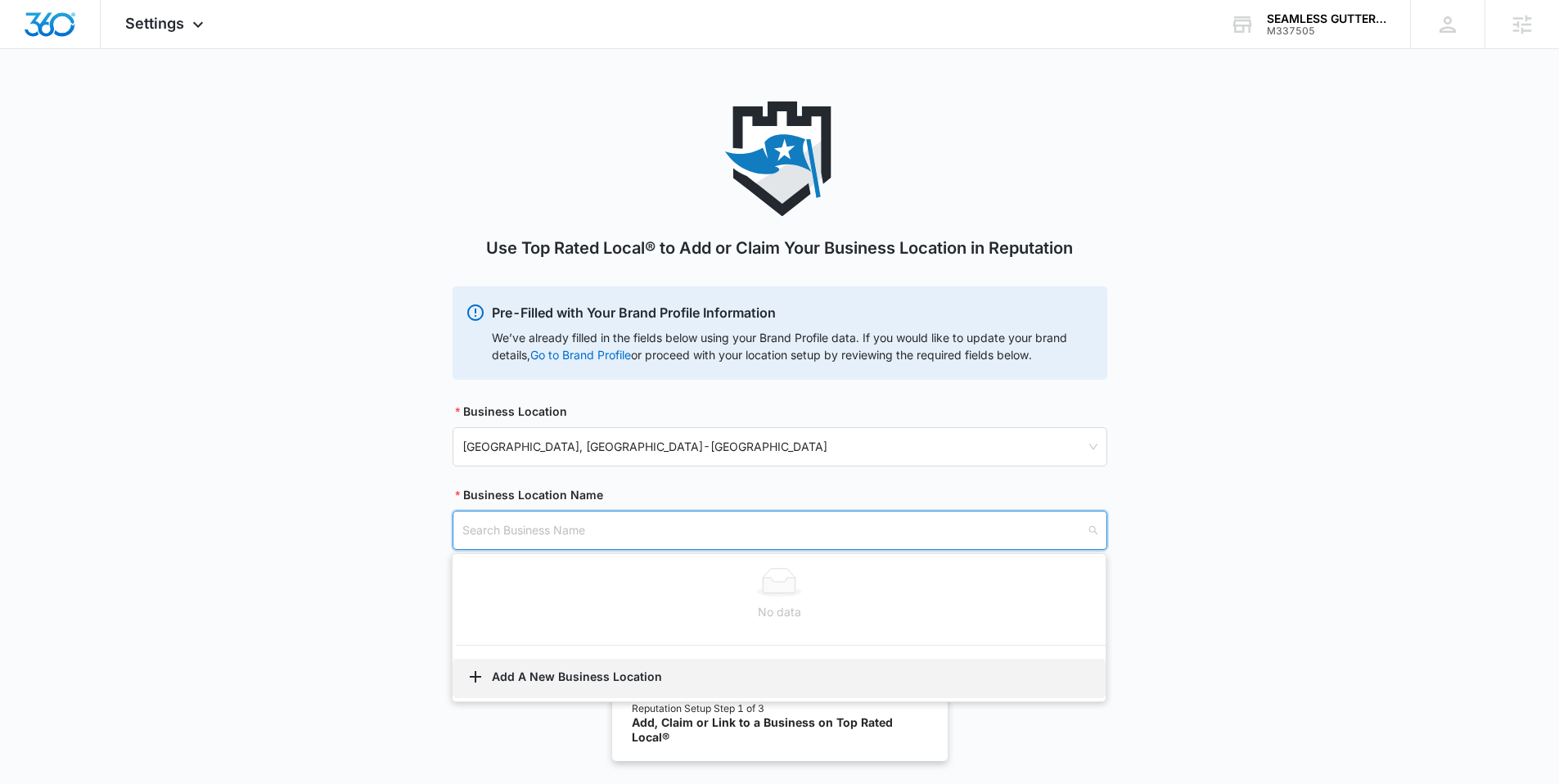
click at [518, 678] on button "Add A New Business Location" at bounding box center [779, 678] width 653 height 39
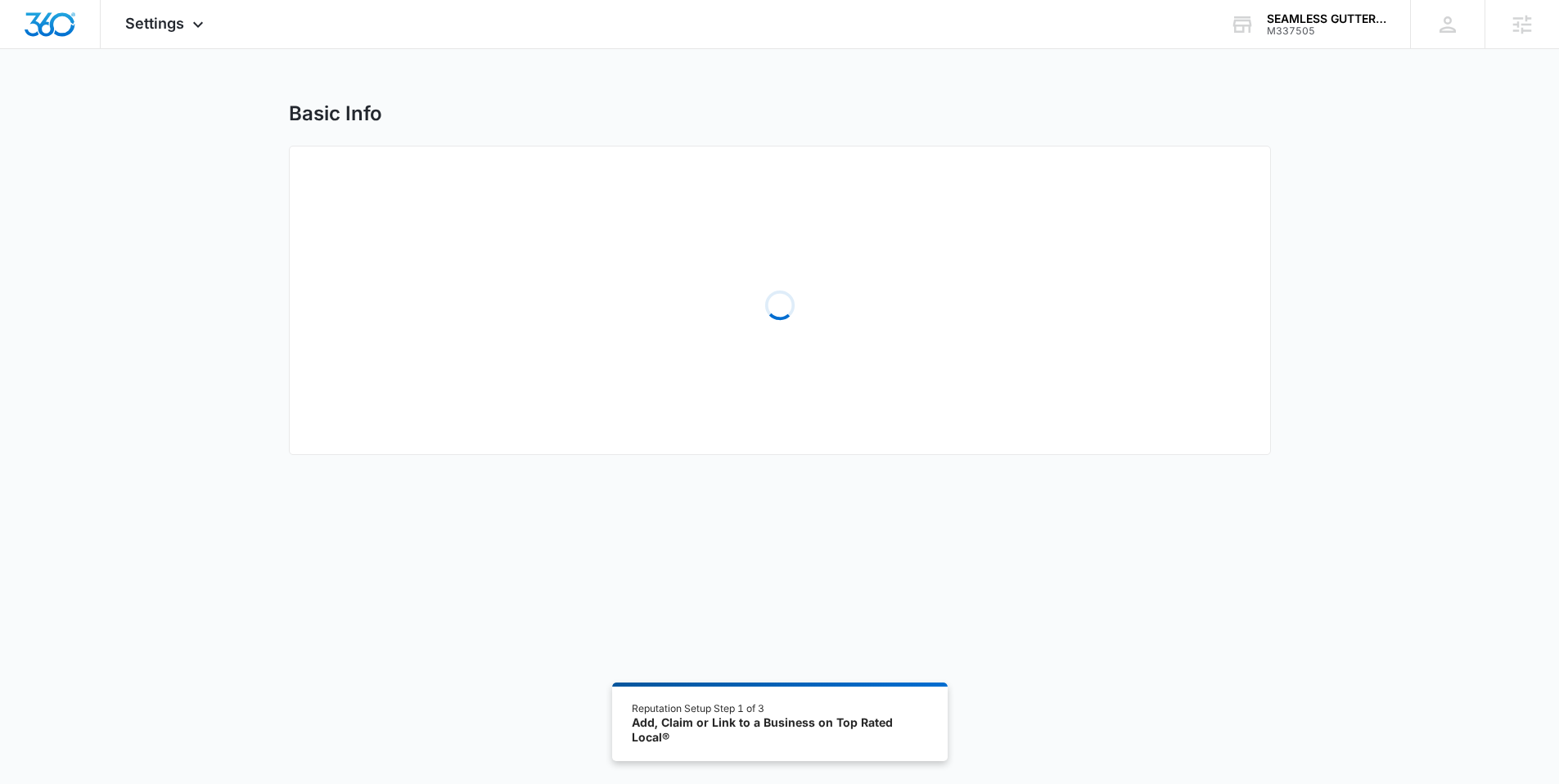
select select "[US_STATE]"
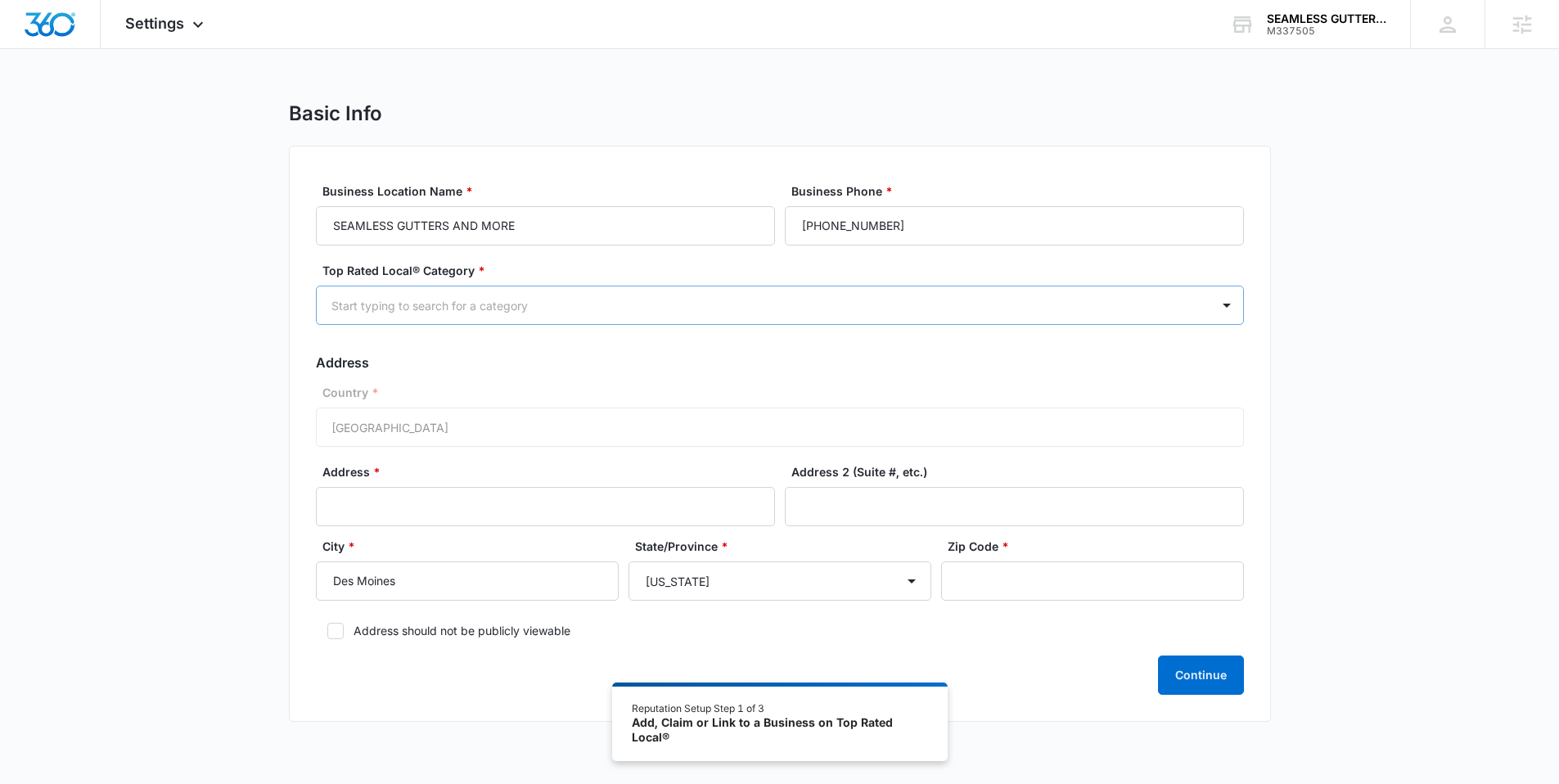
click at [533, 297] on div at bounding box center [760, 305] width 857 height 20
type input "gutt"
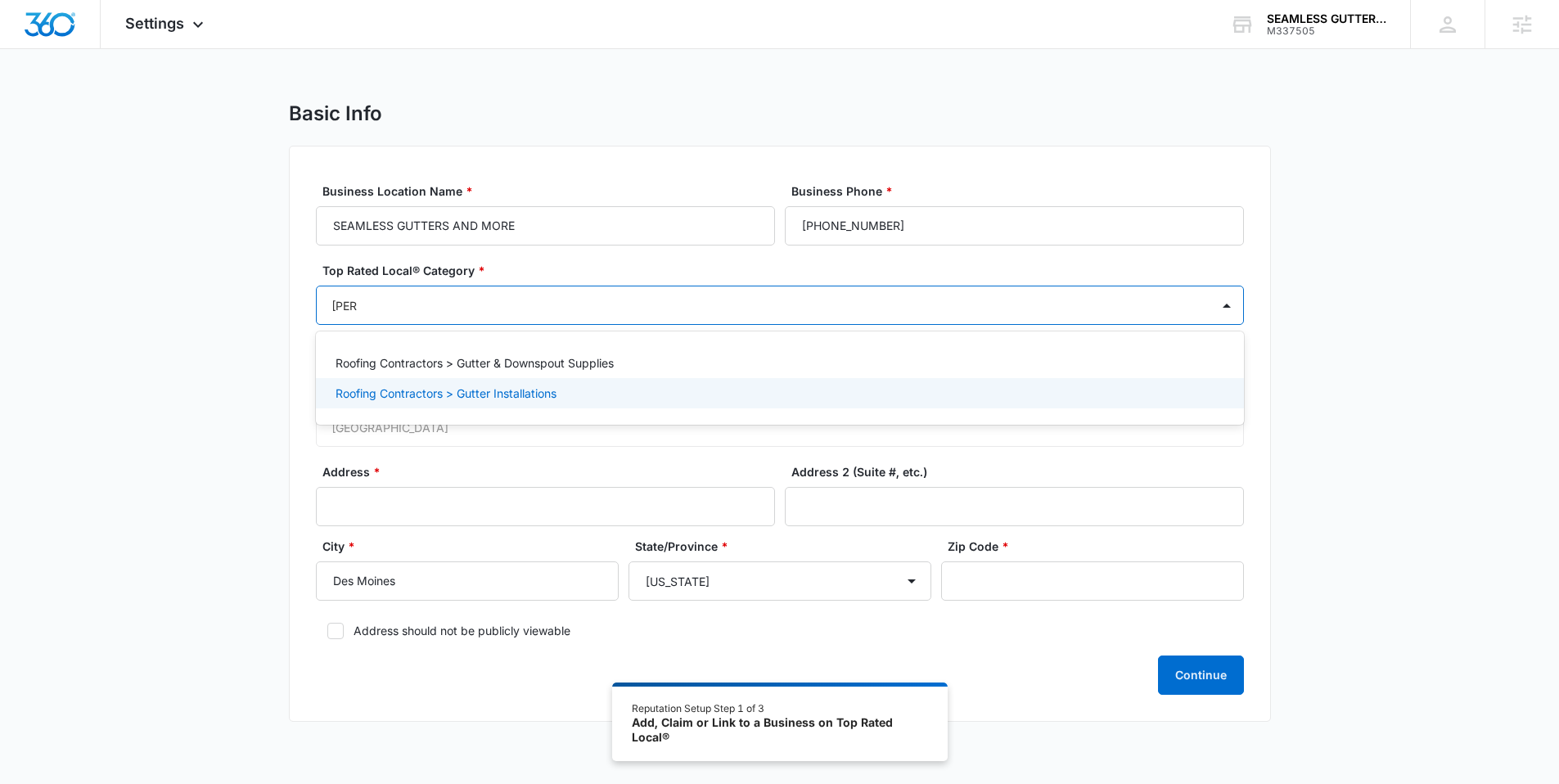
click at [404, 392] on p "Roofing Contractors > Gutter Installations" at bounding box center [446, 392] width 221 height 17
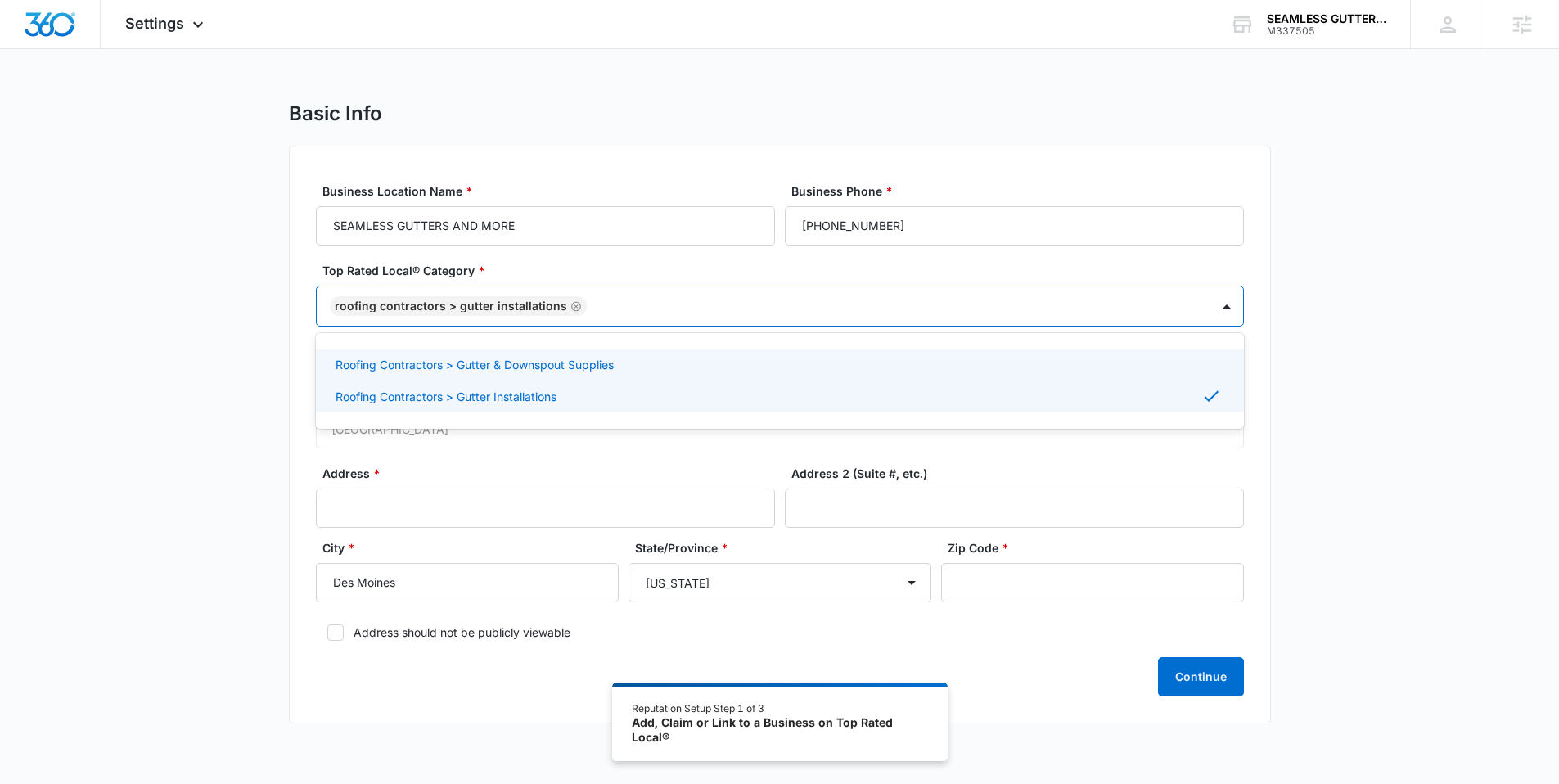
click at [250, 359] on div "Basic Info Business Location Name * SEAMLESS GUTTERS AND MORE Business Phone * …" at bounding box center [780, 422] width 1559 height 641
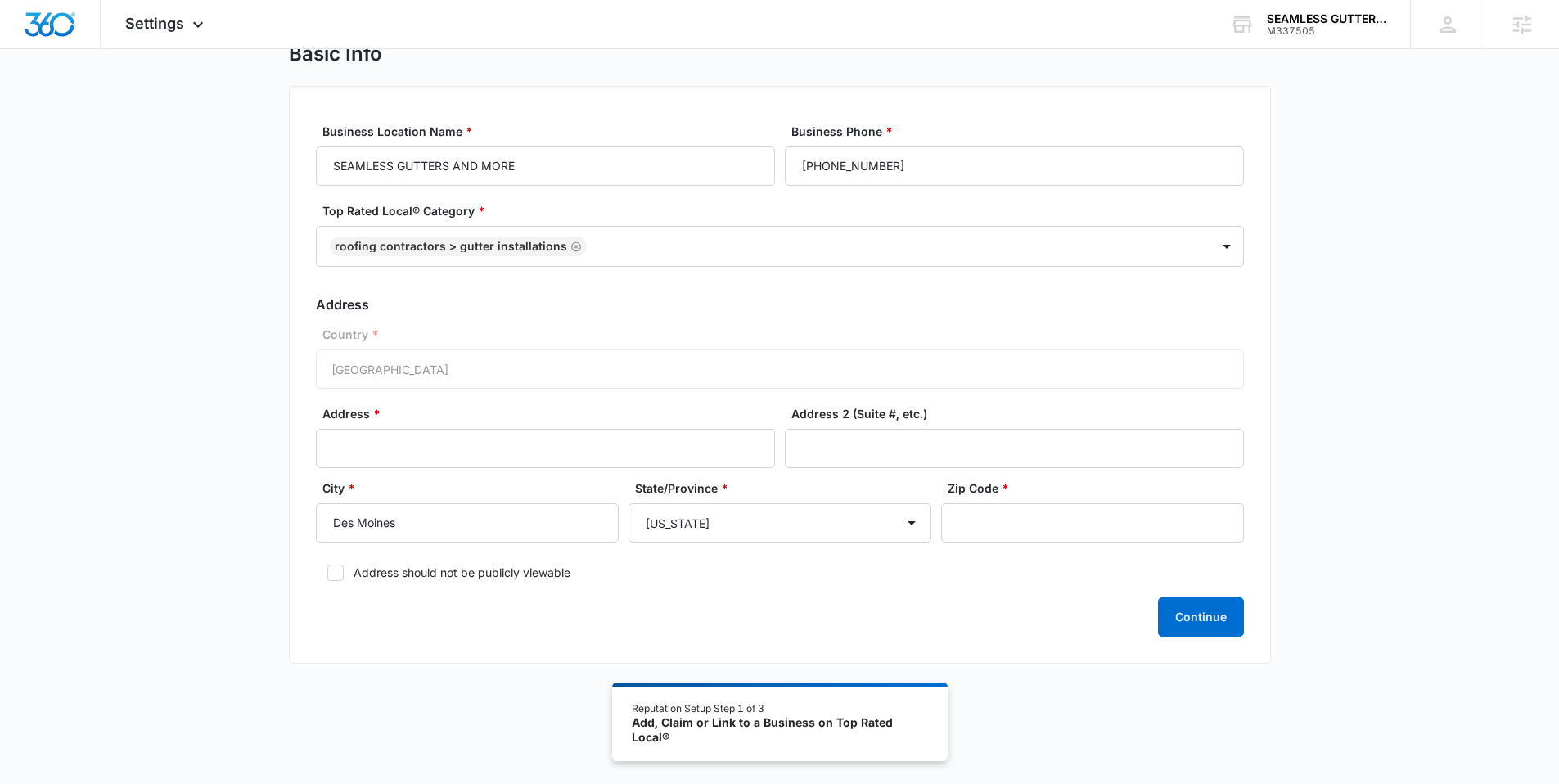
scroll to position [90, 0]
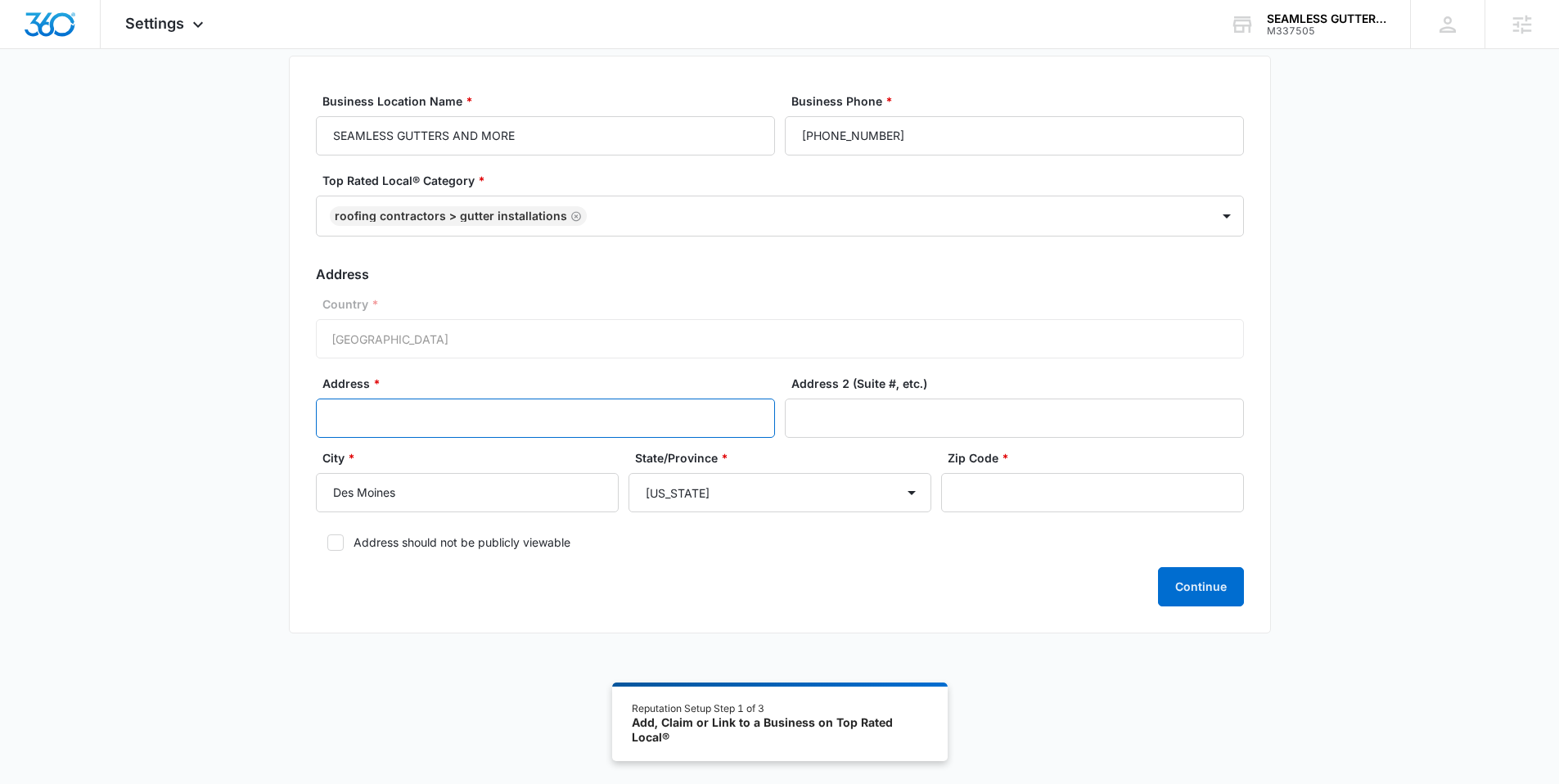
click at [443, 419] on input "Address *" at bounding box center [545, 418] width 459 height 39
paste input "915 E 28th St"
type input "915 E 28th St"
click at [1029, 501] on input "Zip Code *" at bounding box center [1092, 492] width 302 height 39
paste input "50317"
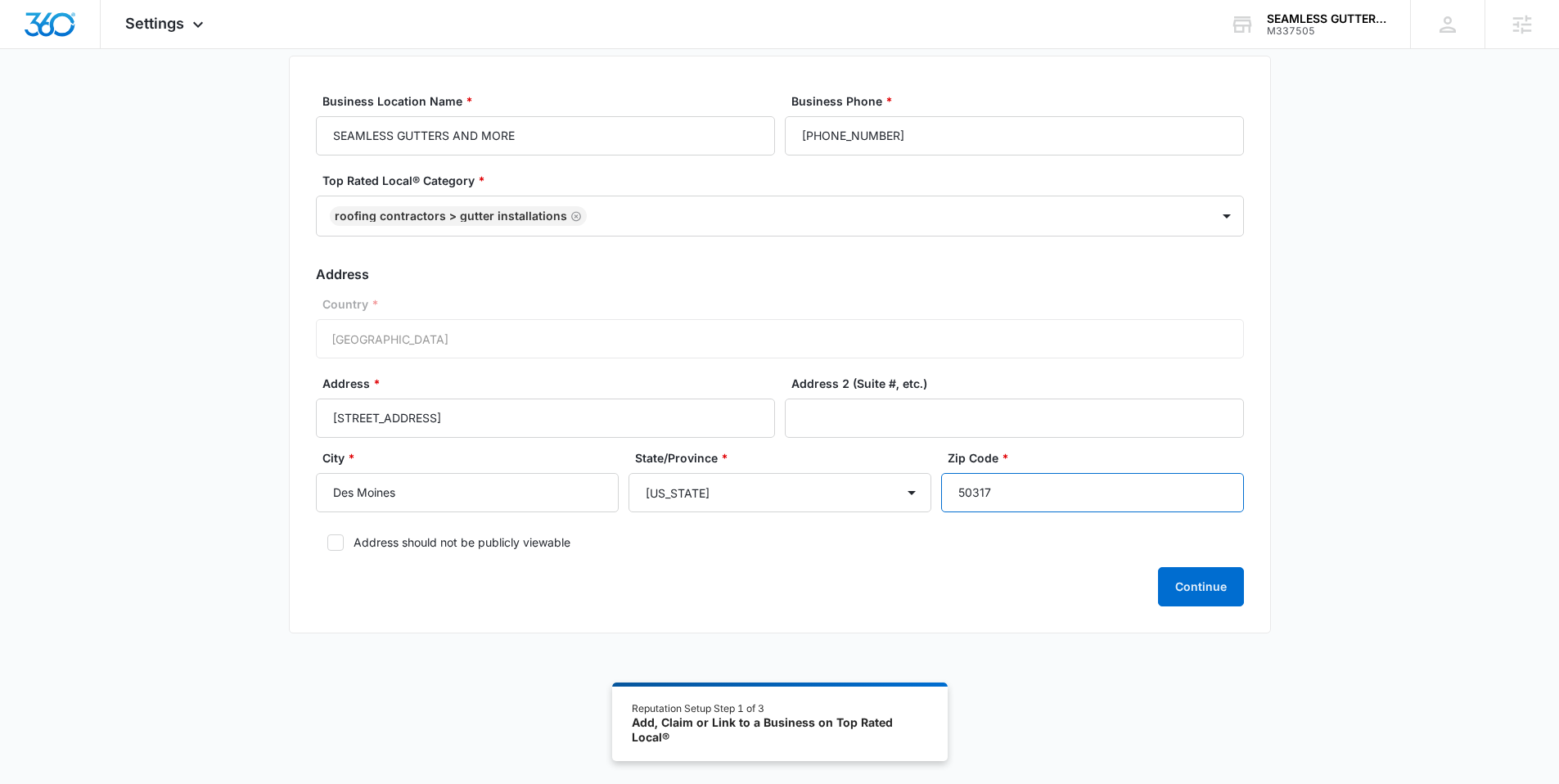
type input "50317"
click at [491, 541] on label "Address should not be publicly viewable" at bounding box center [780, 542] width 928 height 17
click at [327, 541] on input "Address should not be publicly viewable" at bounding box center [321, 542] width 11 height 11
checkbox input "true"
click at [1201, 574] on button "Continue" at bounding box center [1201, 587] width 86 height 39
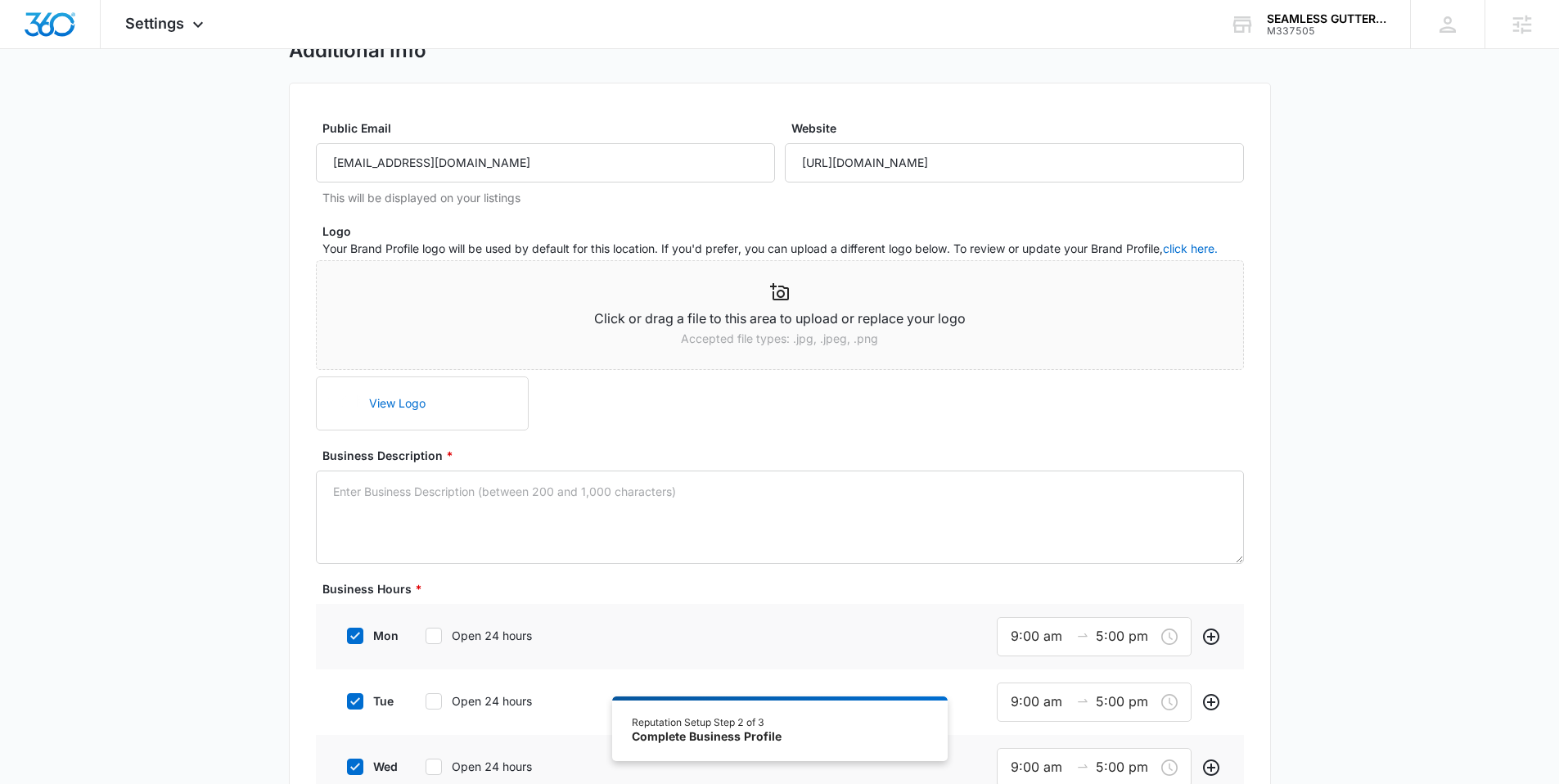
scroll to position [193, 0]
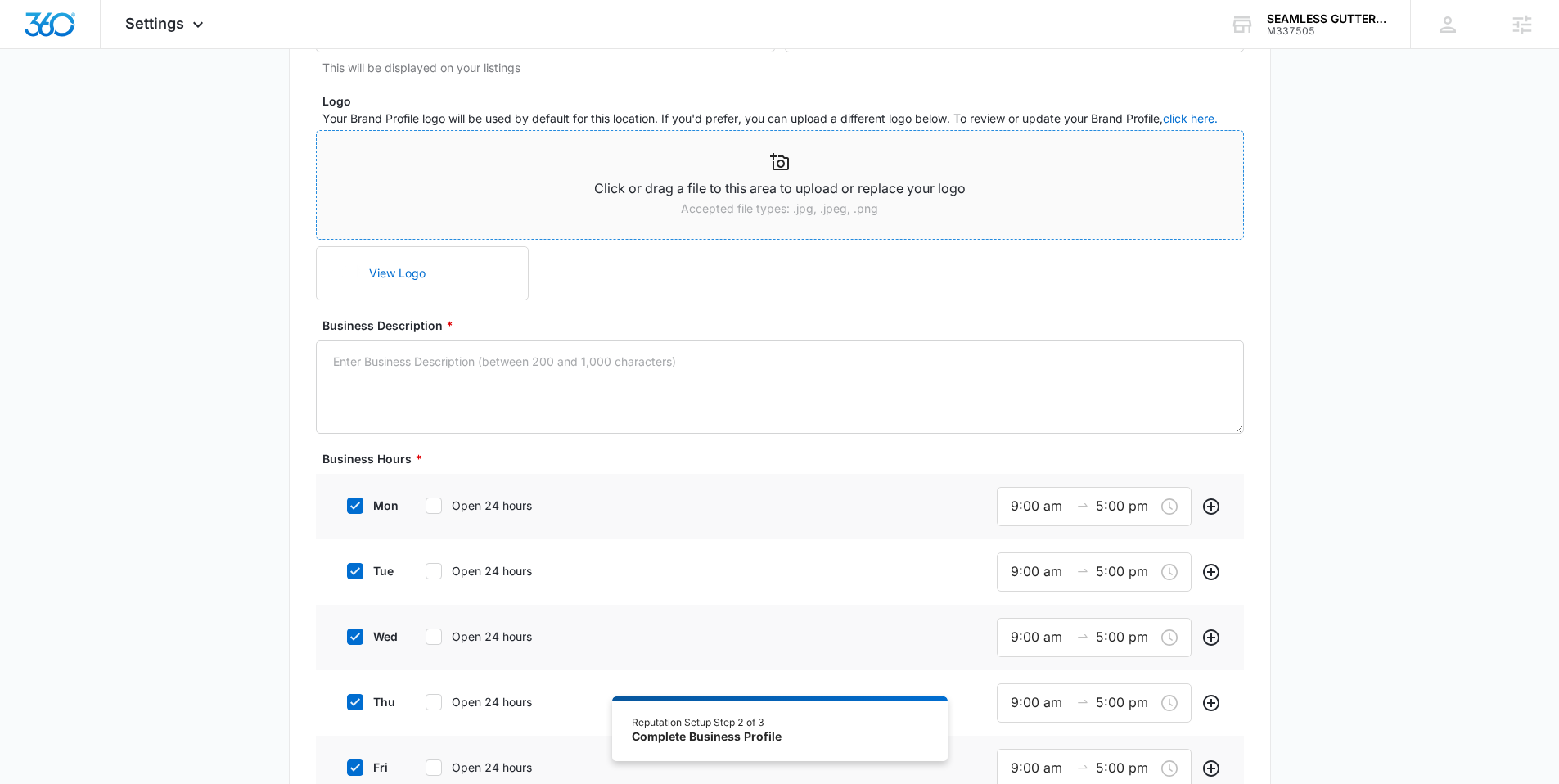
click at [499, 175] on div "Click or drag a file to this area to upload or replace your logo Accepted file …" at bounding box center [780, 185] width 926 height 82
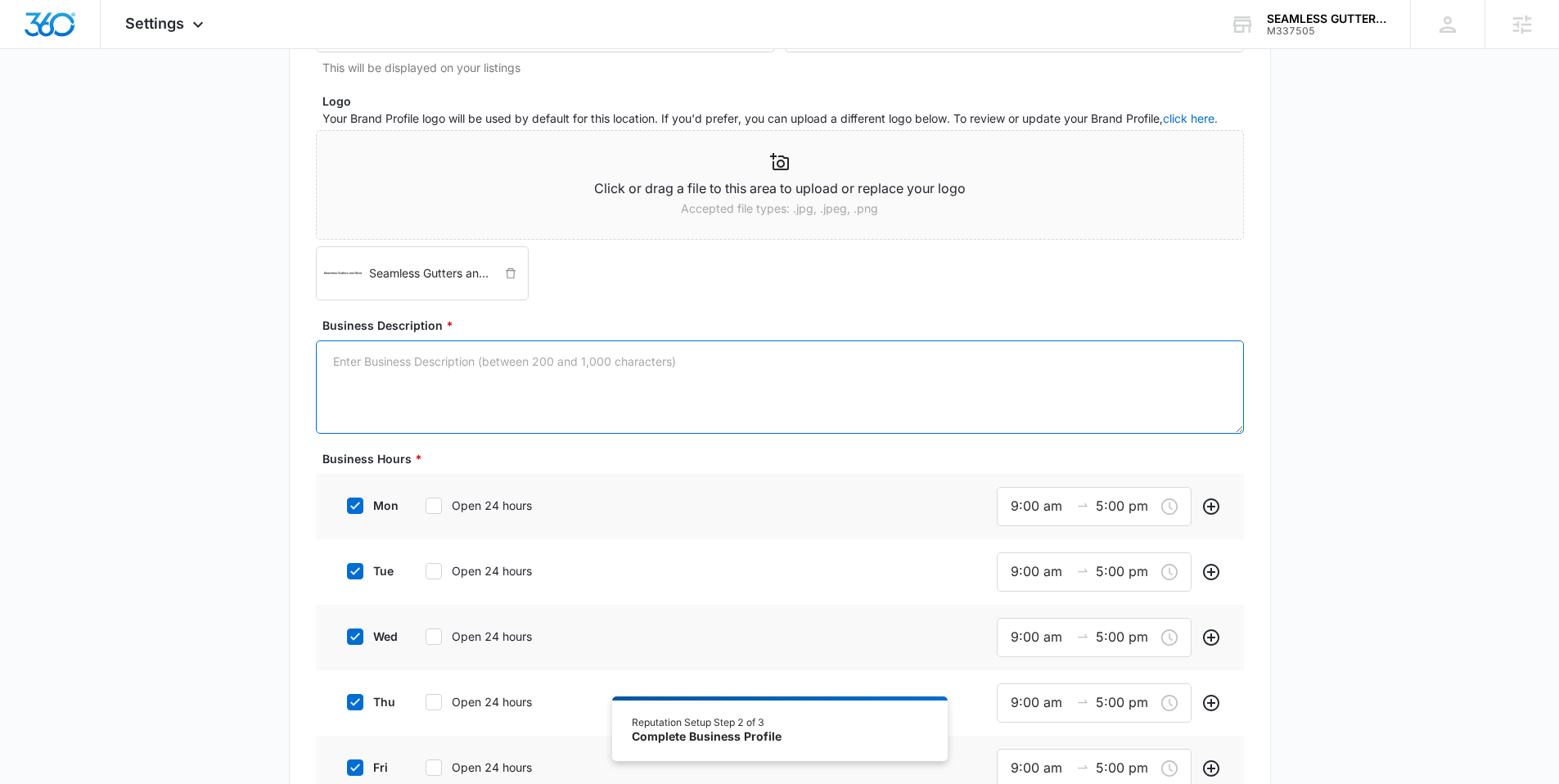
click at [584, 378] on textarea "Business Description *" at bounding box center [780, 387] width 928 height 93
paste textarea "At Seamless Gutters and More, we understand that a seamless gutter installation…"
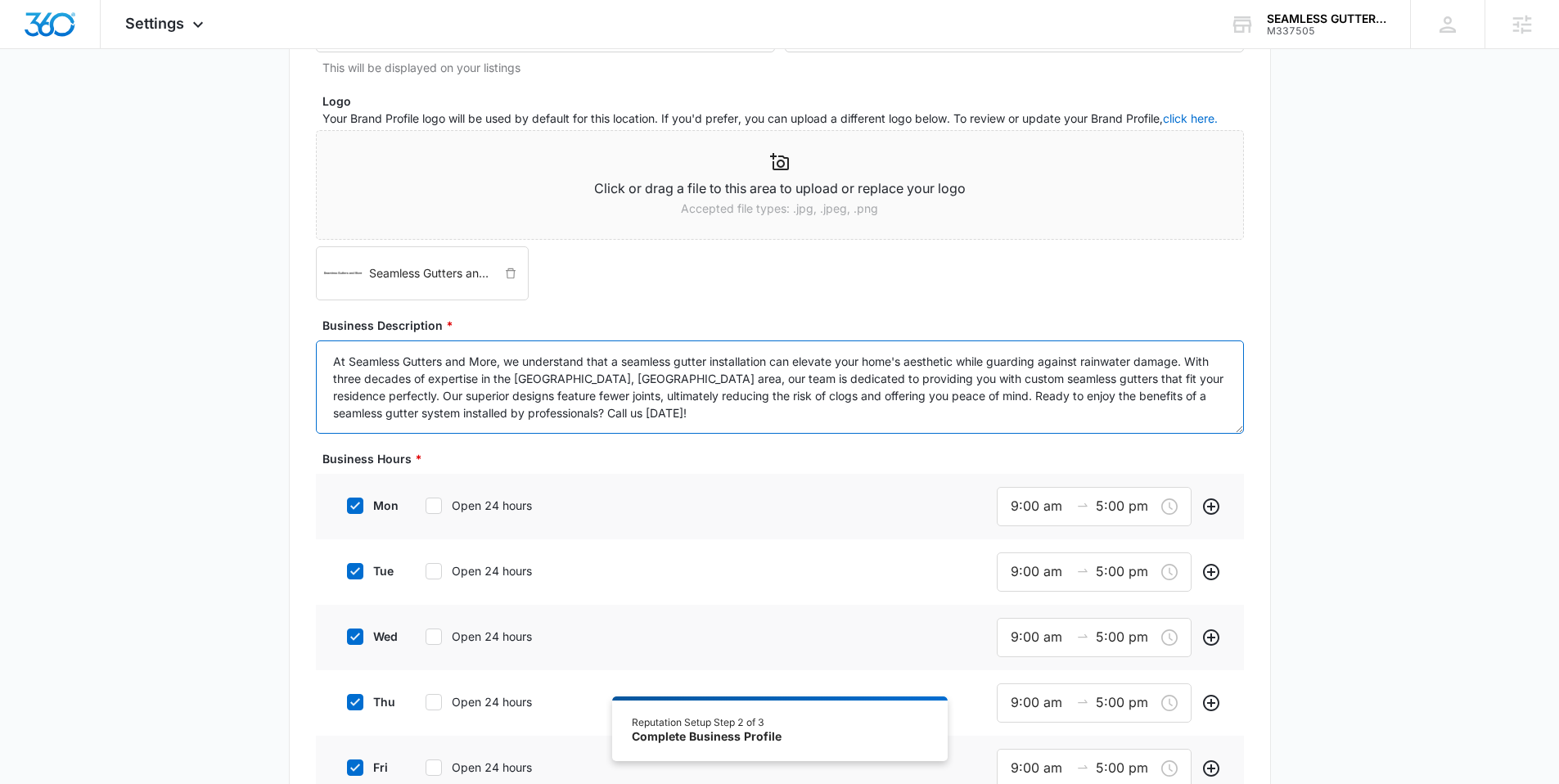
scroll to position [0, 0]
type textarea "At Seamless Gutters and More, we understand that a seamless gutter installation…"
click at [324, 356] on textarea "At Seamless Gutters and More, we understand that a seamless gutter installation…" at bounding box center [780, 387] width 928 height 93
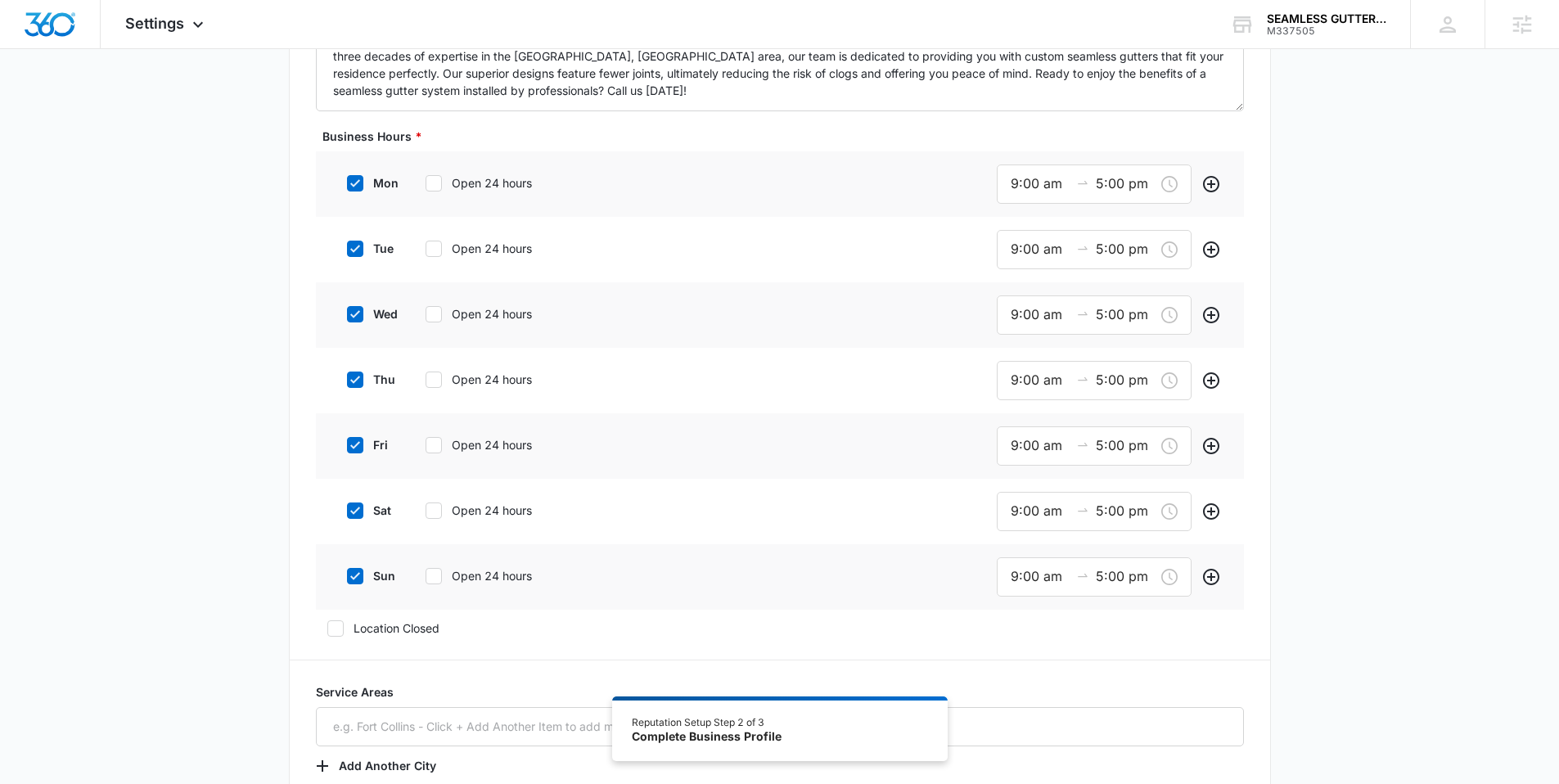
scroll to position [518, 0]
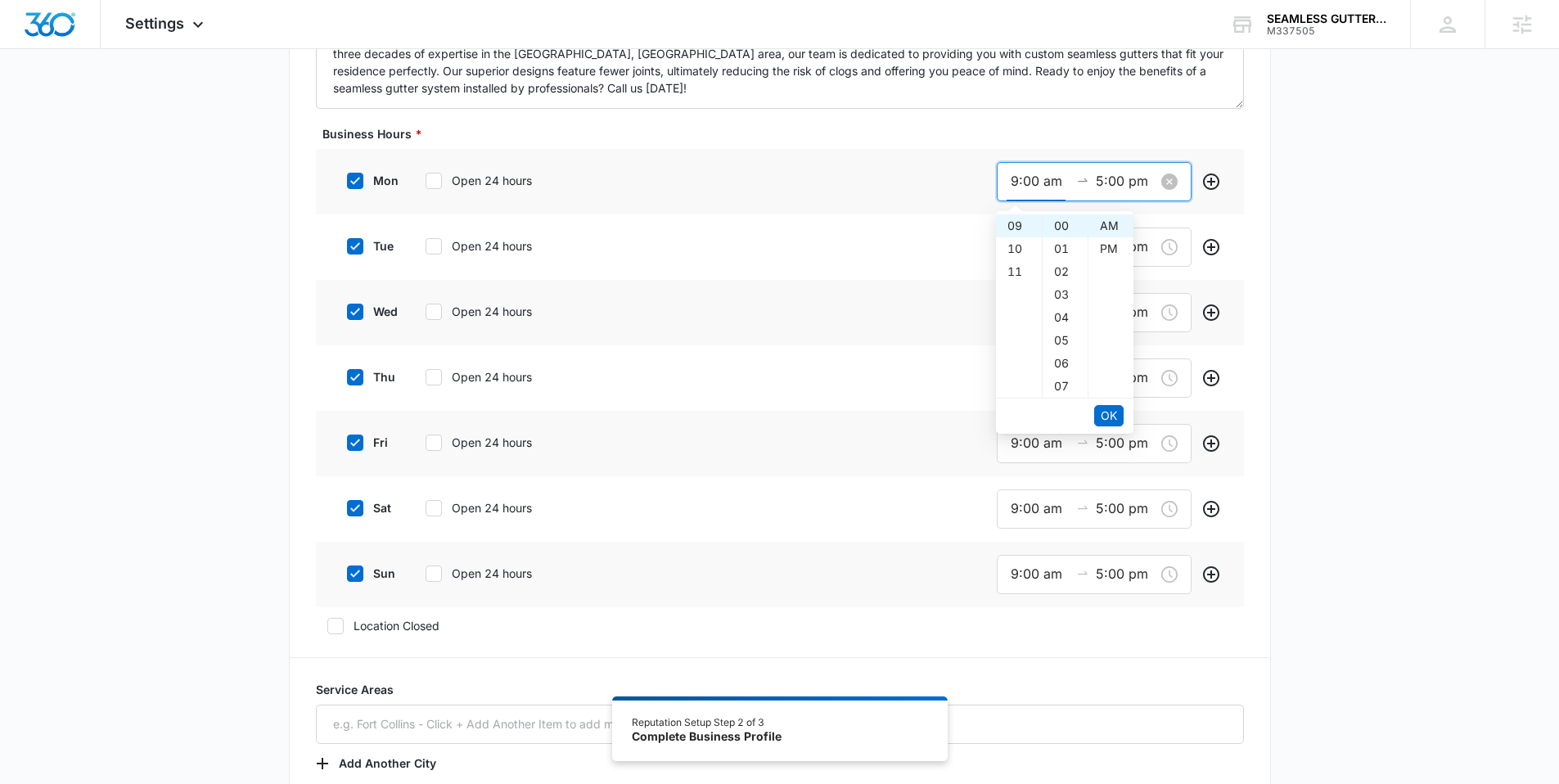
drag, startPoint x: 1015, startPoint y: 177, endPoint x: 1006, endPoint y: 177, distance: 9.0
click at [1006, 177] on div "9:00 am 5:00 pm" at bounding box center [1094, 182] width 195 height 39
click at [1111, 415] on span "OK" at bounding box center [1109, 415] width 16 height 18
type input "6:00 am"
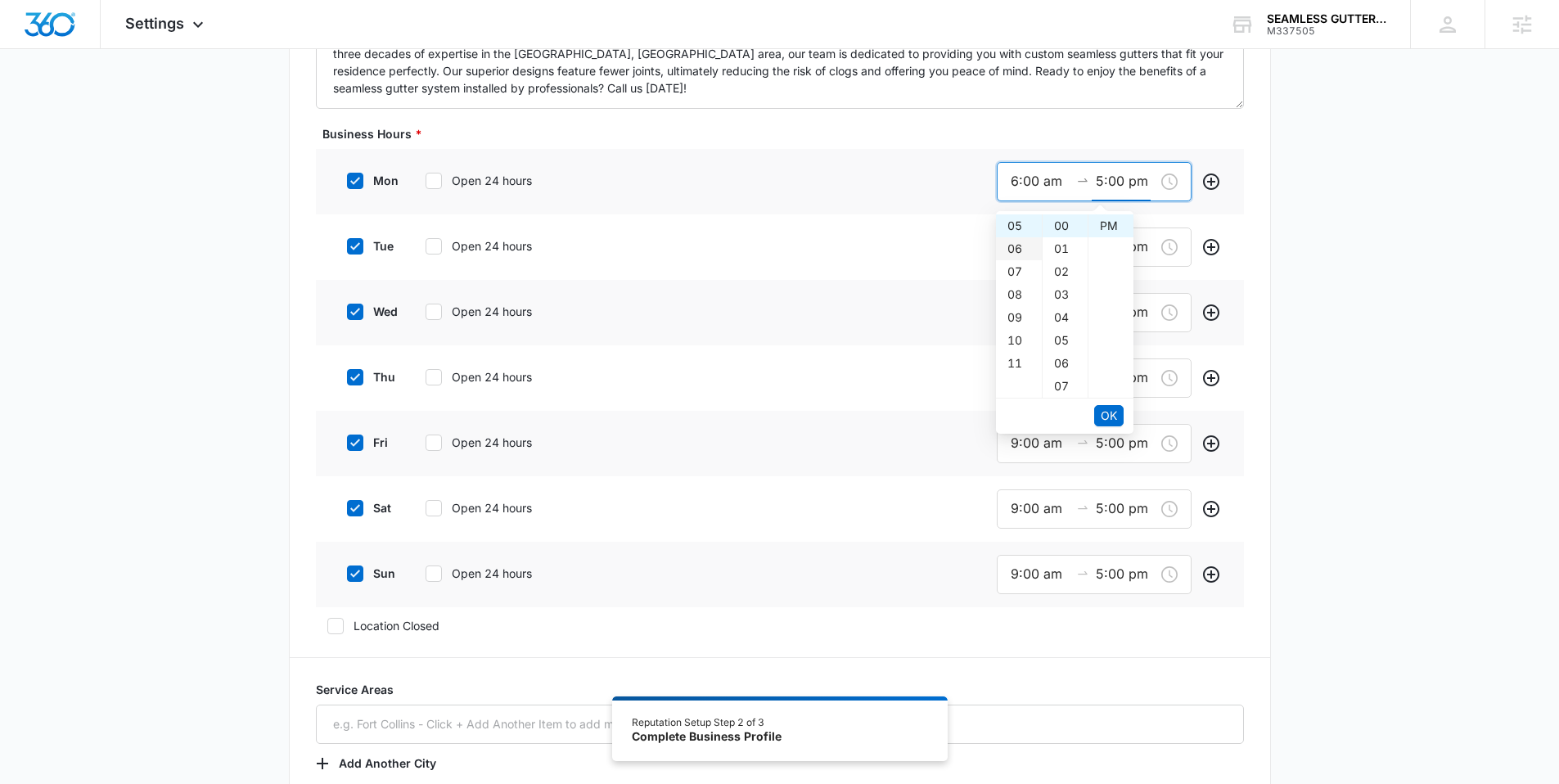
click at [1023, 252] on div "06" at bounding box center [1019, 249] width 46 height 23
type input "6:00 pm"
click at [1120, 418] on button "OK" at bounding box center [1109, 415] width 30 height 21
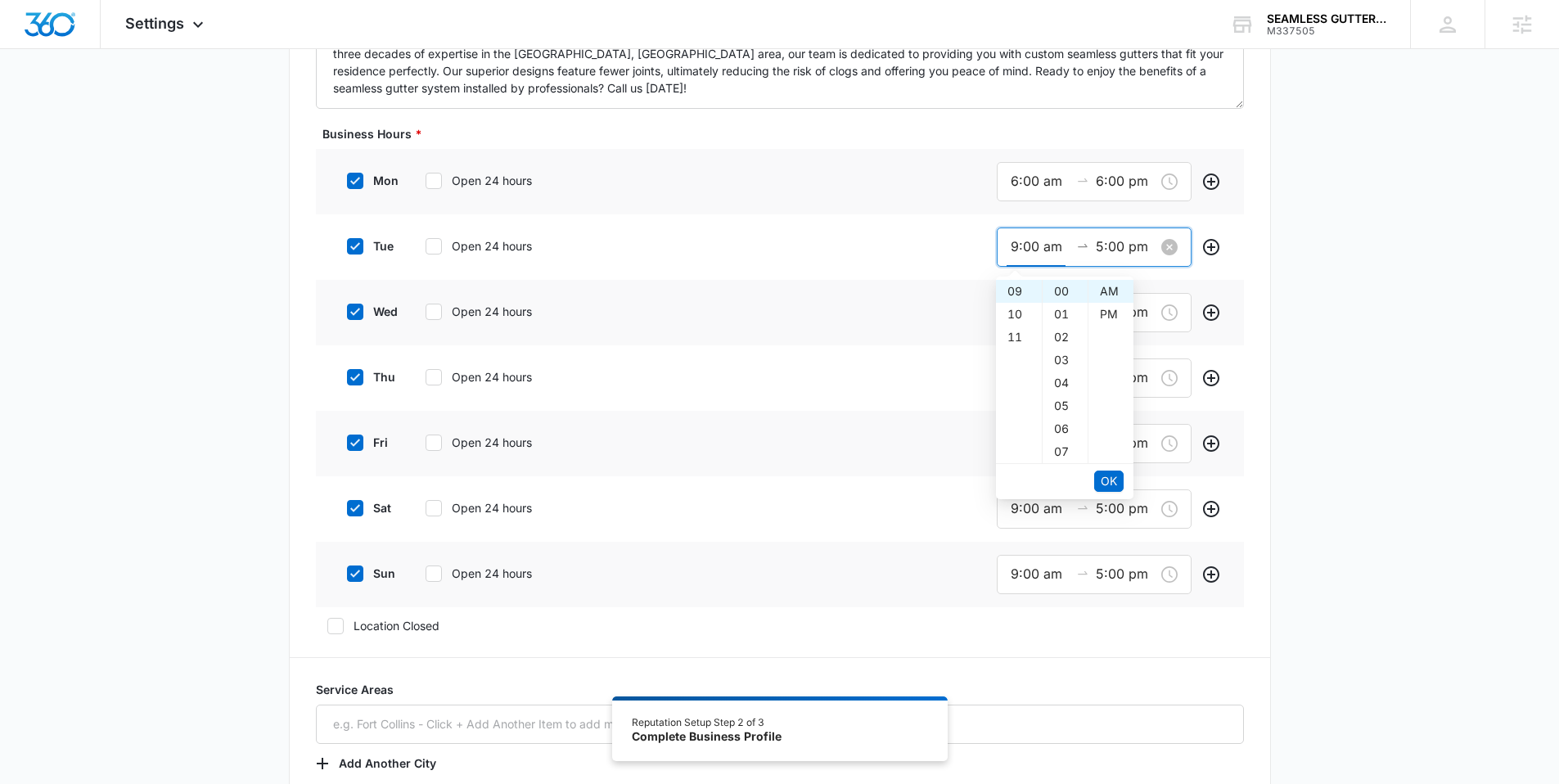
drag, startPoint x: 1016, startPoint y: 245, endPoint x: 1007, endPoint y: 245, distance: 9.0
click at [1007, 245] on div "9:00 am 5:00 pm" at bounding box center [1094, 247] width 195 height 39
click at [1111, 483] on span "OK" at bounding box center [1109, 481] width 16 height 18
type input "6:00 am"
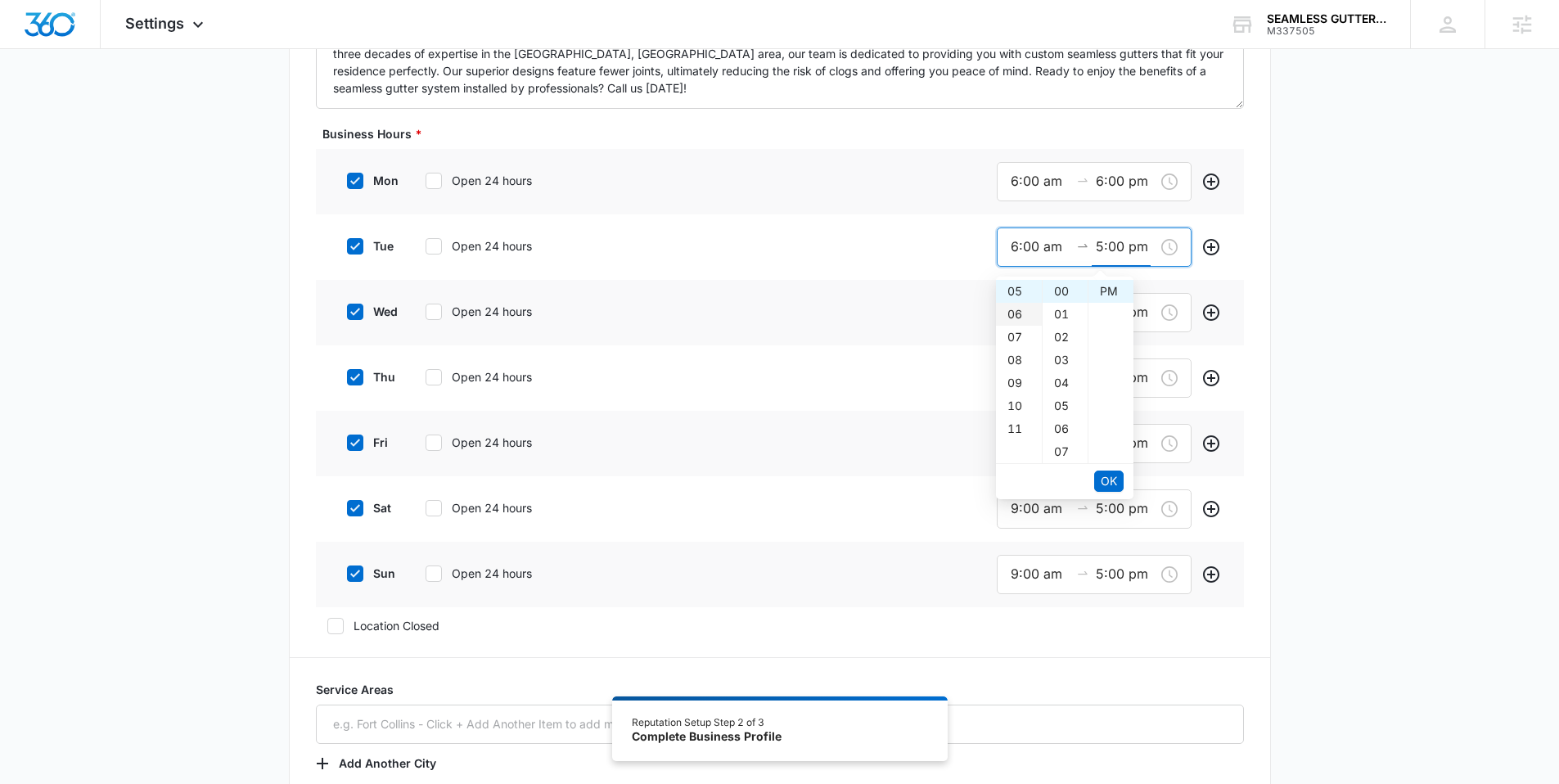
click at [1012, 305] on div "06" at bounding box center [1019, 314] width 46 height 23
type input "6:00 pm"
click at [1101, 481] on span "OK" at bounding box center [1109, 481] width 16 height 18
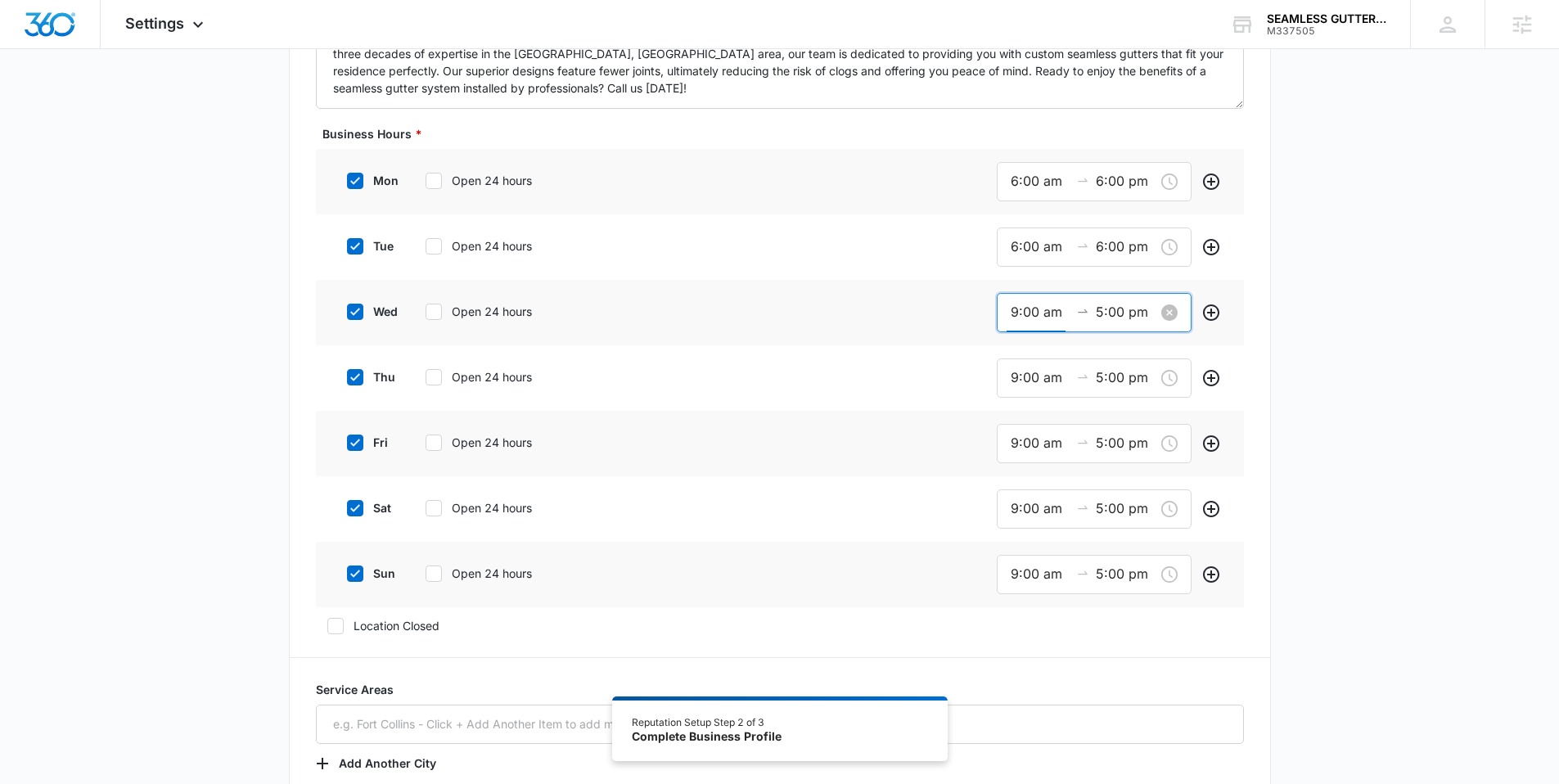
drag, startPoint x: 1016, startPoint y: 310, endPoint x: 1004, endPoint y: 307, distance: 12.4
click at [1004, 307] on div "9:00 am 5:00 pm" at bounding box center [1094, 312] width 195 height 39
click at [1109, 540] on span "OK" at bounding box center [1109, 546] width 16 height 18
type input "6:00 am"
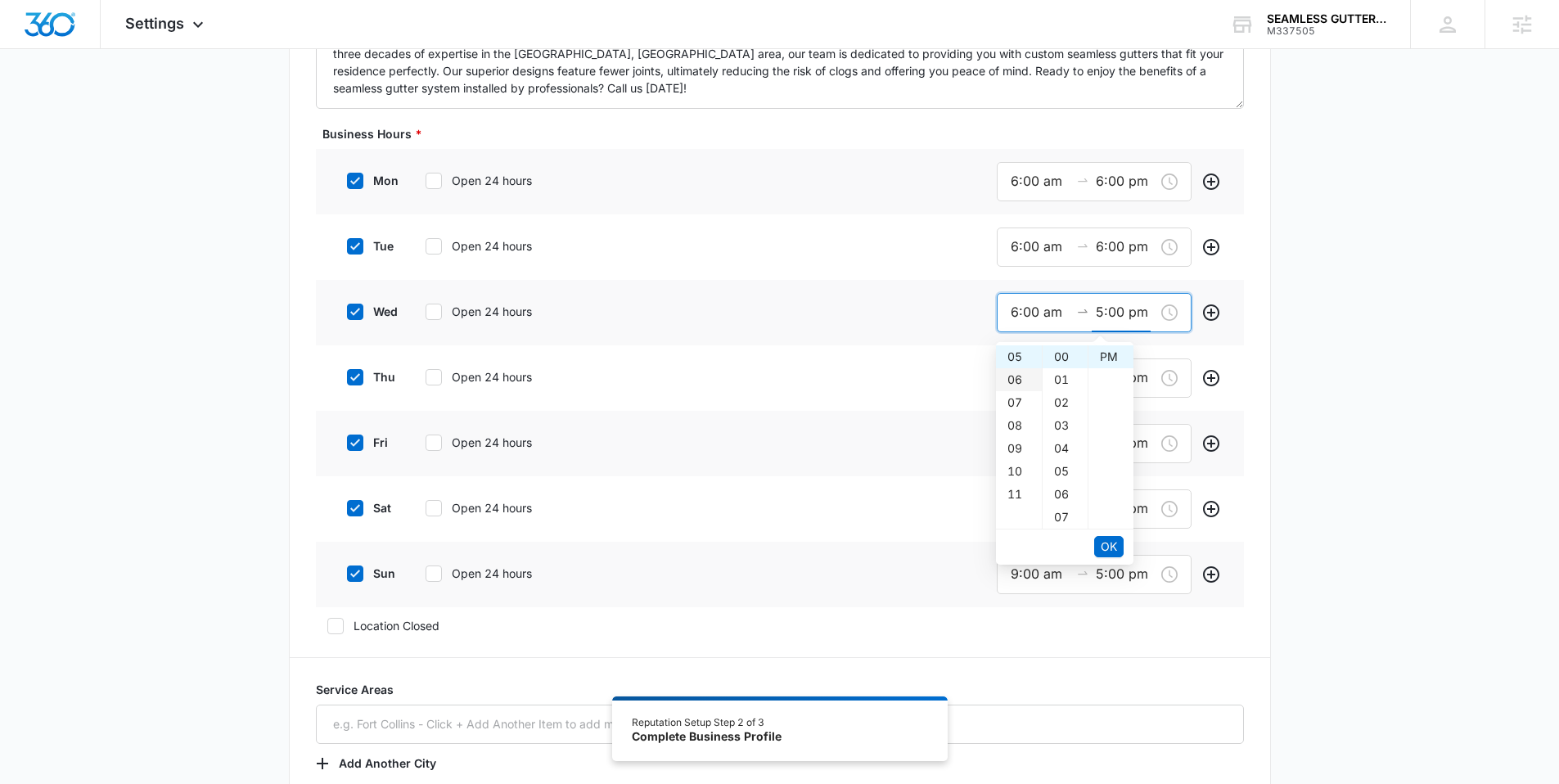
click at [1016, 370] on div "06" at bounding box center [1019, 379] width 46 height 23
type input "6:00 pm"
click at [1107, 551] on span "OK" at bounding box center [1109, 546] width 16 height 18
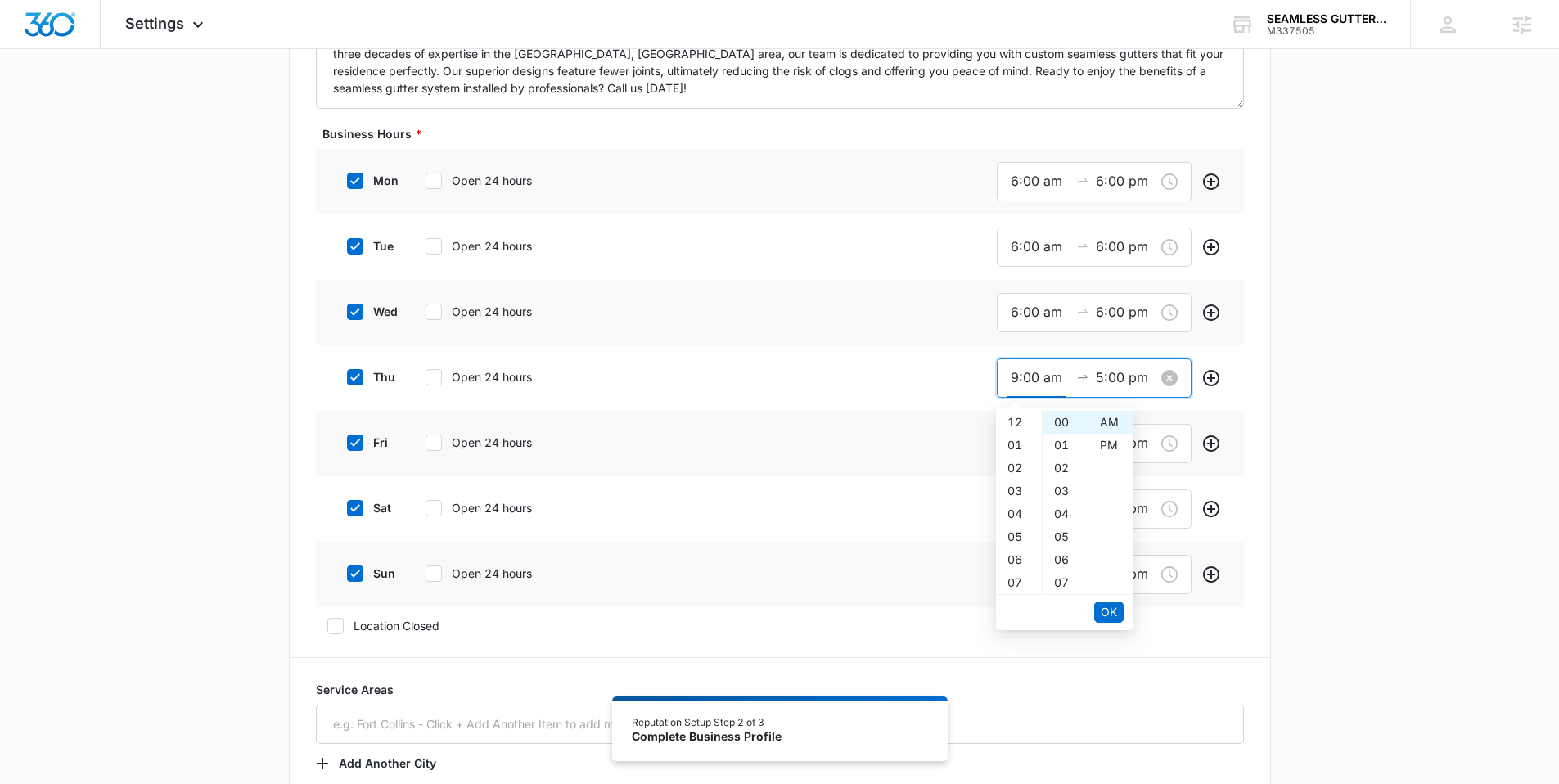
scroll to position [206, 0]
click at [1011, 373] on input "9:00 am" at bounding box center [1040, 377] width 59 height 20
drag, startPoint x: 1016, startPoint y: 378, endPoint x: 1008, endPoint y: 377, distance: 8.1
click at [1008, 377] on div "9:00 am 5:00 pm" at bounding box center [1094, 378] width 195 height 39
click at [1102, 609] on span "OK" at bounding box center [1109, 612] width 16 height 18
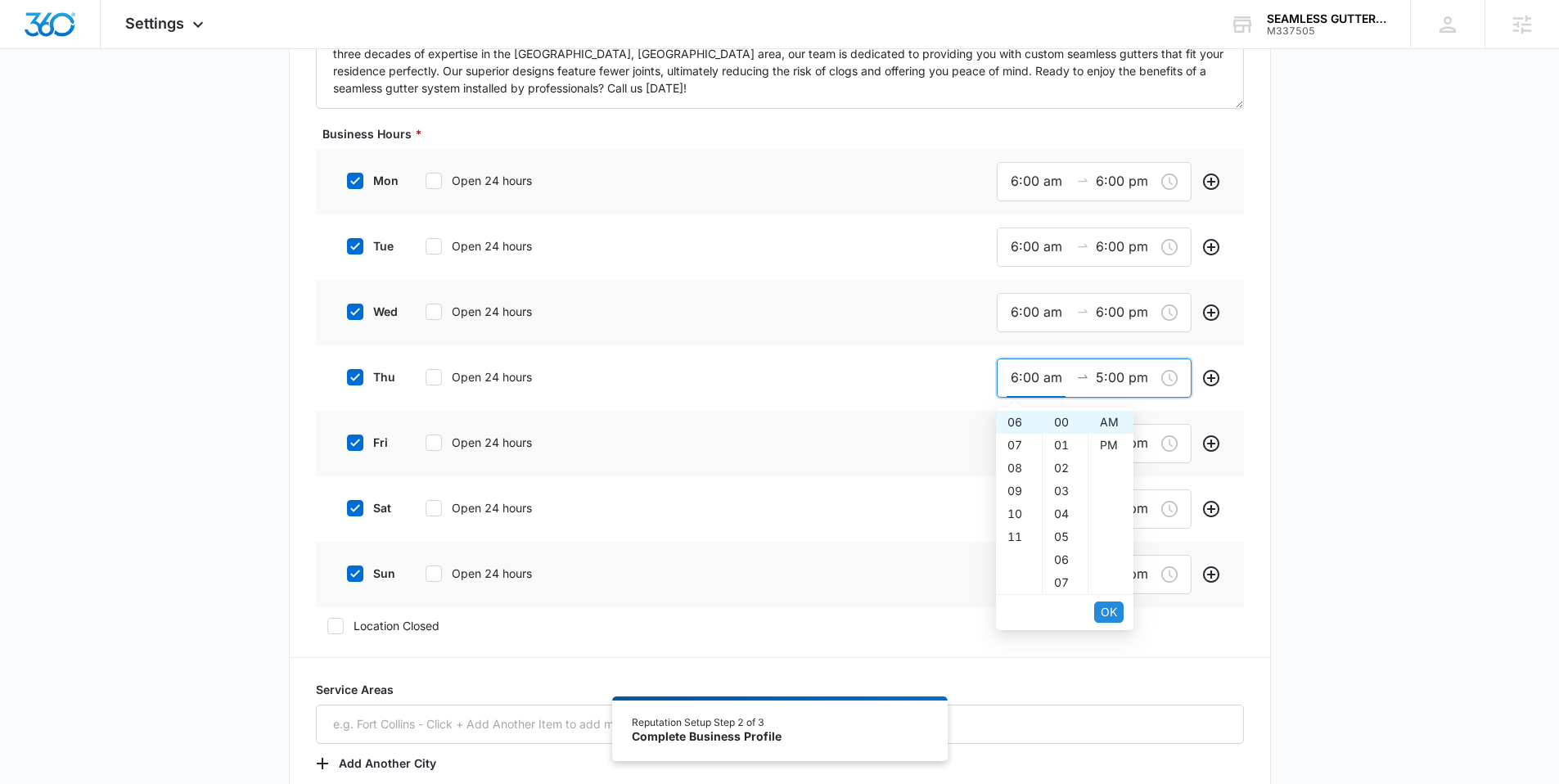
type input "6:00 am"
click at [1011, 442] on div "06" at bounding box center [1019, 445] width 46 height 23
type input "6:00 pm"
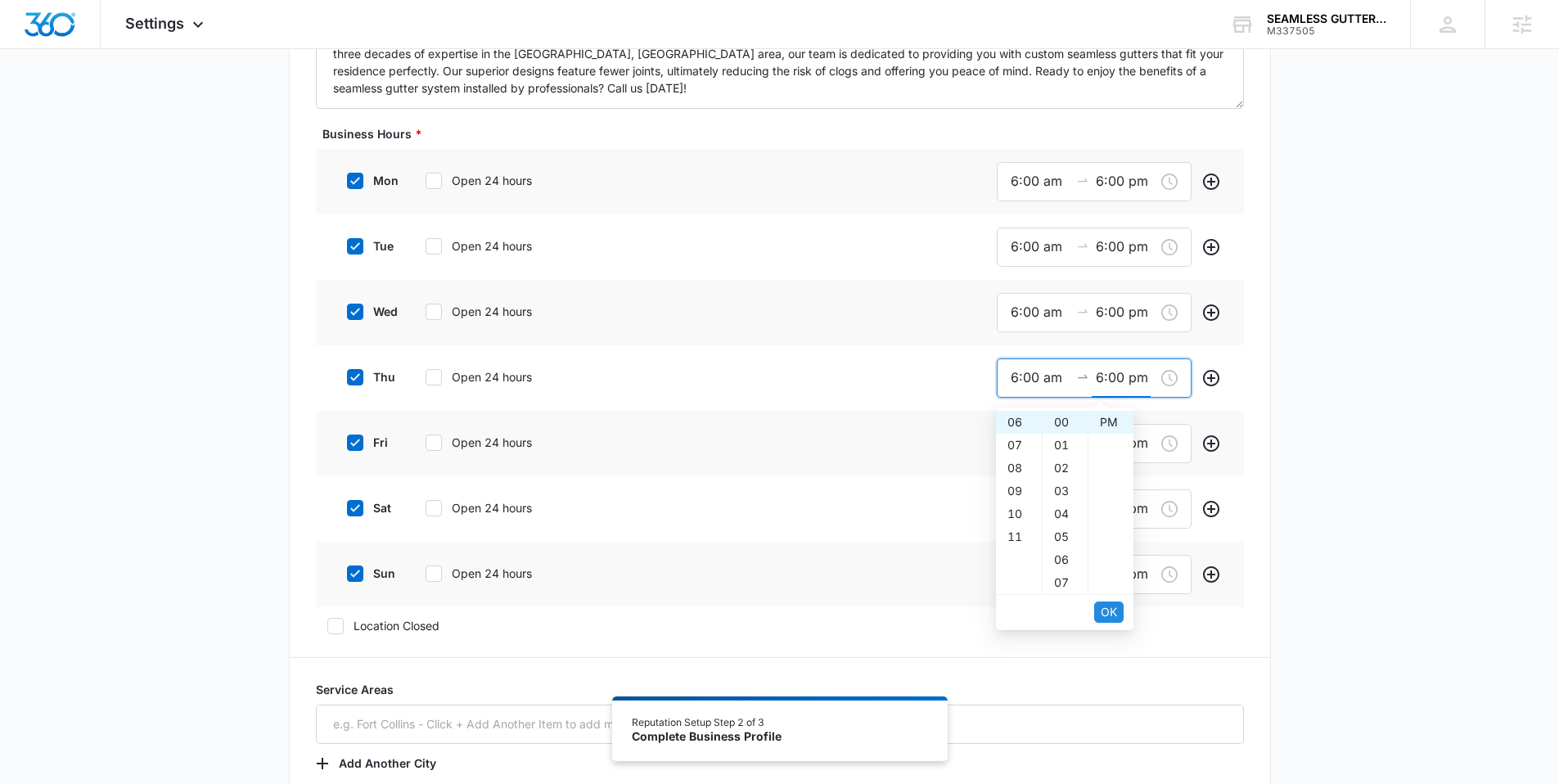
click at [1105, 613] on span "OK" at bounding box center [1109, 612] width 16 height 18
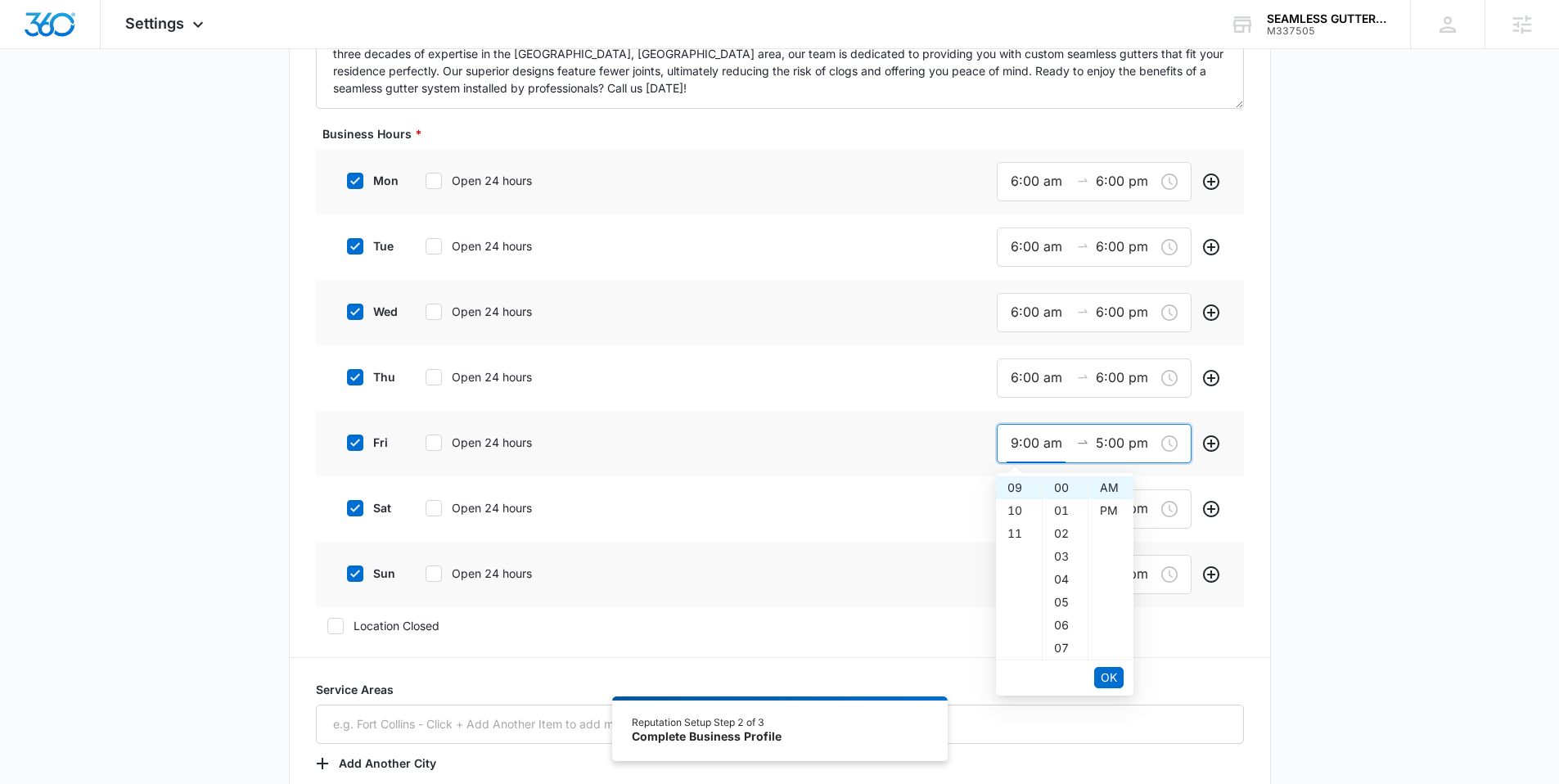
drag, startPoint x: 1017, startPoint y: 442, endPoint x: 993, endPoint y: 440, distance: 24.1
click at [993, 440] on div "fri Open 24 hours 9:00 am 5:00 pm" at bounding box center [780, 443] width 928 height 66
click at [1105, 677] on span "OK" at bounding box center [1109, 678] width 16 height 18
type input "6:00 am"
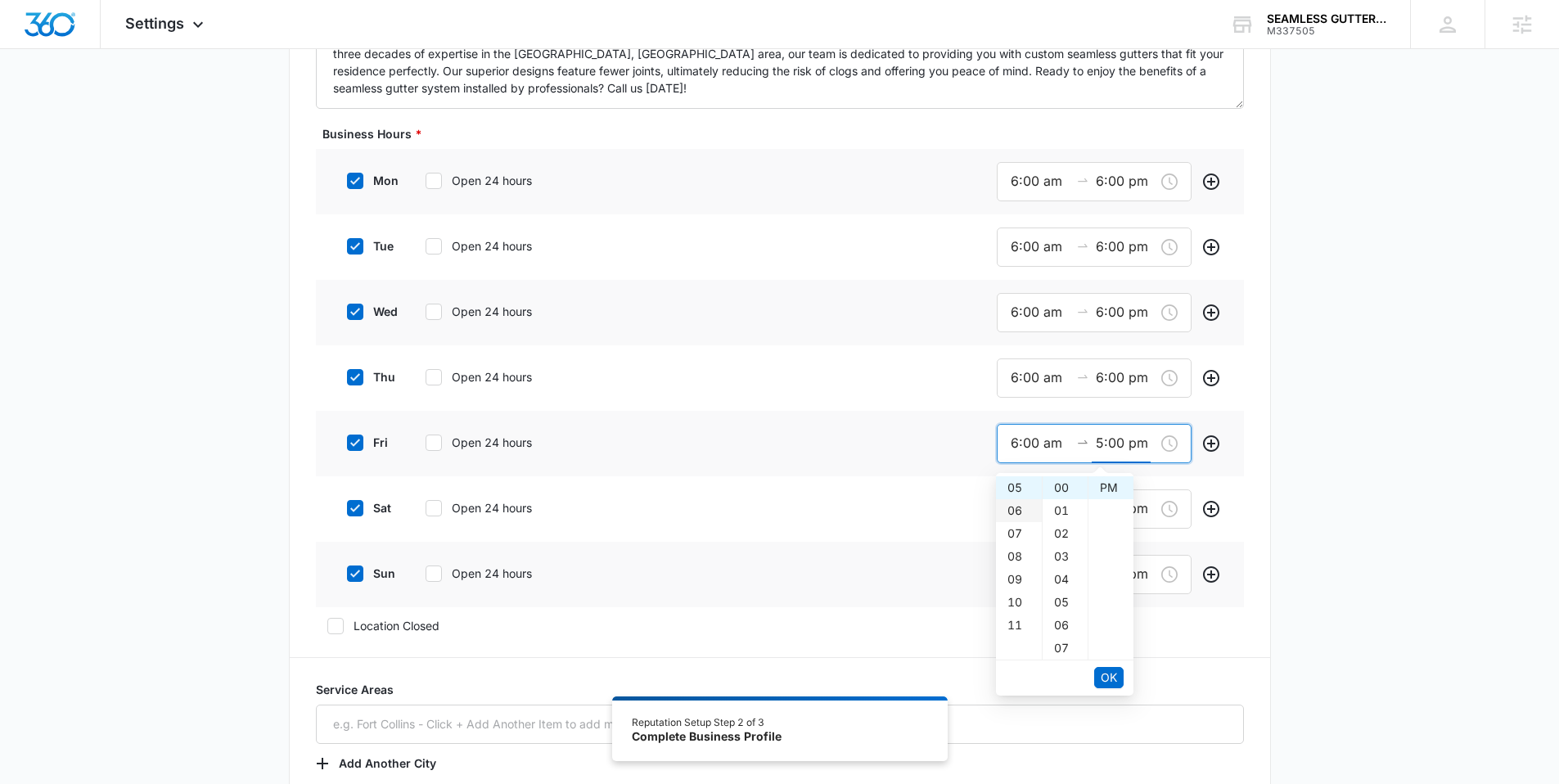
click at [1017, 508] on div "06" at bounding box center [1019, 510] width 46 height 23
type input "6:00 pm"
click at [1112, 673] on span "OK" at bounding box center [1109, 678] width 16 height 18
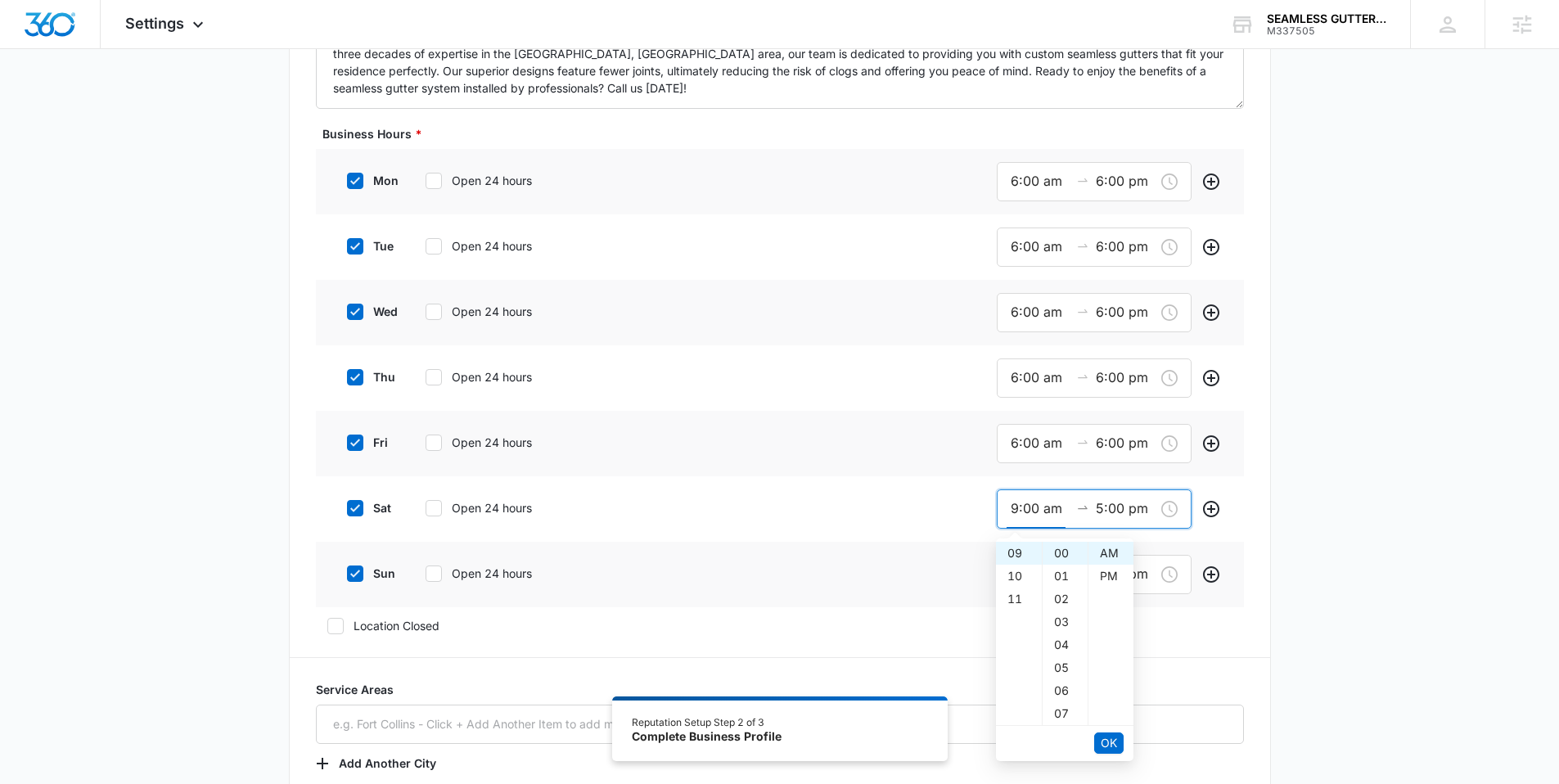
drag, startPoint x: 1017, startPoint y: 506, endPoint x: 989, endPoint y: 505, distance: 28.0
click at [989, 505] on div "sat Open 24 hours 9:00 am 5:00 pm" at bounding box center [780, 509] width 928 height 66
click at [1101, 742] on span "OK" at bounding box center [1109, 743] width 16 height 18
type input "6:00 am"
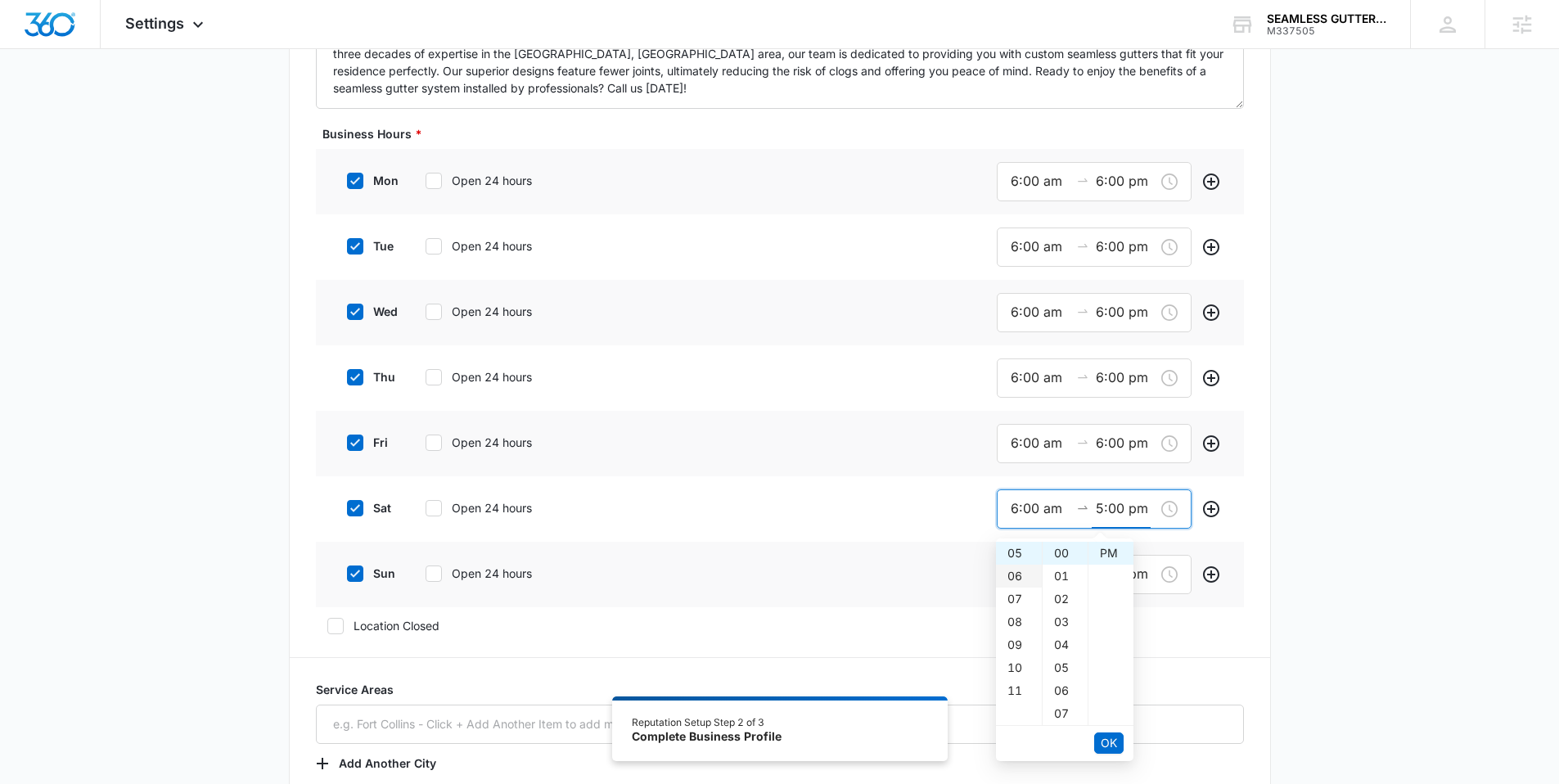
click at [1012, 575] on div "06" at bounding box center [1019, 576] width 46 height 23
type input "6:00 pm"
click at [1114, 745] on span "OK" at bounding box center [1109, 743] width 16 height 18
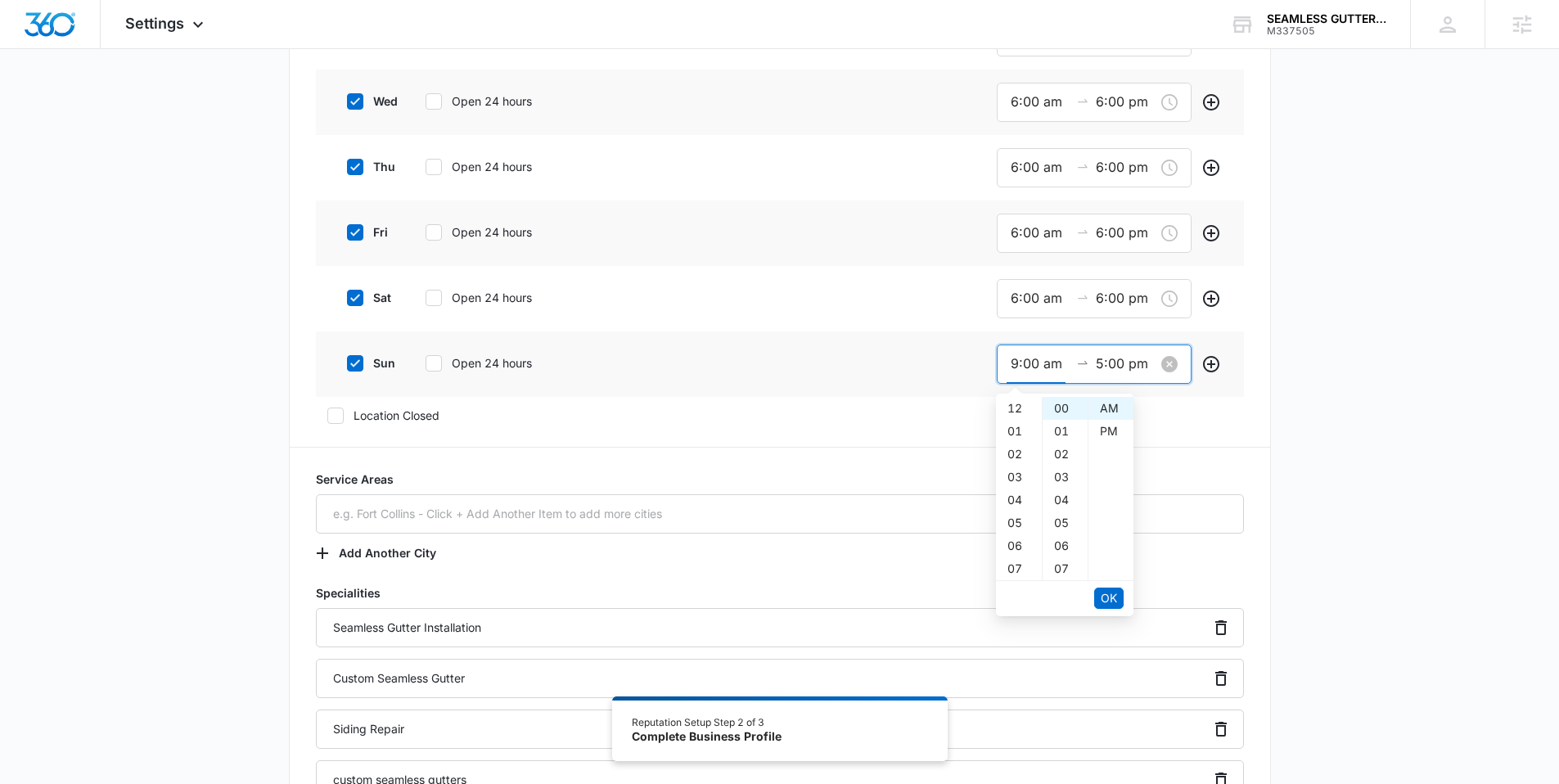
drag, startPoint x: 1016, startPoint y: 362, endPoint x: 1000, endPoint y: 362, distance: 16.0
click at [1000, 362] on div "9:00 am 5:00 pm" at bounding box center [1094, 364] width 195 height 39
click at [1109, 591] on span "OK" at bounding box center [1109, 598] width 16 height 18
type input "6:00 am"
click at [1017, 425] on div "06" at bounding box center [1019, 431] width 46 height 23
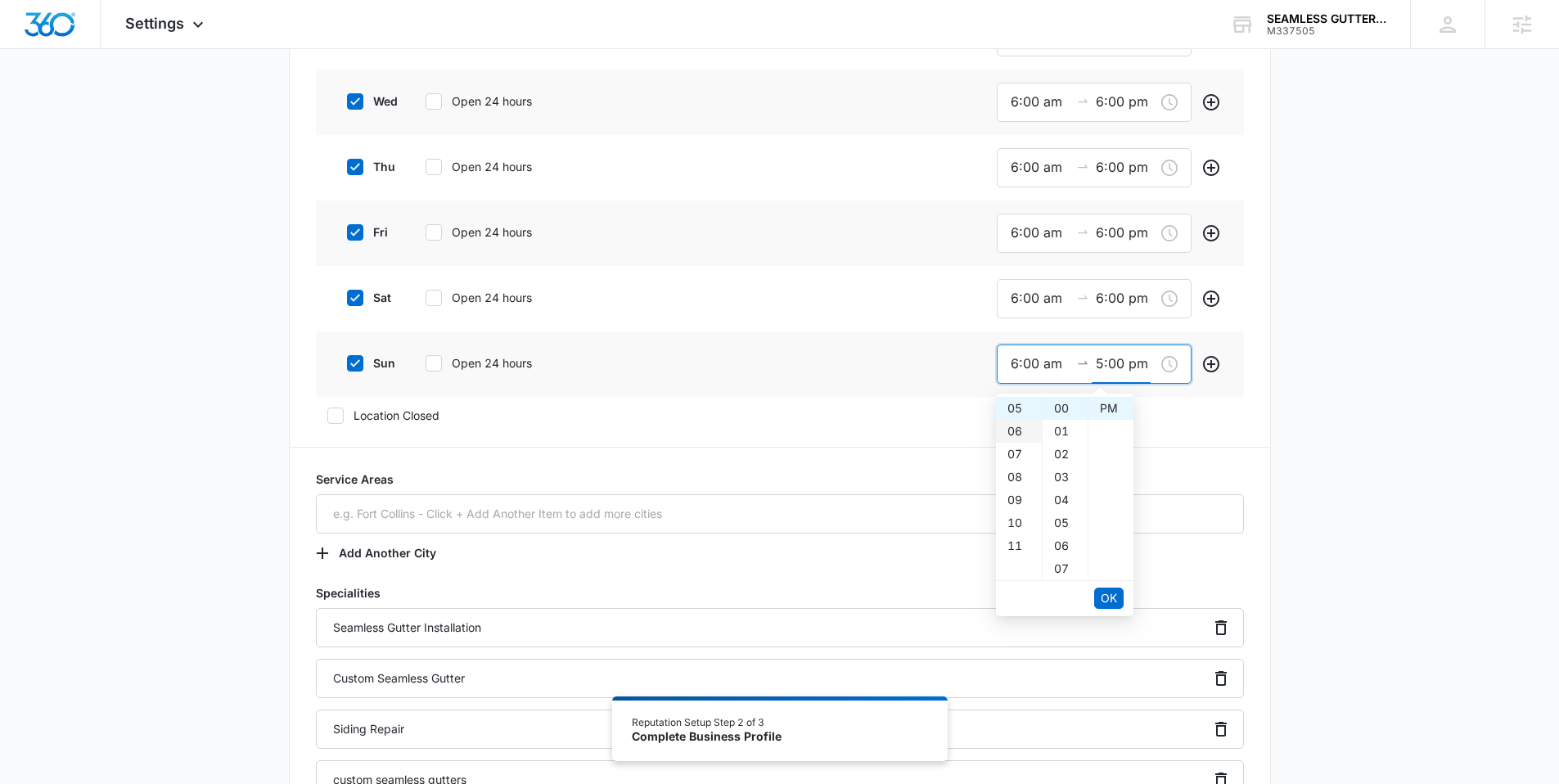
type input "6:00 pm"
click at [1107, 598] on span "OK" at bounding box center [1109, 598] width 16 height 18
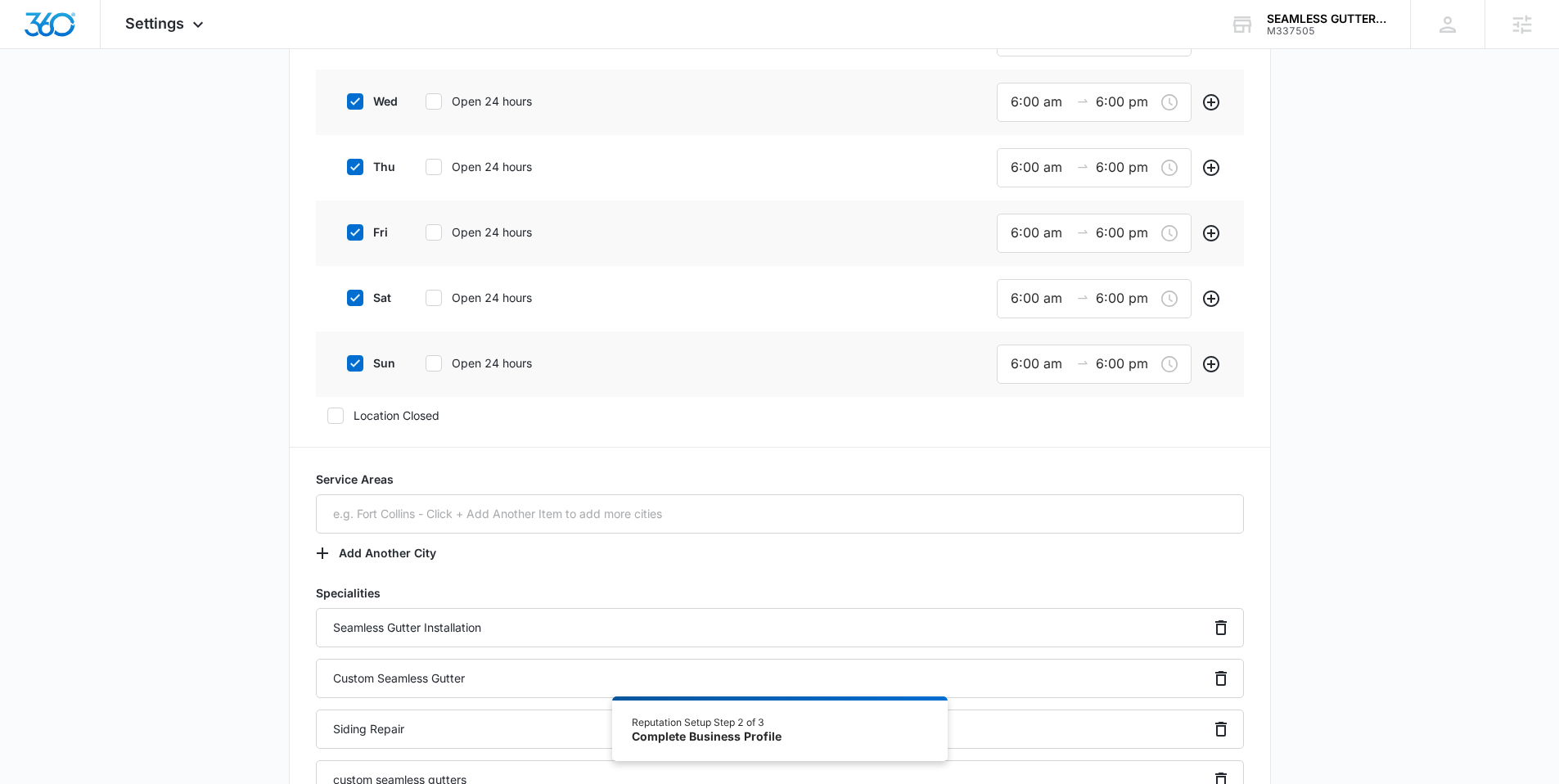
click at [930, 365] on div "sun Open 24 hours 6:00 am 6:00 pm" at bounding box center [780, 364] width 928 height 66
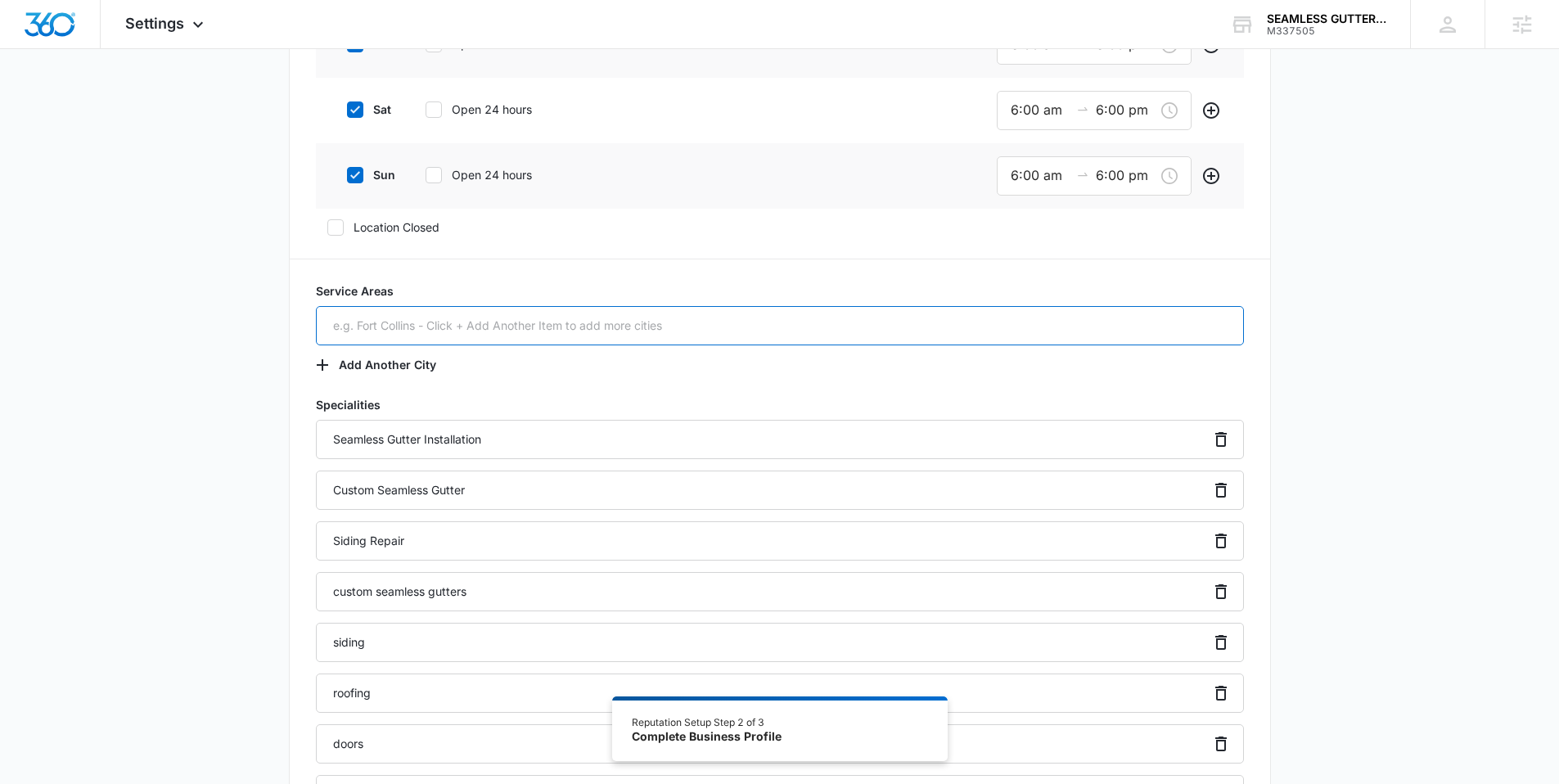
click at [581, 315] on input "text" at bounding box center [780, 325] width 928 height 39
paste input "Des Moines, IA"
type input "Des Moines, IA"
click at [248, 333] on div "Additional Info Public Email lsthomas46@live.com This will be displayed on your…" at bounding box center [780, 215] width 1559 height 2058
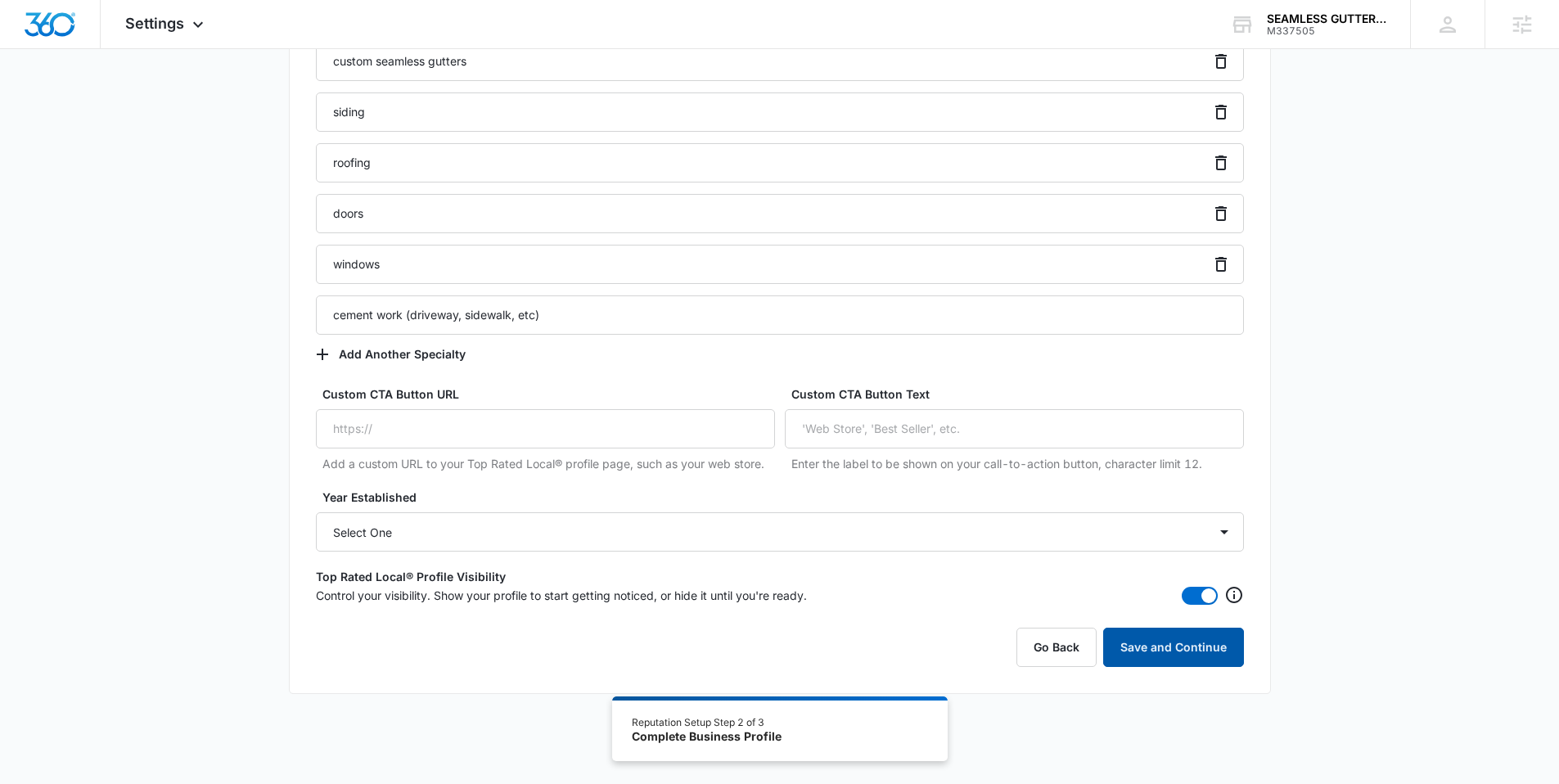
click at [1176, 646] on button "Save and Continue" at bounding box center [1174, 647] width 141 height 39
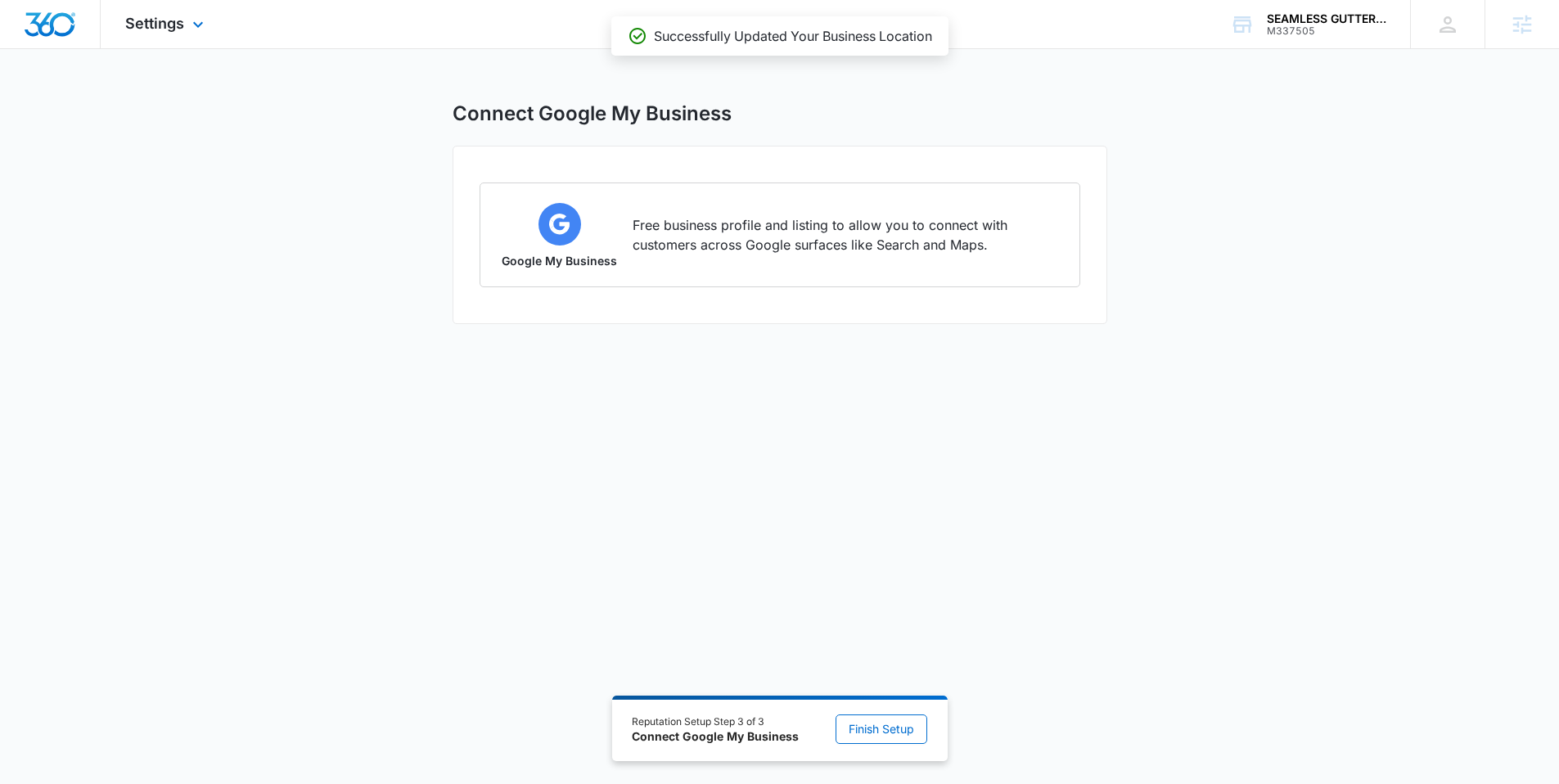
click at [52, 29] on img "Dashboard" at bounding box center [50, 25] width 52 height 25
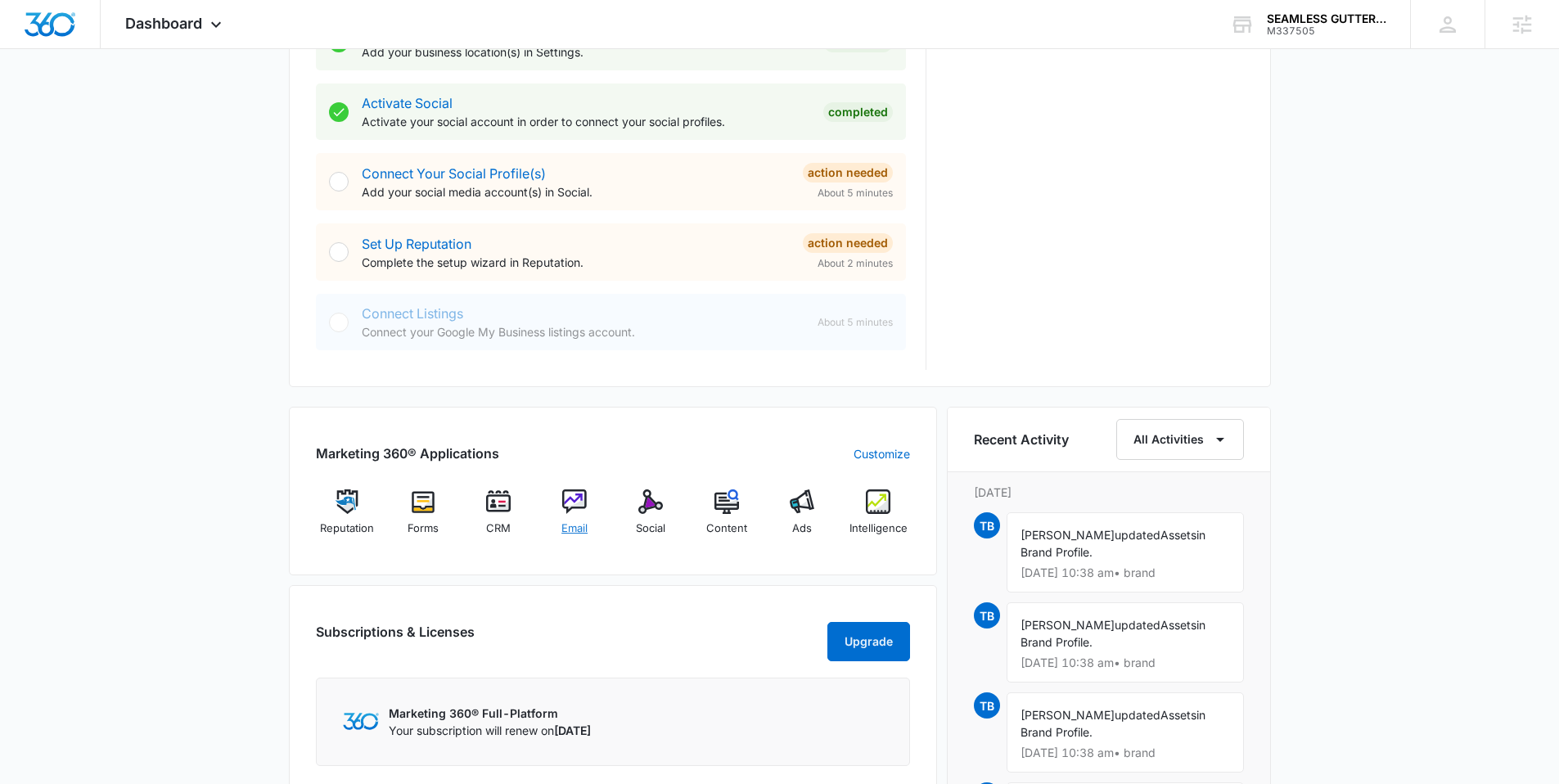
click at [563, 506] on img at bounding box center [575, 501] width 25 height 25
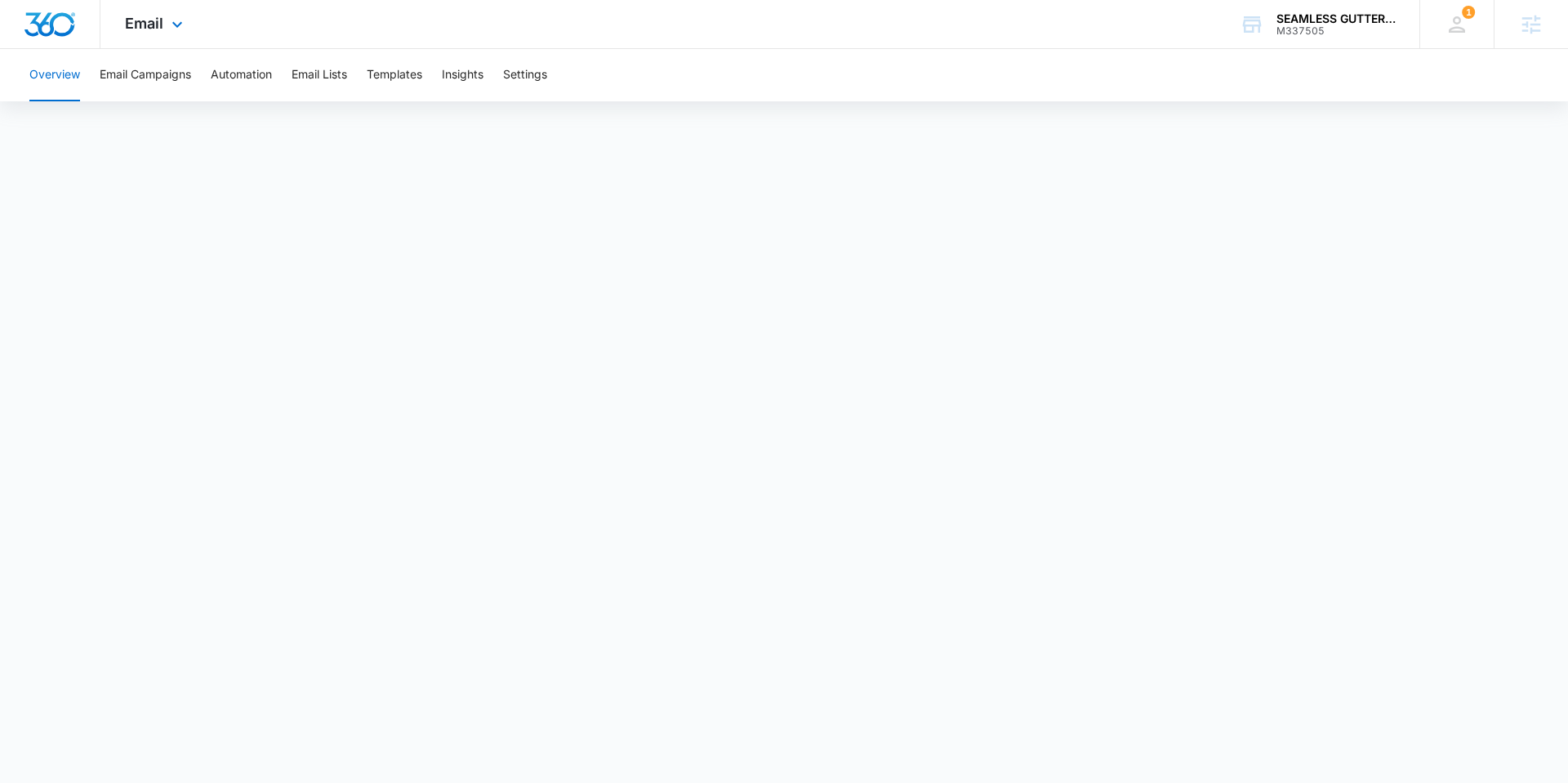
click at [45, 28] on img "Dashboard" at bounding box center [50, 25] width 52 height 25
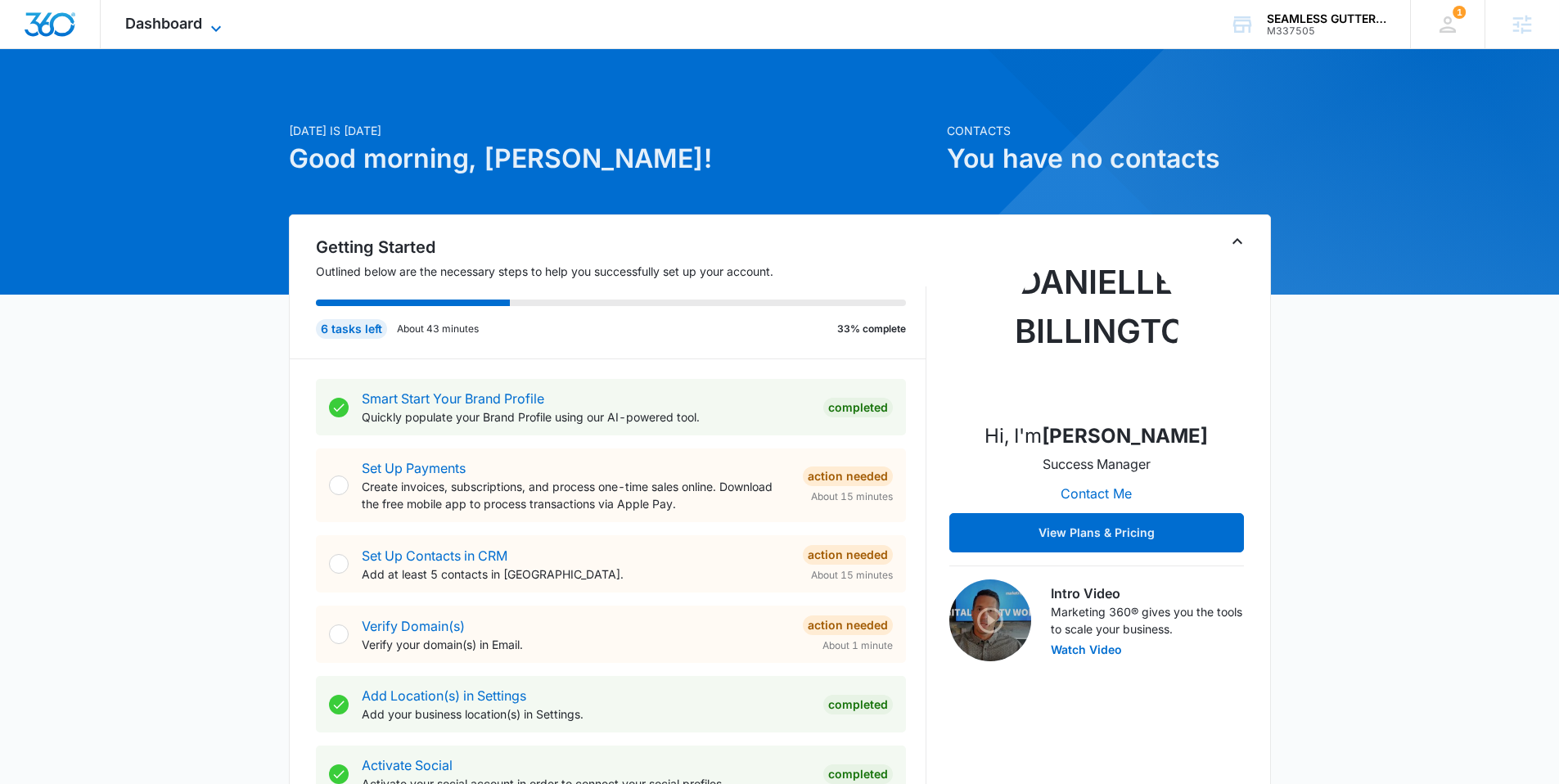
click at [158, 26] on span "Dashboard" at bounding box center [164, 23] width 77 height 17
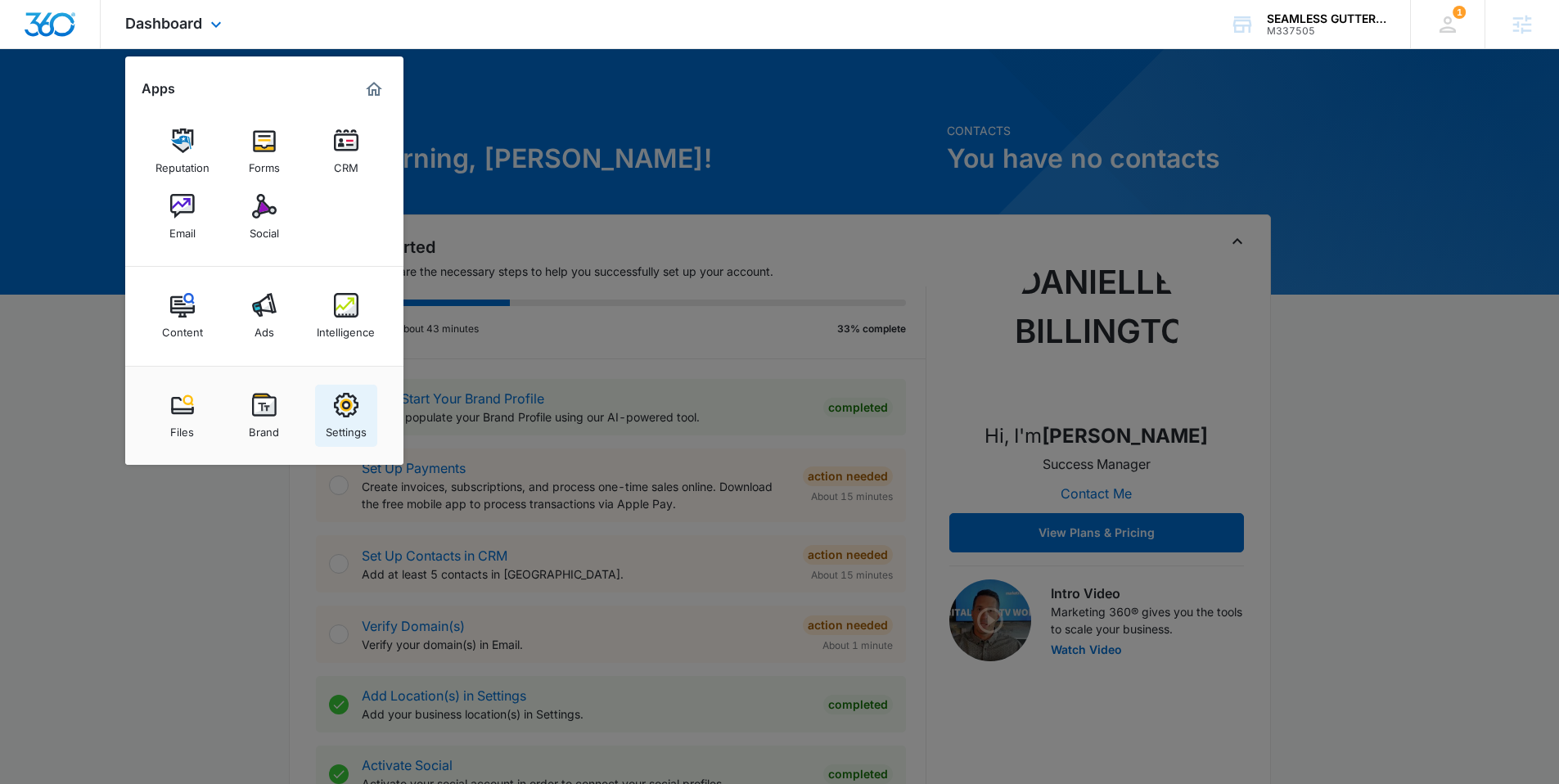
click at [349, 397] on img at bounding box center [346, 405] width 25 height 25
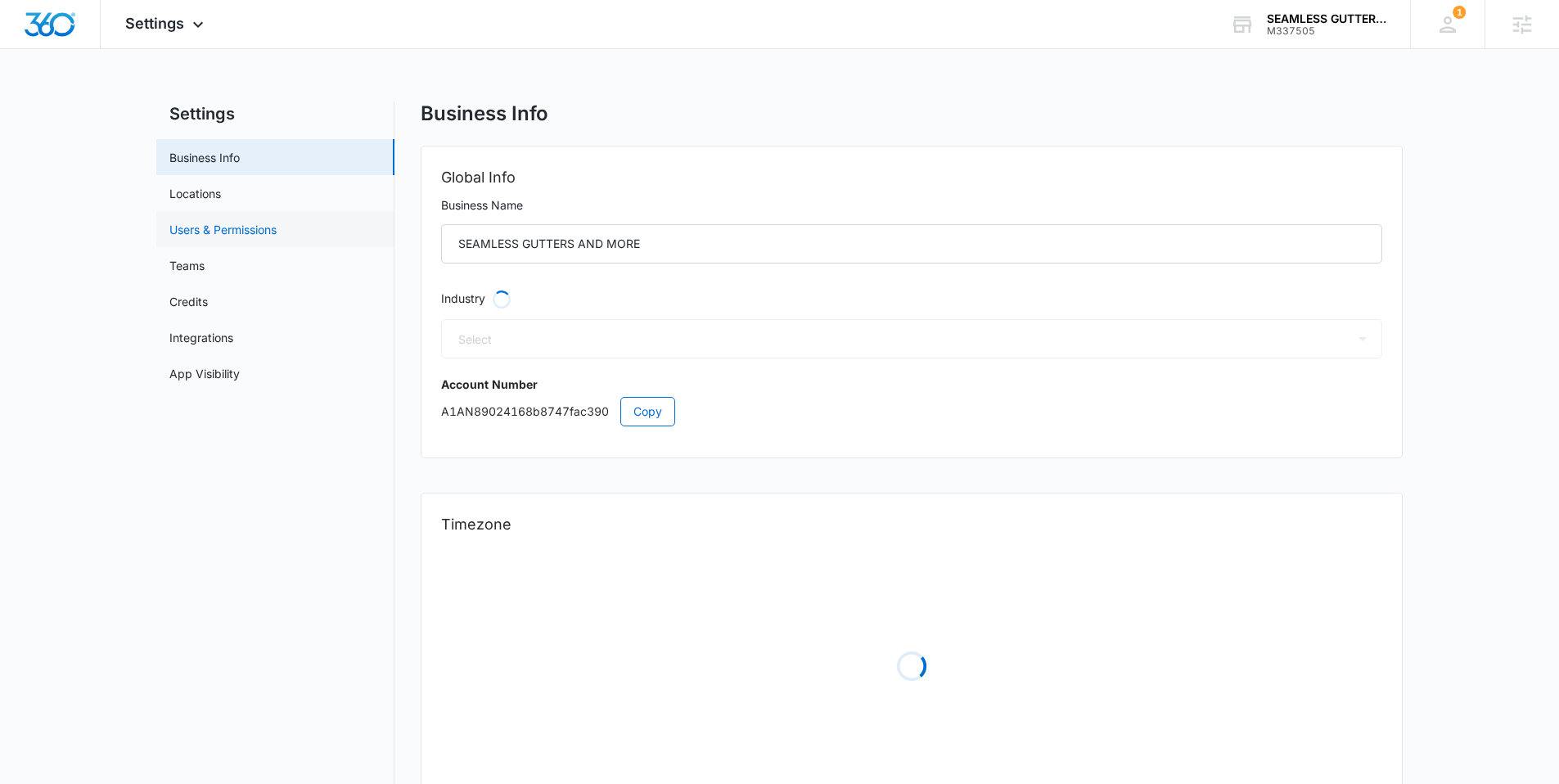
click at [230, 225] on link "Users & Permissions" at bounding box center [223, 229] width 107 height 17
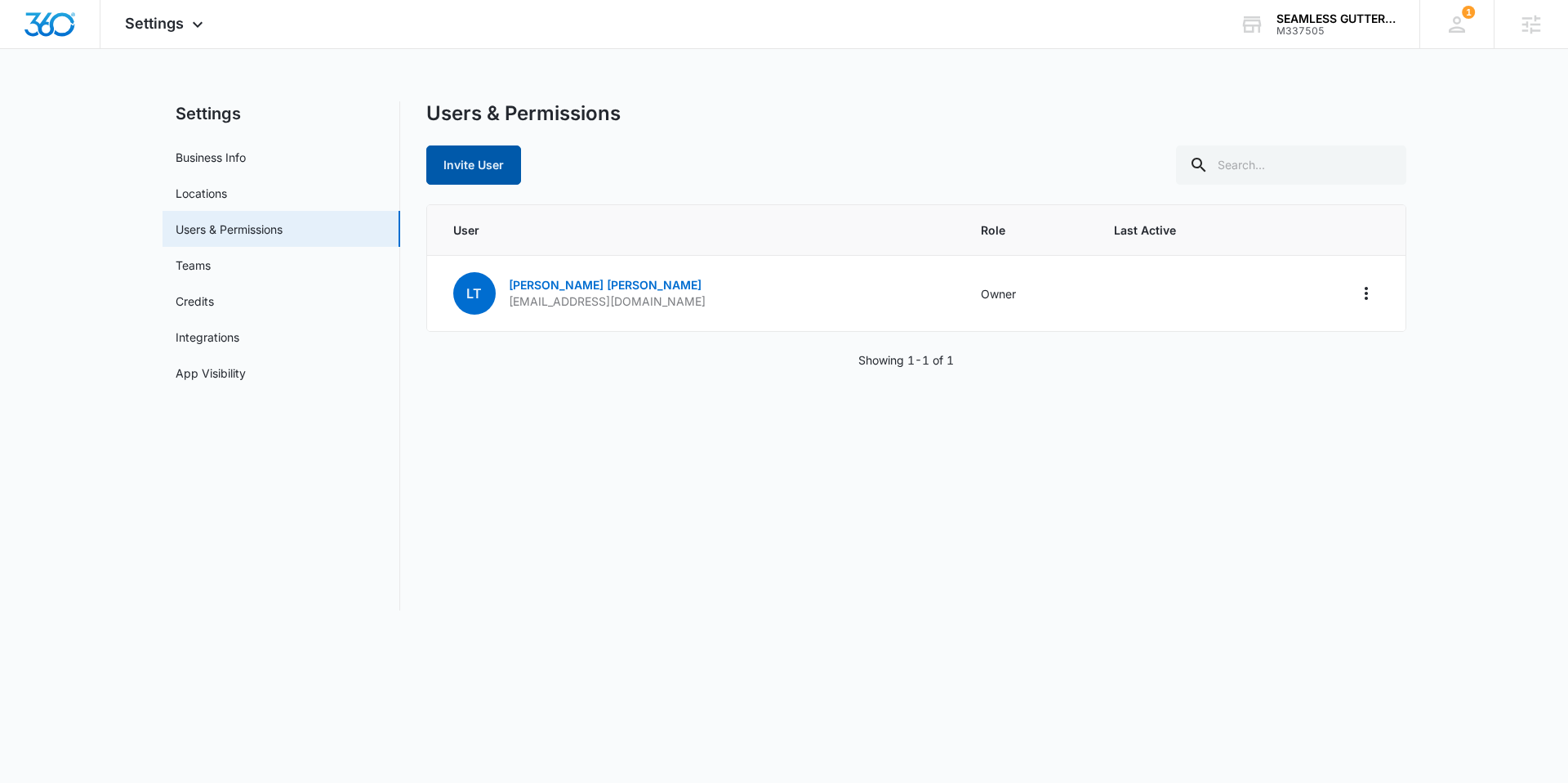
click at [460, 164] on button "Invite User" at bounding box center [474, 165] width 95 height 39
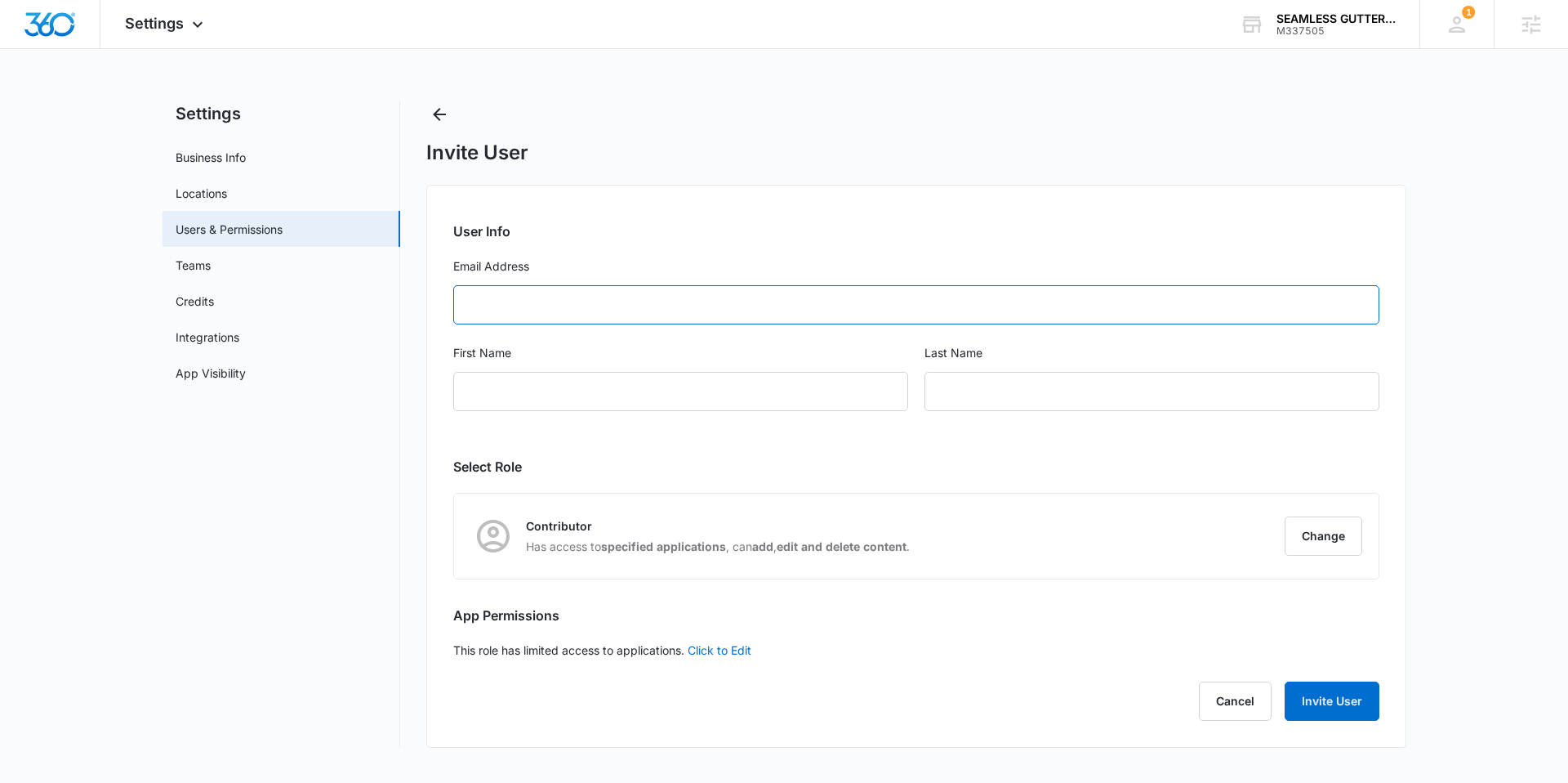
click at [546, 304] on input "Email Address" at bounding box center [916, 304] width 926 height 39
paste input "[EMAIL_ADDRESS][DOMAIN_NAME]"
type input "[EMAIL_ADDRESS][DOMAIN_NAME]"
click at [559, 391] on input "First Name" at bounding box center [681, 391] width 455 height 39
paste input "[PERSON_NAME]"
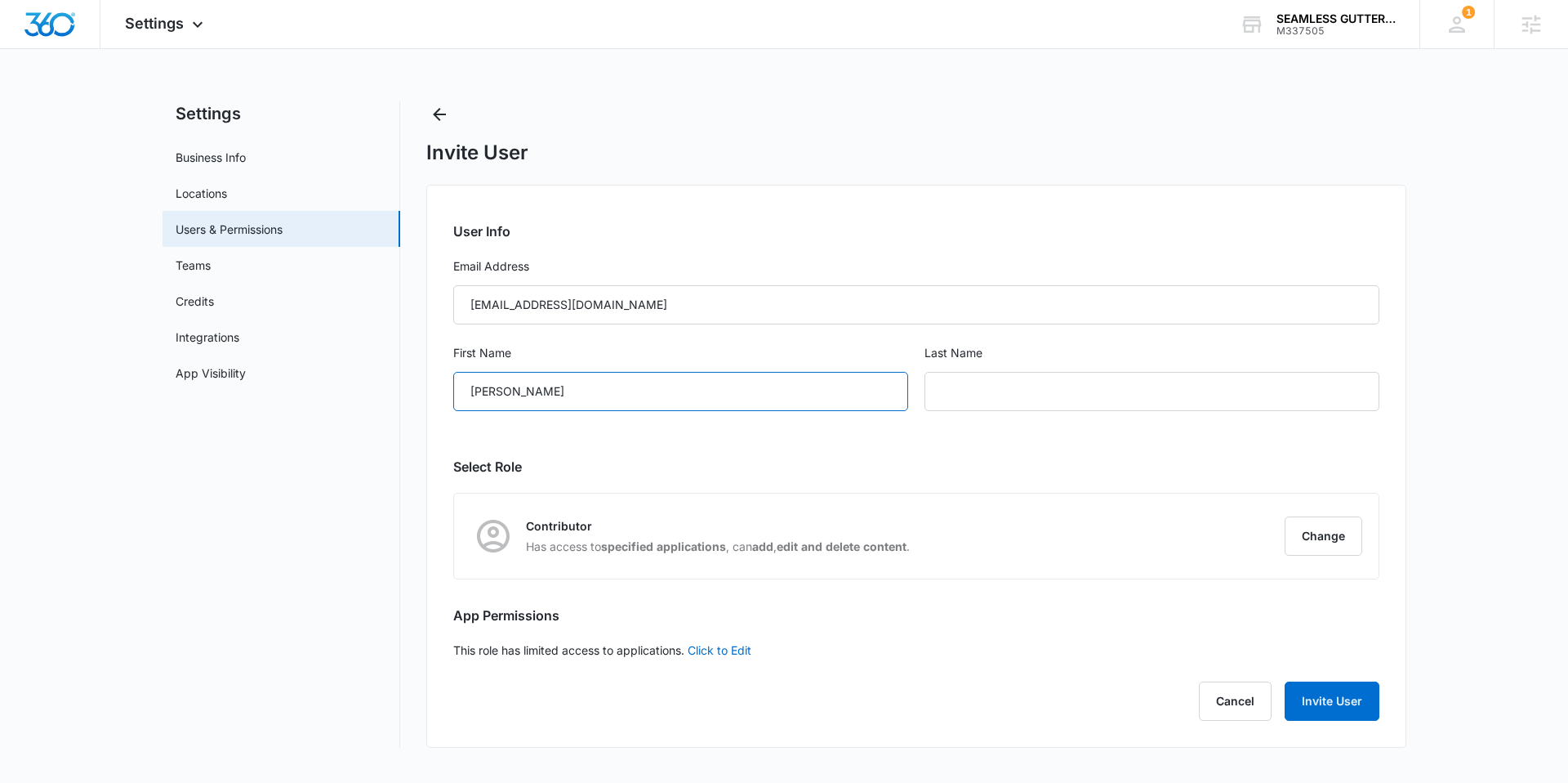
click at [507, 392] on input "[PERSON_NAME]" at bounding box center [681, 391] width 455 height 39
type input "Hali"
click at [1034, 390] on input "text" at bounding box center [1152, 391] width 455 height 39
paste input "[PERSON_NAME]"
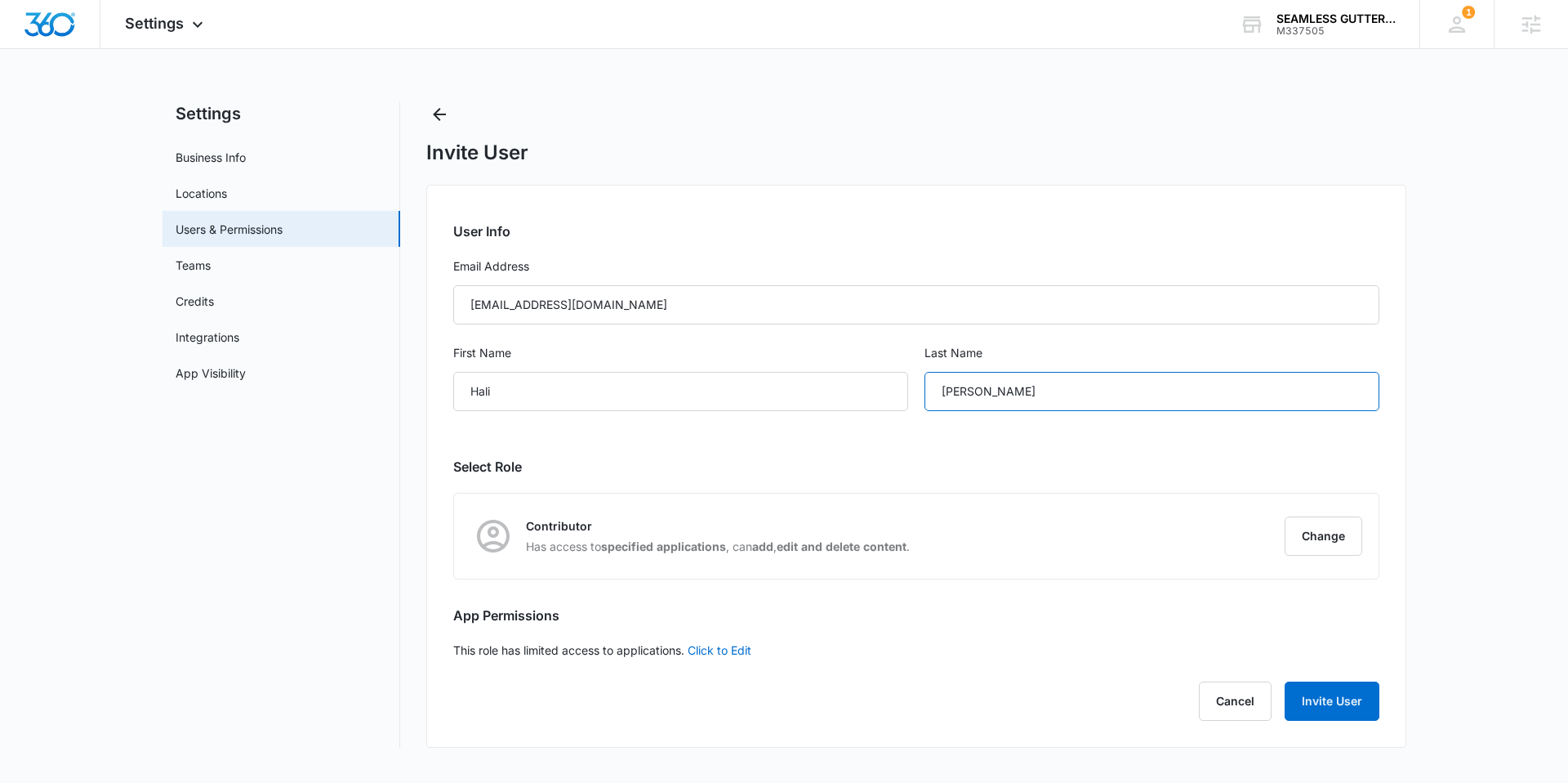
click at [955, 392] on input "[PERSON_NAME]" at bounding box center [1152, 391] width 455 height 39
type input "[PERSON_NAME]"
click at [1347, 537] on button "Change" at bounding box center [1323, 536] width 78 height 39
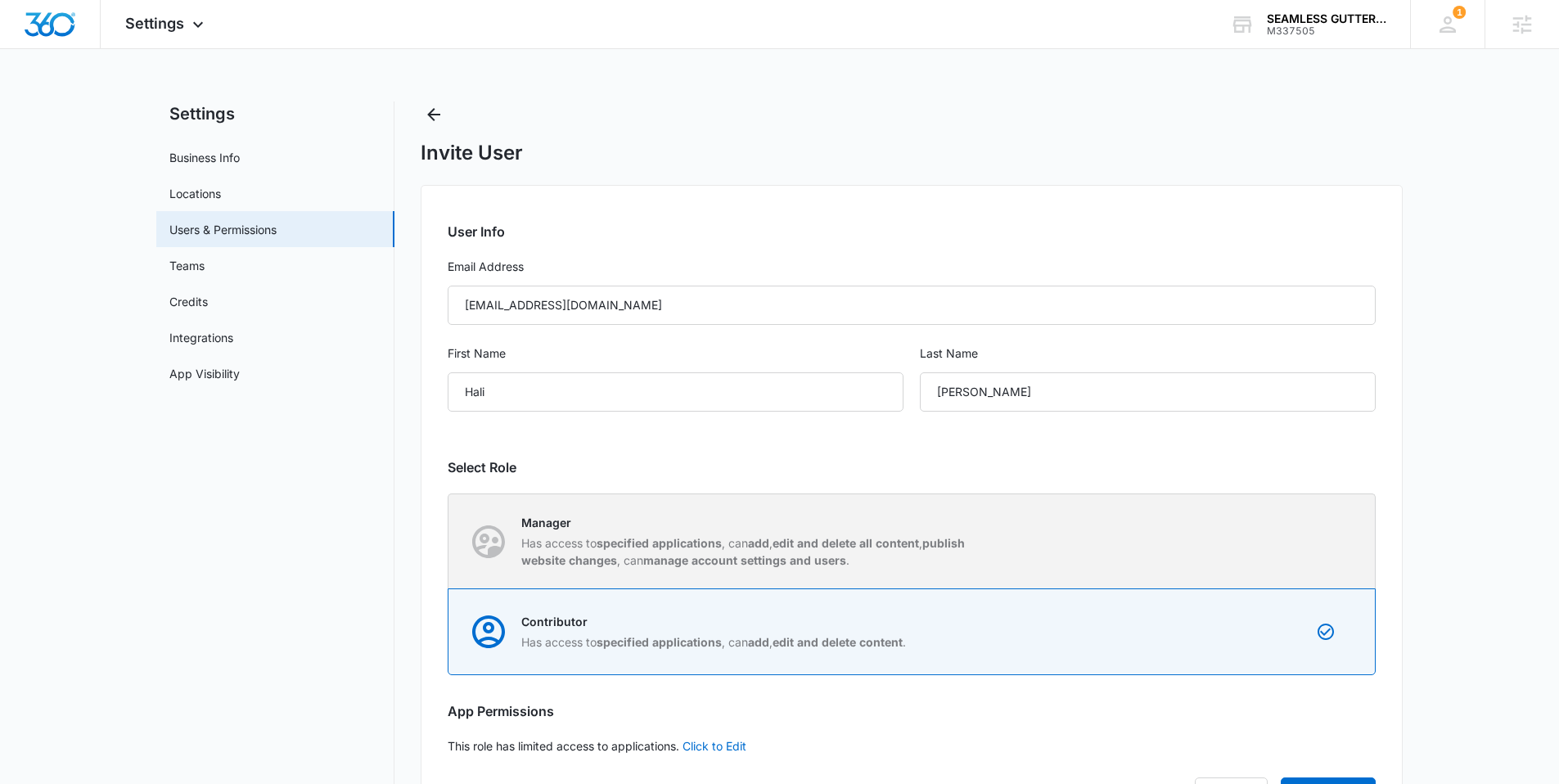
click at [915, 546] on strong "edit and delete all content" at bounding box center [846, 542] width 147 height 14
click at [449, 542] on input "Manager Has access to specified applications , can add , edit and delete all co…" at bounding box center [448, 541] width 1 height 1
radio input "true"
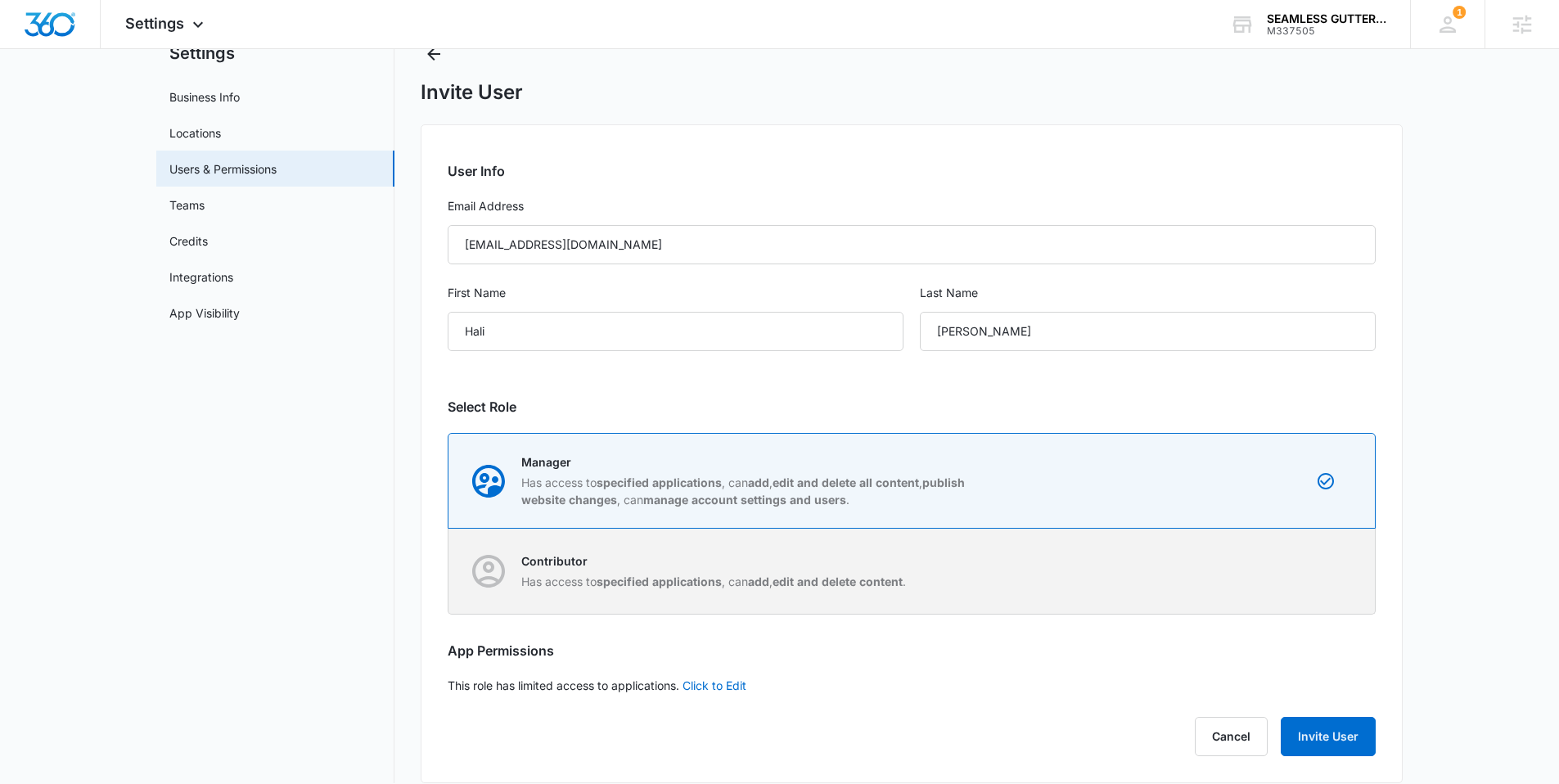
scroll to position [79, 0]
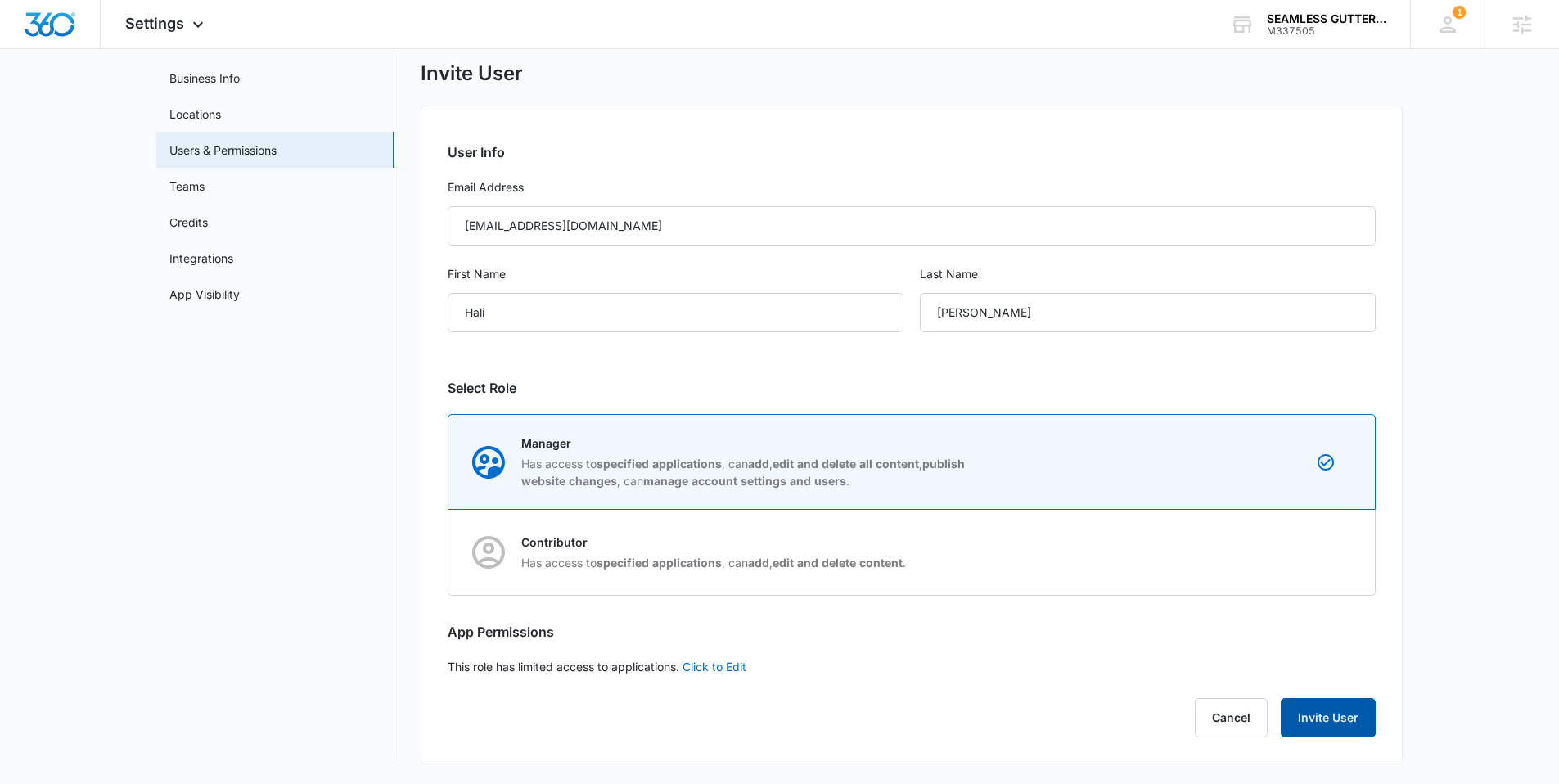
click at [1328, 715] on button "Invite User" at bounding box center [1329, 718] width 95 height 39
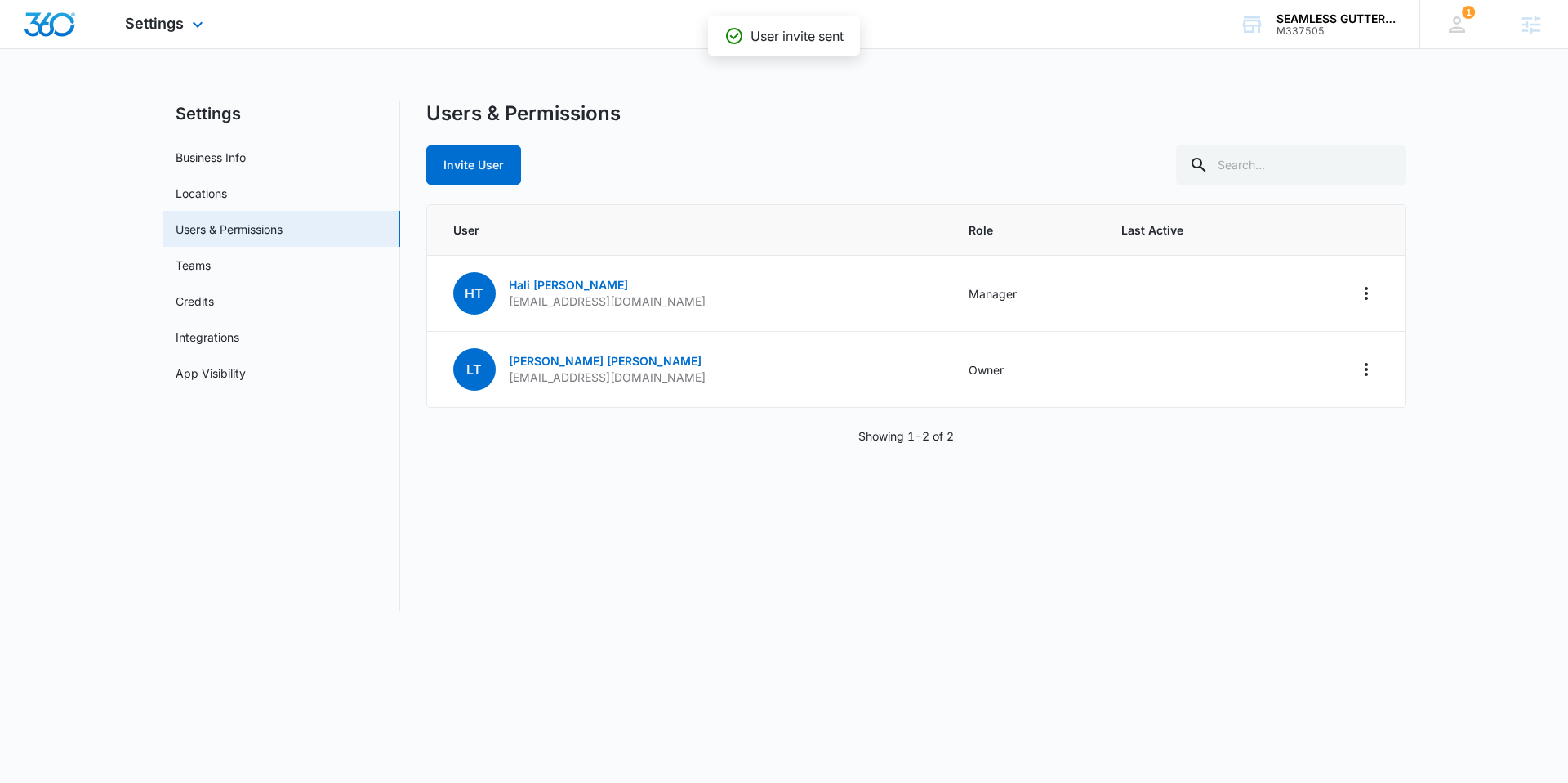
click at [52, 24] on img "Dashboard" at bounding box center [50, 25] width 52 height 25
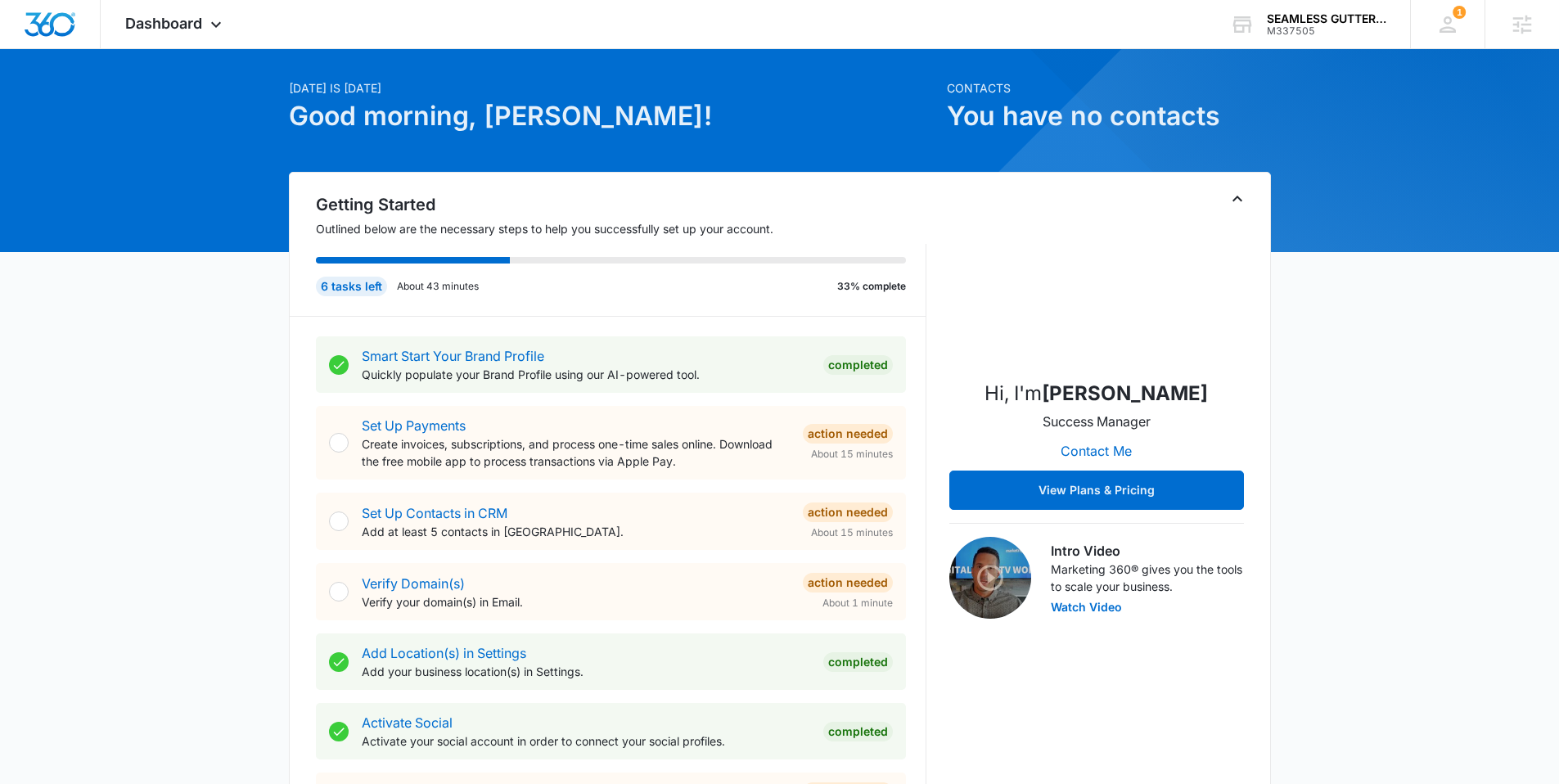
scroll to position [123, 0]
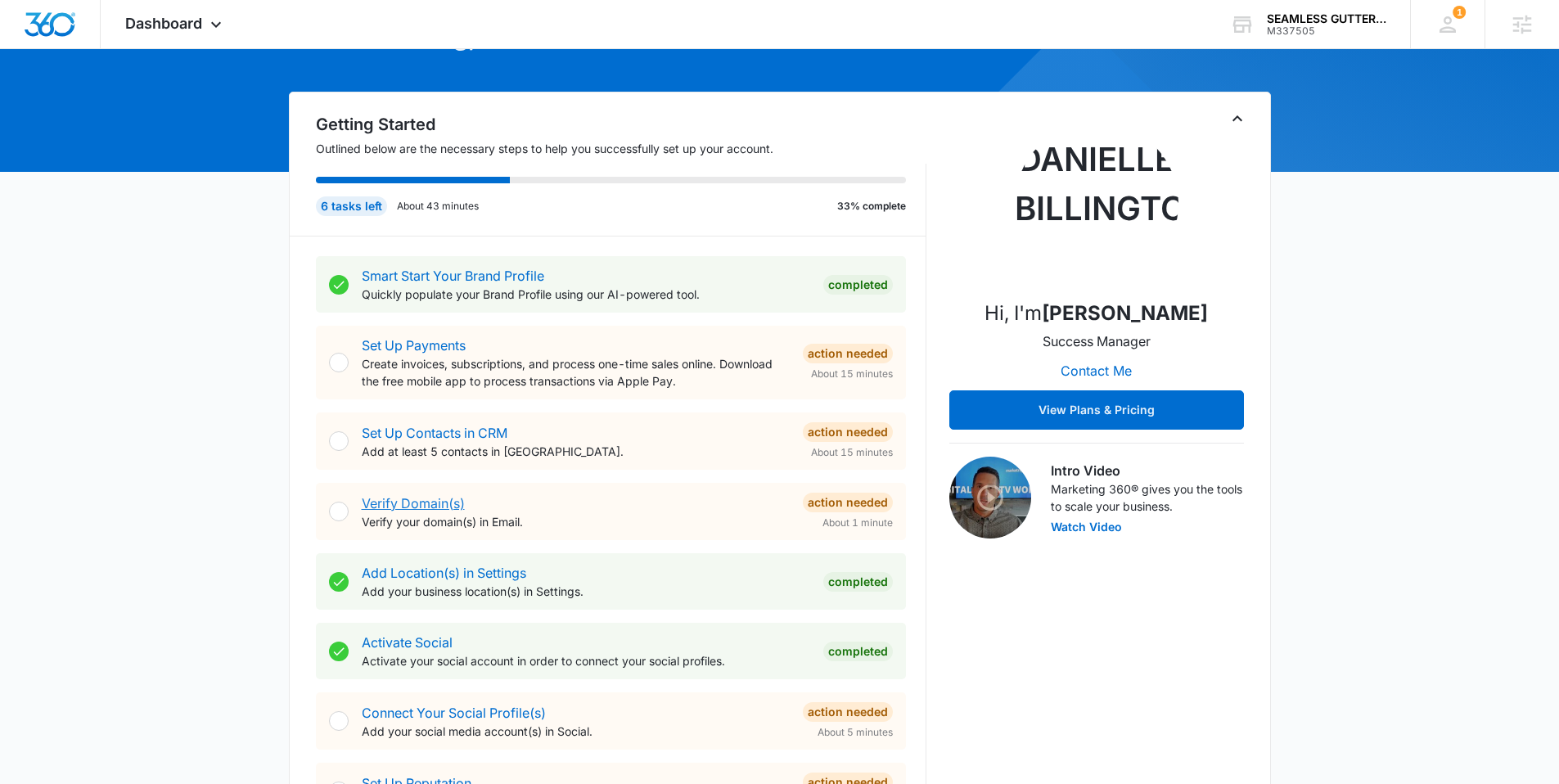
click at [409, 499] on link "Verify Domain(s)" at bounding box center [413, 503] width 103 height 16
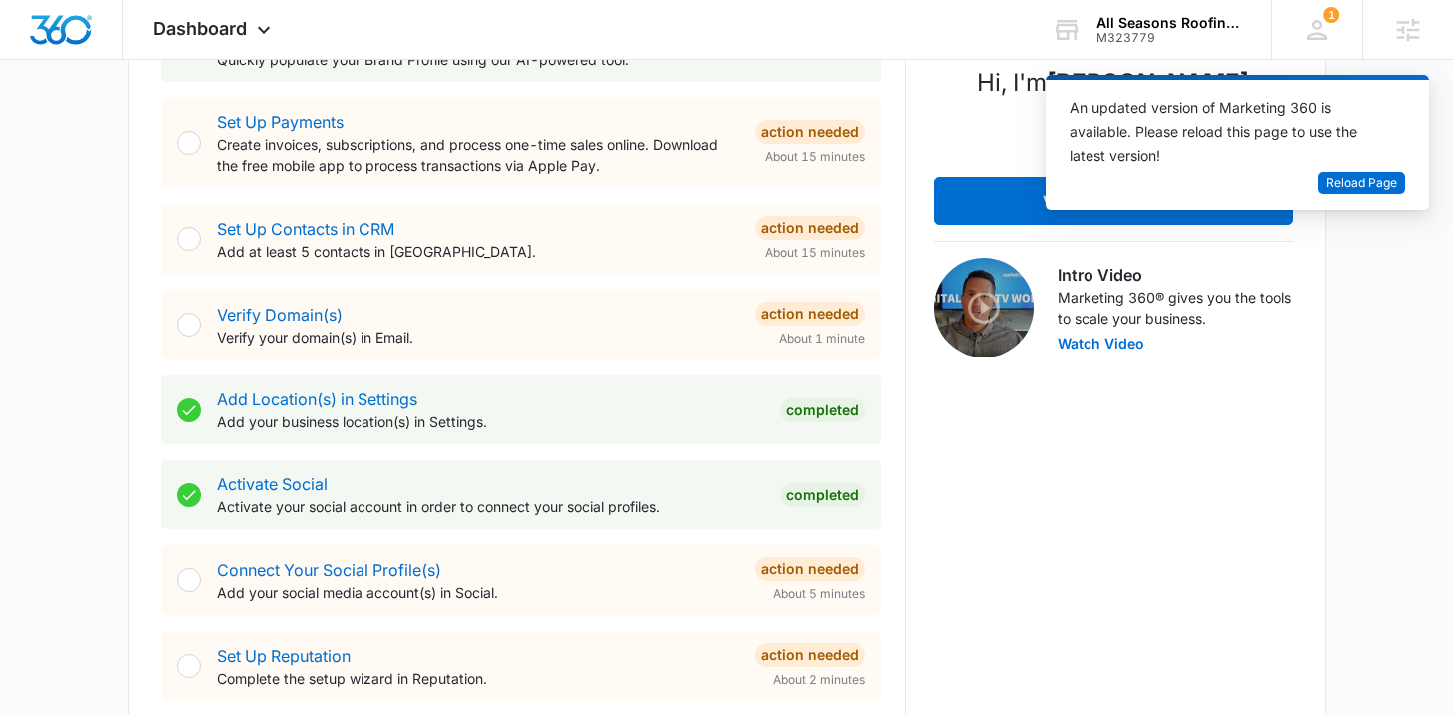
scroll to position [468, 0]
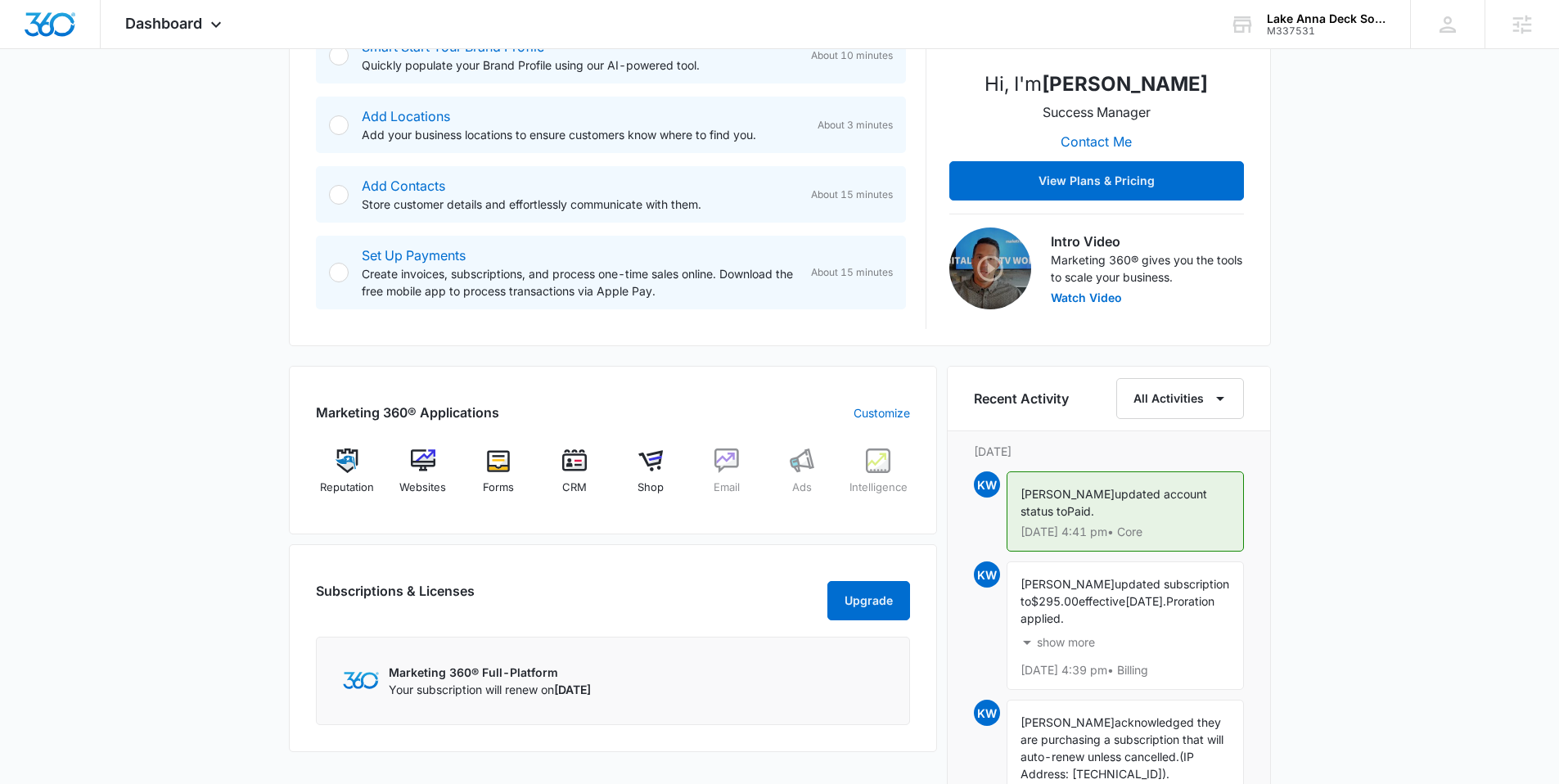
scroll to position [478, 0]
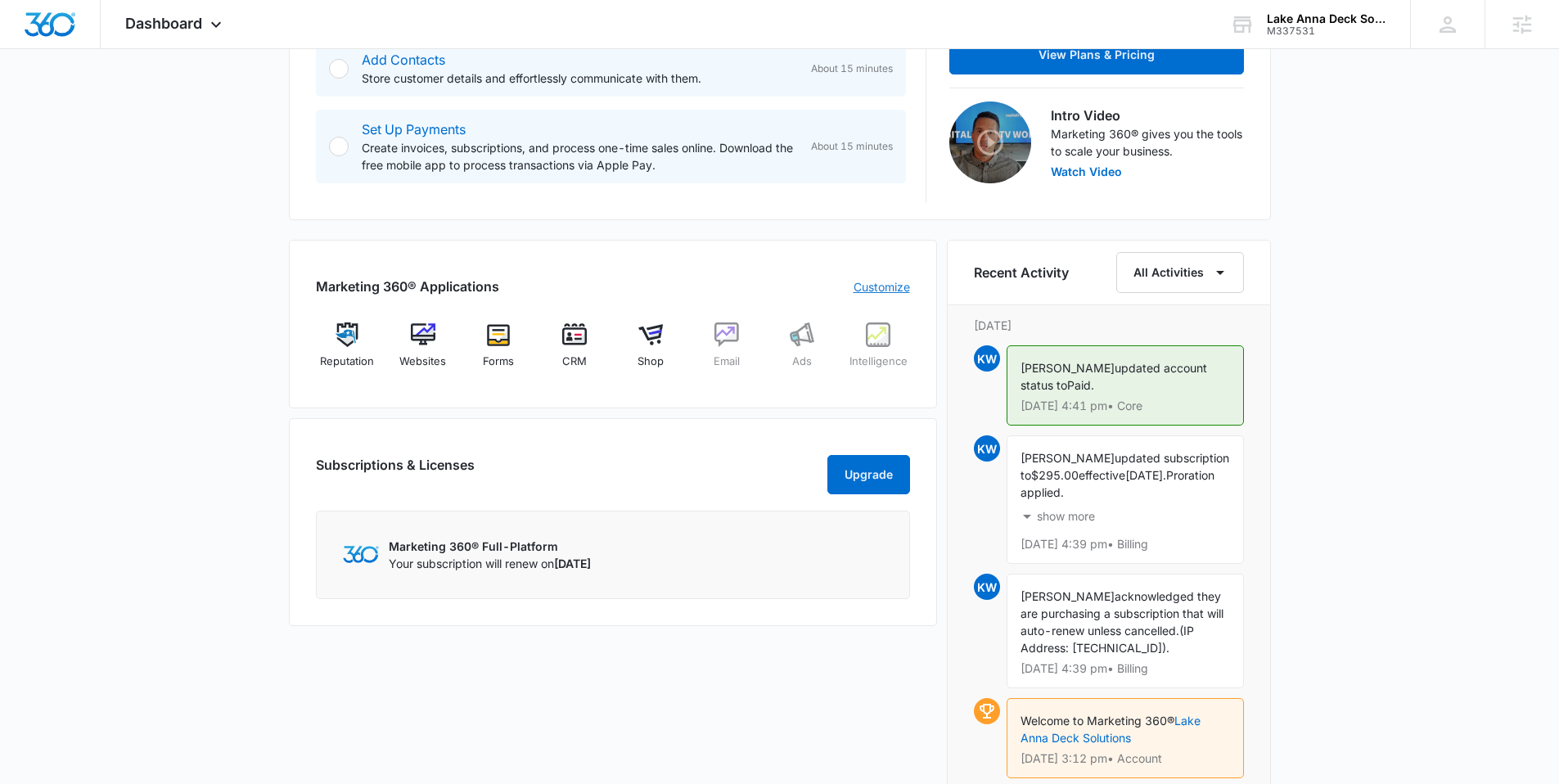
click at [866, 283] on link "Customize" at bounding box center [881, 286] width 57 height 17
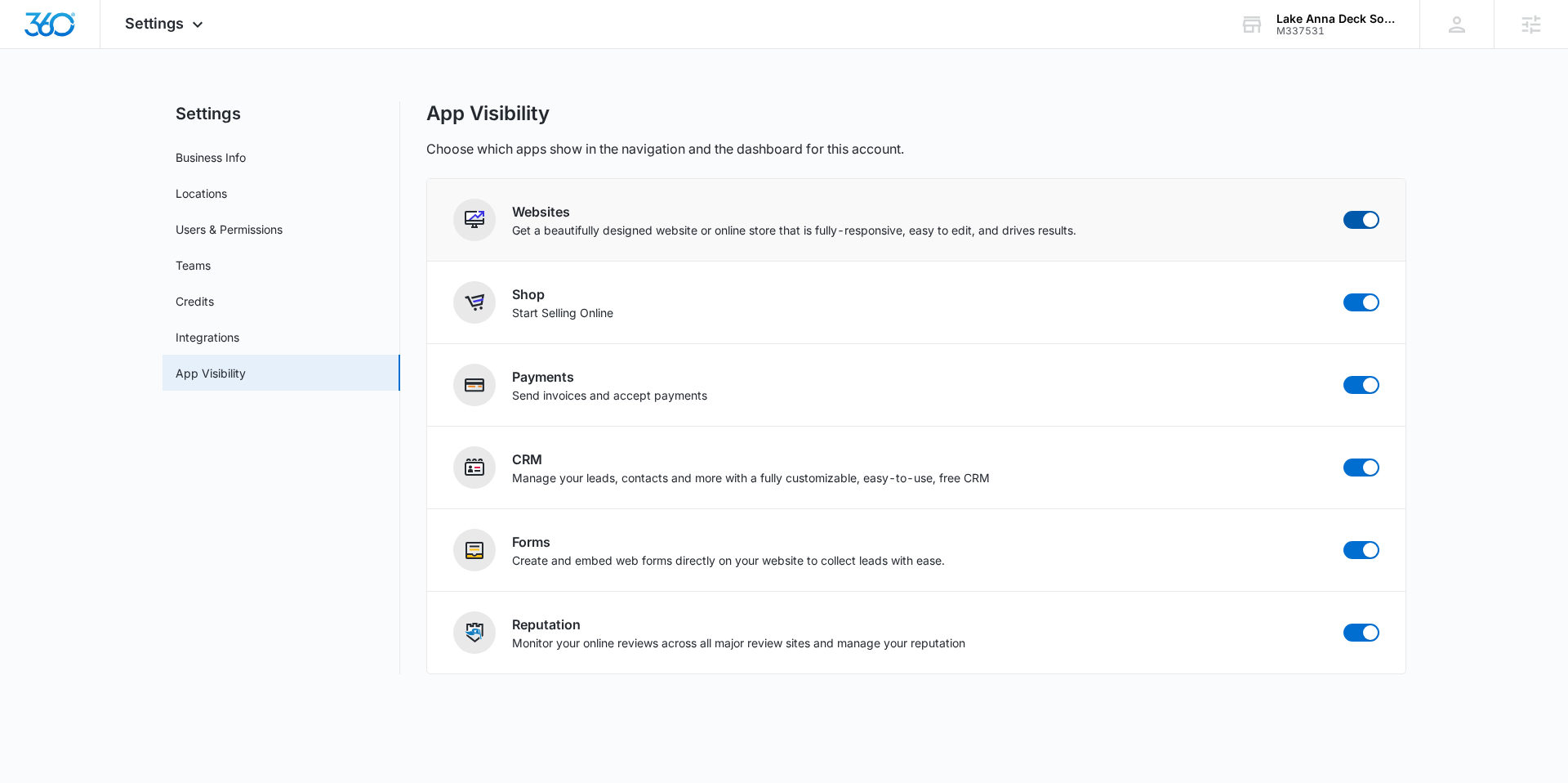
click at [1361, 219] on span at bounding box center [1361, 220] width 36 height 18
click at [1343, 211] on input "checkbox" at bounding box center [1342, 210] width 1 height 1
checkbox input "false"
click at [1363, 302] on span at bounding box center [1370, 302] width 15 height 15
click at [1343, 293] on input "checkbox" at bounding box center [1342, 292] width 1 height 1
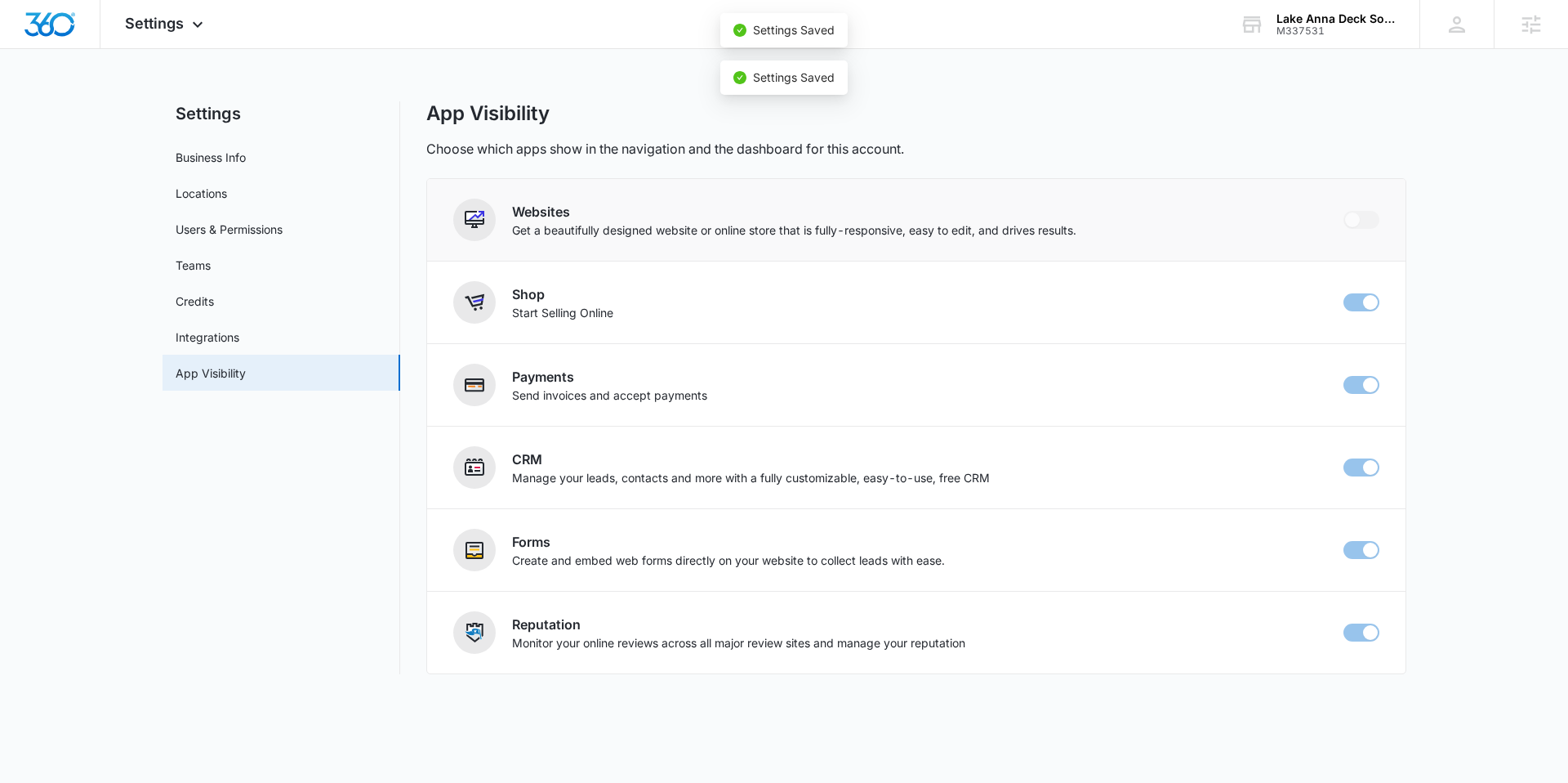
checkbox input "false"
click at [36, 20] on img "Dashboard" at bounding box center [50, 25] width 52 height 25
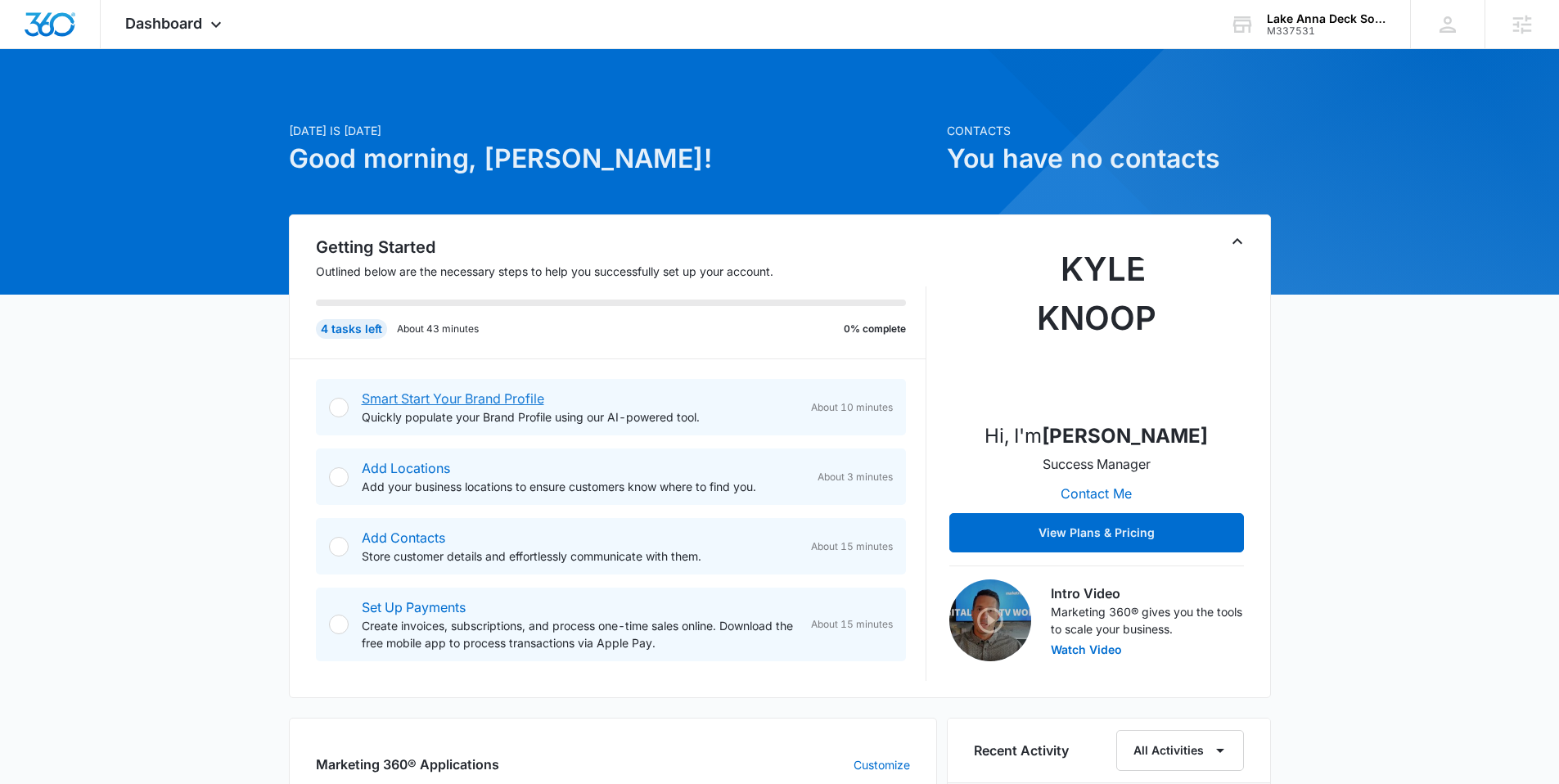
click at [450, 398] on link "Smart Start Your Brand Profile" at bounding box center [452, 398] width 183 height 16
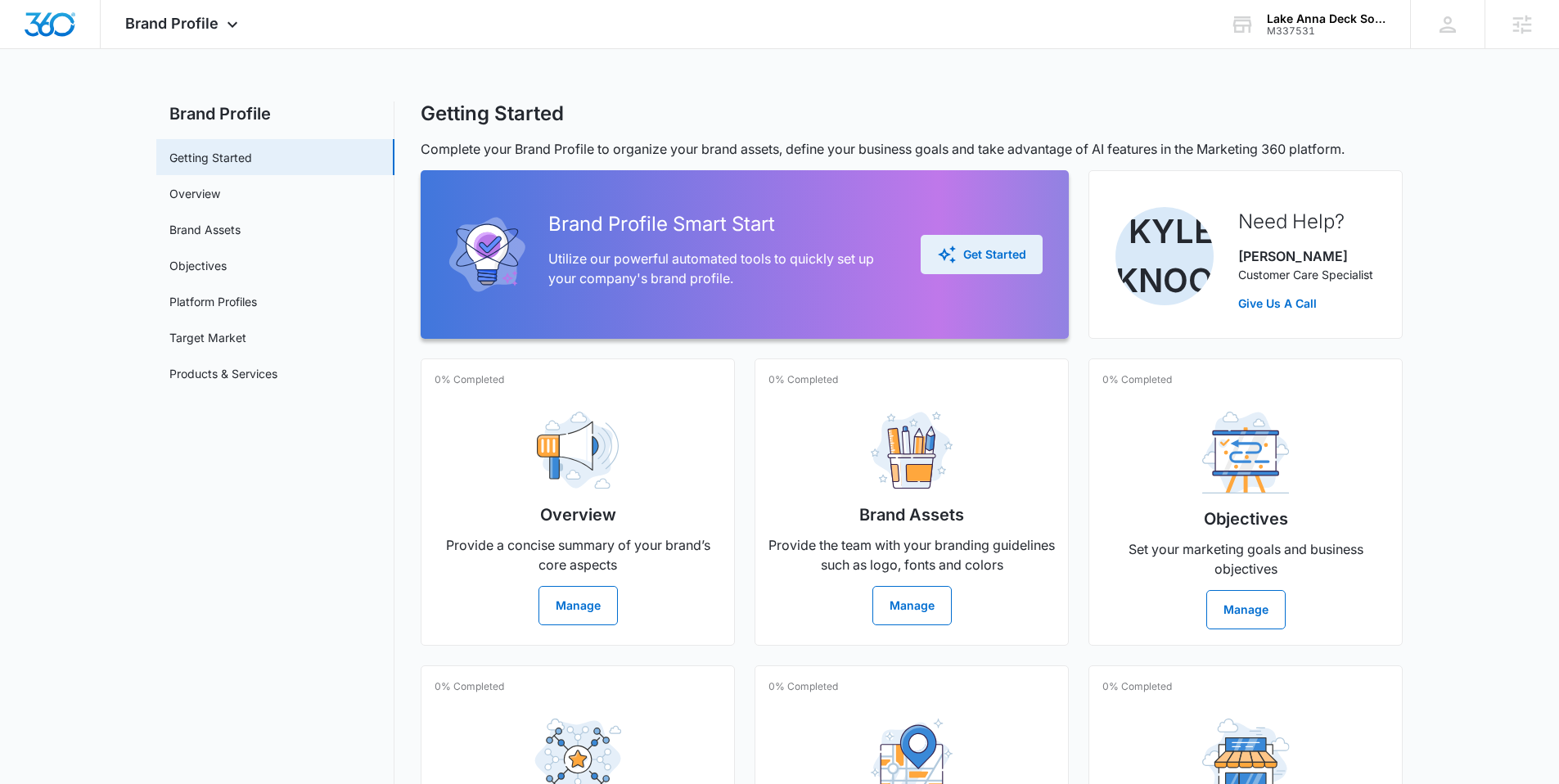
click at [965, 259] on div "Get Started" at bounding box center [981, 255] width 89 height 20
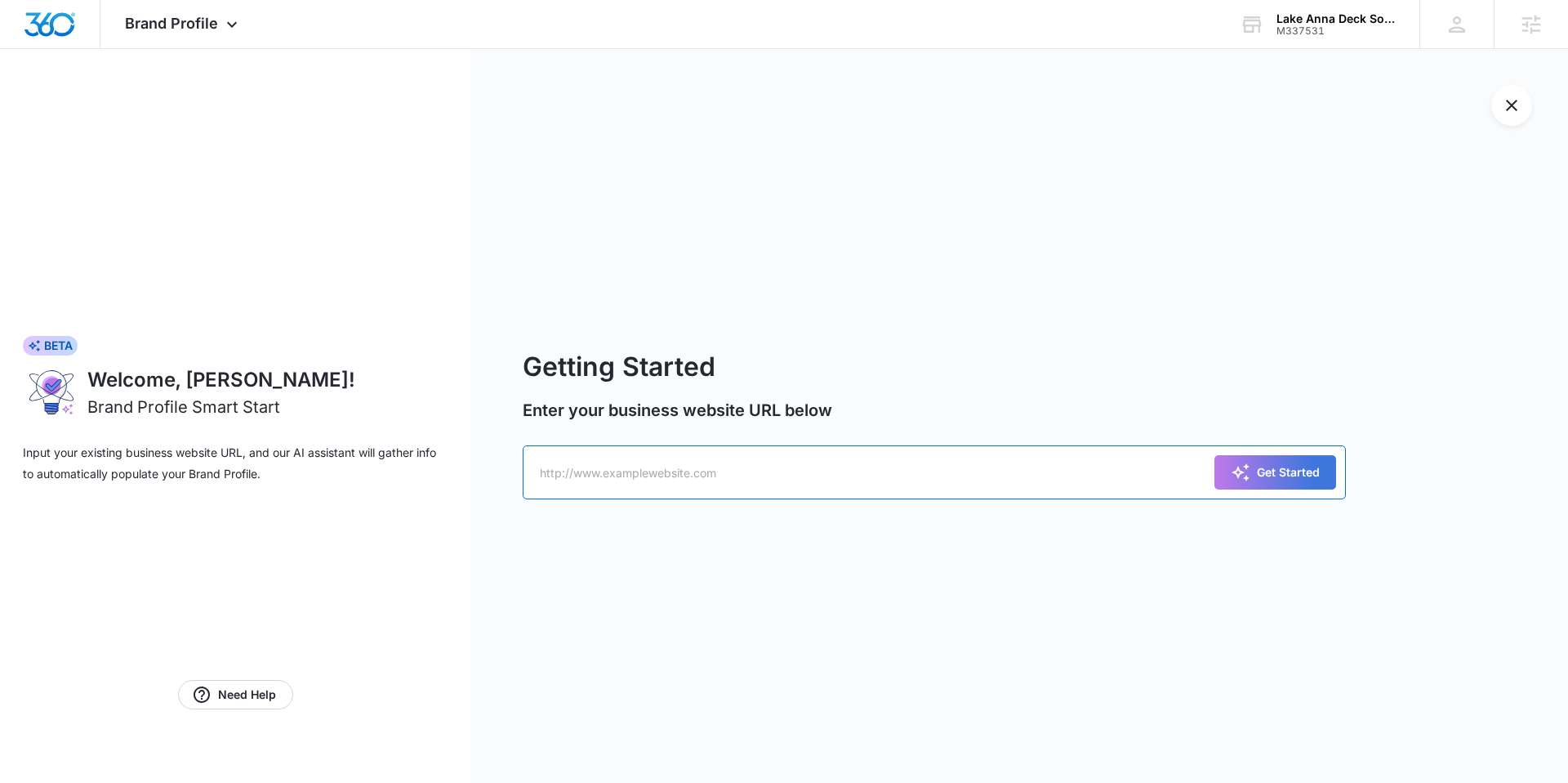
click at [703, 476] on input "text" at bounding box center [934, 472] width 823 height 54
paste input "https://c405a53c8e.nxcli.io/"
type input "https://c405a53c8e.nxcli.io/"
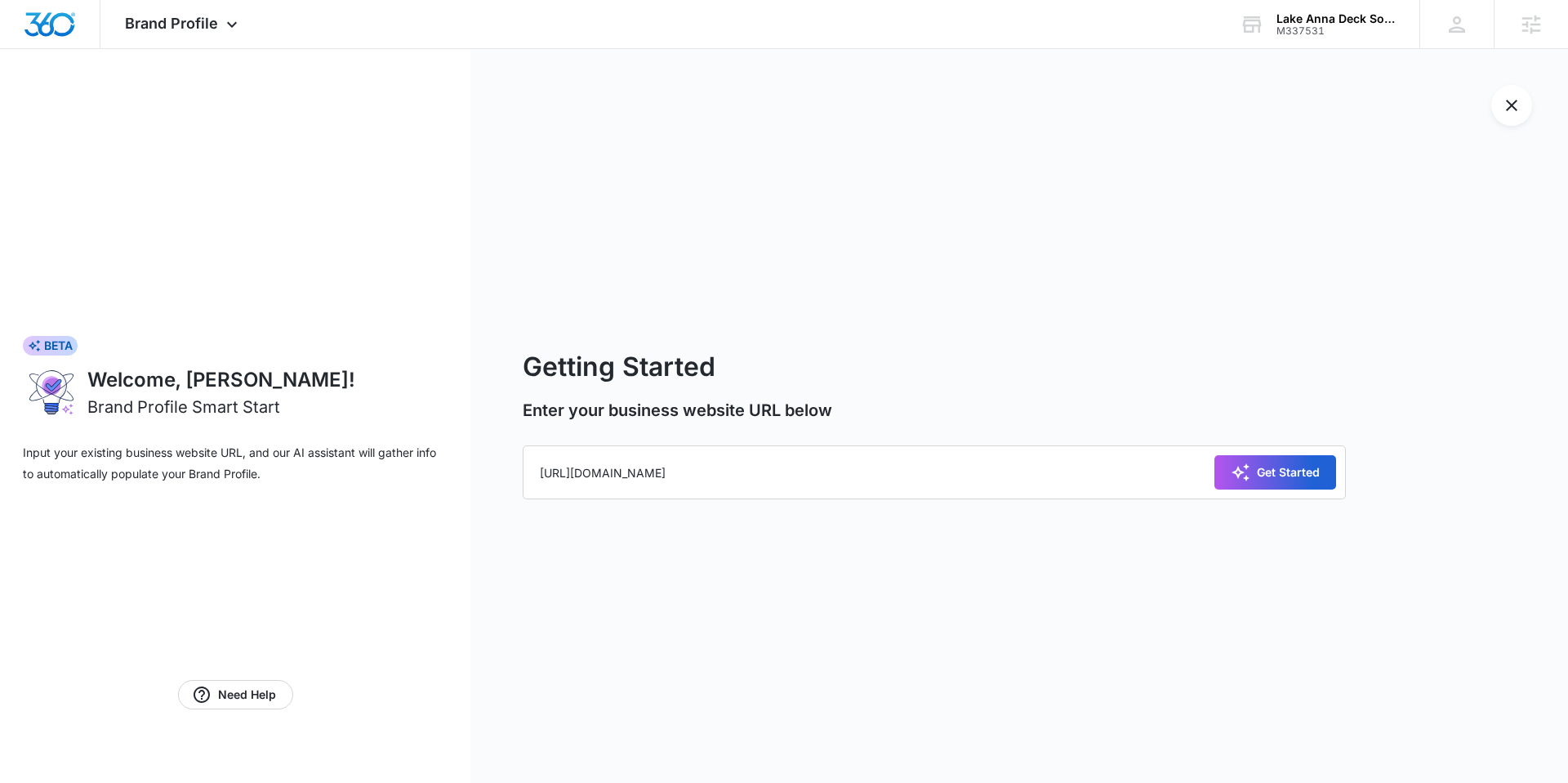
click at [1224, 485] on button "Get Started" at bounding box center [1275, 472] width 122 height 34
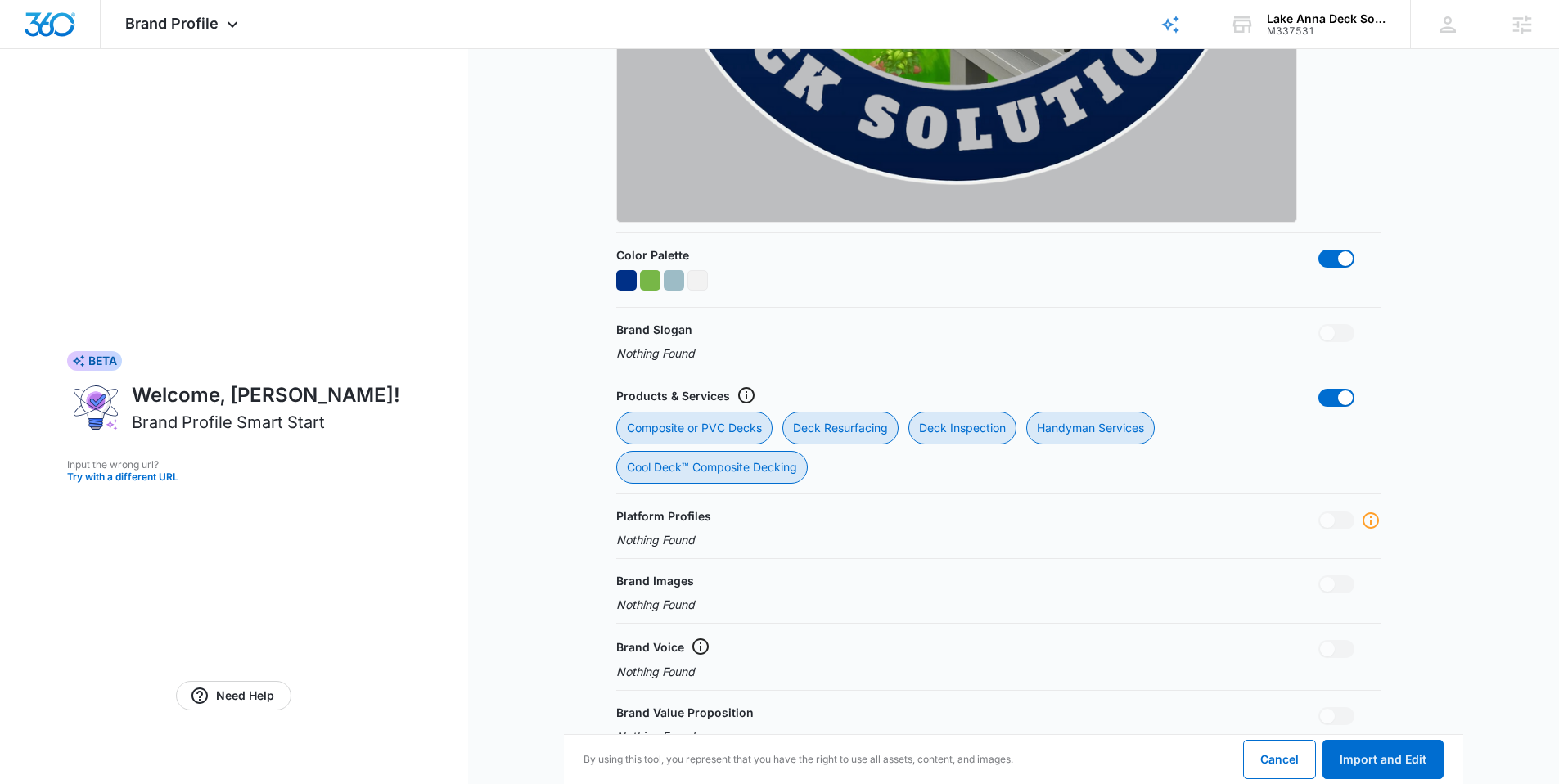
scroll to position [1184, 0]
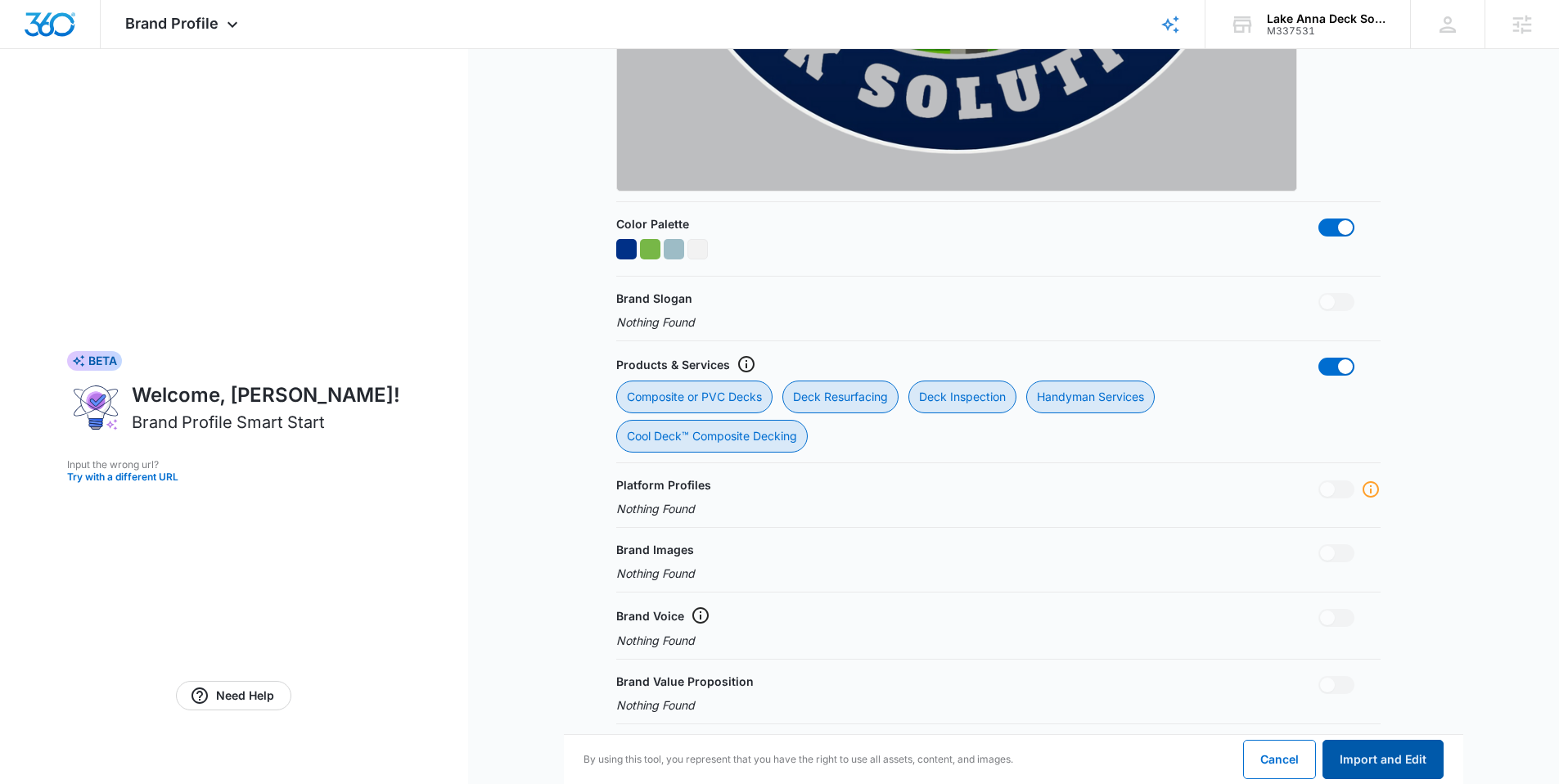
click at [1391, 747] on button "Import and Edit" at bounding box center [1383, 759] width 121 height 39
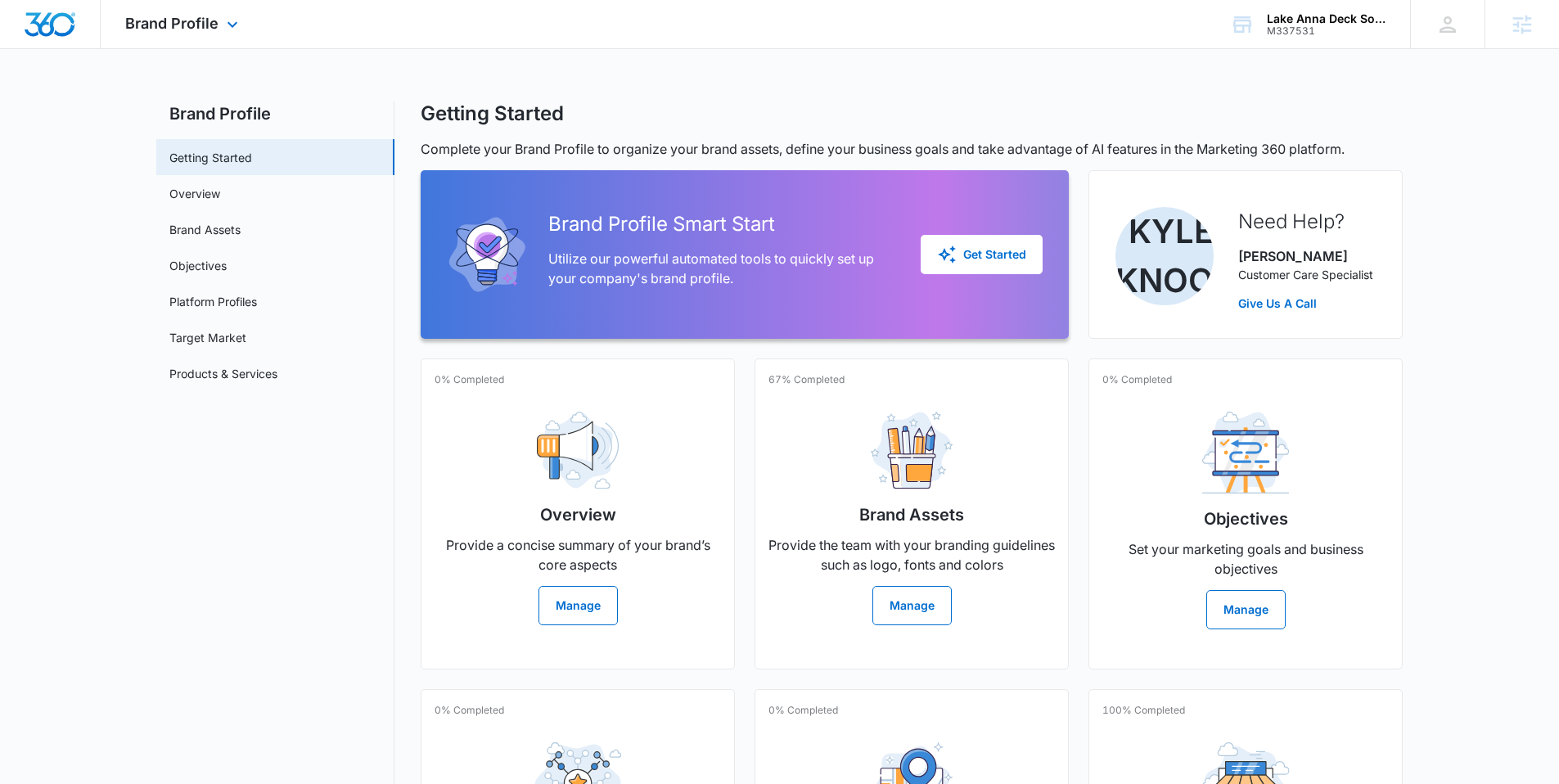
click at [53, 29] on img "Dashboard" at bounding box center [50, 25] width 52 height 25
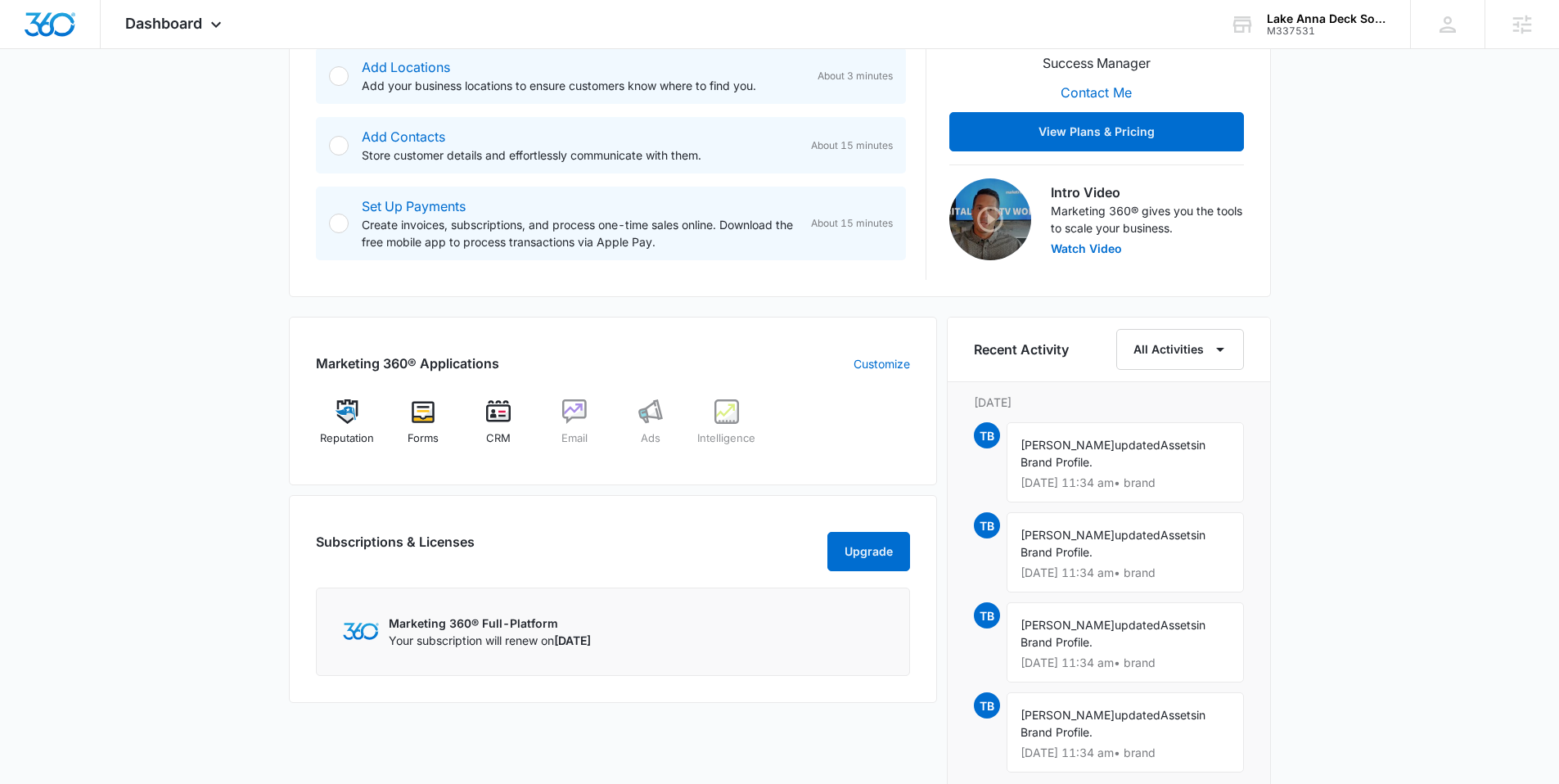
scroll to position [413, 0]
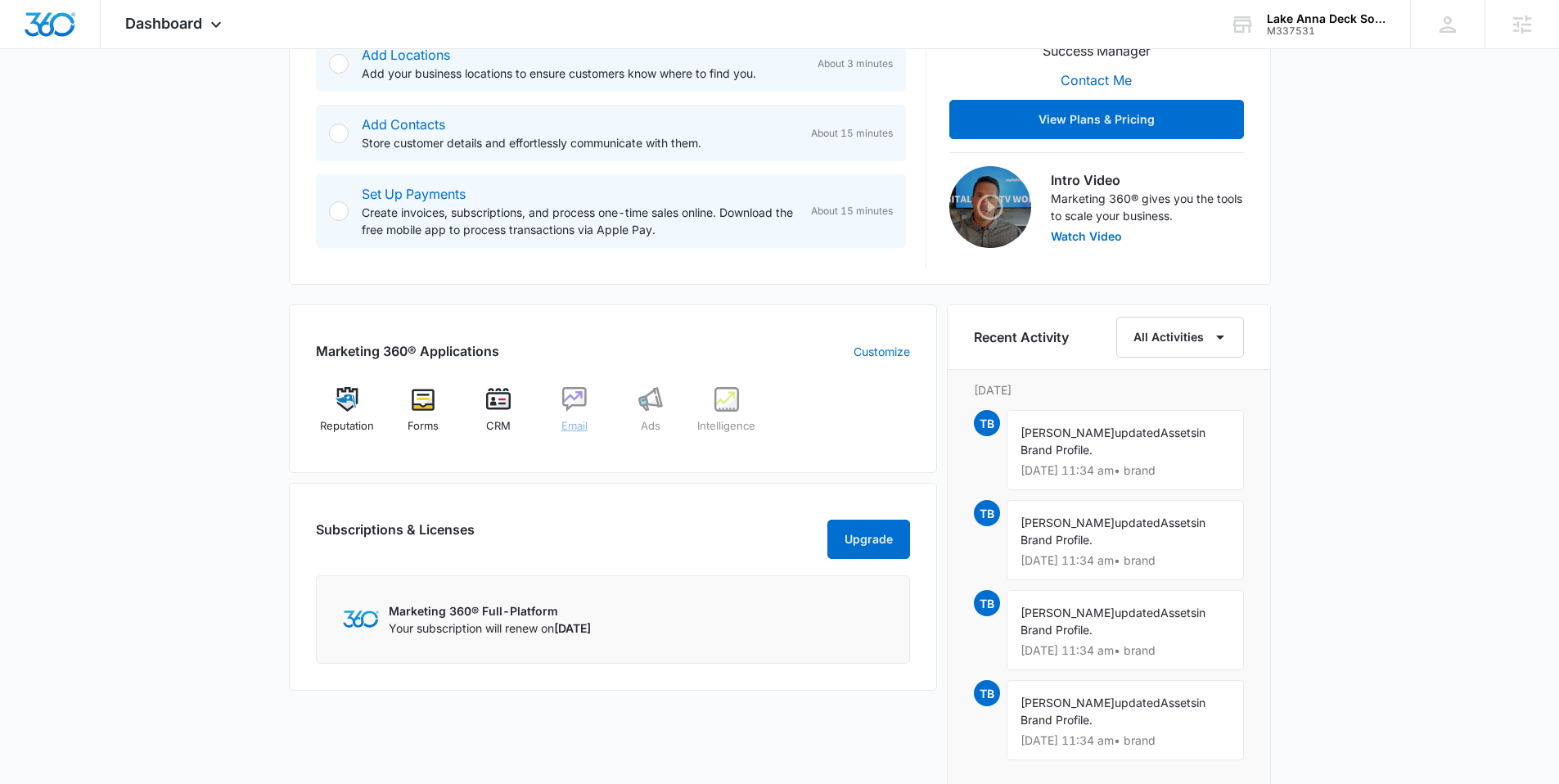
click at [570, 407] on img at bounding box center [575, 399] width 25 height 25
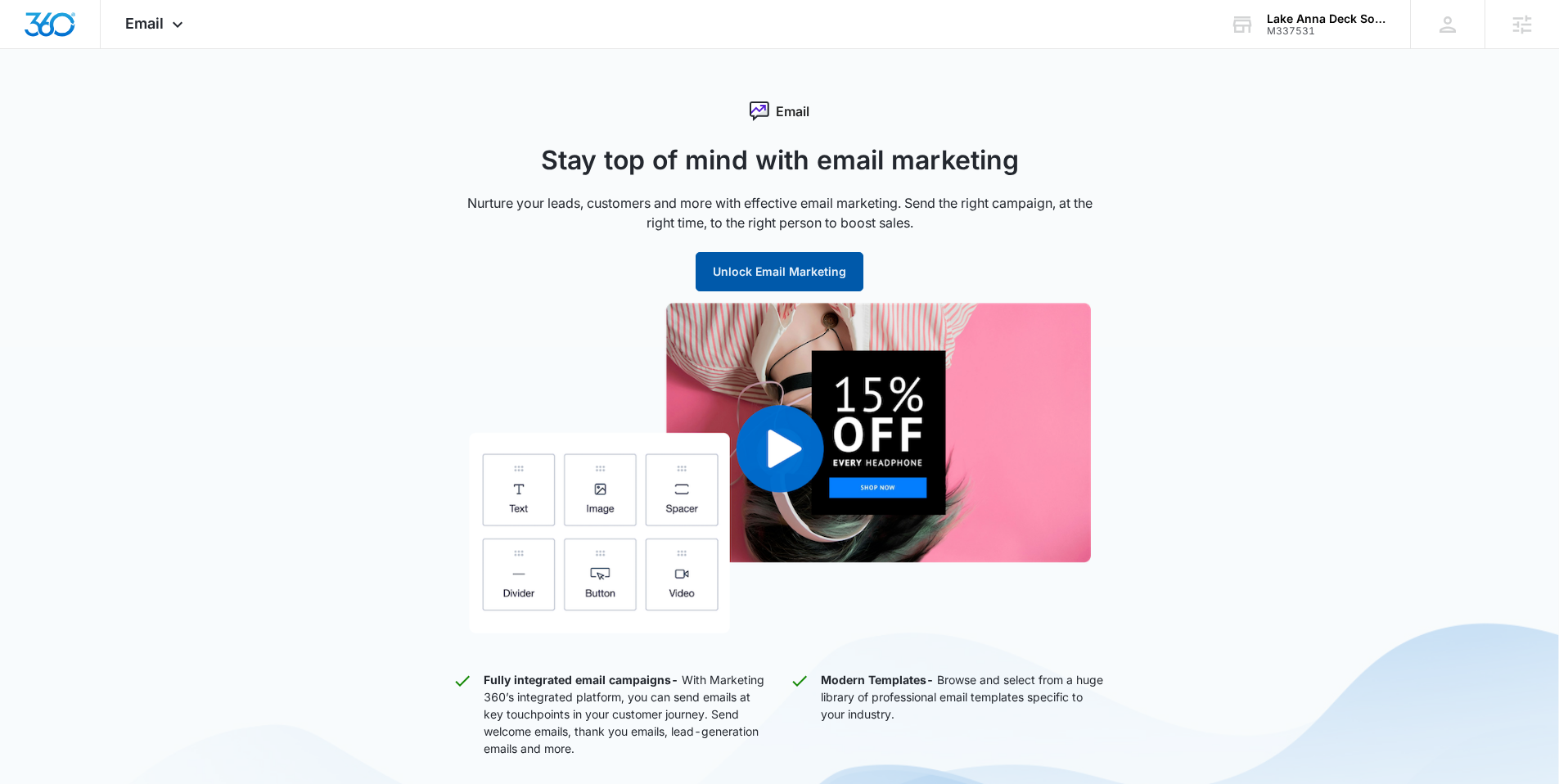
click at [755, 268] on button "Unlock Email Marketing" at bounding box center [780, 272] width 168 height 39
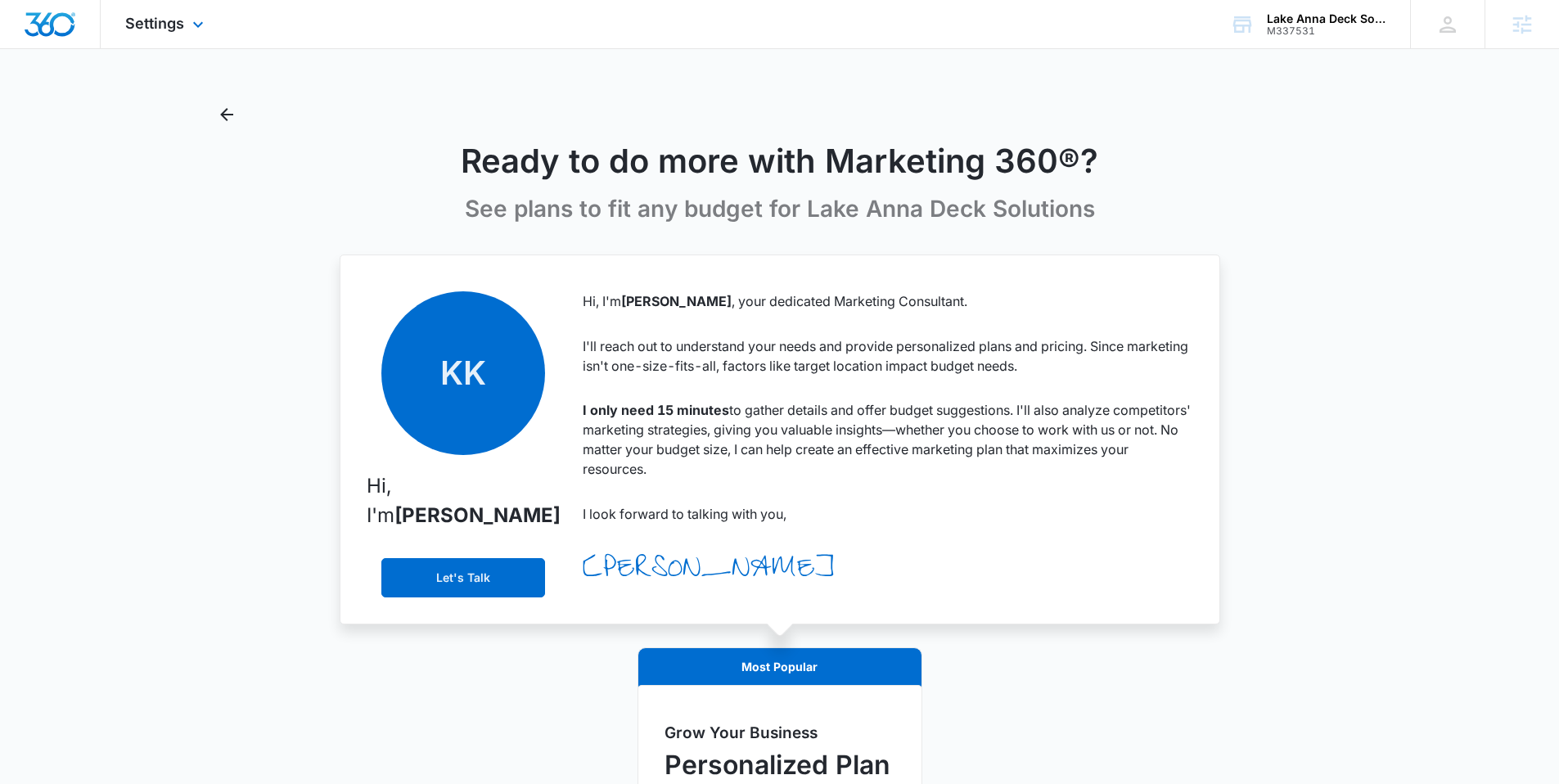
click at [52, 23] on img "Dashboard" at bounding box center [50, 25] width 52 height 25
